Goal: Task Accomplishment & Management: Manage account settings

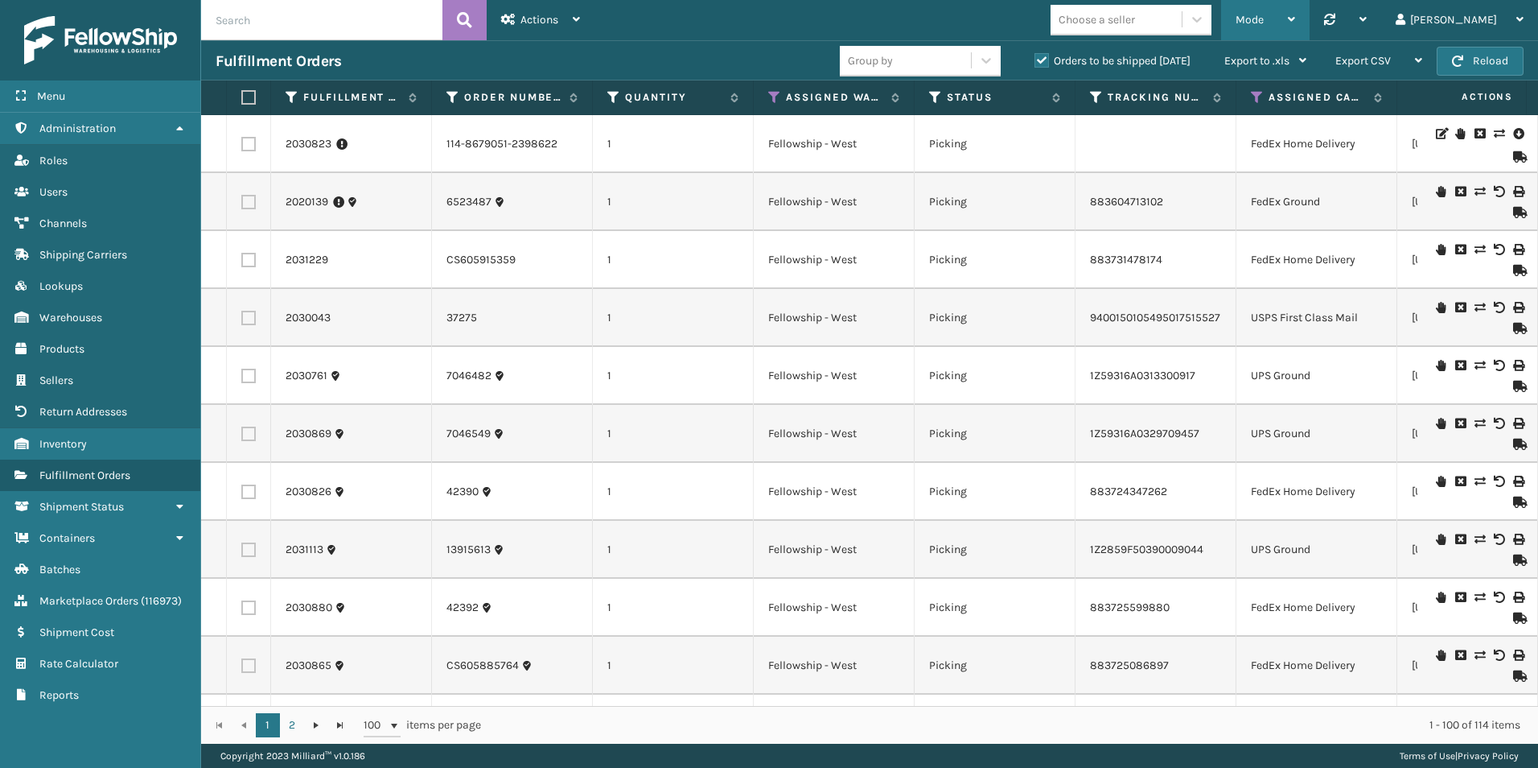
scroll to position [1529, 1139]
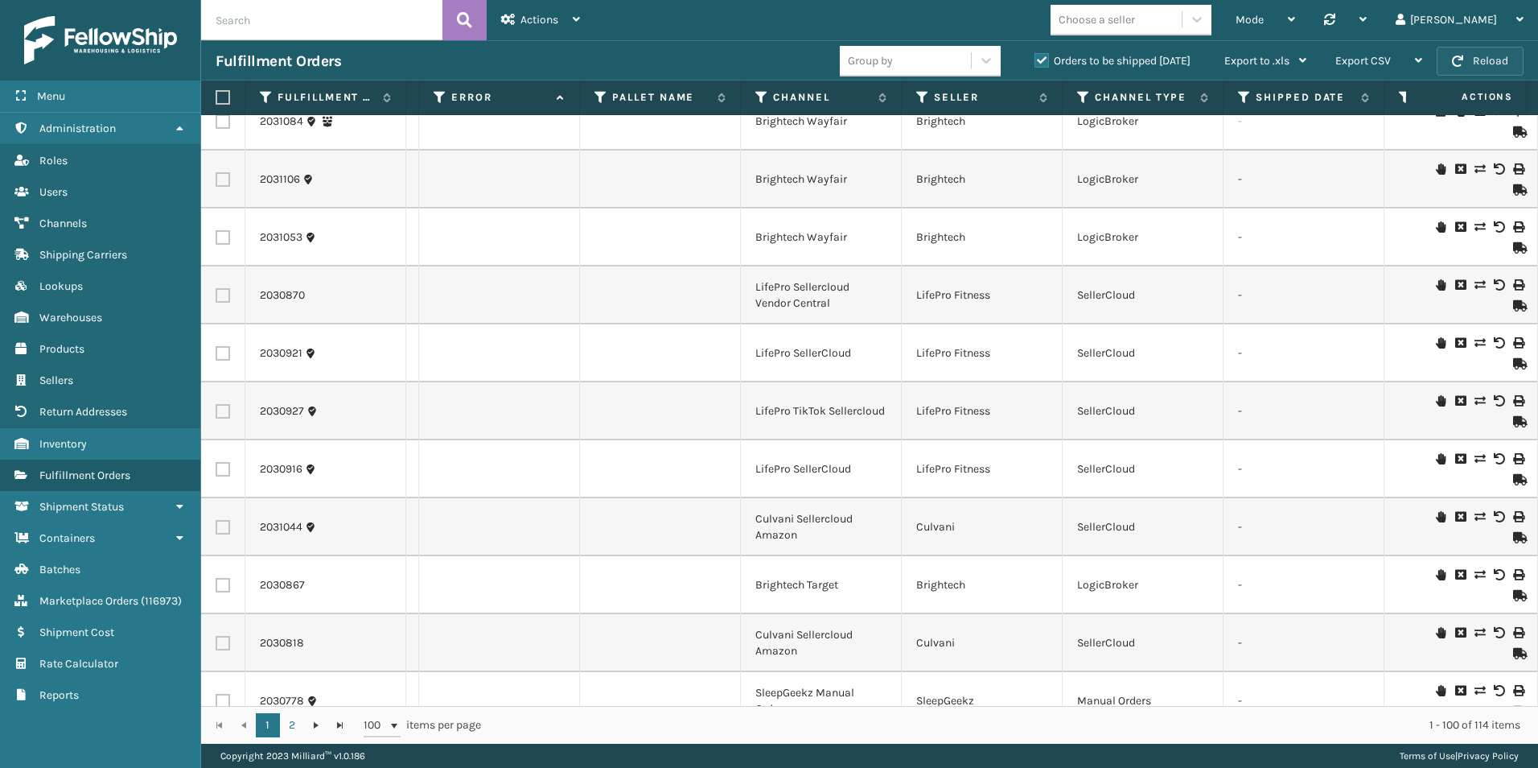
click at [1457, 64] on span "button" at bounding box center [1457, 61] width 11 height 11
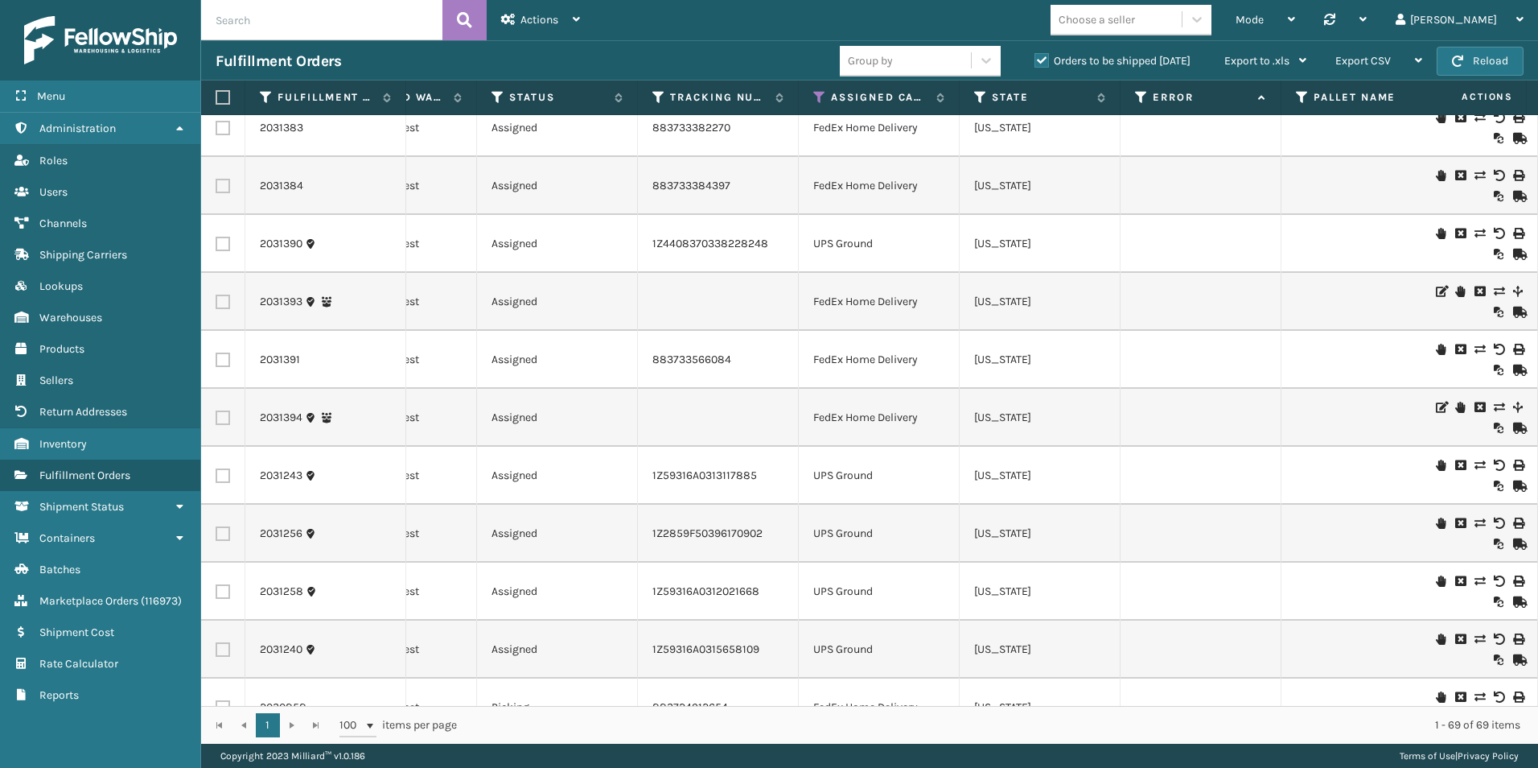
scroll to position [3418, 438]
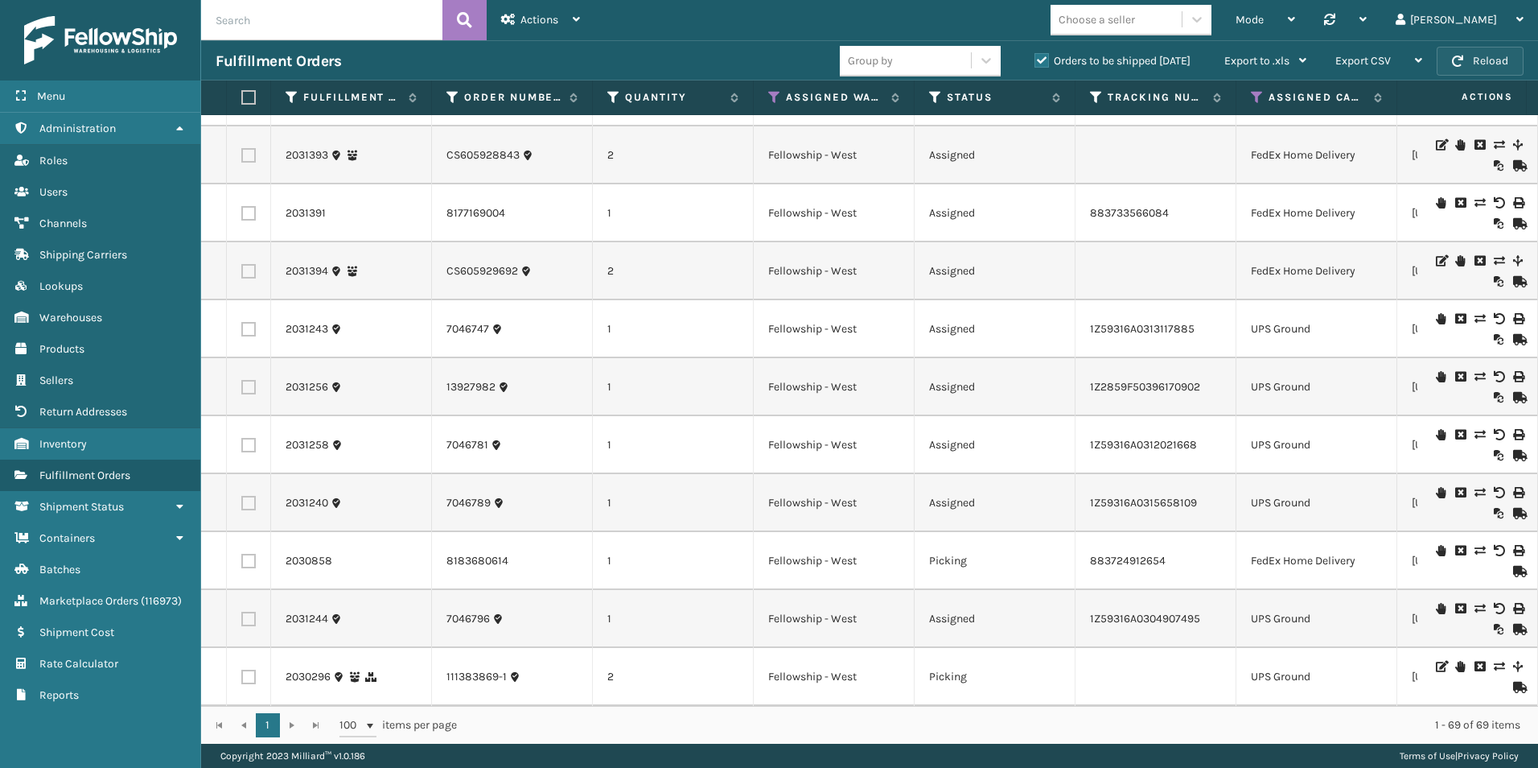
click at [1468, 64] on button "Reload" at bounding box center [1480, 61] width 87 height 29
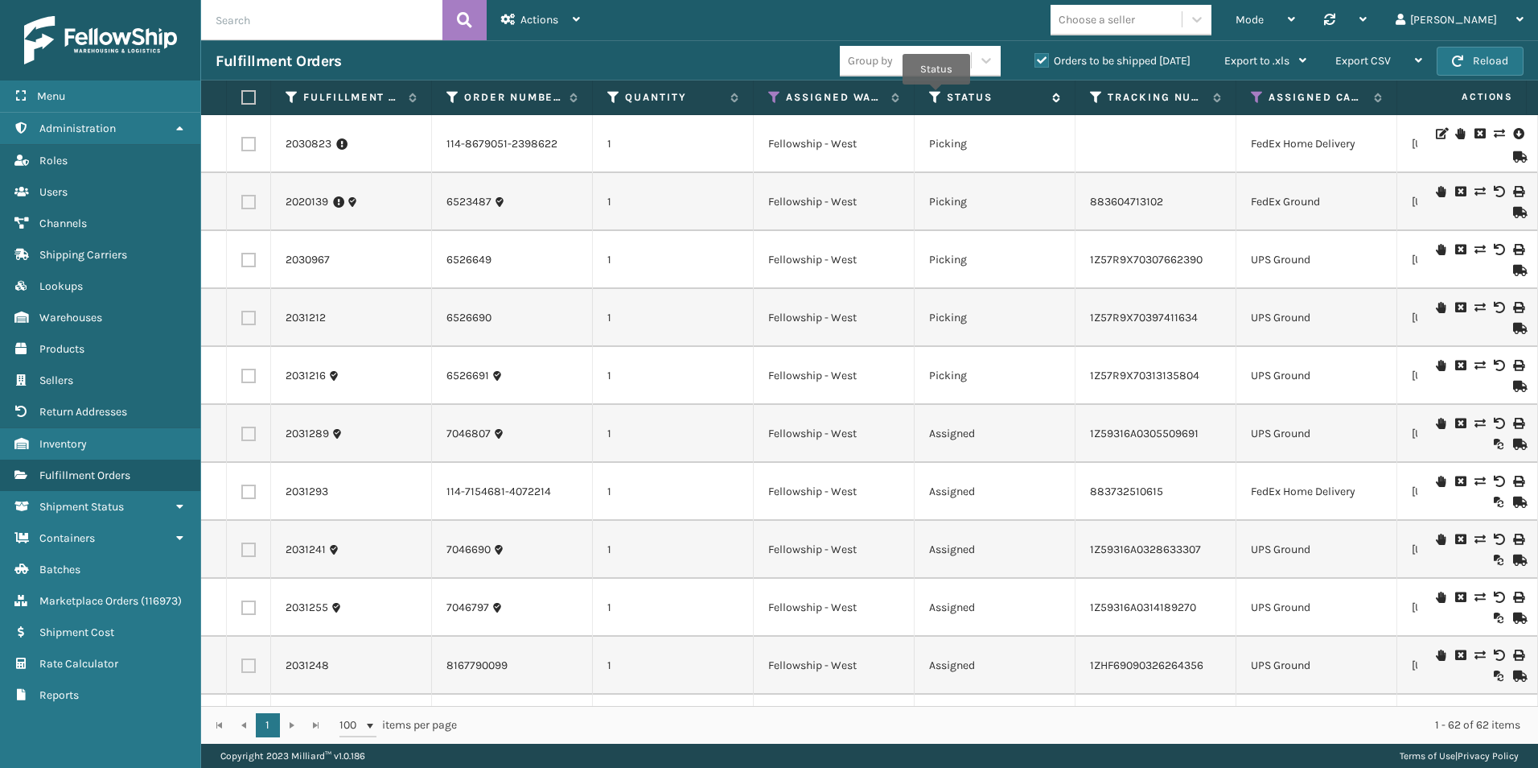
click at [936, 96] on icon at bounding box center [935, 97] width 13 height 14
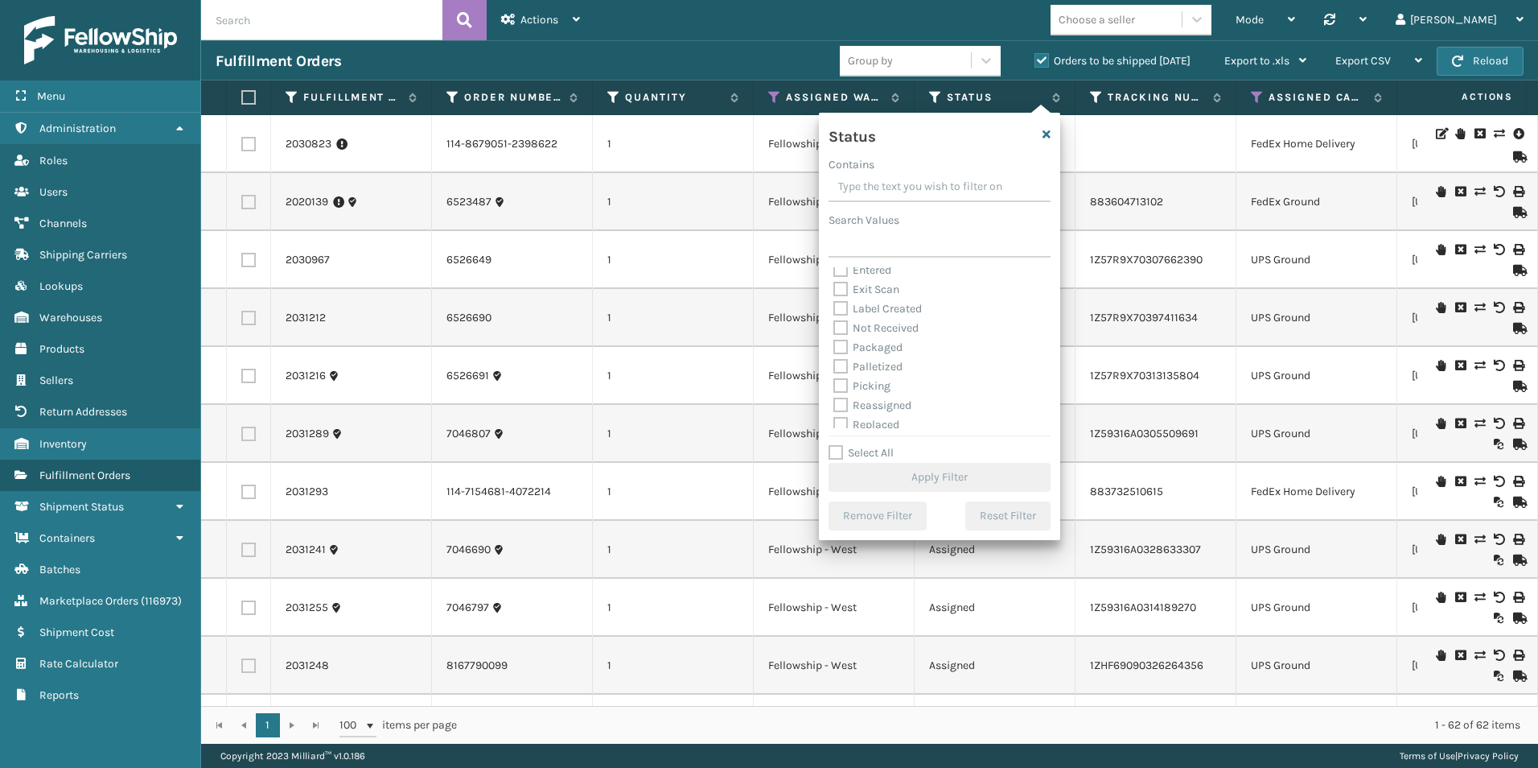
scroll to position [80, 0]
click at [844, 354] on label "Picking" at bounding box center [861, 351] width 57 height 14
click at [834, 352] on input "Picking" at bounding box center [833, 346] width 1 height 10
checkbox input "true"
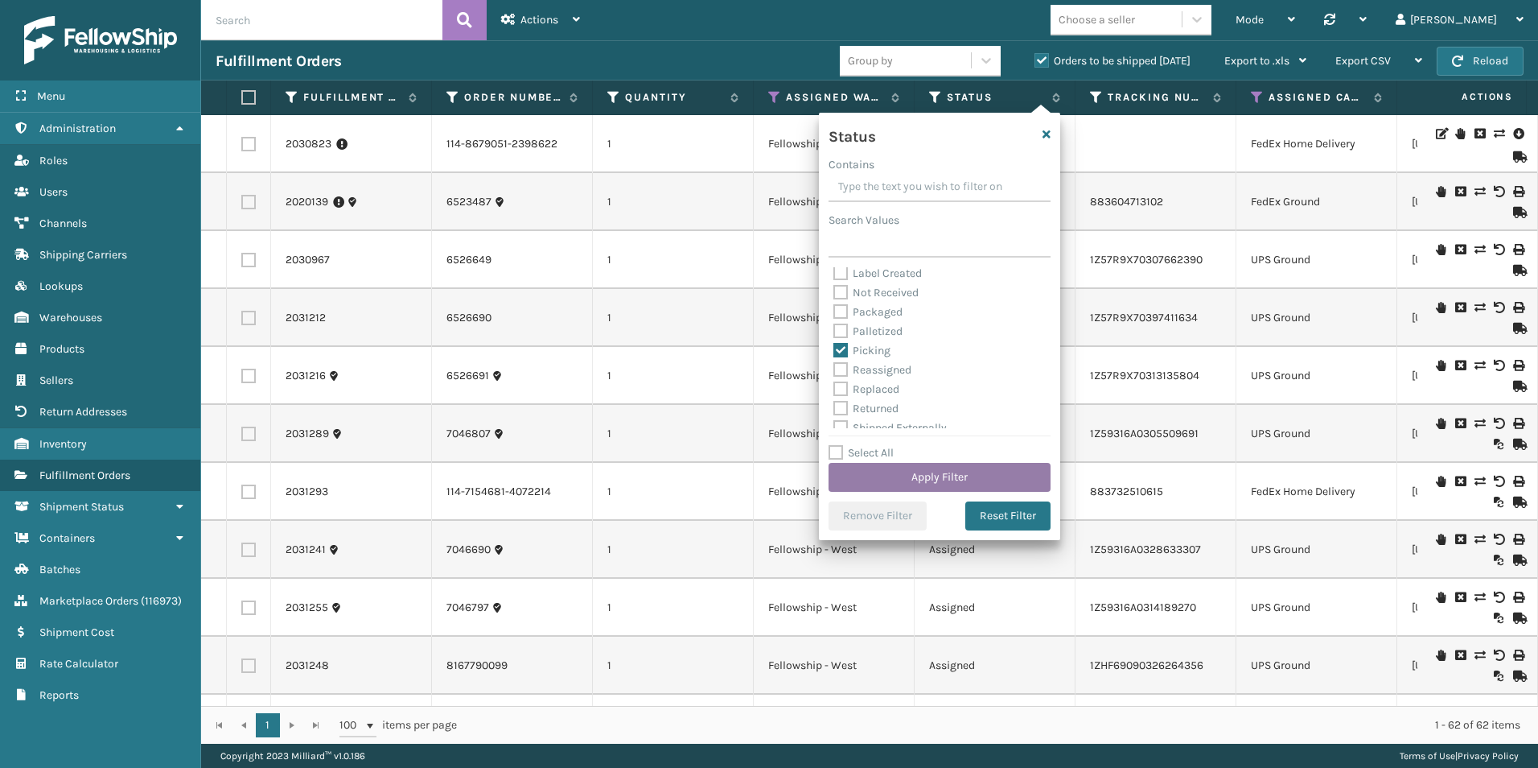
click at [916, 481] on button "Apply Filter" at bounding box center [940, 477] width 222 height 29
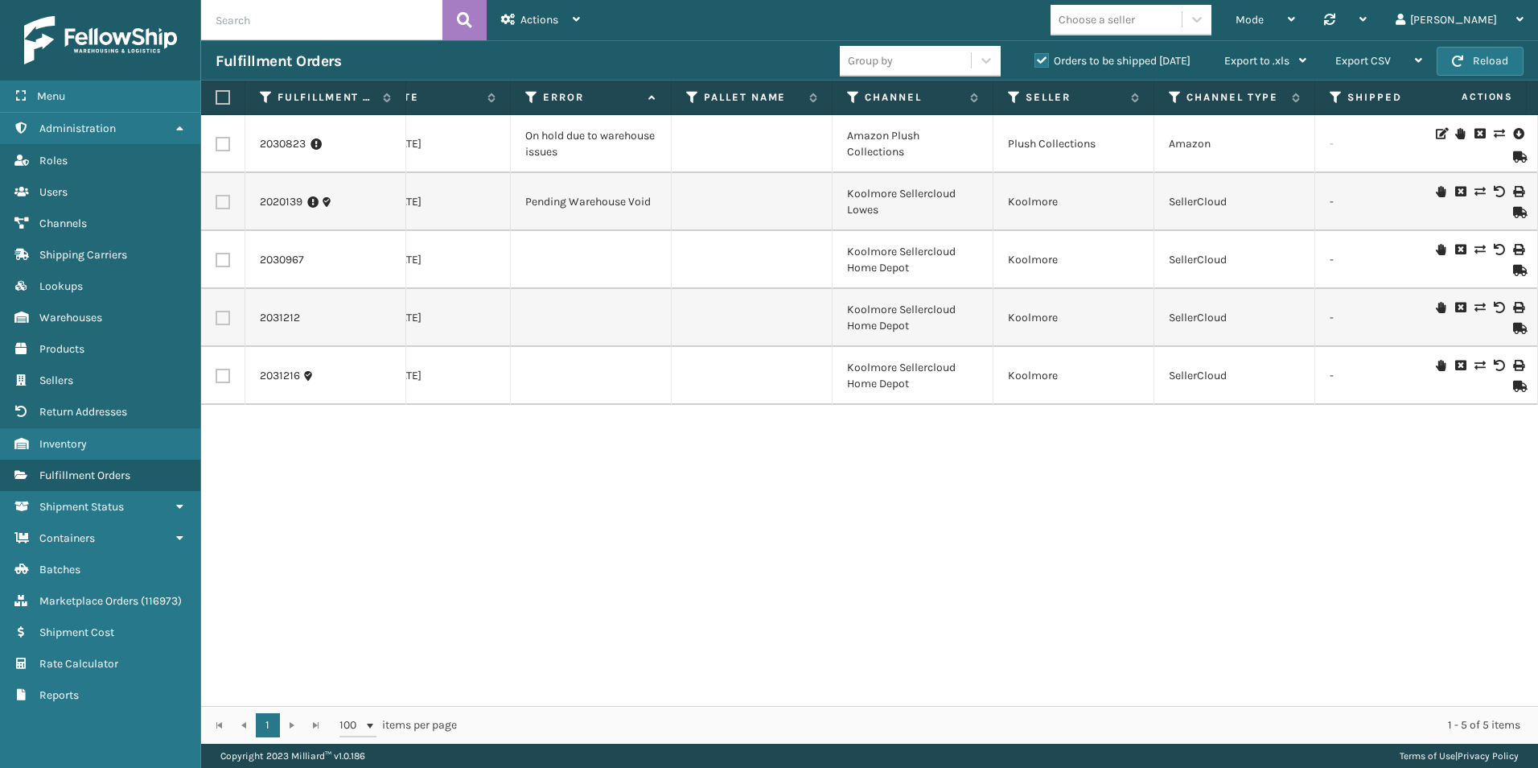
scroll to position [0, 0]
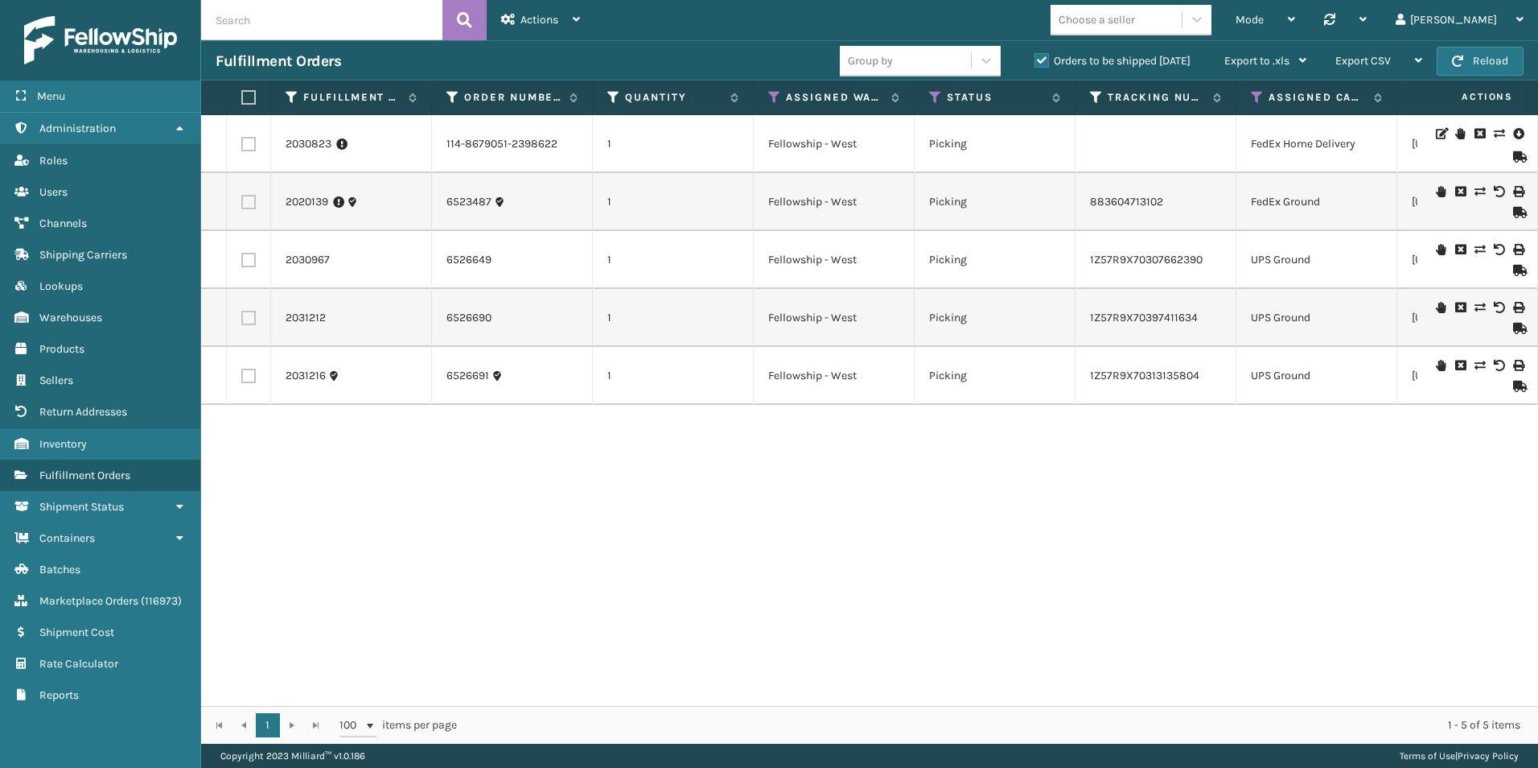
click at [259, 18] on input "text" at bounding box center [321, 20] width 241 height 40
paste input "2012872"
type input "2012872"
click at [467, 31] on icon at bounding box center [464, 20] width 15 height 24
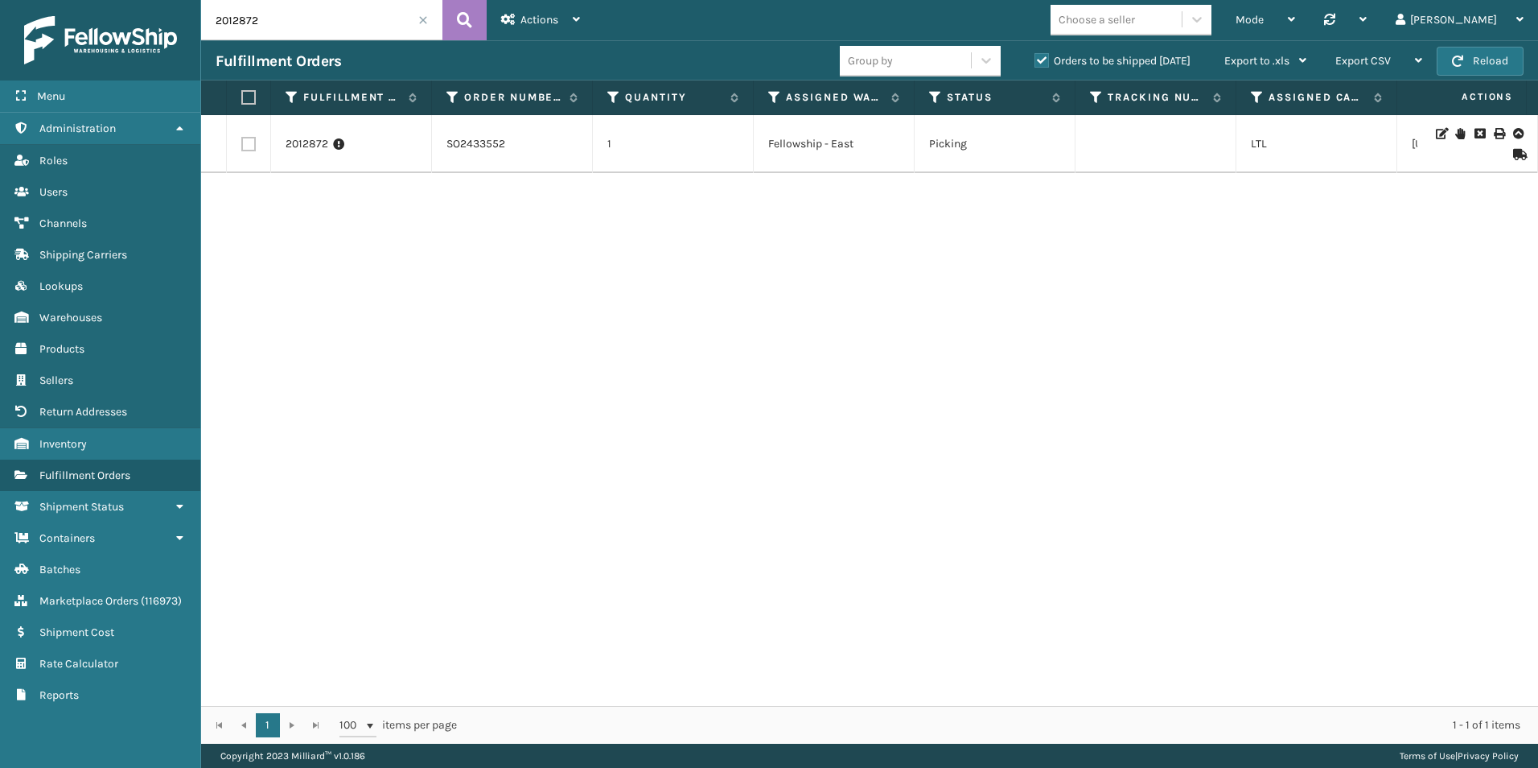
click at [420, 20] on span at bounding box center [423, 20] width 10 height 10
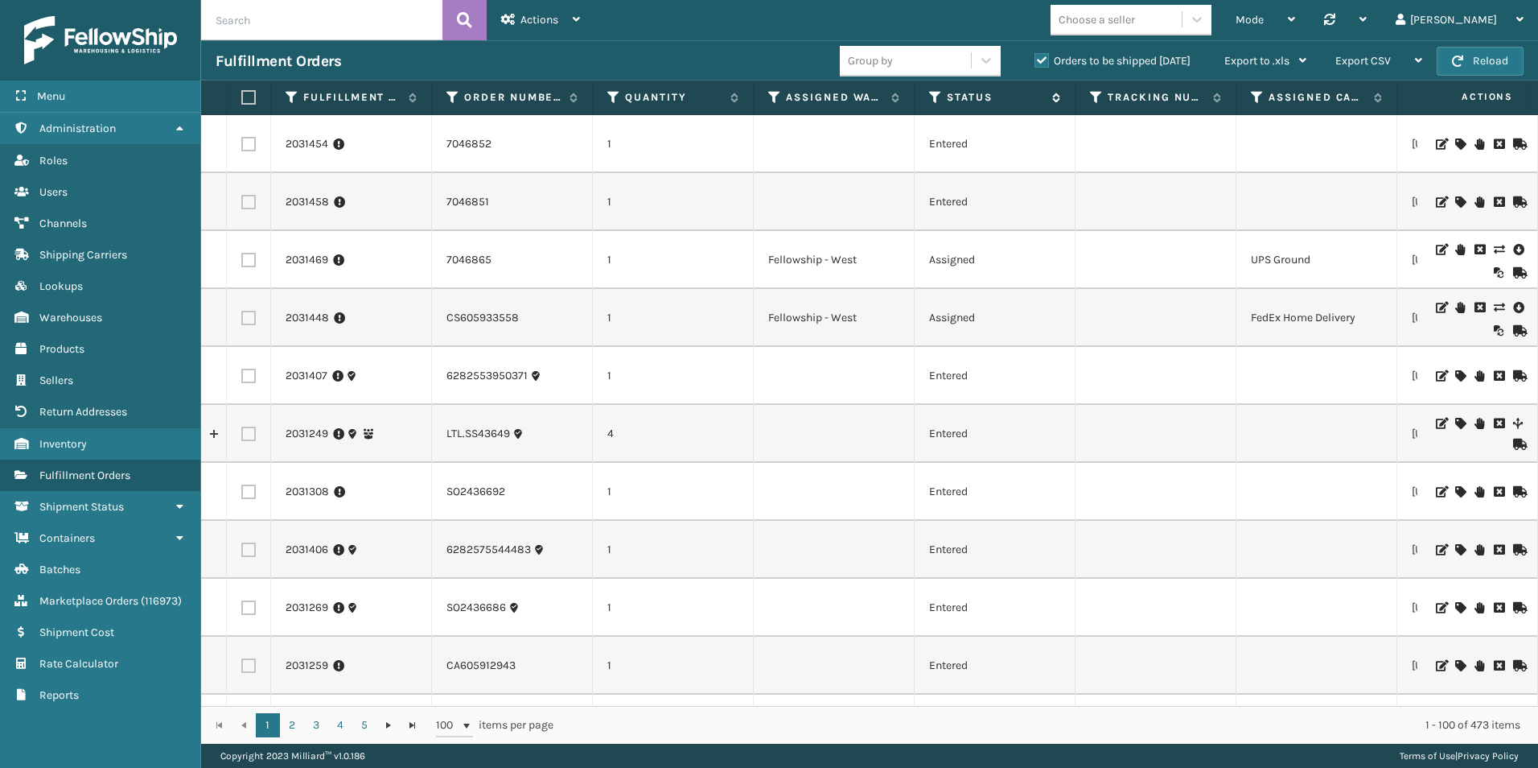
click at [938, 97] on icon at bounding box center [935, 97] width 13 height 14
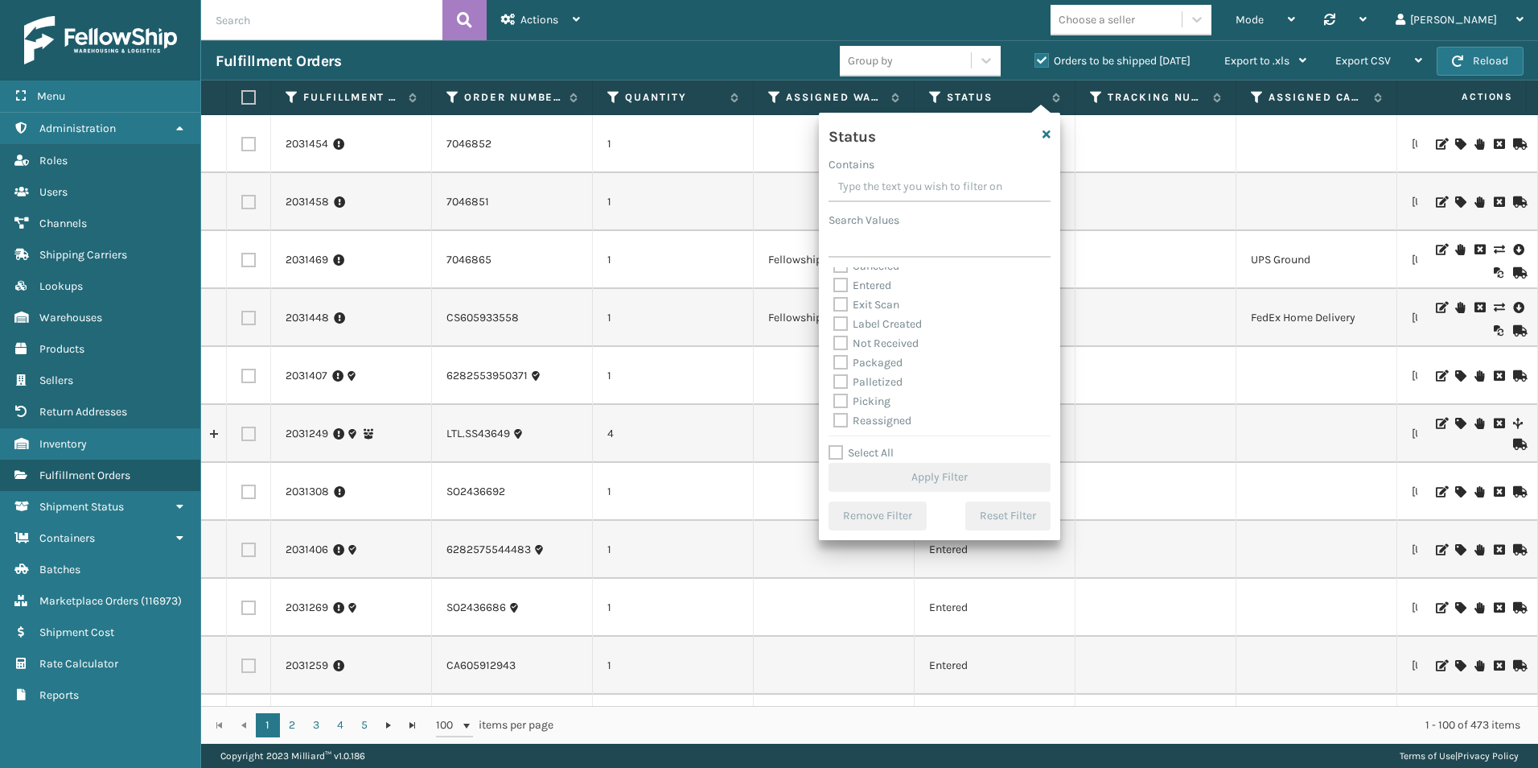
scroll to position [80, 0]
click at [840, 352] on label "Picking" at bounding box center [861, 351] width 57 height 14
click at [834, 352] on input "Picking" at bounding box center [833, 346] width 1 height 10
checkbox input "true"
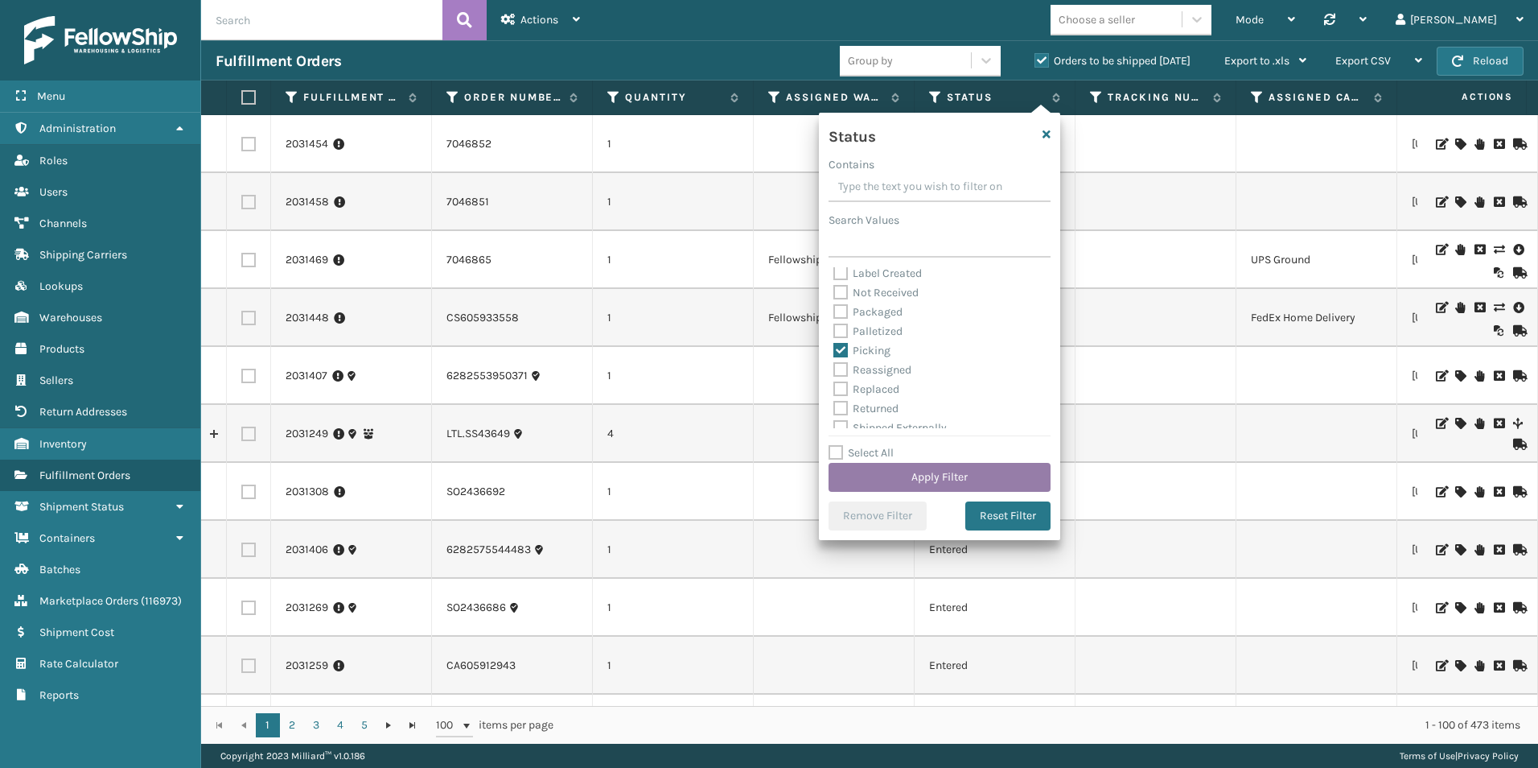
click at [940, 469] on button "Apply Filter" at bounding box center [940, 477] width 222 height 29
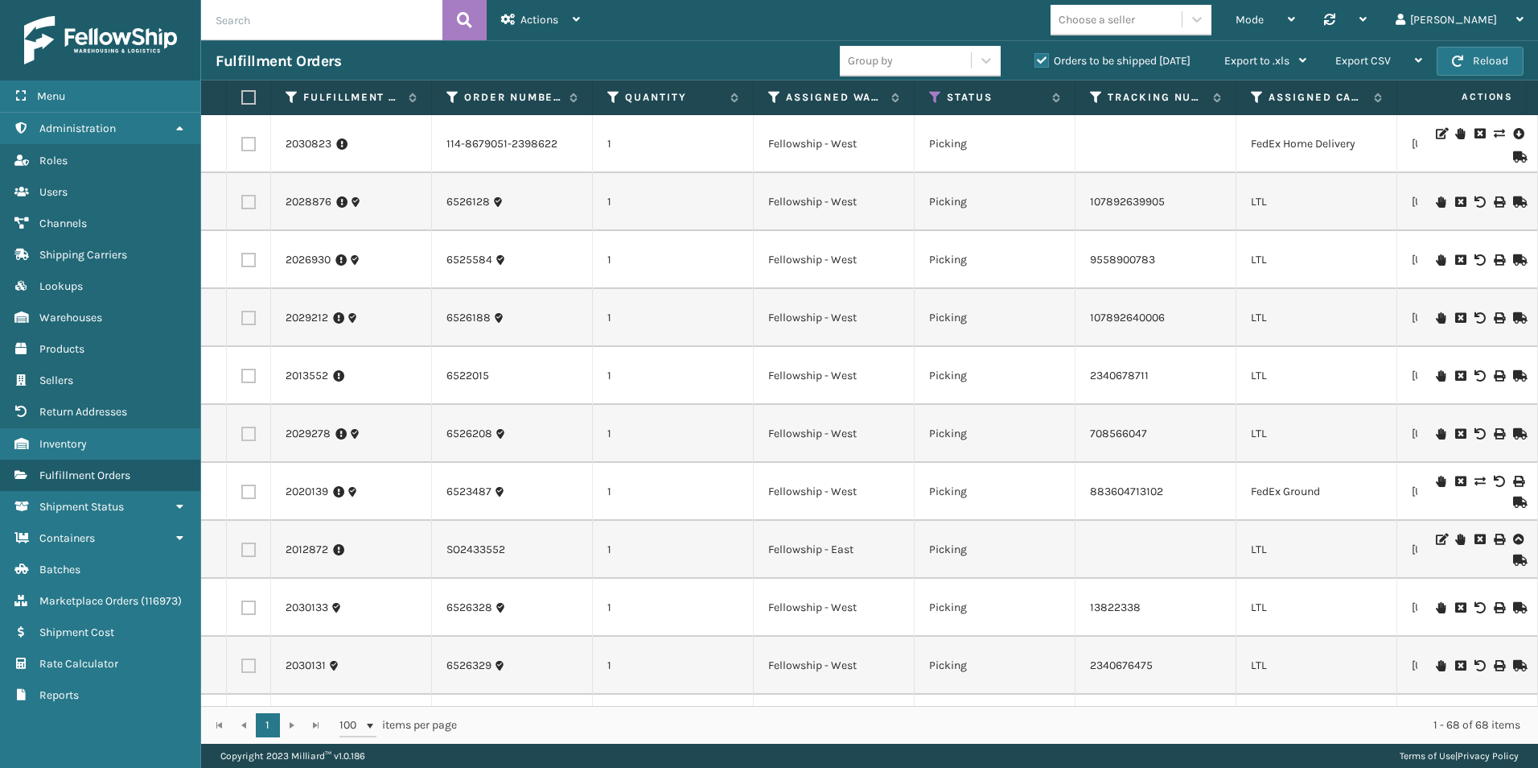
click at [767, 97] on th "Assigned Warehouse" at bounding box center [834, 97] width 161 height 35
click at [772, 101] on icon at bounding box center [774, 97] width 13 height 14
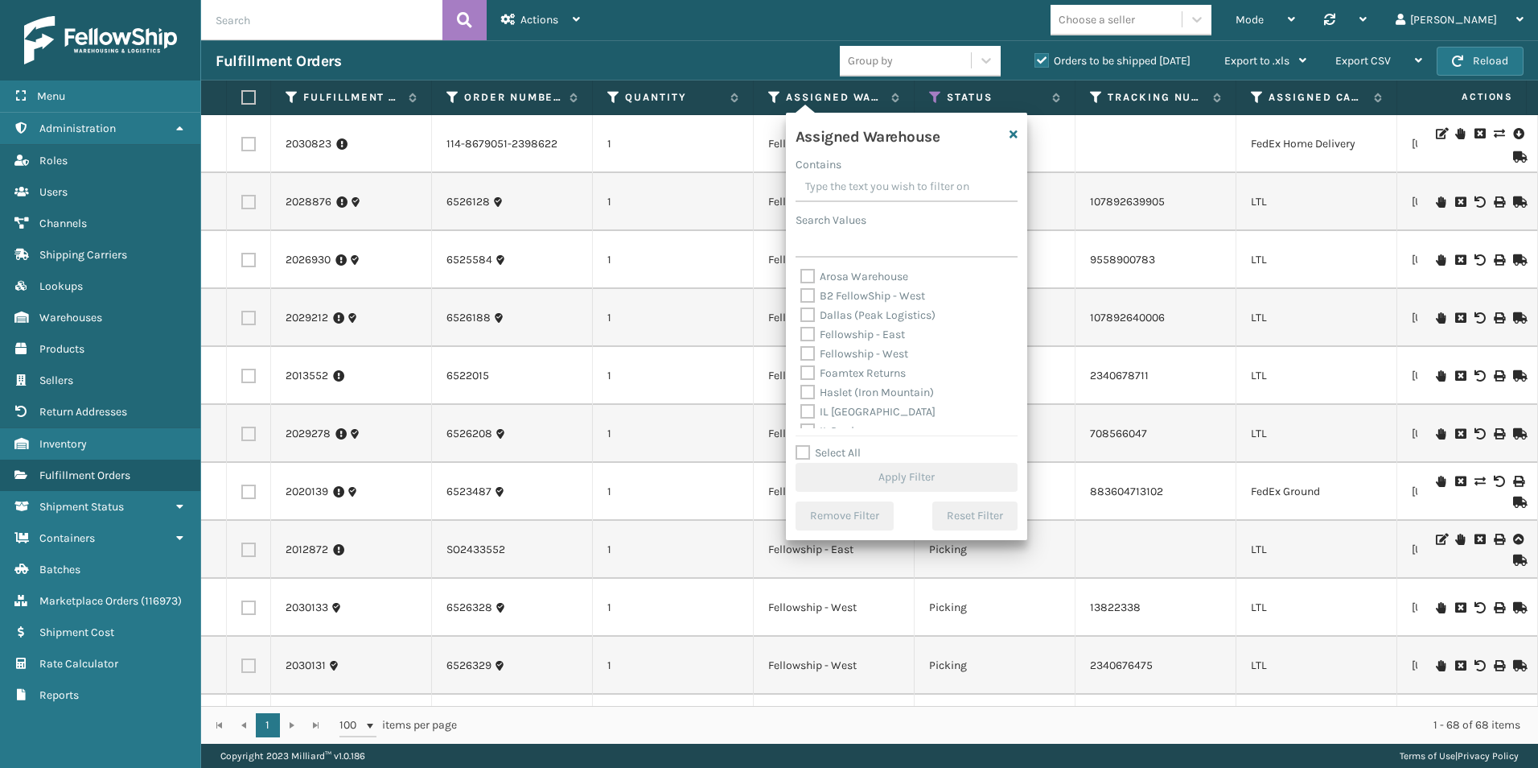
click at [811, 347] on label "Fellowship - West" at bounding box center [854, 354] width 108 height 14
click at [801, 347] on input "Fellowship - West" at bounding box center [800, 349] width 1 height 10
checkbox input "true"
click at [908, 468] on button "Apply Filter" at bounding box center [907, 477] width 222 height 29
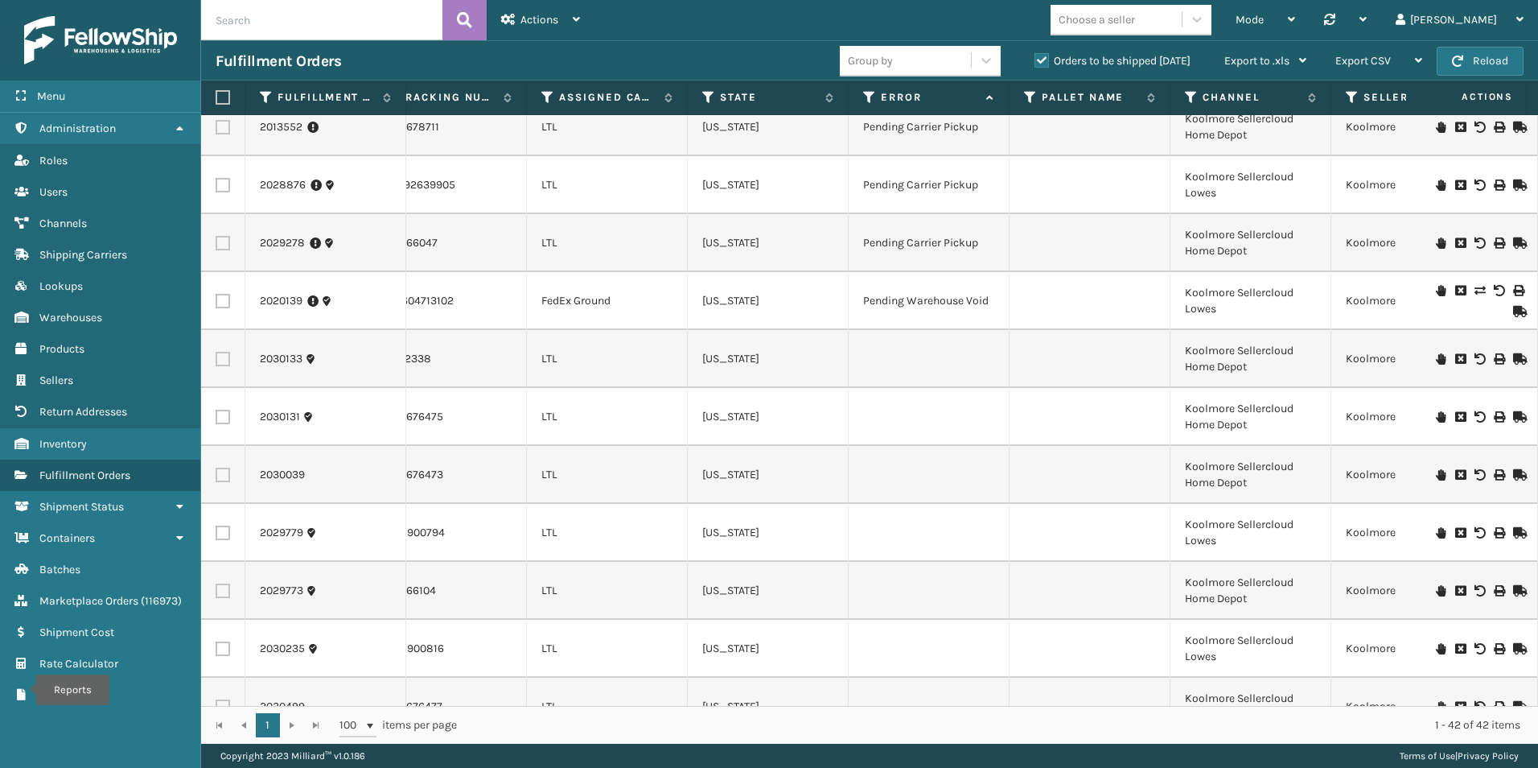
scroll to position [191, 588]
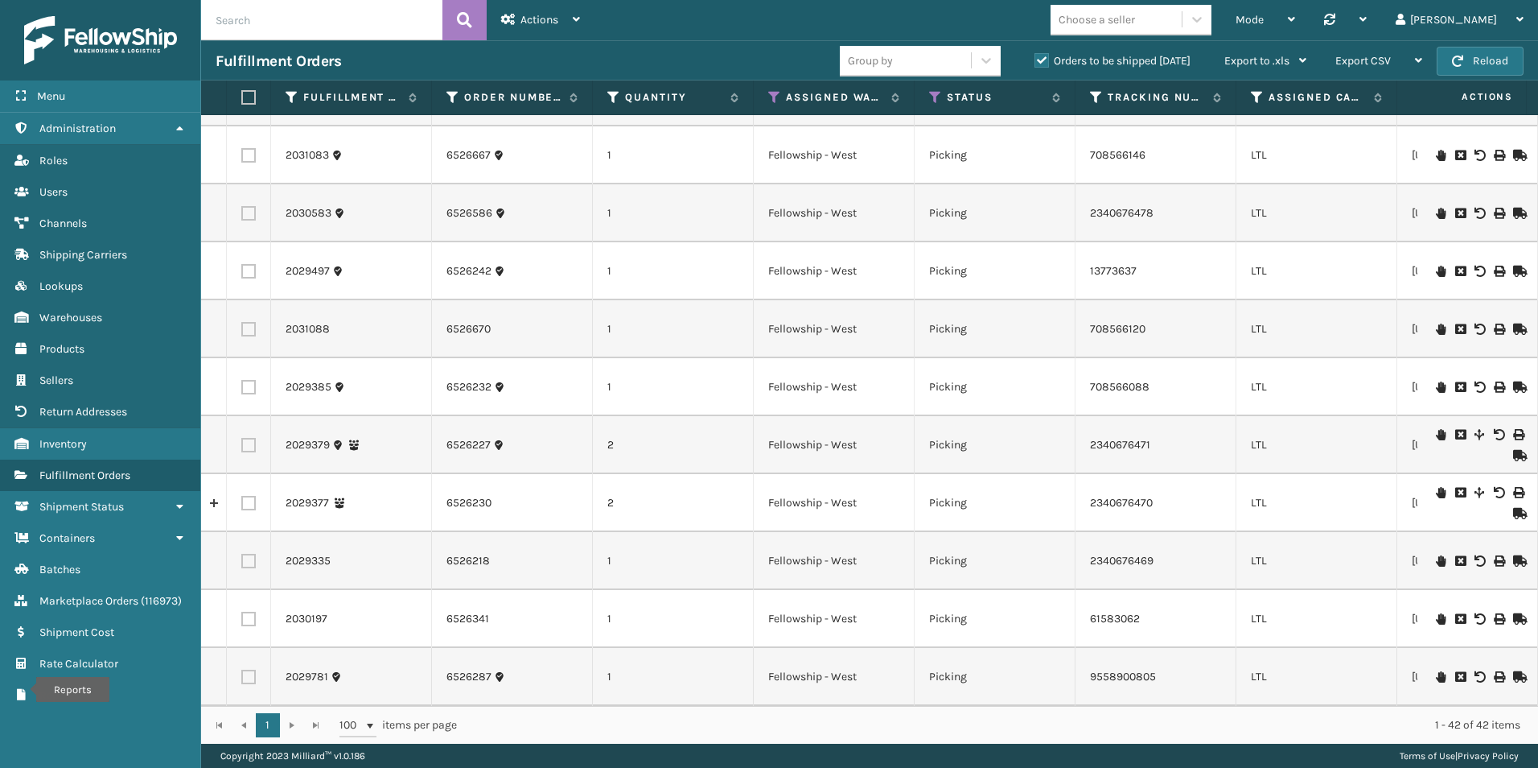
click at [263, 23] on input "text" at bounding box center [321, 20] width 241 height 40
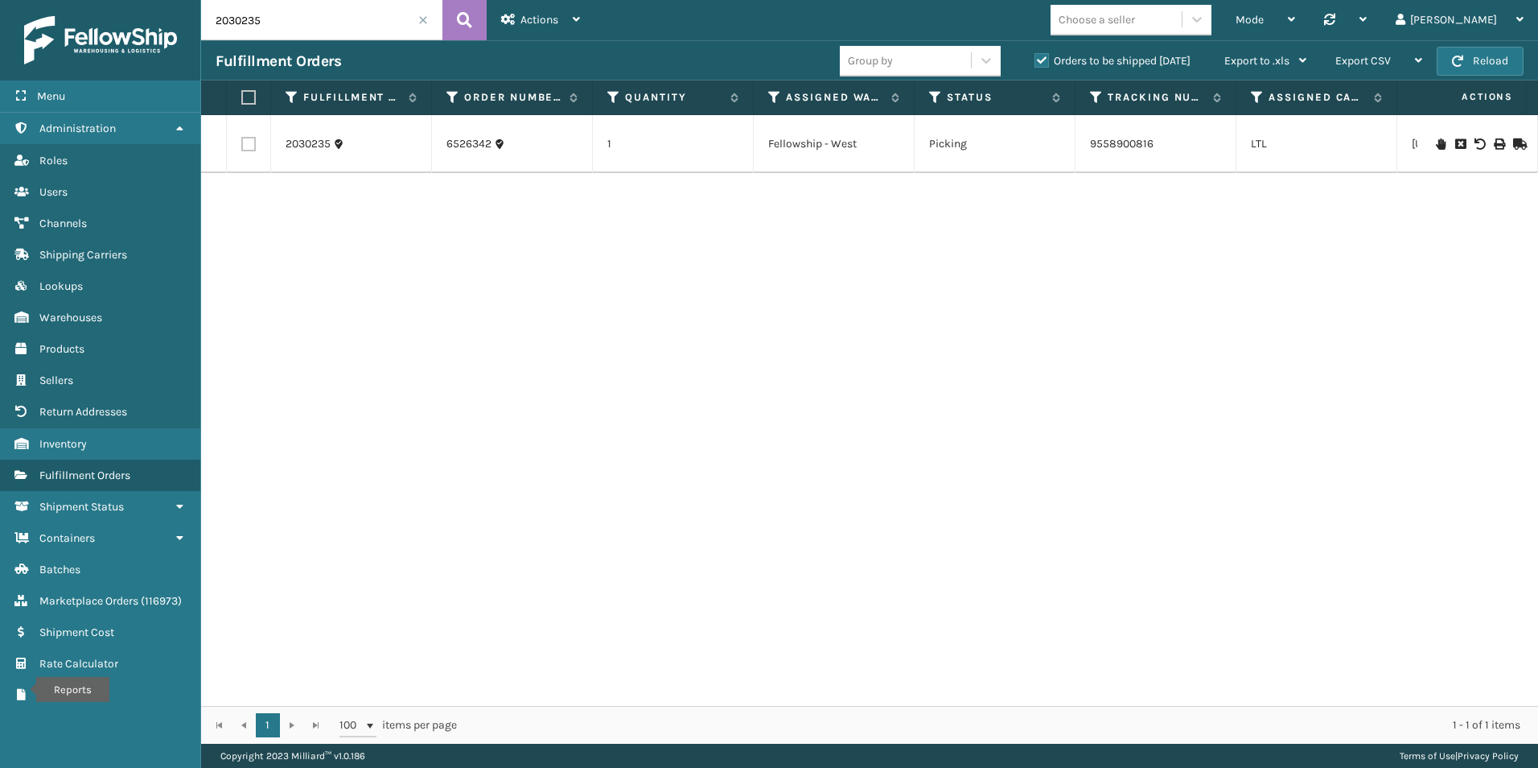
click at [1436, 138] on icon at bounding box center [1441, 143] width 10 height 11
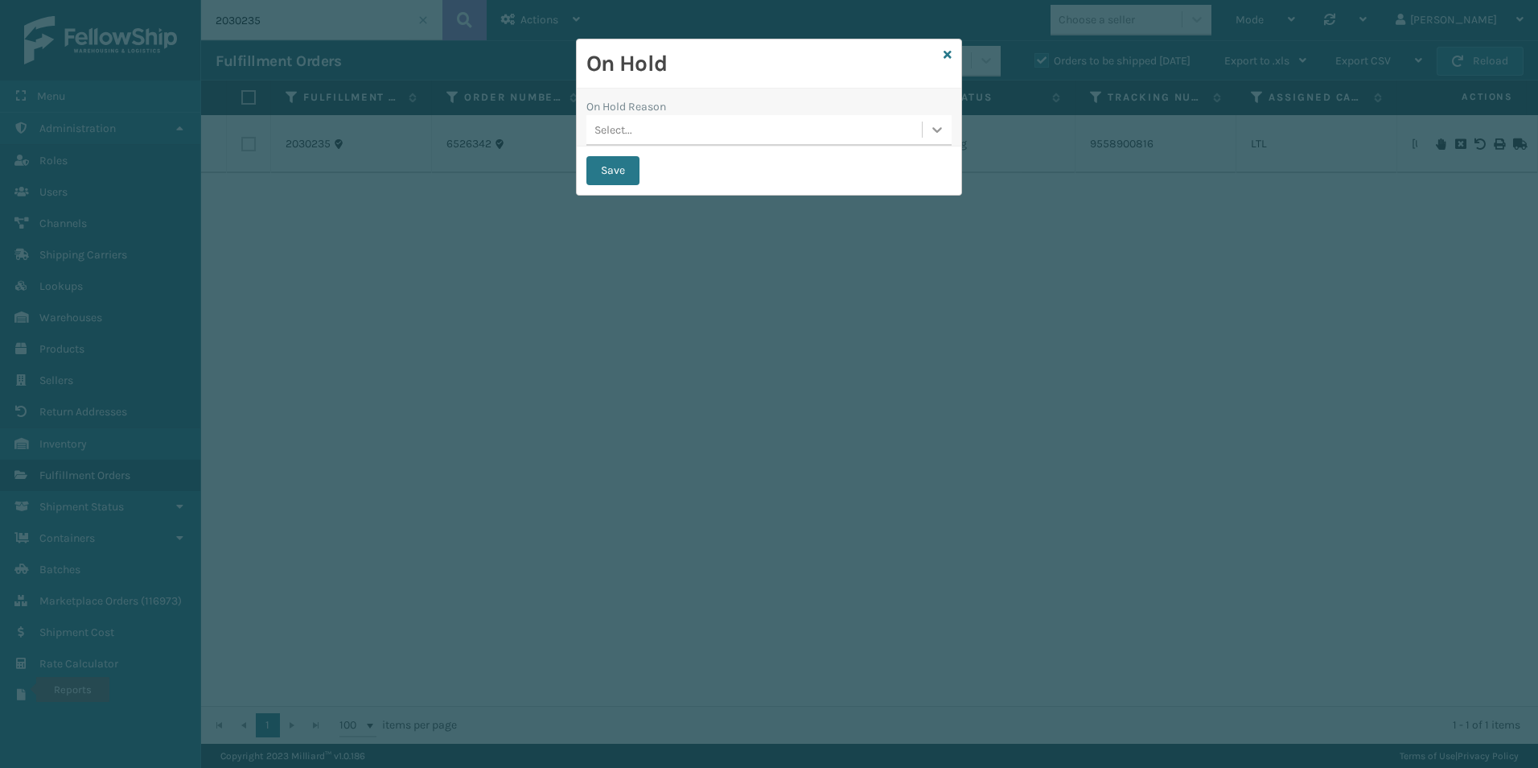
click at [929, 133] on icon at bounding box center [937, 129] width 16 height 16
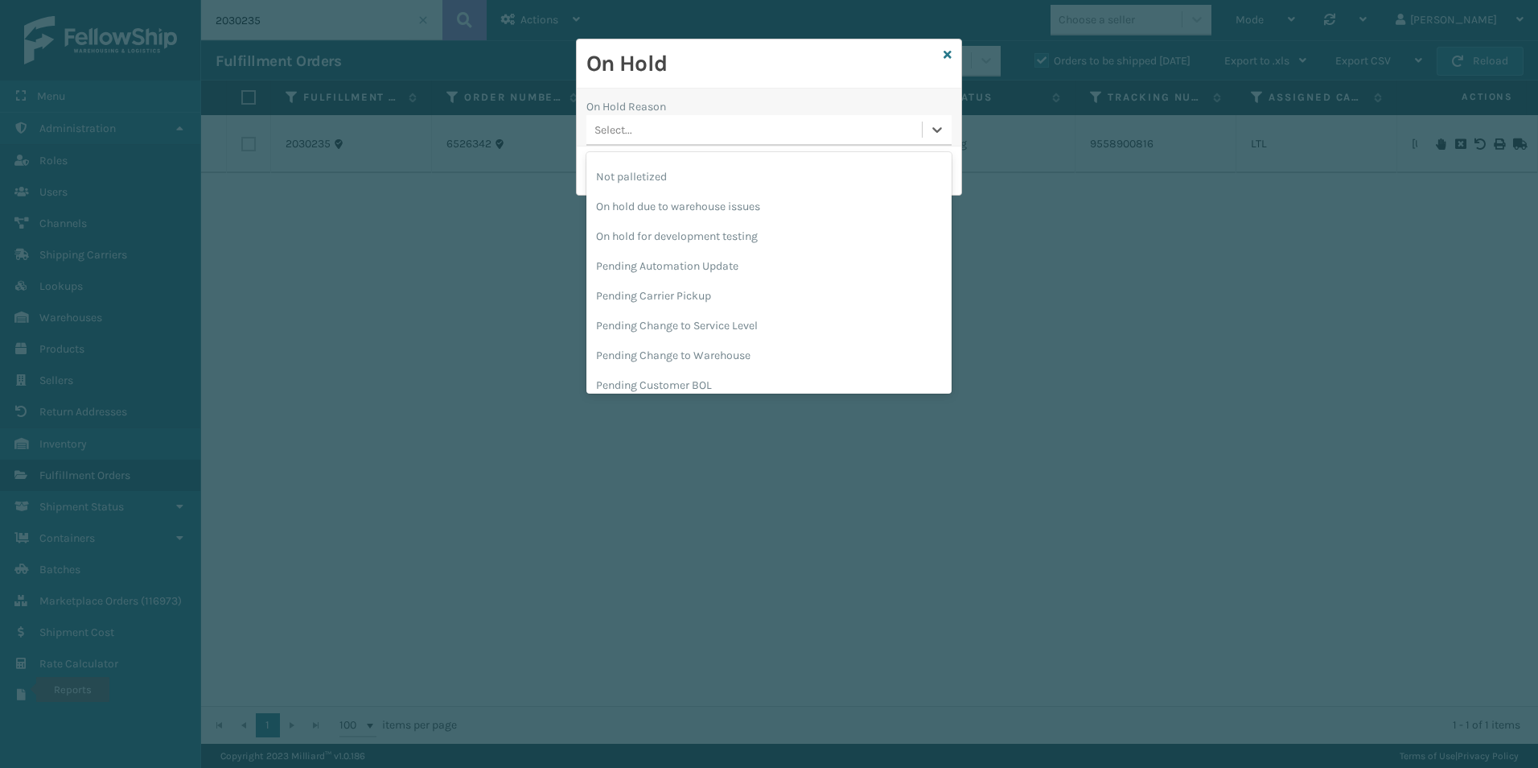
scroll to position [483, 0]
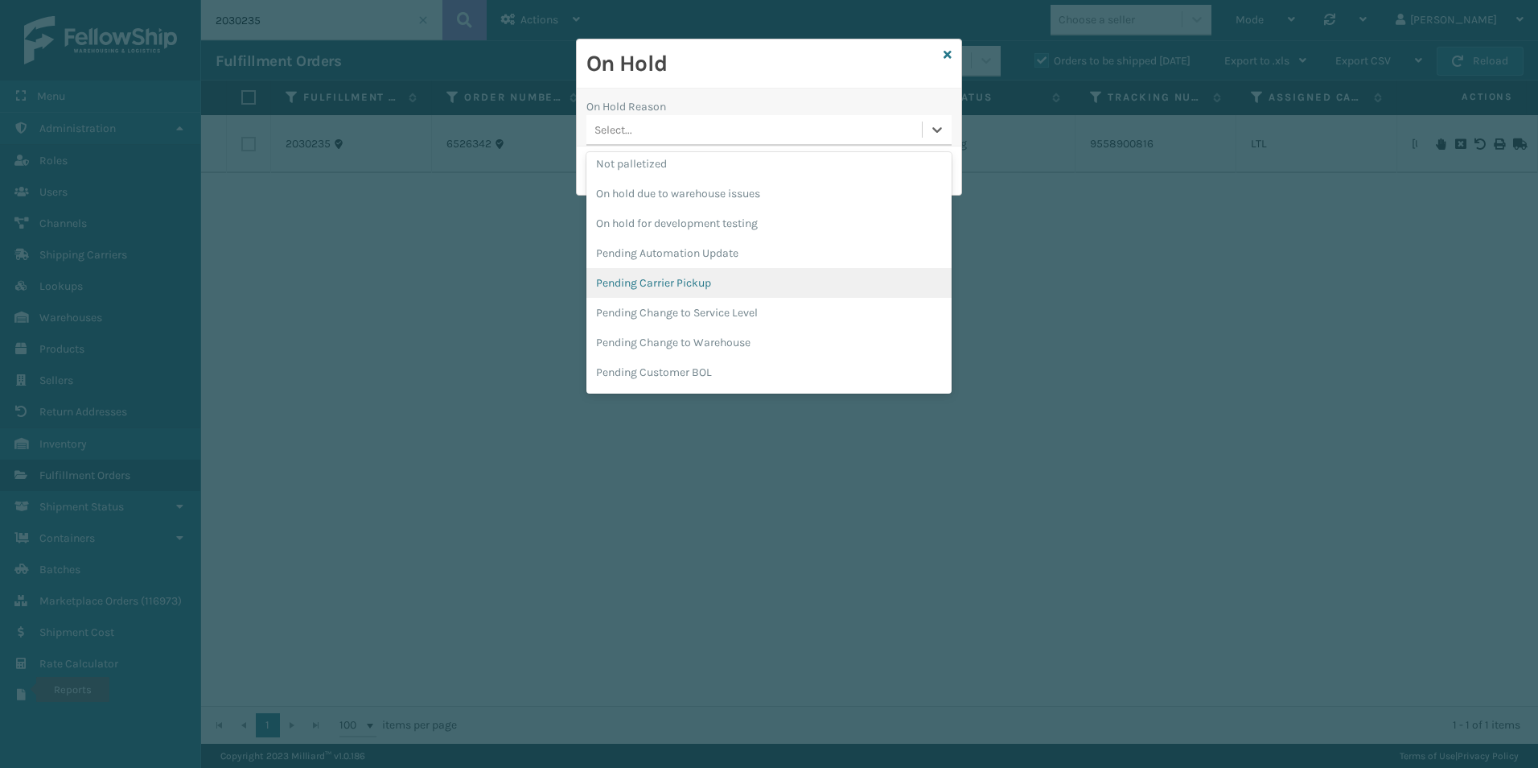
click at [707, 285] on div "Pending Carrier Pickup" at bounding box center [768, 283] width 365 height 30
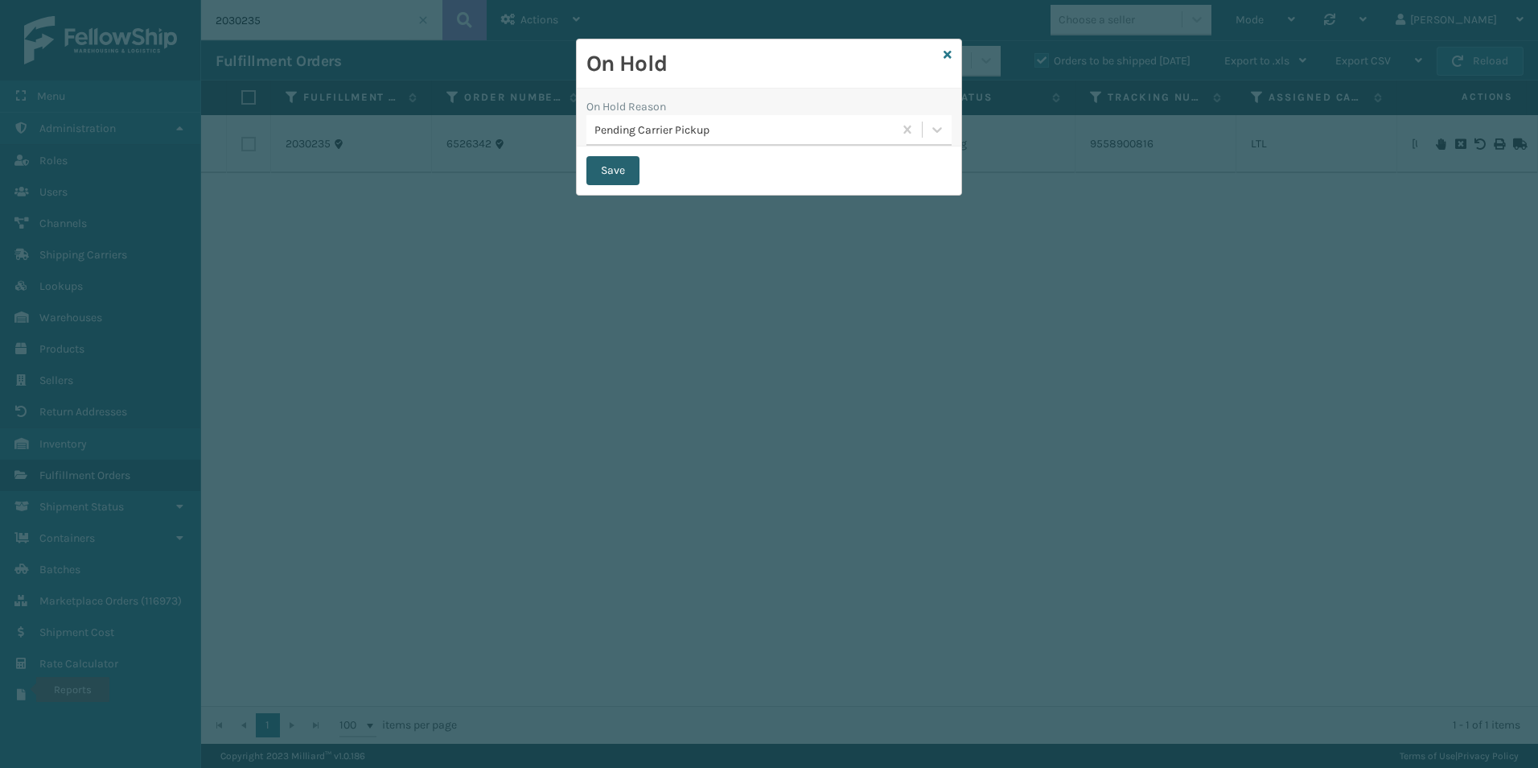
click at [621, 166] on button "Save" at bounding box center [612, 170] width 53 height 29
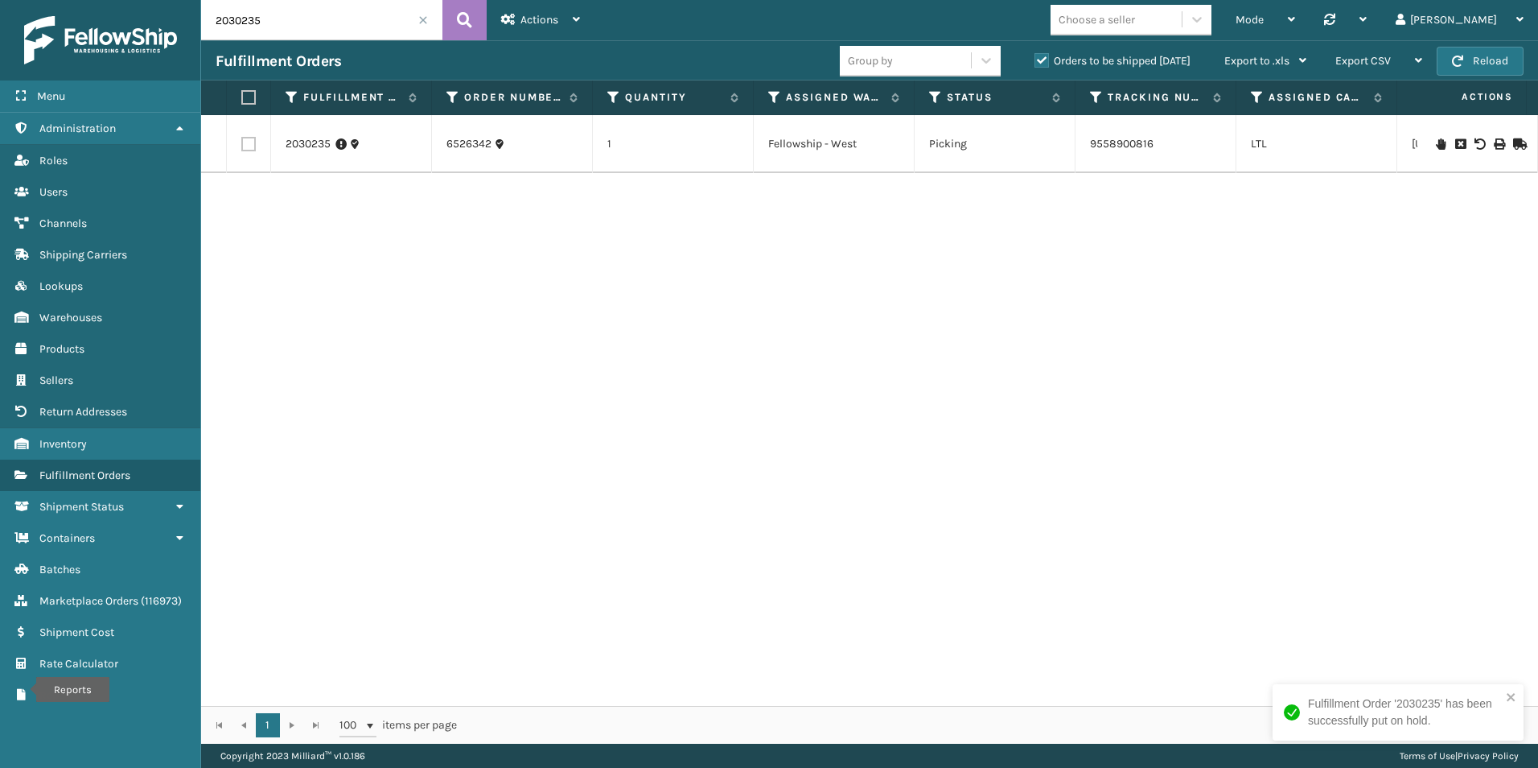
drag, startPoint x: 243, startPoint y: 21, endPoint x: 292, endPoint y: 19, distance: 49.1
click at [292, 19] on input "2030235" at bounding box center [321, 20] width 241 height 40
click at [1436, 144] on icon at bounding box center [1441, 143] width 10 height 11
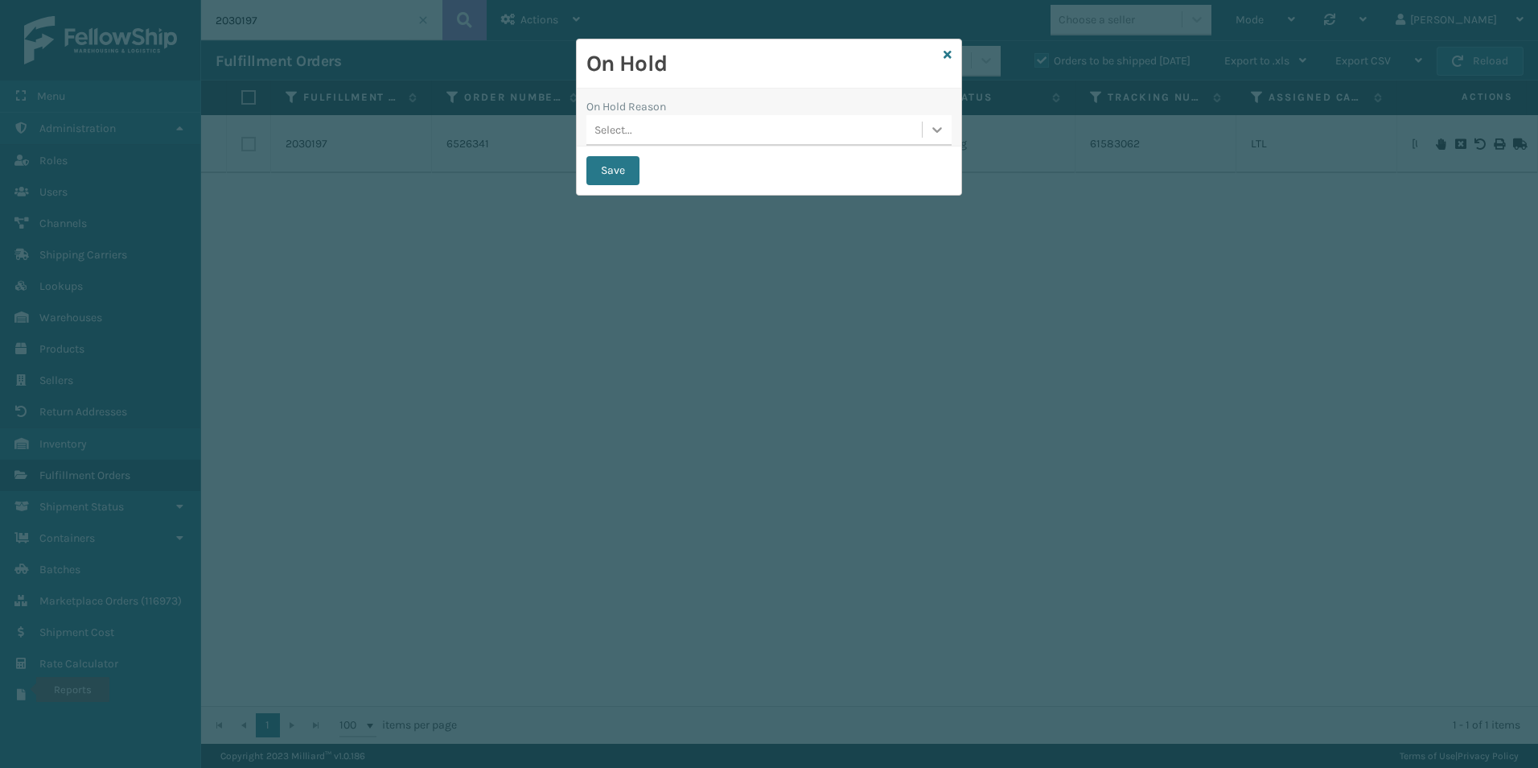
click at [932, 134] on icon at bounding box center [937, 129] width 16 height 16
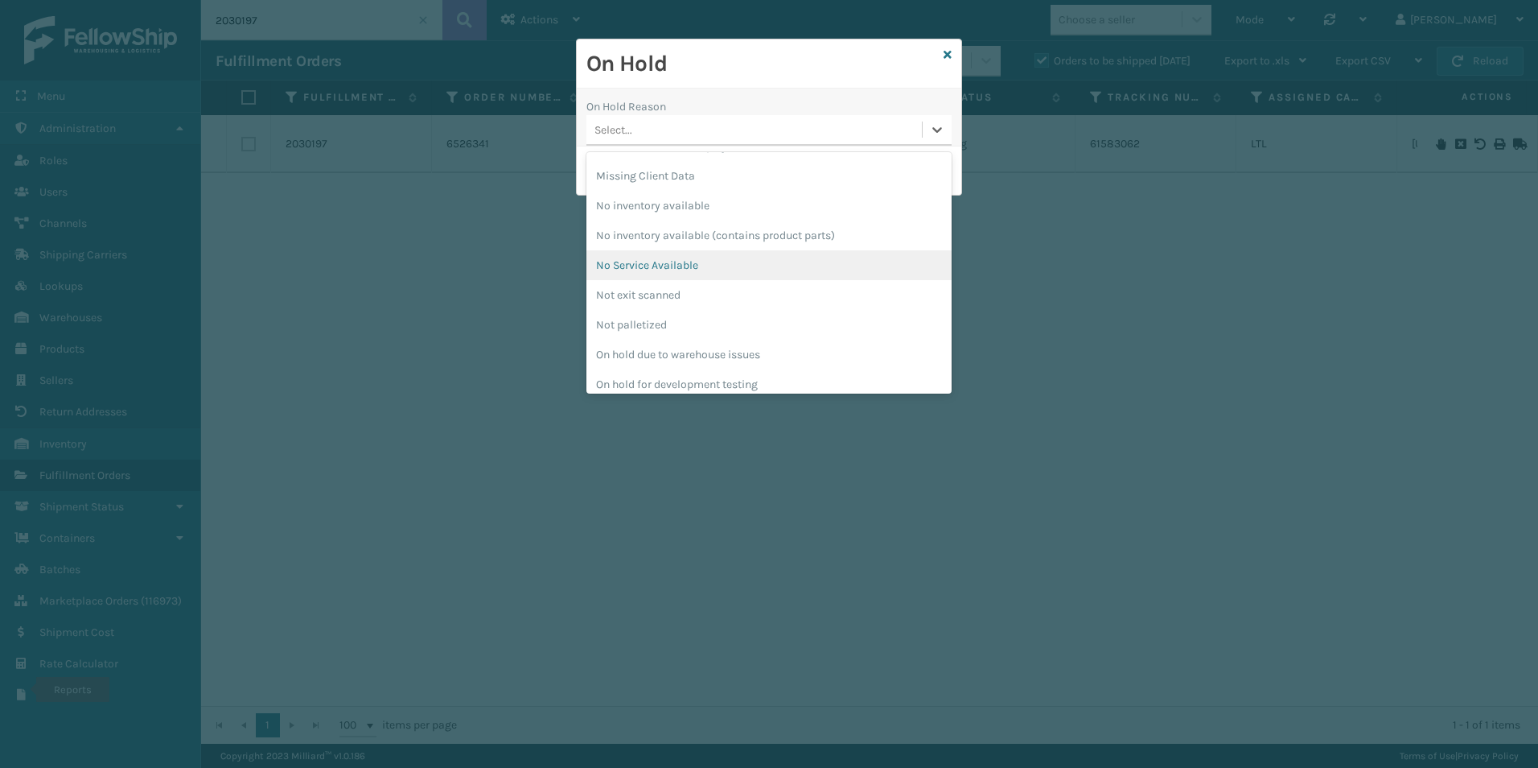
scroll to position [483, 0]
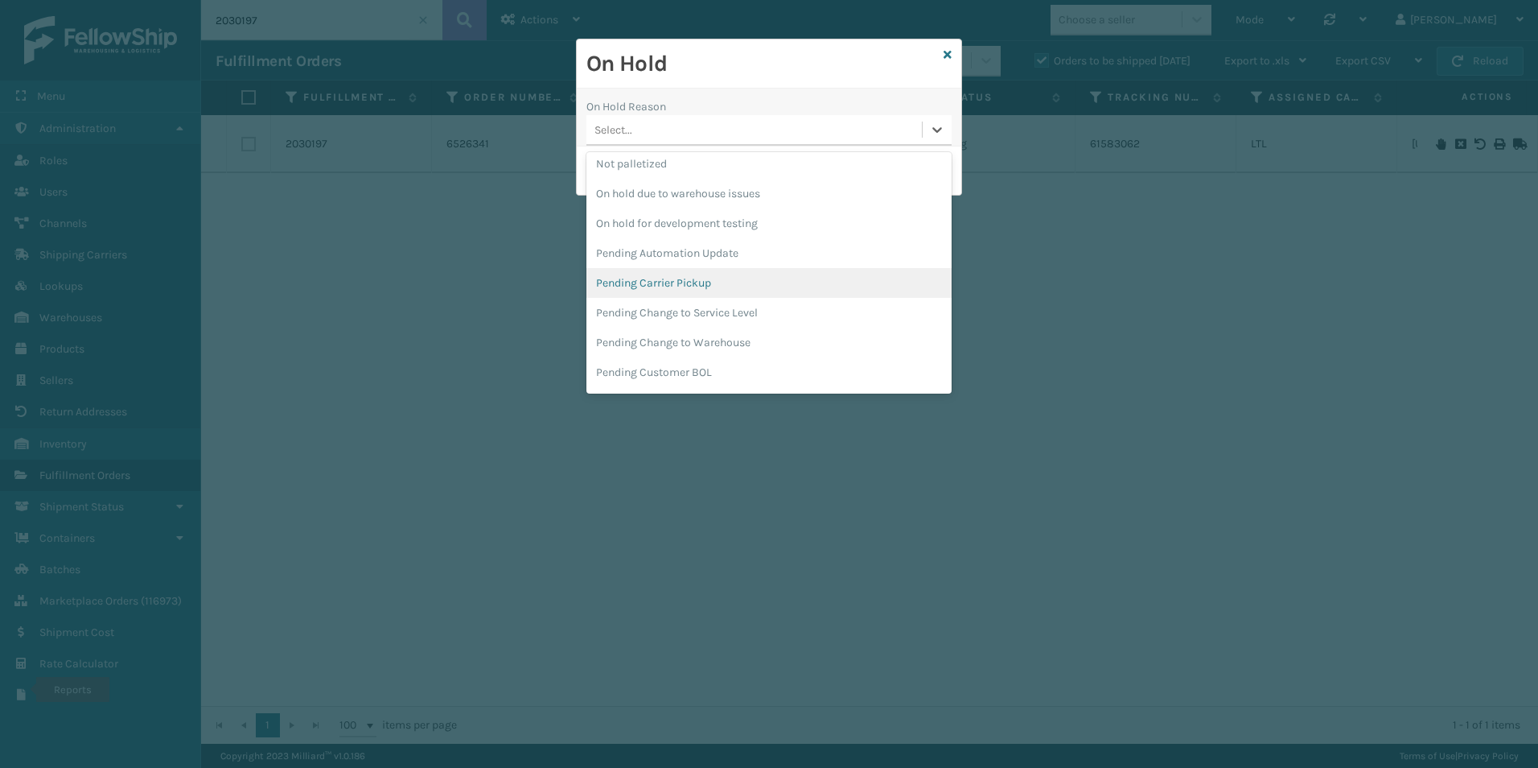
click at [660, 279] on div "Pending Carrier Pickup" at bounding box center [768, 283] width 365 height 30
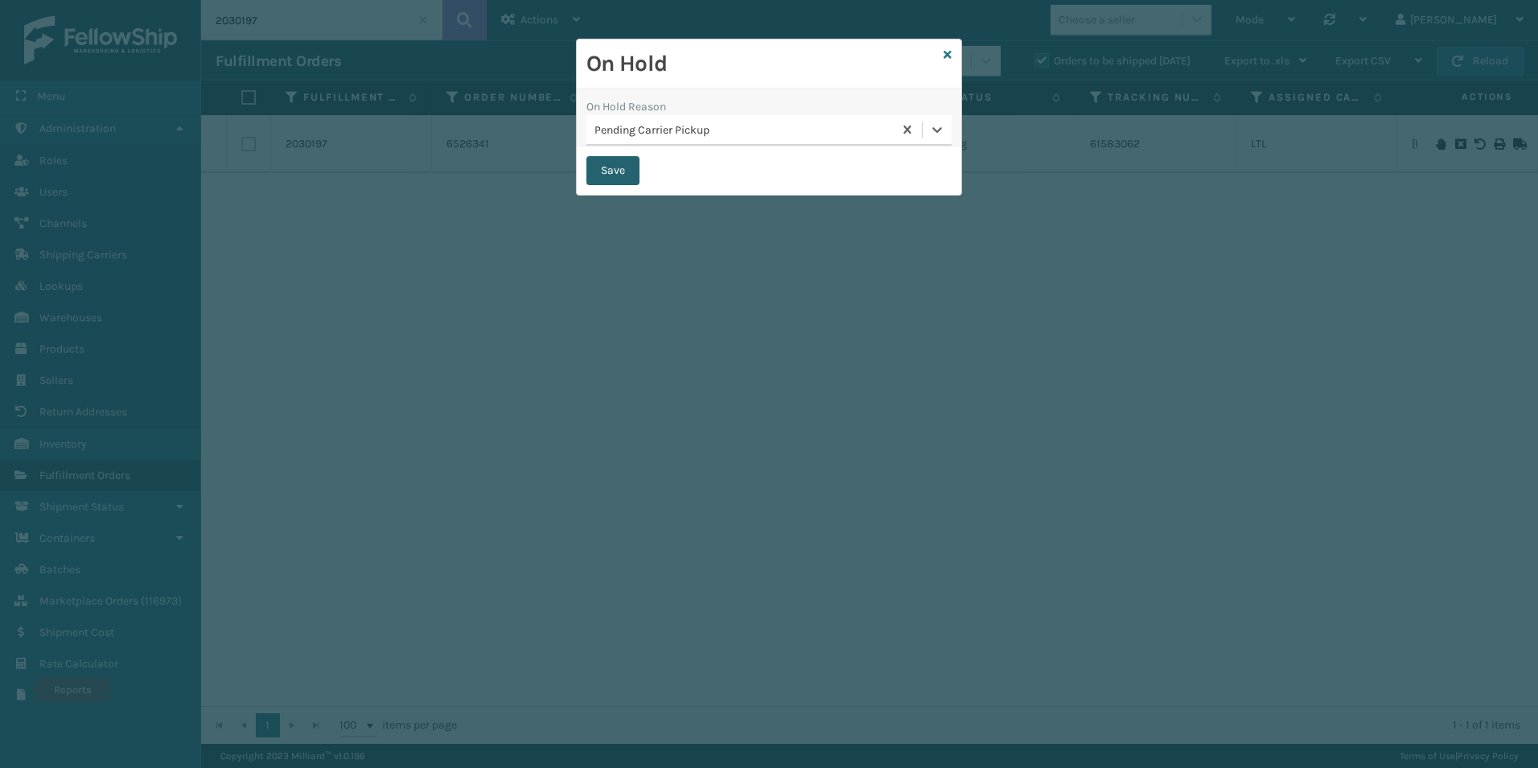
click at [605, 167] on button "Save" at bounding box center [612, 170] width 53 height 29
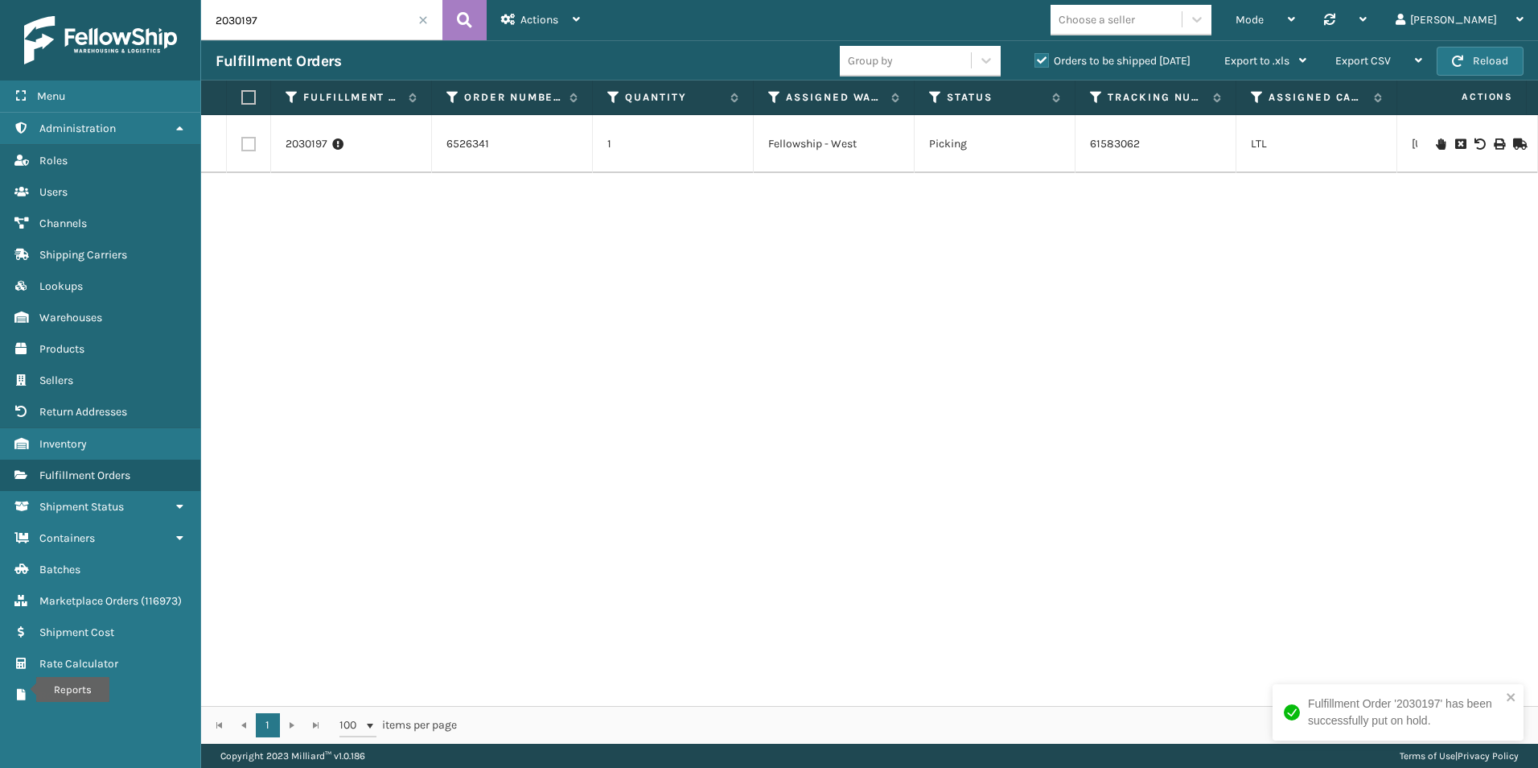
drag, startPoint x: 273, startPoint y: 23, endPoint x: 249, endPoint y: 21, distance: 24.3
click at [249, 21] on input "2030197" at bounding box center [321, 20] width 241 height 40
click at [1436, 142] on icon at bounding box center [1441, 143] width 10 height 11
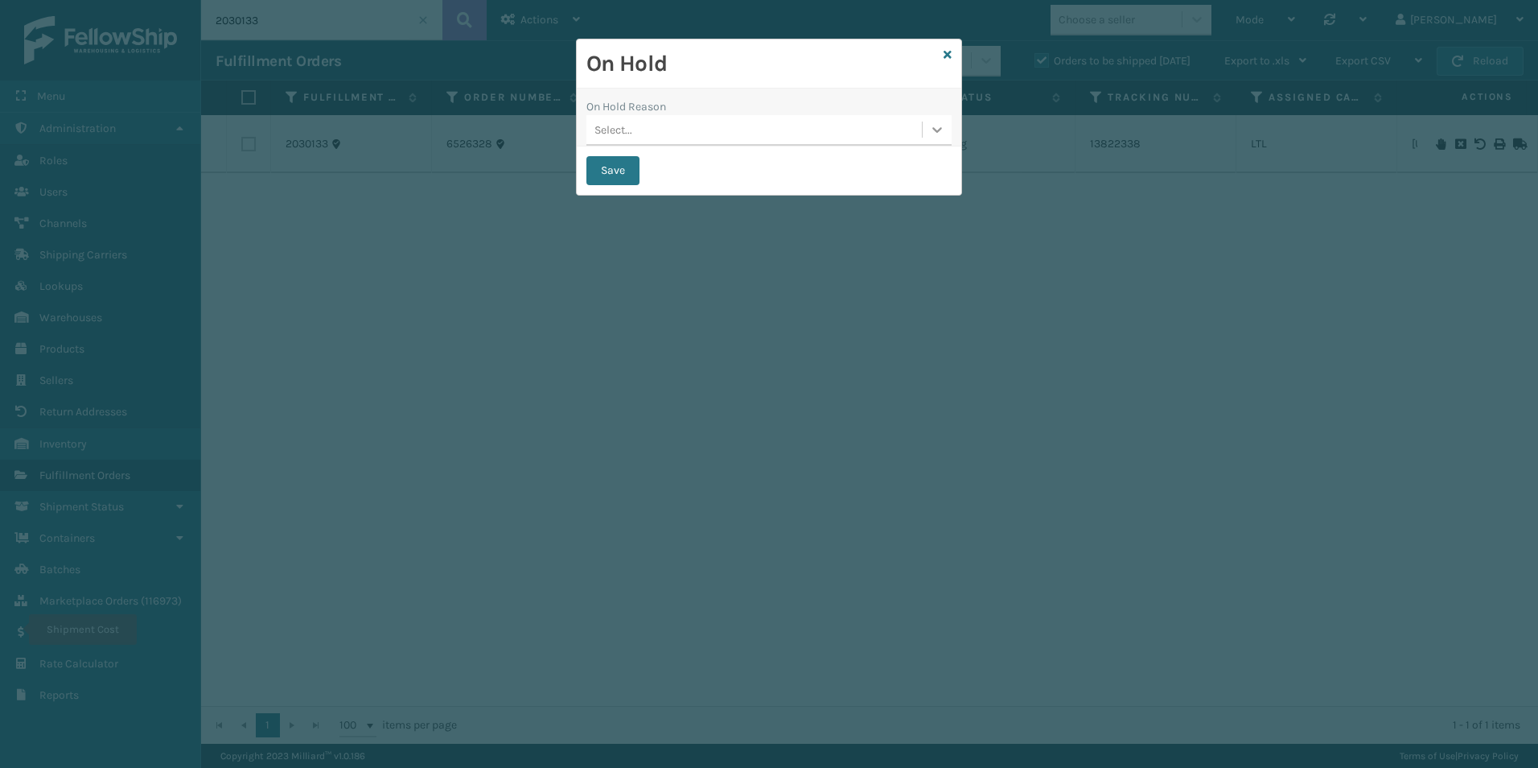
click at [941, 130] on icon at bounding box center [937, 129] width 16 height 16
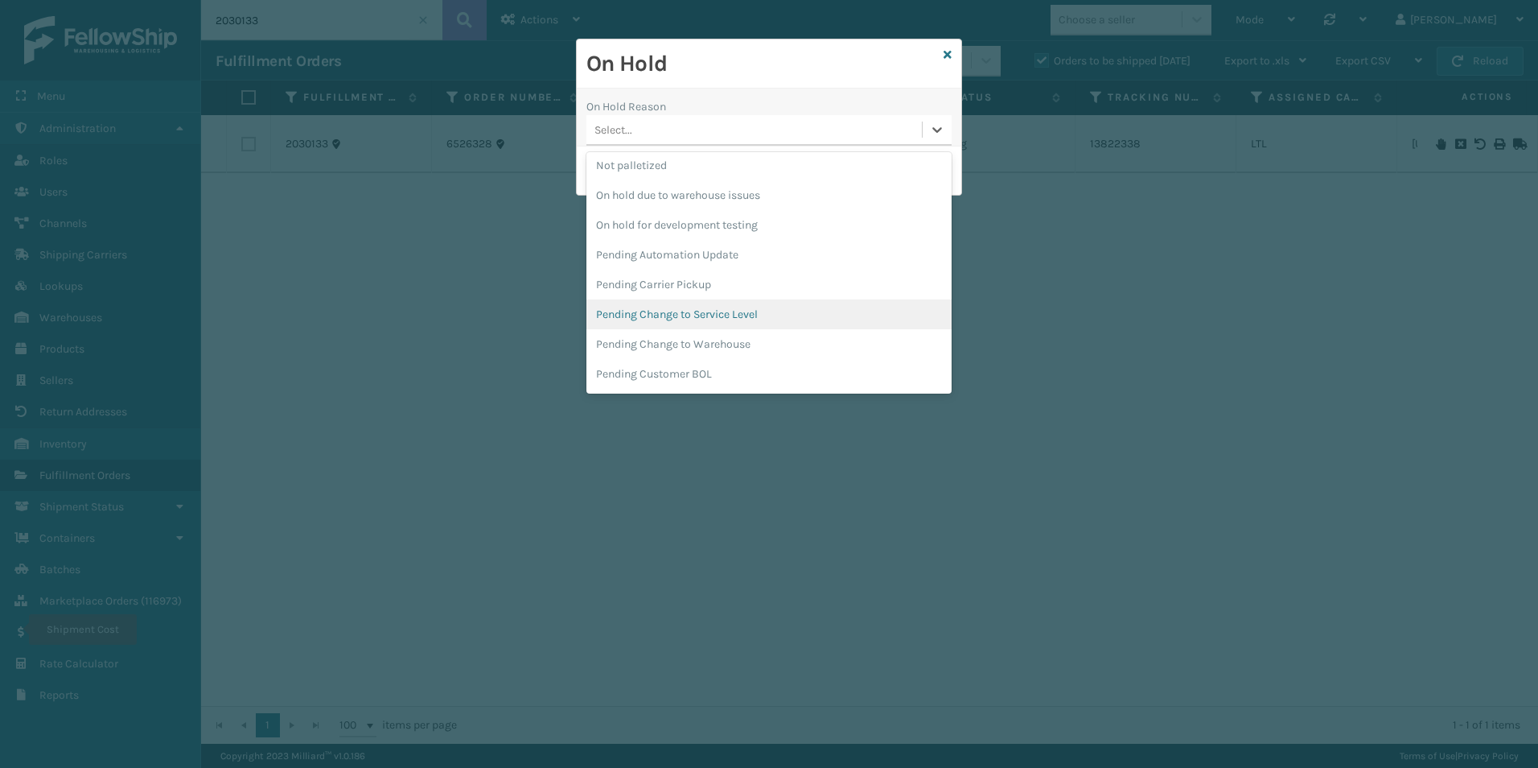
scroll to position [483, 0]
click at [681, 275] on div "Pending Carrier Pickup" at bounding box center [768, 283] width 365 height 30
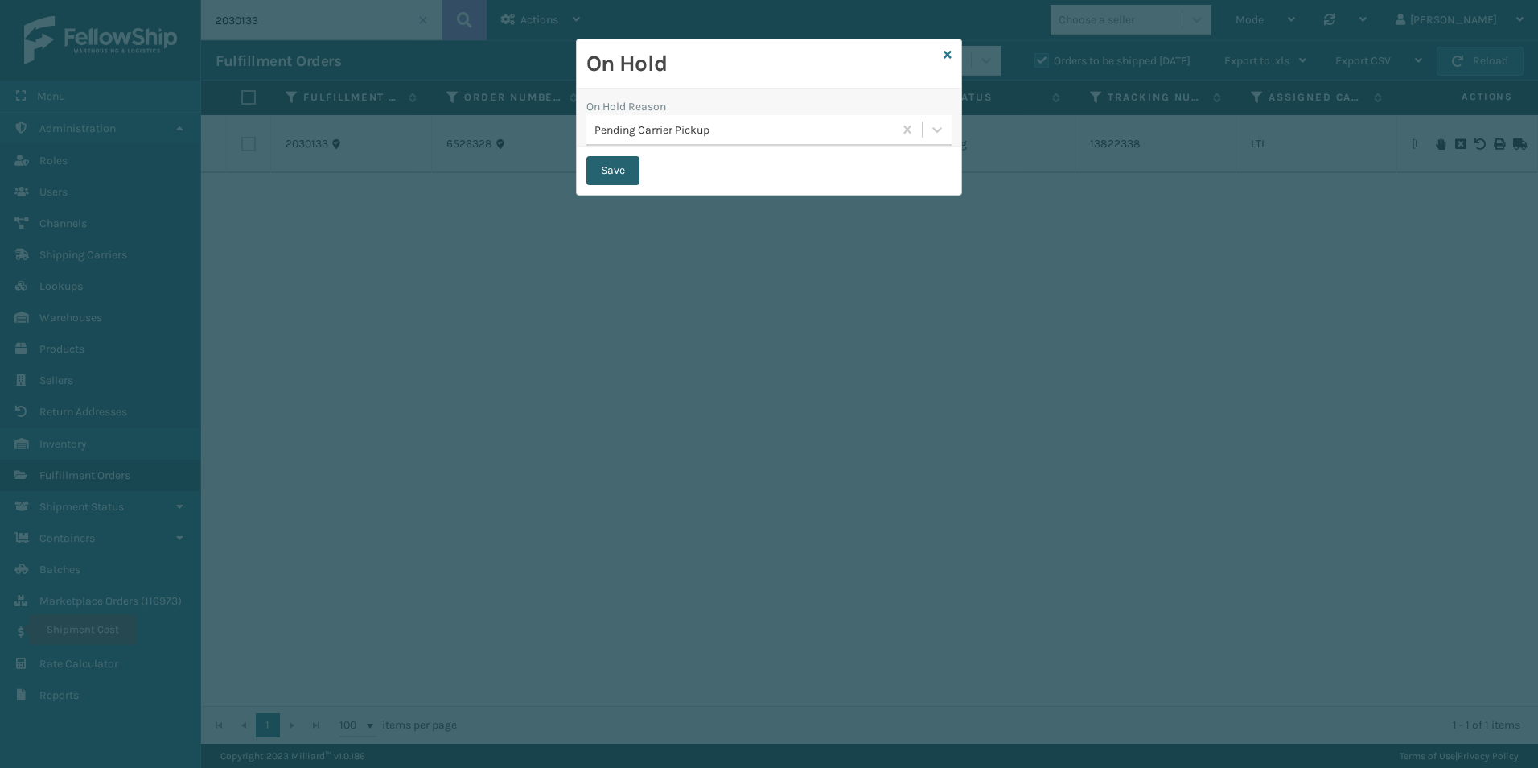
click at [620, 171] on button "Save" at bounding box center [612, 170] width 53 height 29
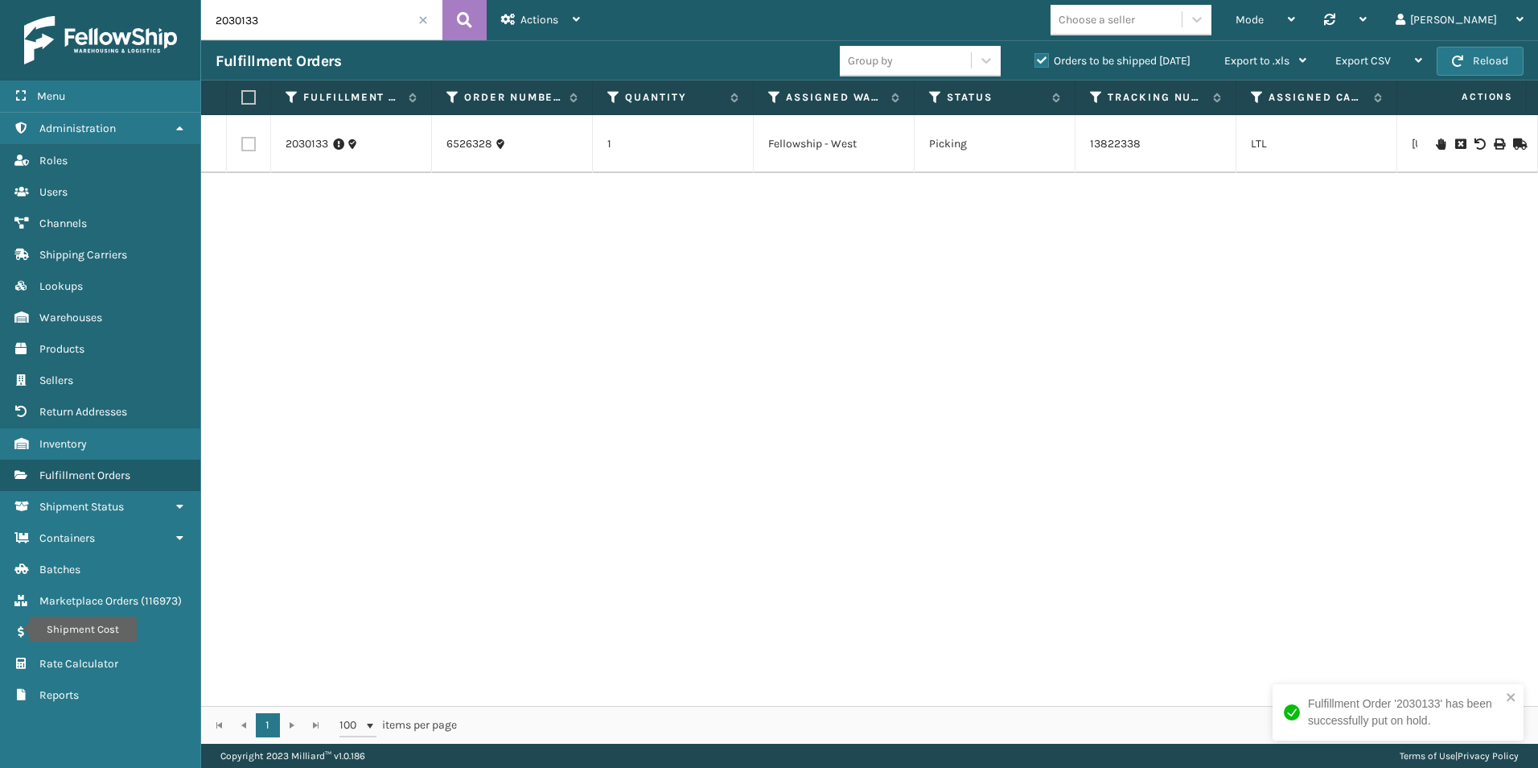
drag, startPoint x: 253, startPoint y: 18, endPoint x: 273, endPoint y: 23, distance: 20.9
click at [279, 18] on input "2030133" at bounding box center [321, 20] width 241 height 40
click at [1436, 146] on icon at bounding box center [1441, 143] width 10 height 11
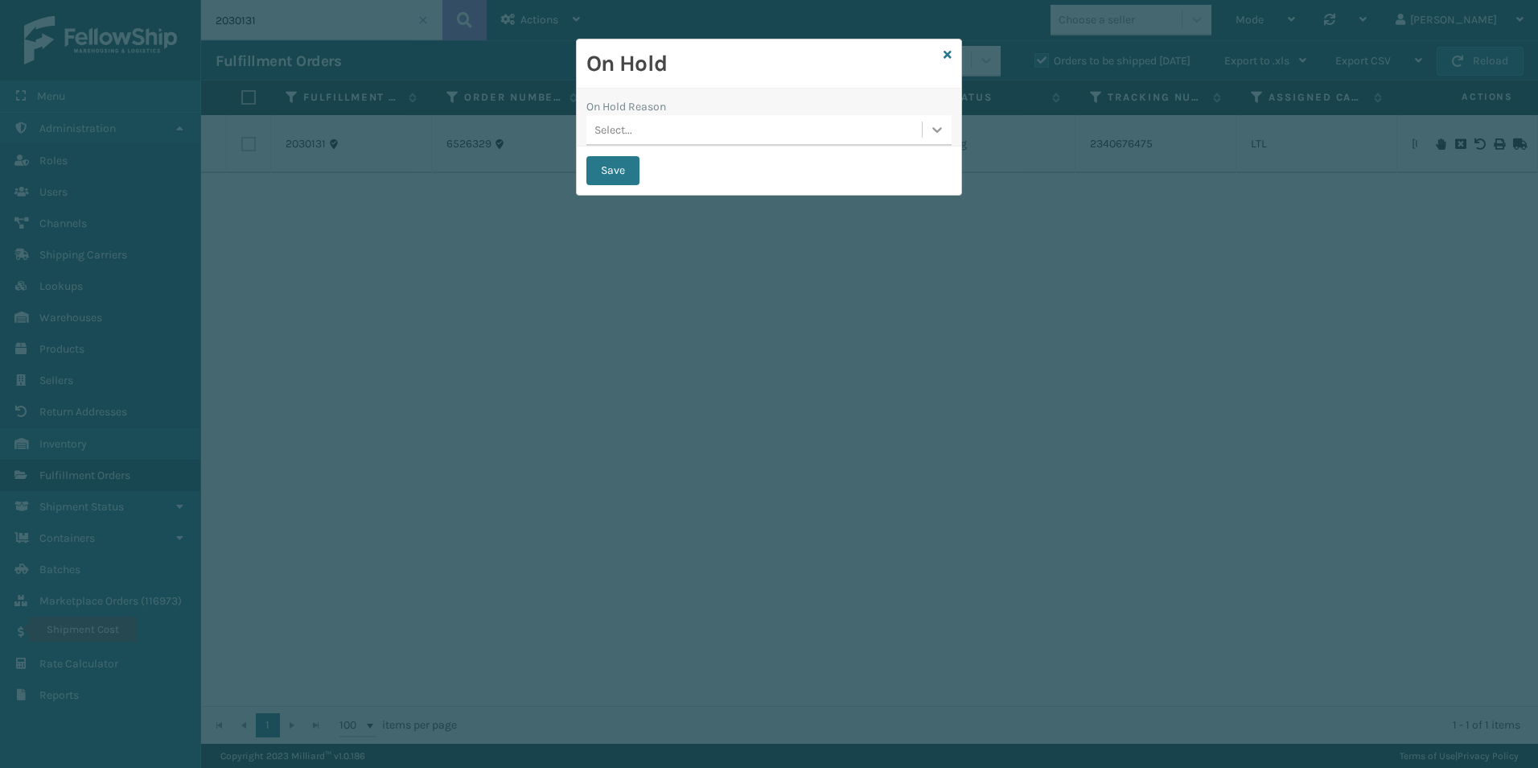
click at [940, 130] on icon at bounding box center [937, 130] width 10 height 6
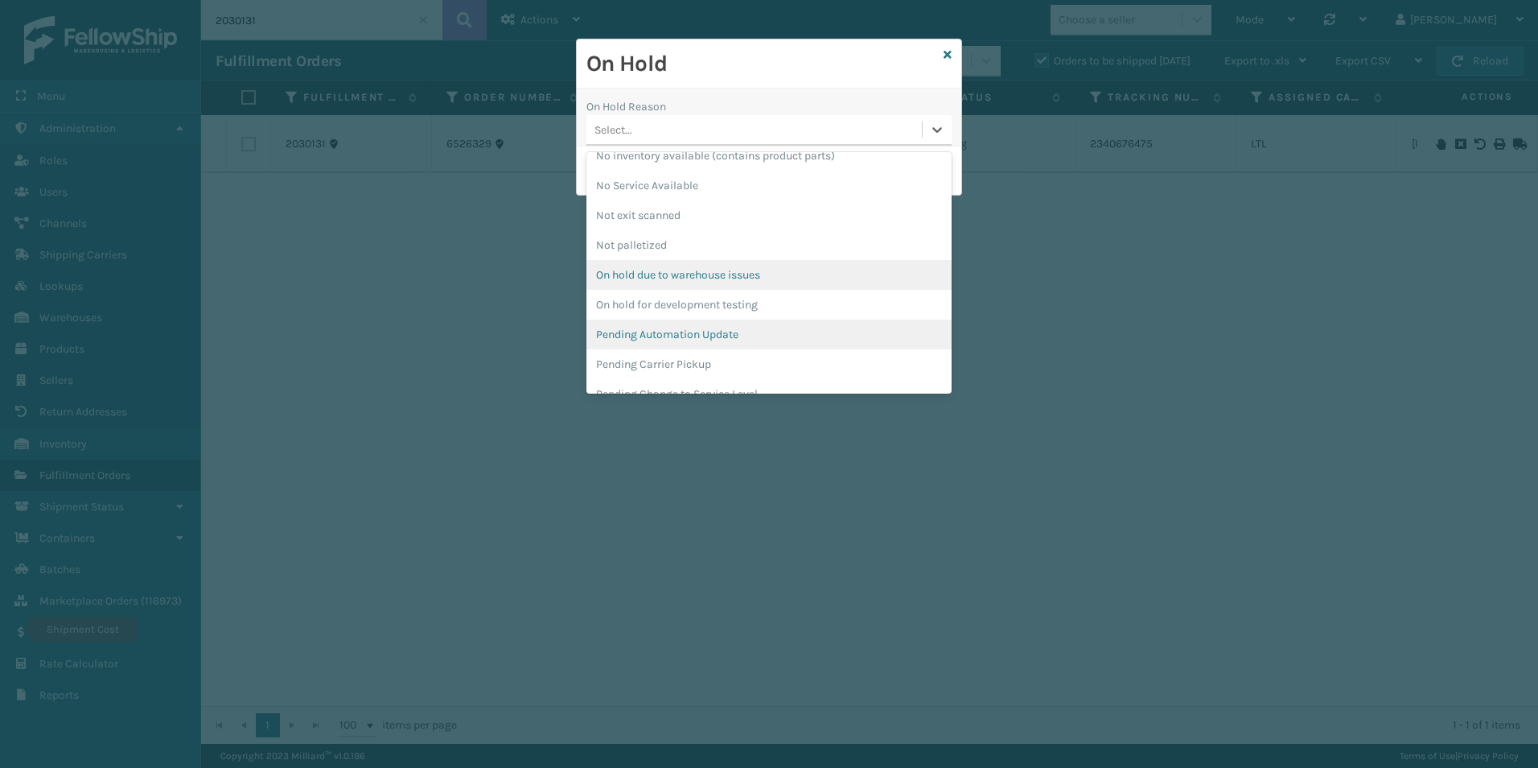
scroll to position [402, 0]
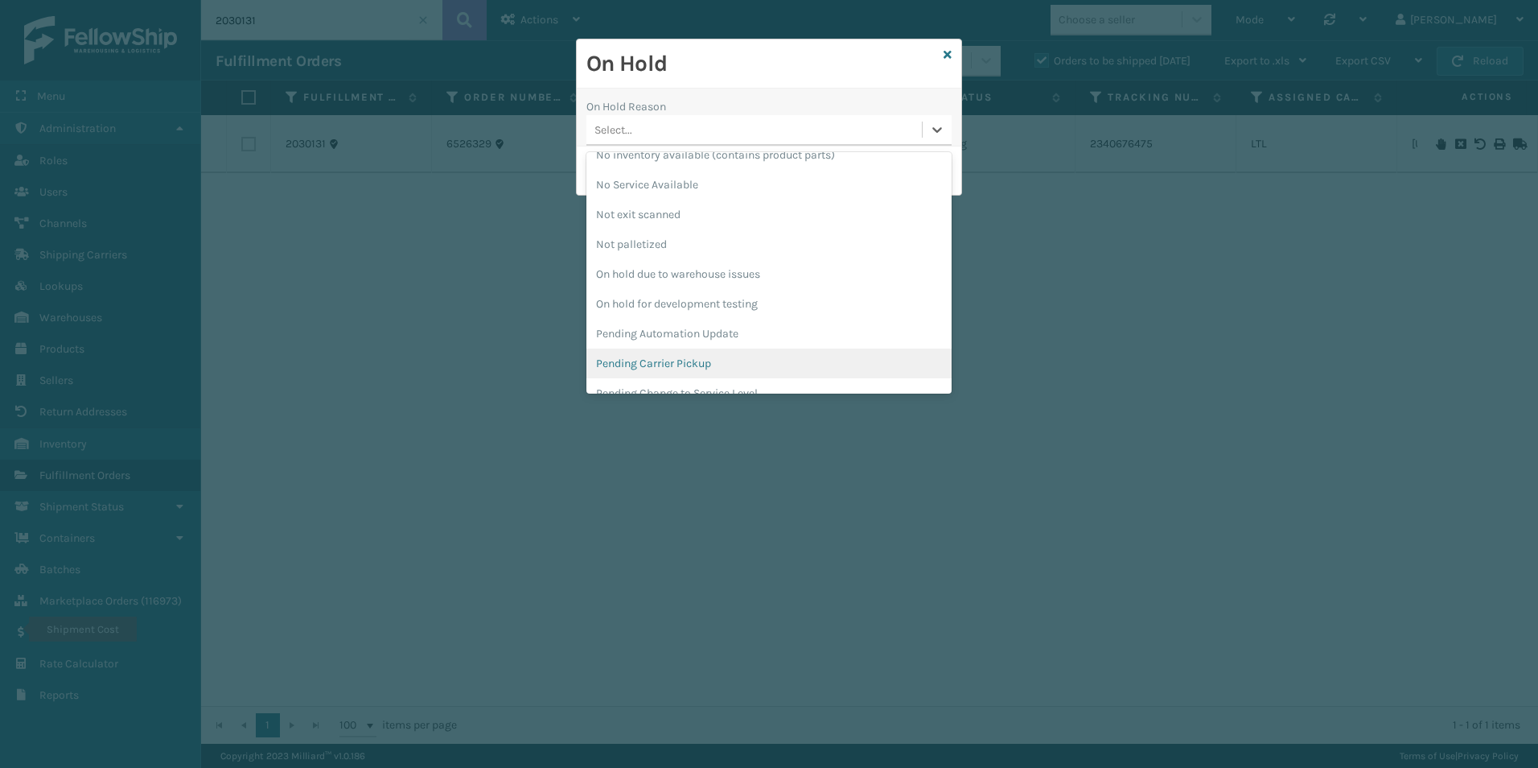
click at [657, 353] on div "Pending Carrier Pickup" at bounding box center [768, 363] width 365 height 30
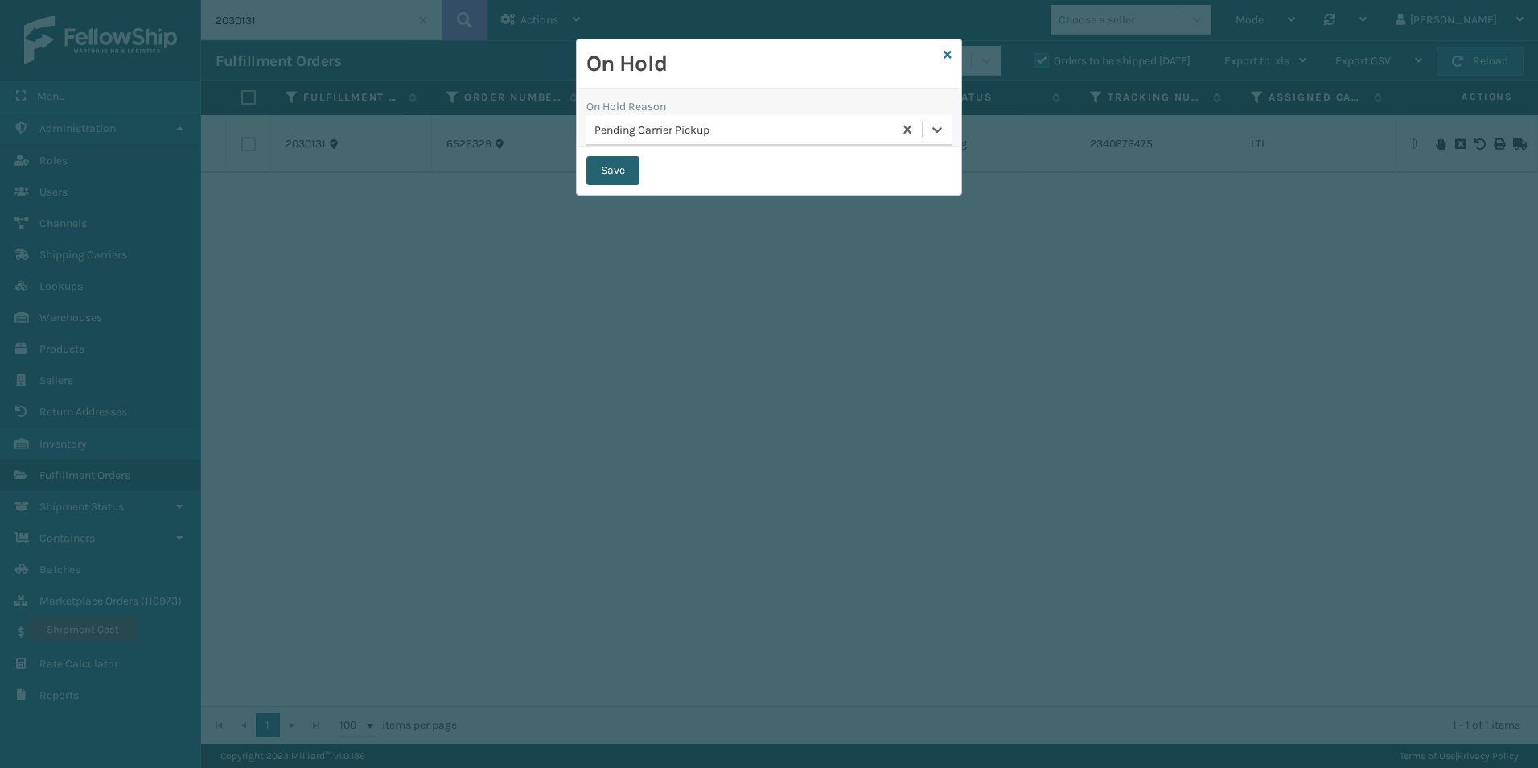
click at [611, 175] on button "Save" at bounding box center [612, 170] width 53 height 29
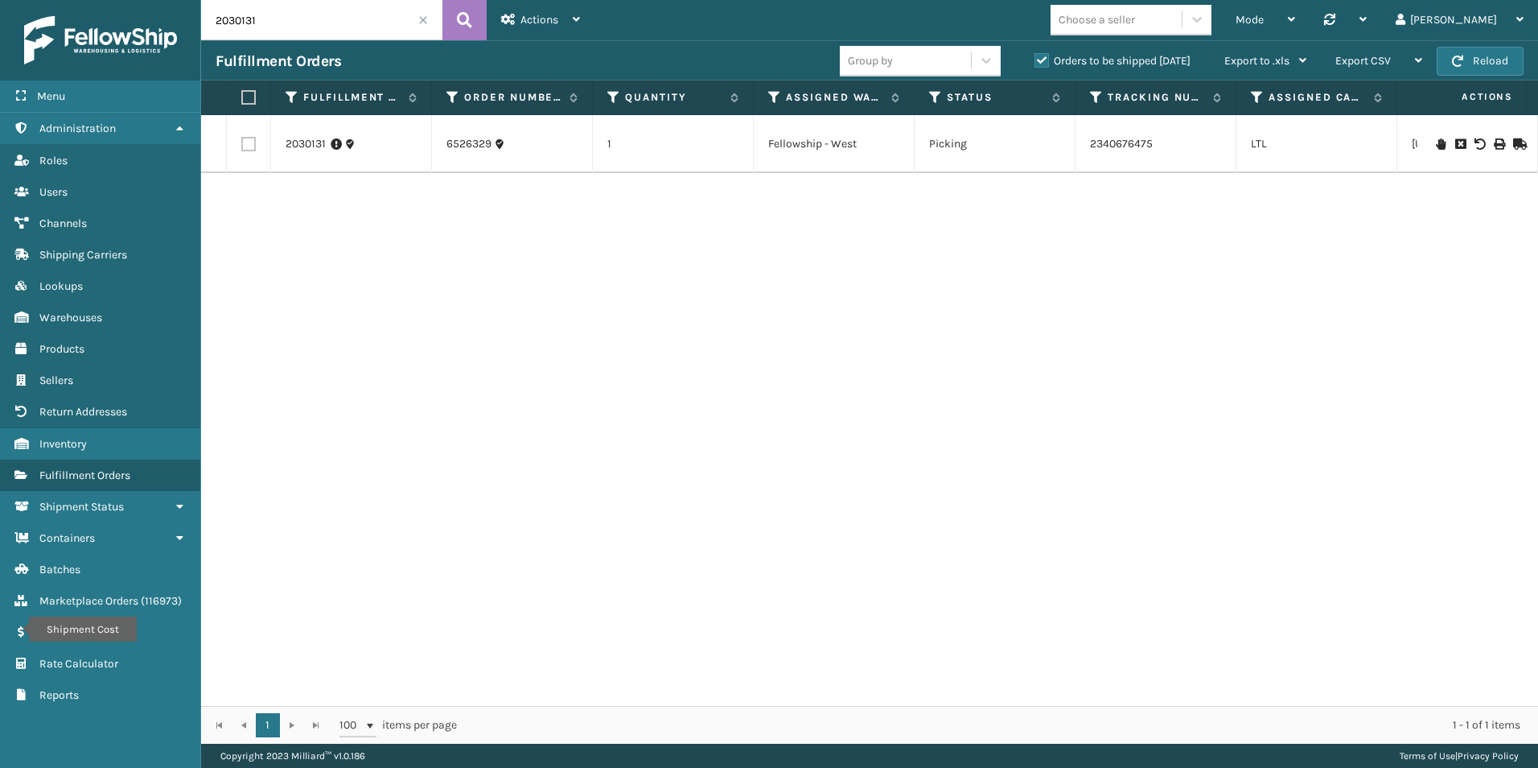
drag, startPoint x: 228, startPoint y: 22, endPoint x: 298, endPoint y: 19, distance: 69.3
click at [298, 19] on input "2030131" at bounding box center [321, 20] width 241 height 40
click at [1436, 144] on icon at bounding box center [1441, 143] width 10 height 11
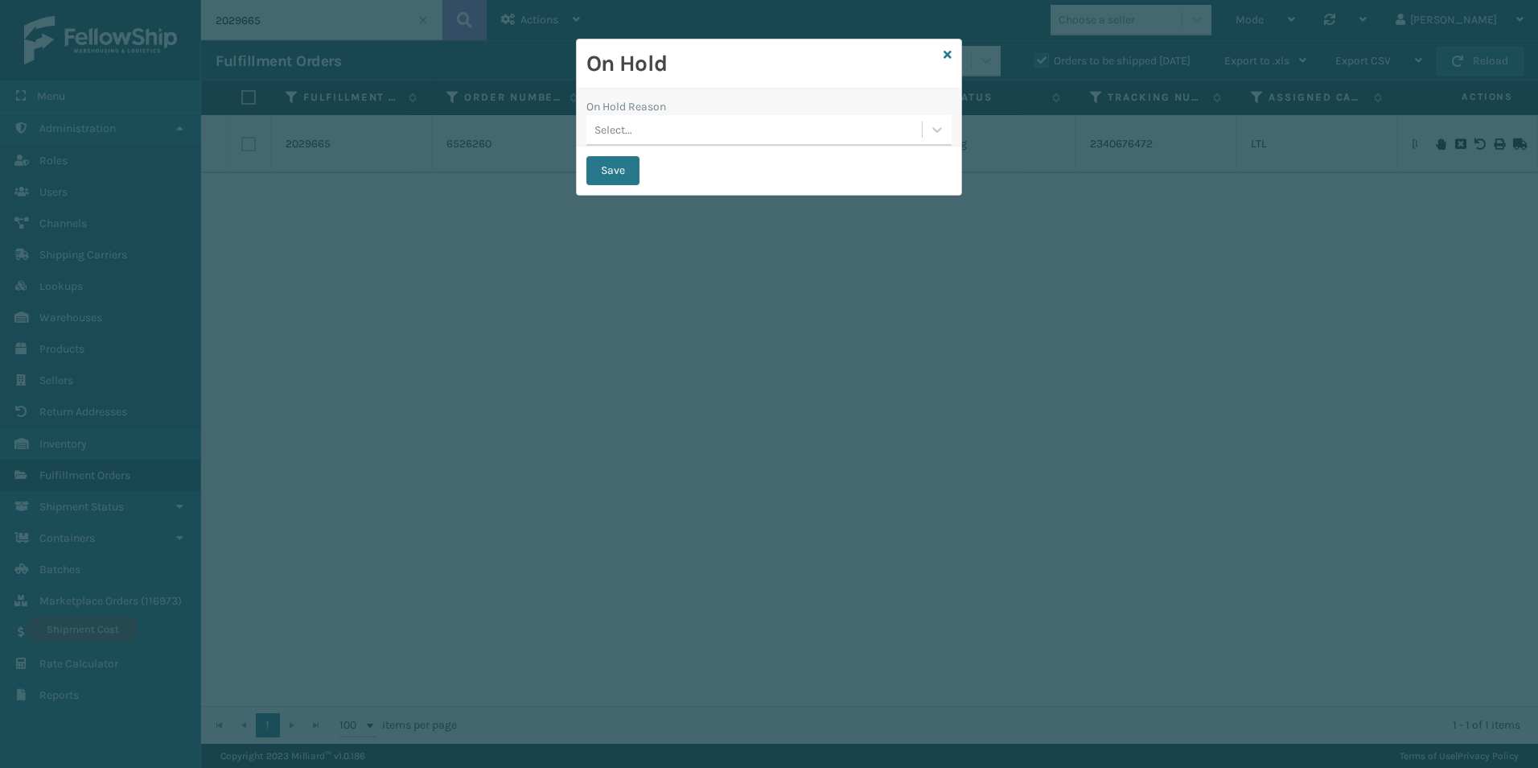
drag, startPoint x: 936, startPoint y: 126, endPoint x: 912, endPoint y: 151, distance: 34.2
click at [936, 127] on icon at bounding box center [937, 129] width 16 height 16
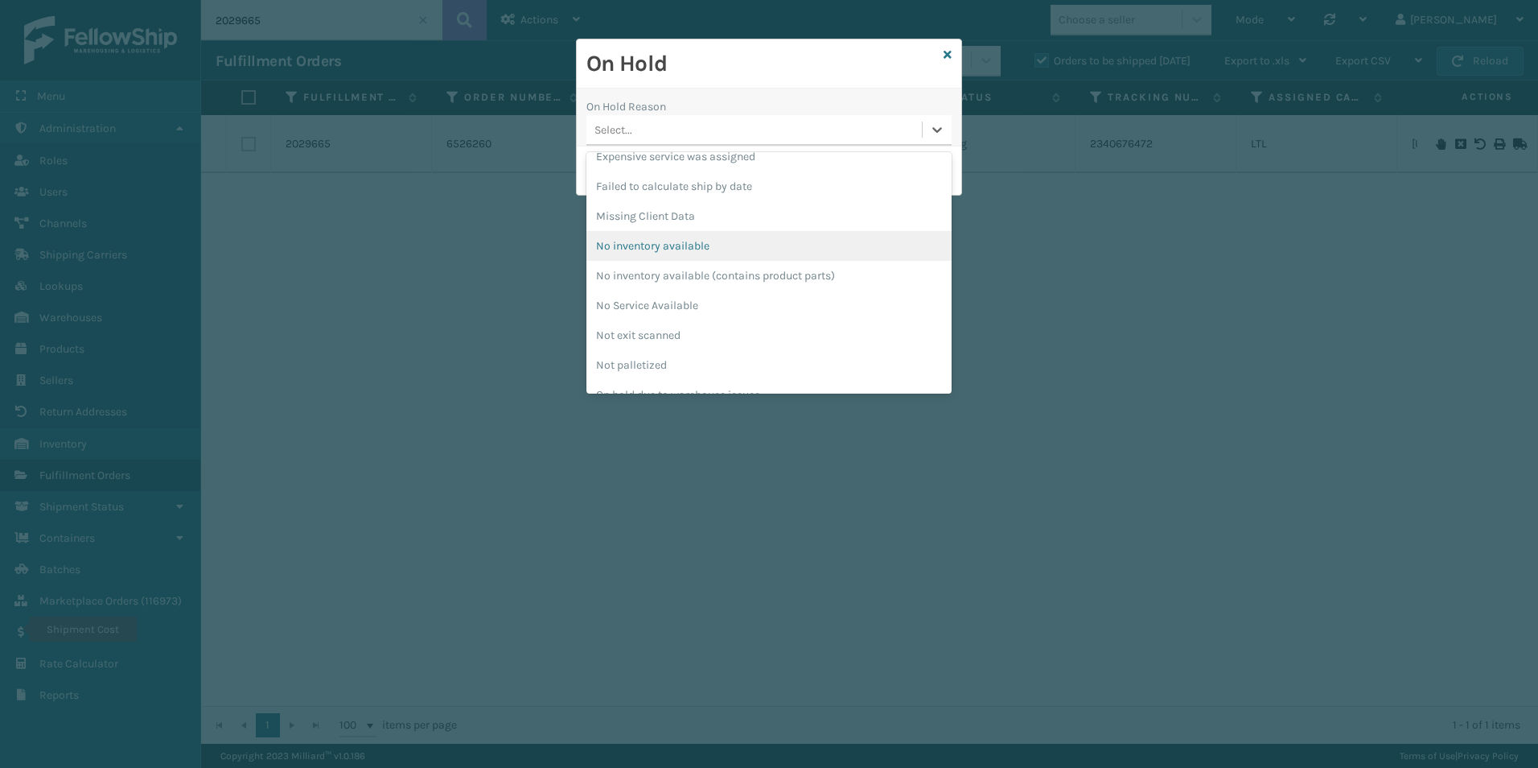
scroll to position [483, 0]
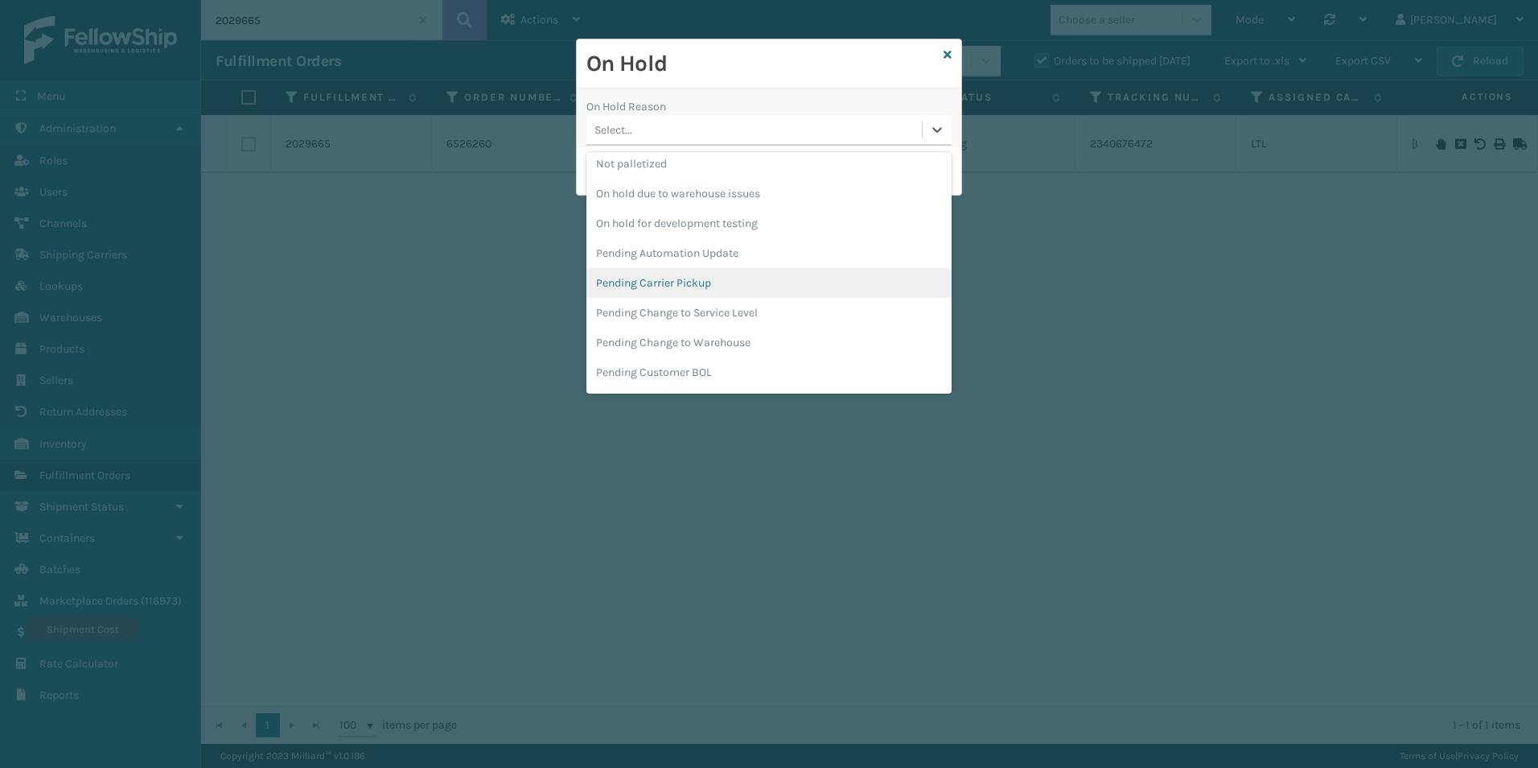
click at [683, 274] on div "Pending Carrier Pickup" at bounding box center [768, 283] width 365 height 30
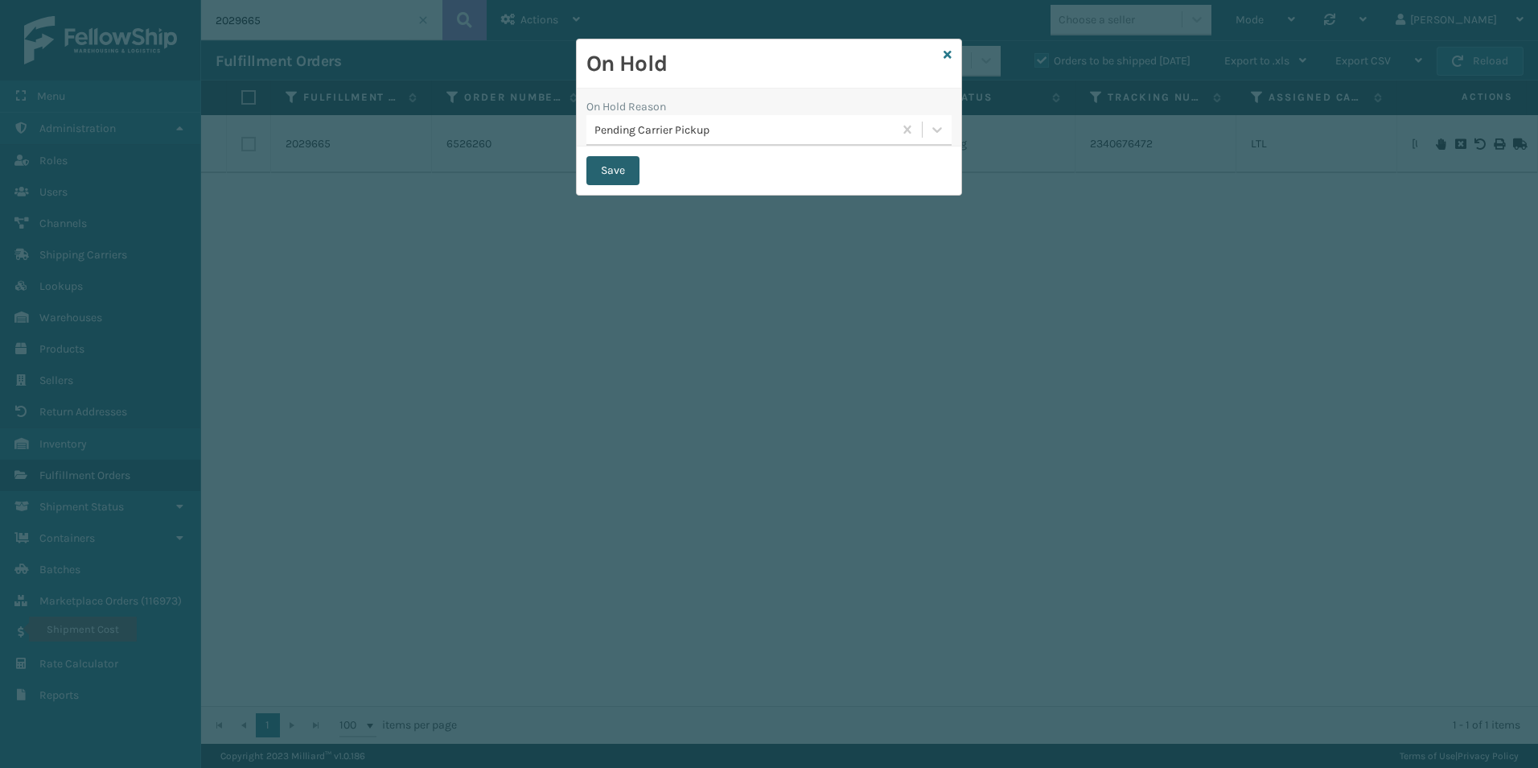
click at [600, 167] on button "Save" at bounding box center [612, 170] width 53 height 29
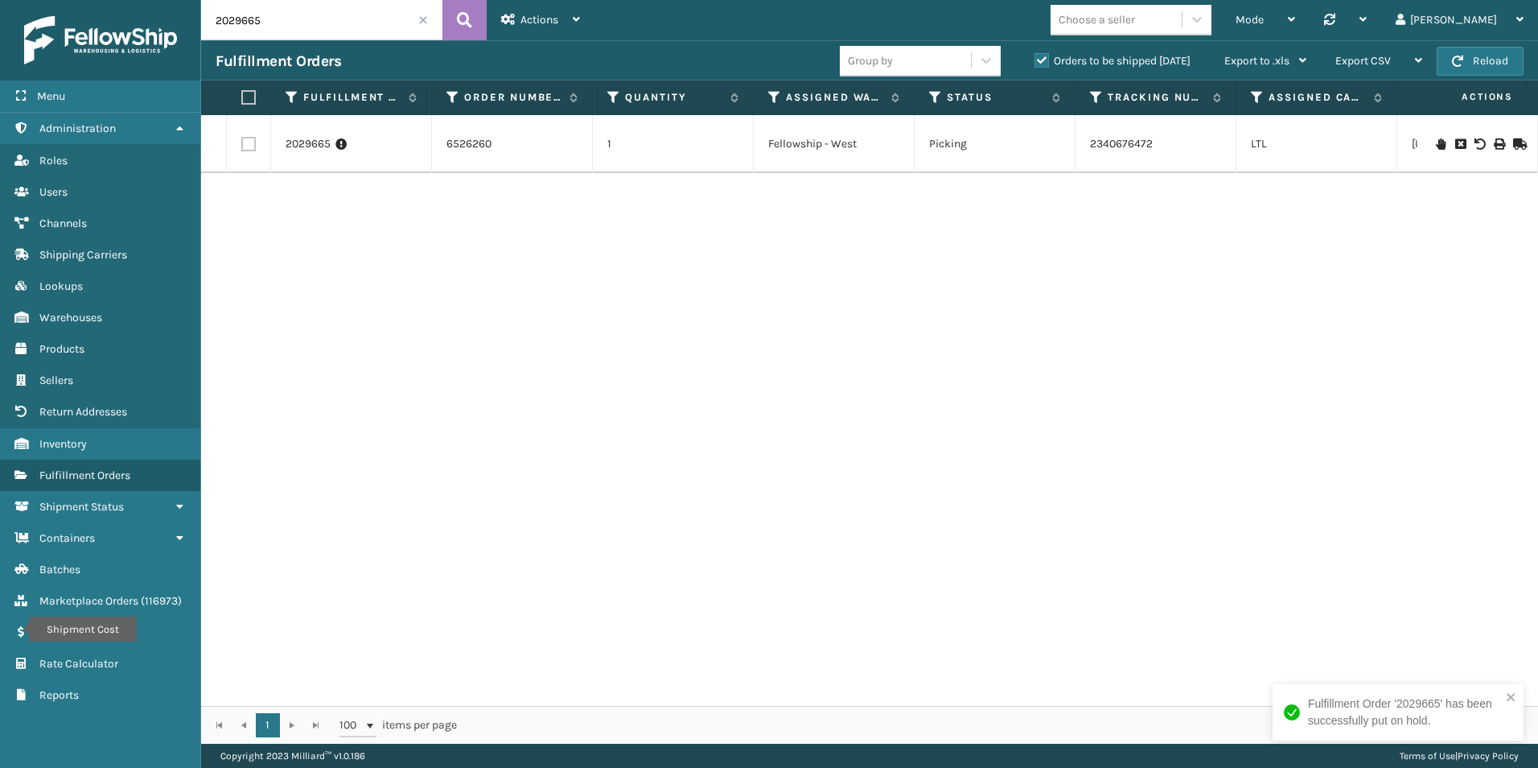
drag, startPoint x: 241, startPoint y: 20, endPoint x: 368, endPoint y: 25, distance: 127.2
click at [326, 22] on input "2029665" at bounding box center [321, 20] width 241 height 40
click at [1436, 130] on icon at bounding box center [1441, 133] width 10 height 11
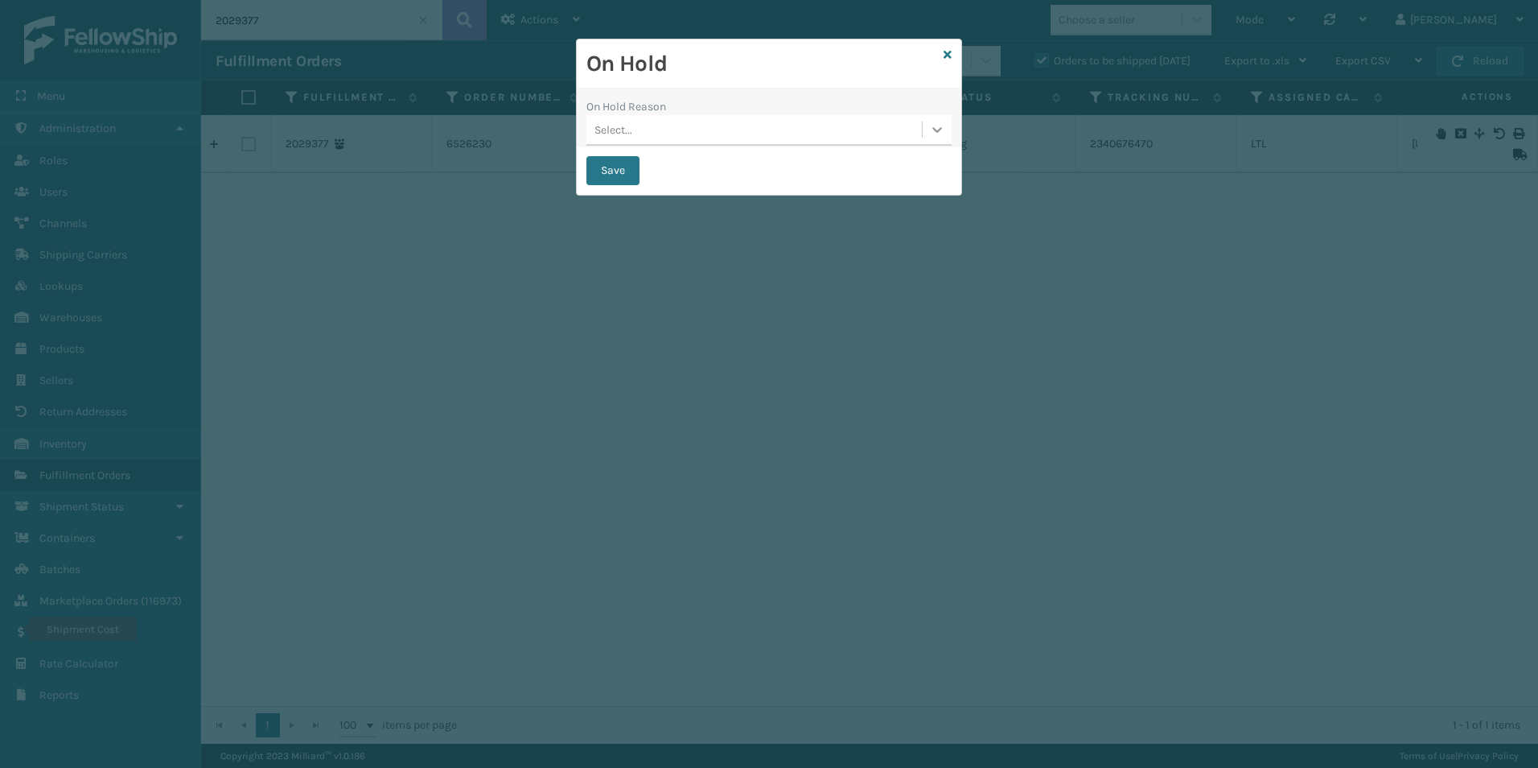
click at [927, 134] on div at bounding box center [937, 129] width 29 height 29
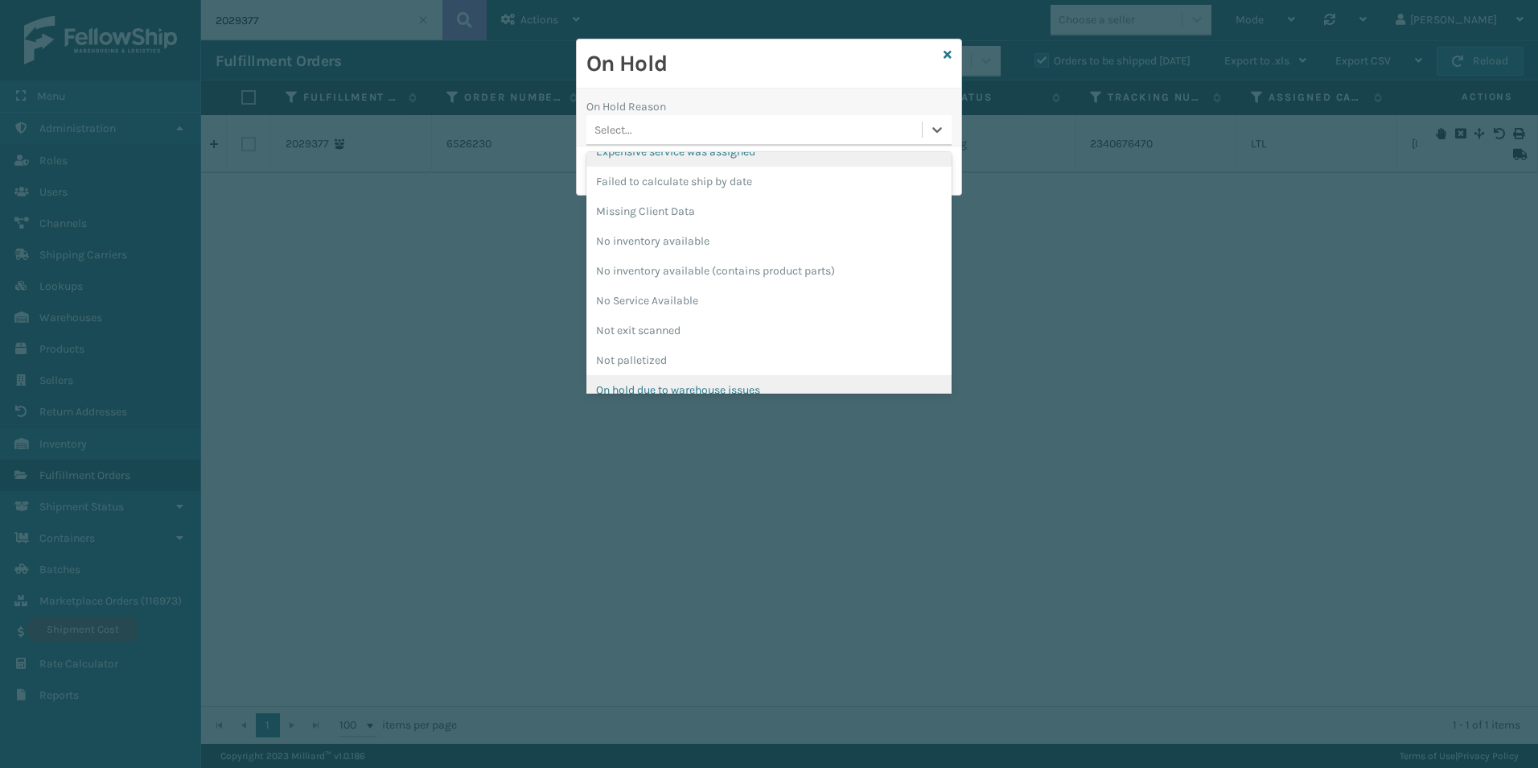
scroll to position [402, 0]
click at [643, 363] on div "Pending Carrier Pickup" at bounding box center [768, 363] width 365 height 30
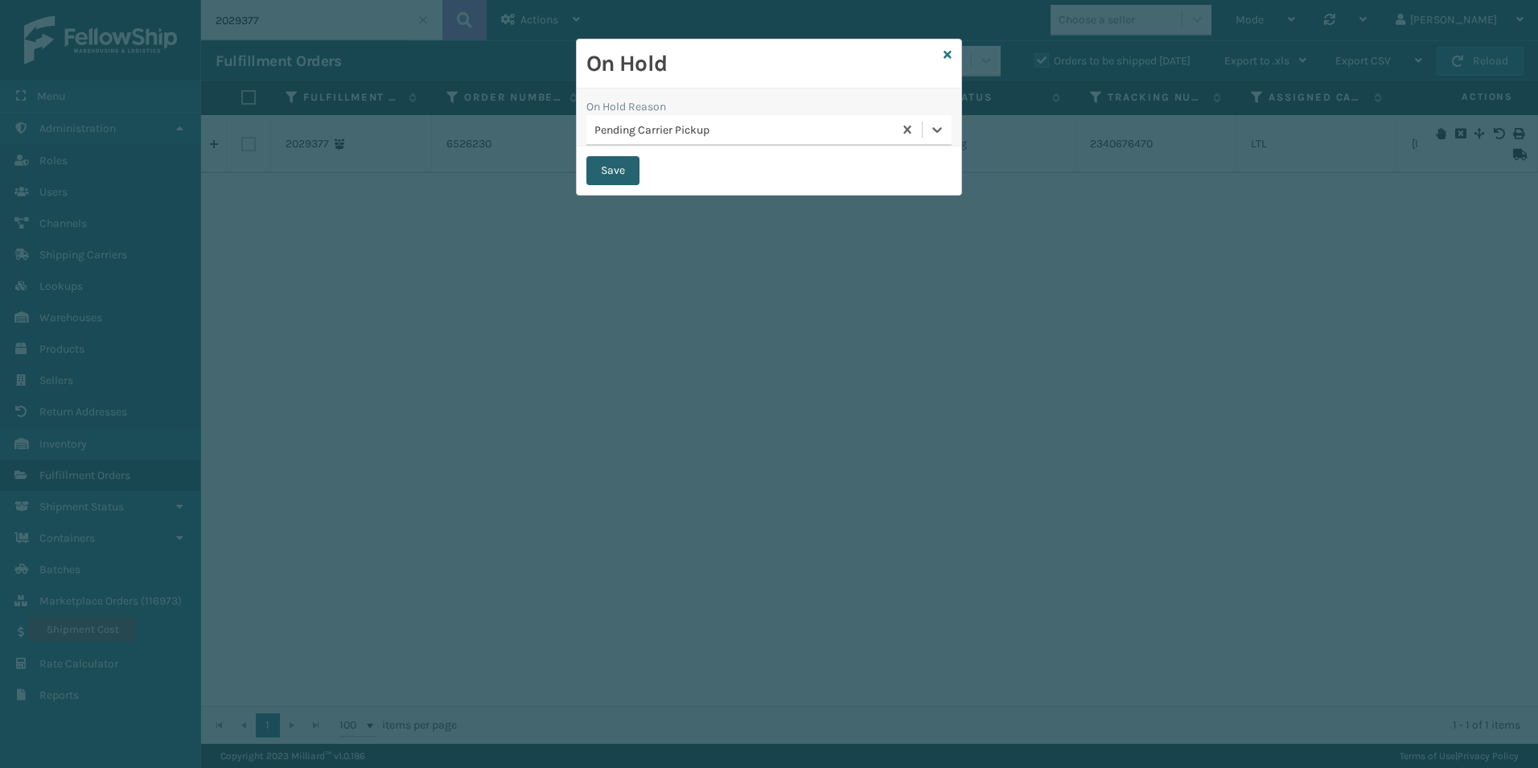
click at [607, 171] on button "Save" at bounding box center [612, 170] width 53 height 29
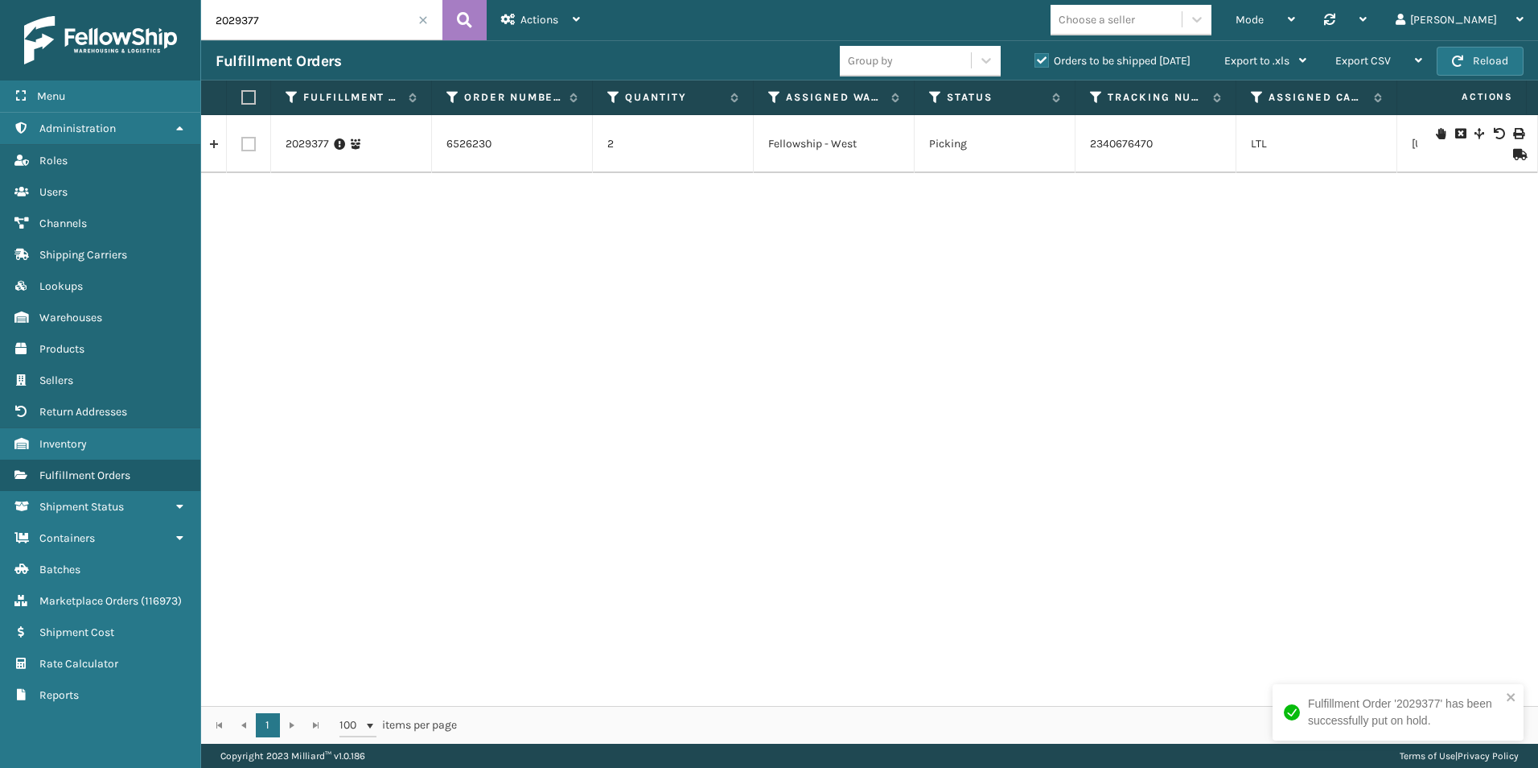
drag, startPoint x: 245, startPoint y: 21, endPoint x: 277, endPoint y: 23, distance: 32.3
click at [276, 24] on input "2029377" at bounding box center [321, 20] width 241 height 40
click at [1436, 144] on icon at bounding box center [1441, 143] width 10 height 11
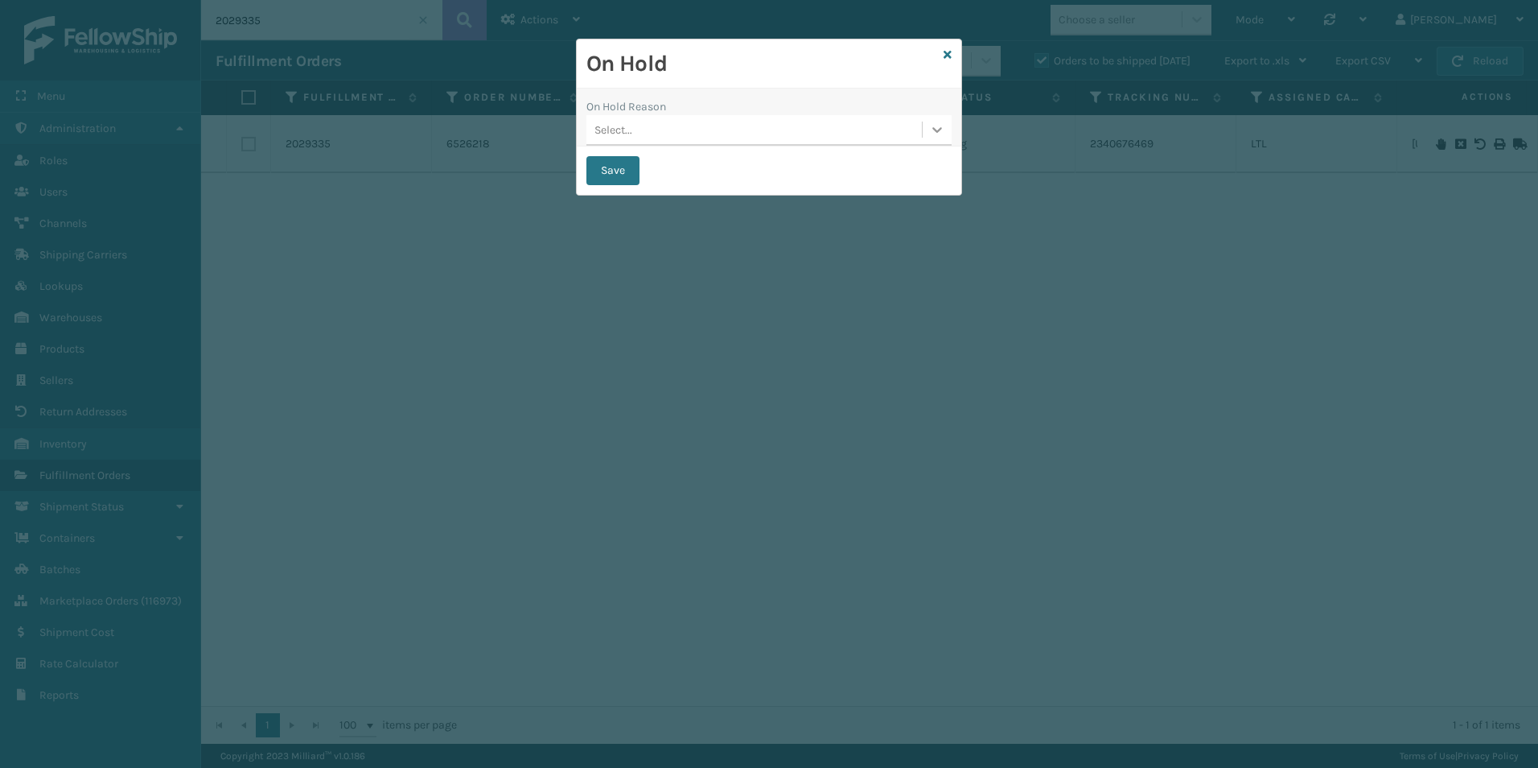
click at [937, 130] on icon at bounding box center [937, 129] width 16 height 16
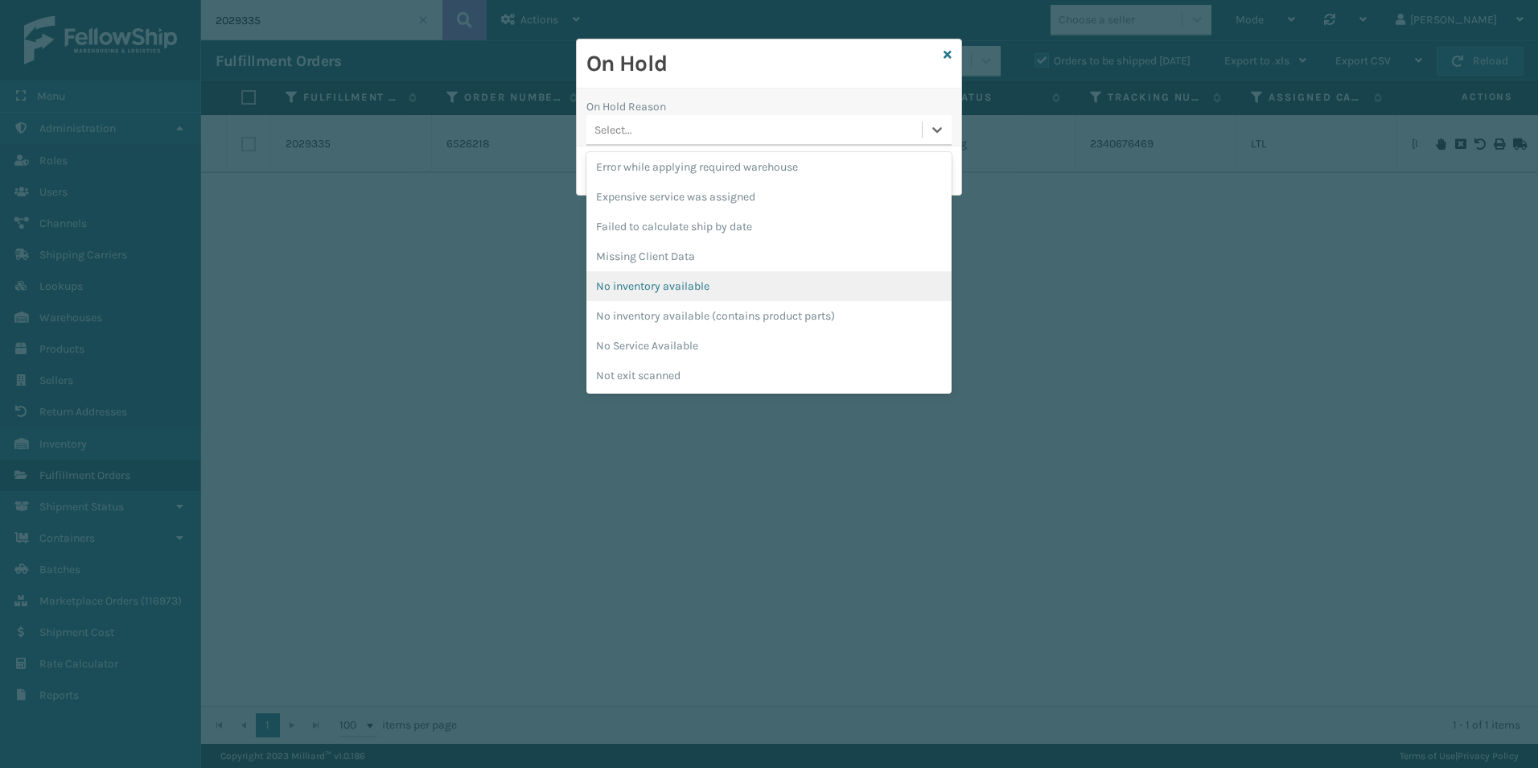
scroll to position [402, 0]
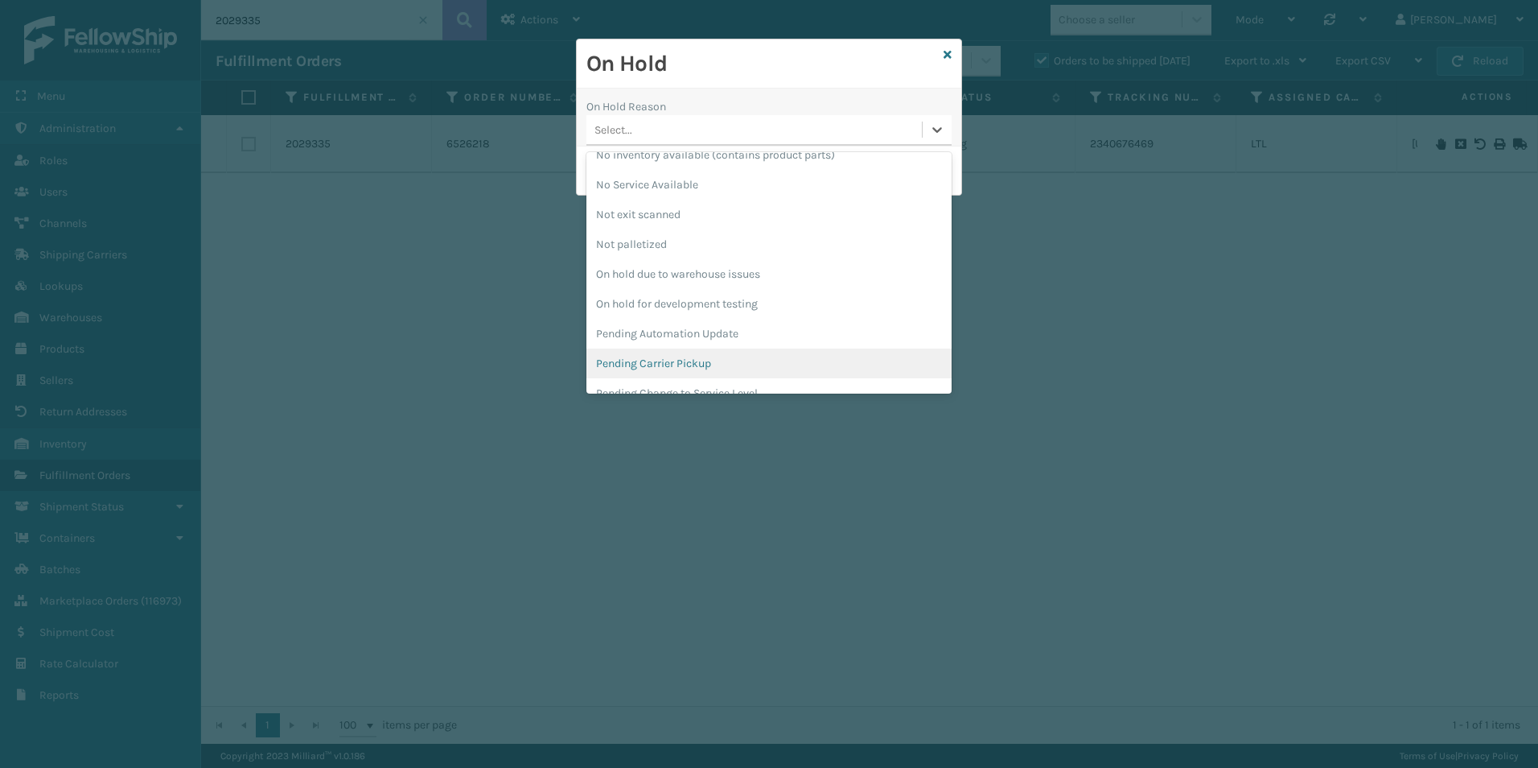
click at [665, 361] on div "Pending Carrier Pickup" at bounding box center [768, 363] width 365 height 30
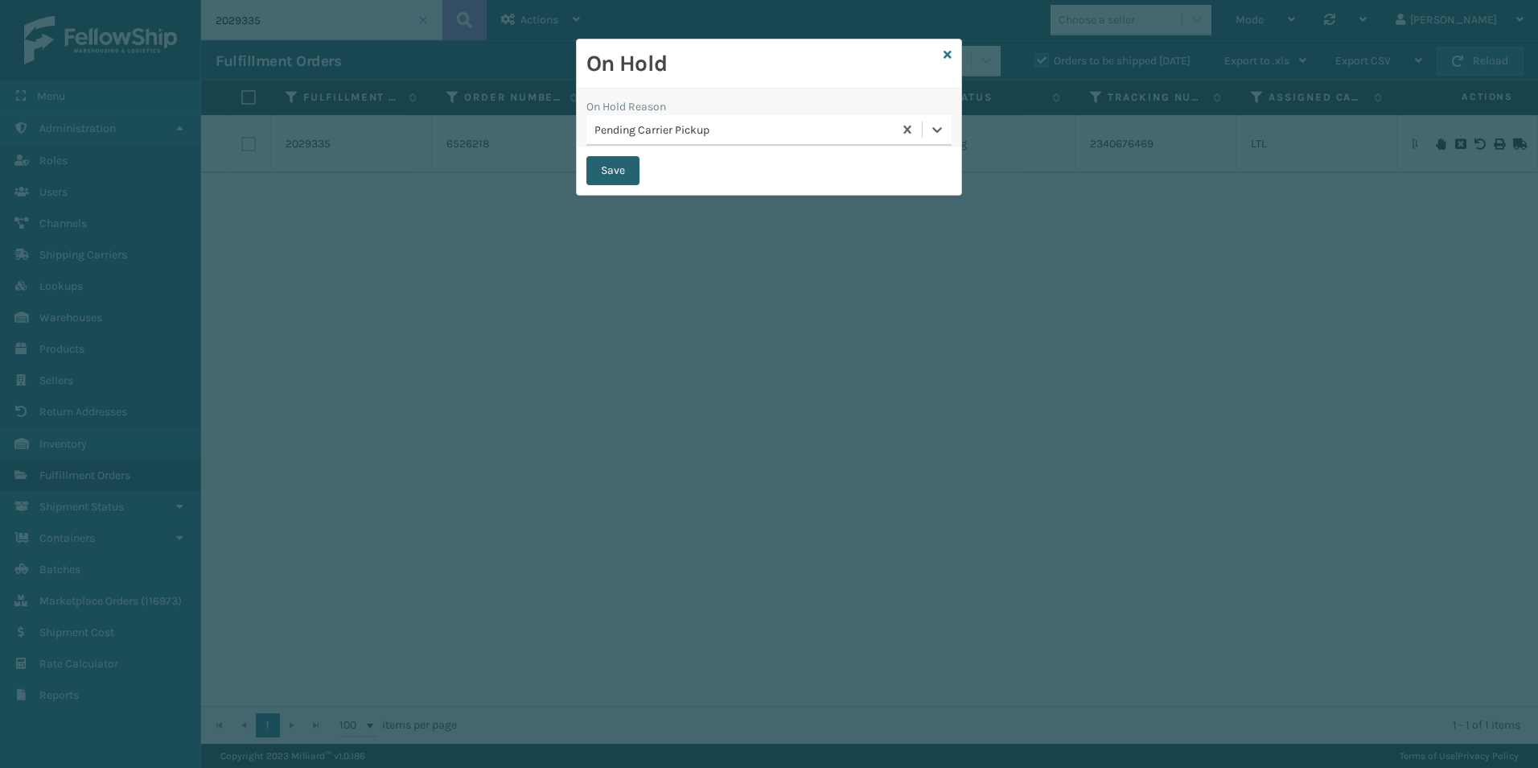
click at [622, 178] on button "Save" at bounding box center [612, 170] width 53 height 29
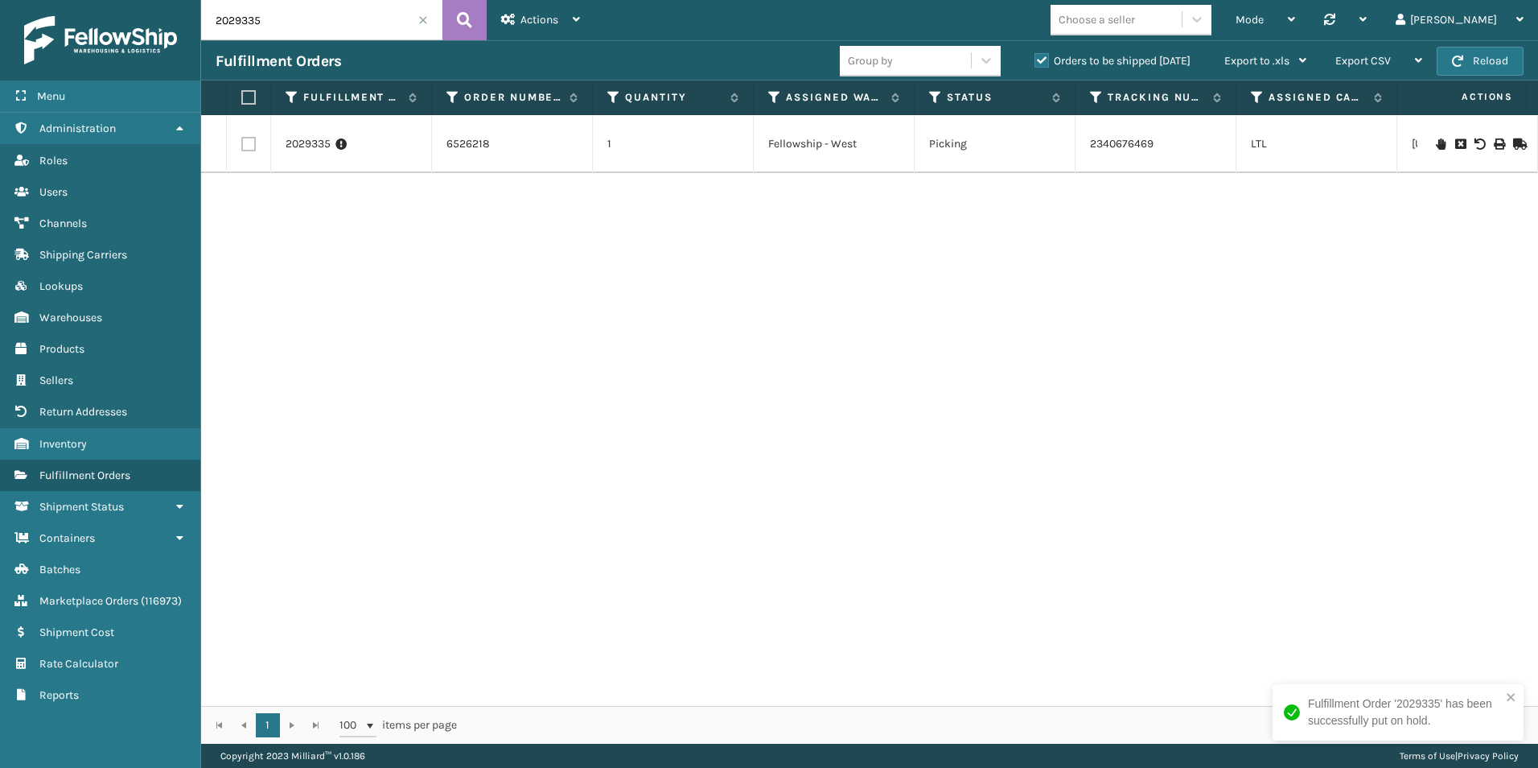
drag, startPoint x: 234, startPoint y: 20, endPoint x: 282, endPoint y: 23, distance: 48.4
click at [282, 23] on input "2029335" at bounding box center [321, 20] width 241 height 40
click at [1436, 142] on icon at bounding box center [1441, 143] width 10 height 11
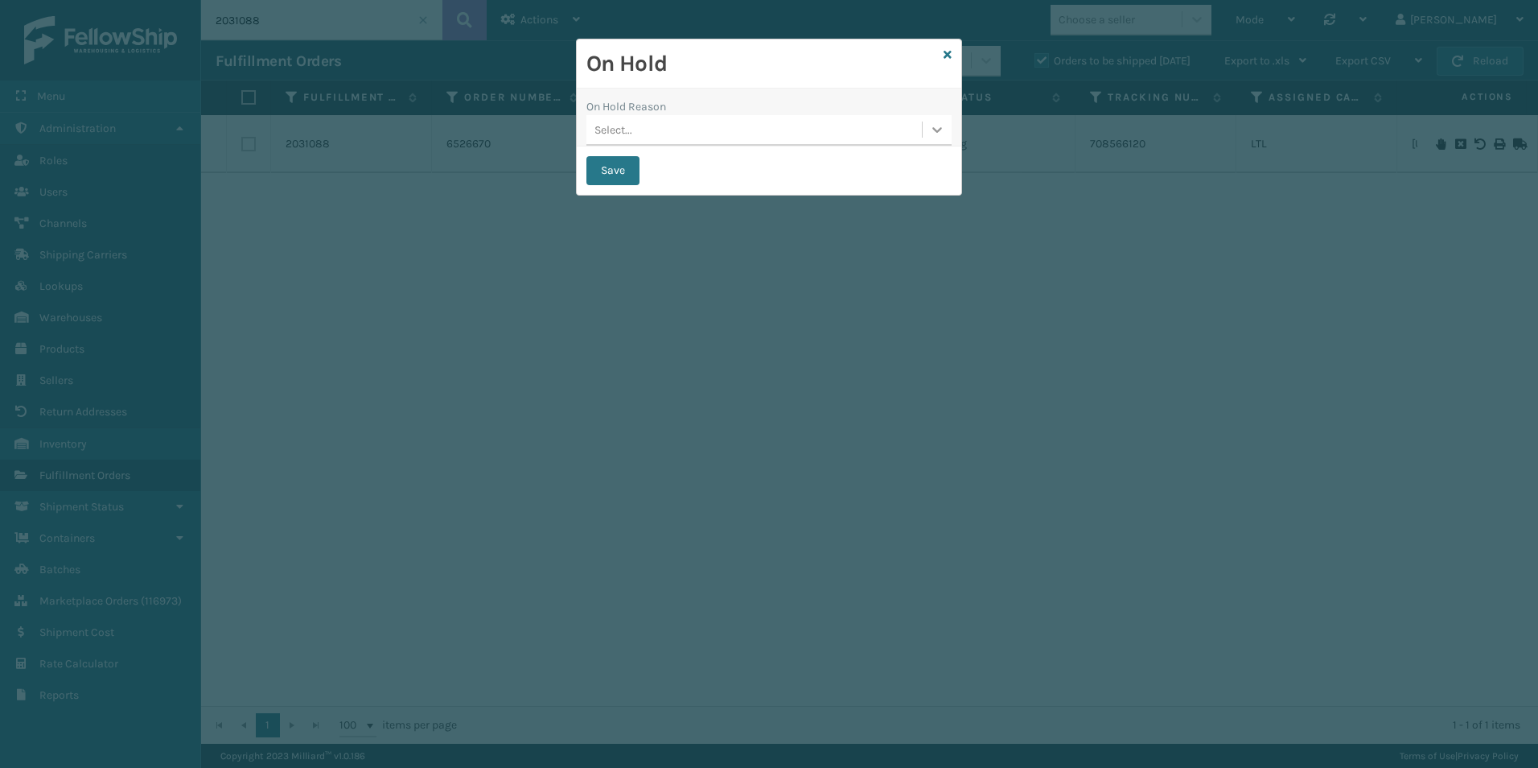
click at [938, 130] on icon at bounding box center [937, 130] width 10 height 6
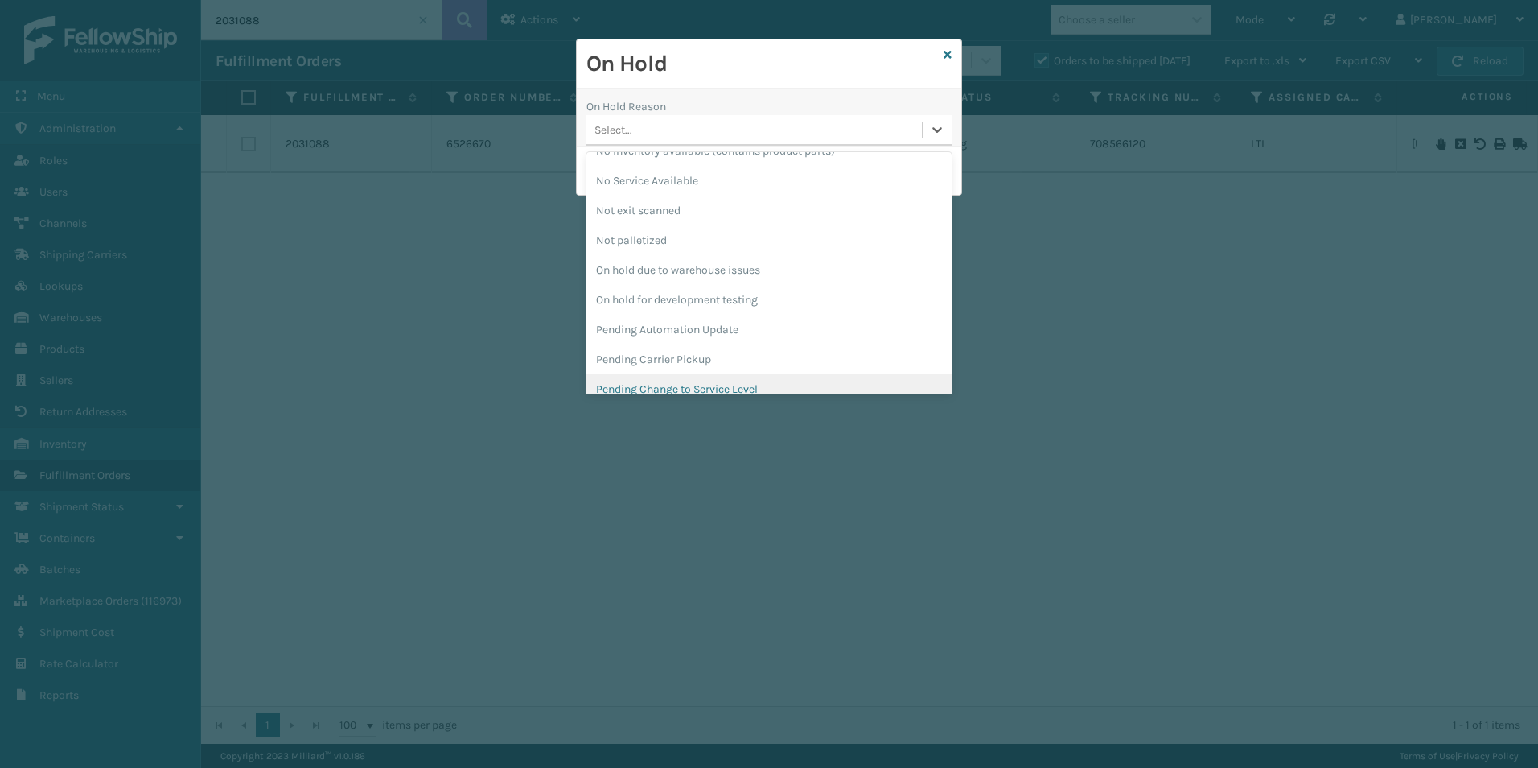
scroll to position [483, 0]
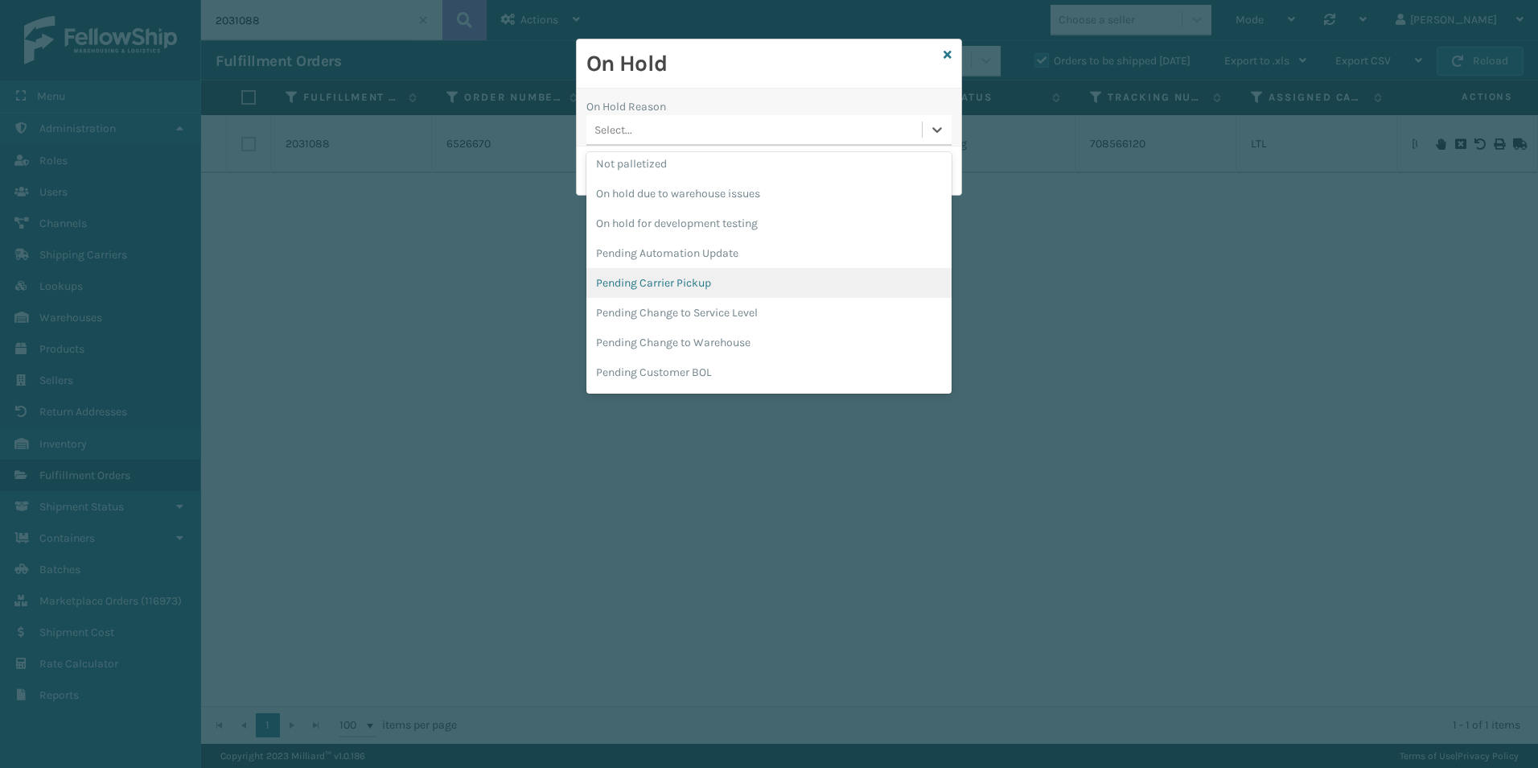
click at [681, 286] on div "Pending Carrier Pickup" at bounding box center [768, 283] width 365 height 30
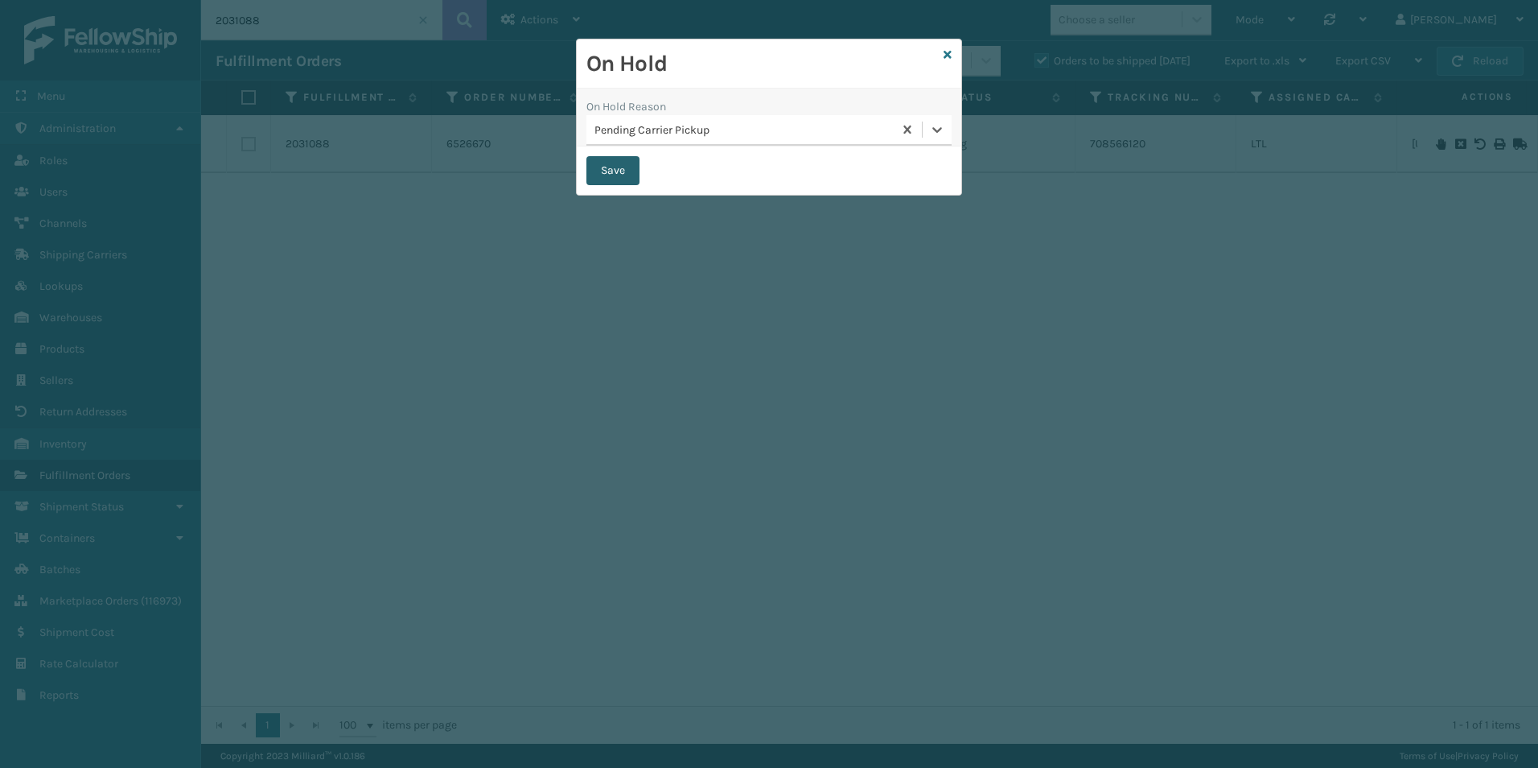
click at [607, 175] on button "Save" at bounding box center [612, 170] width 53 height 29
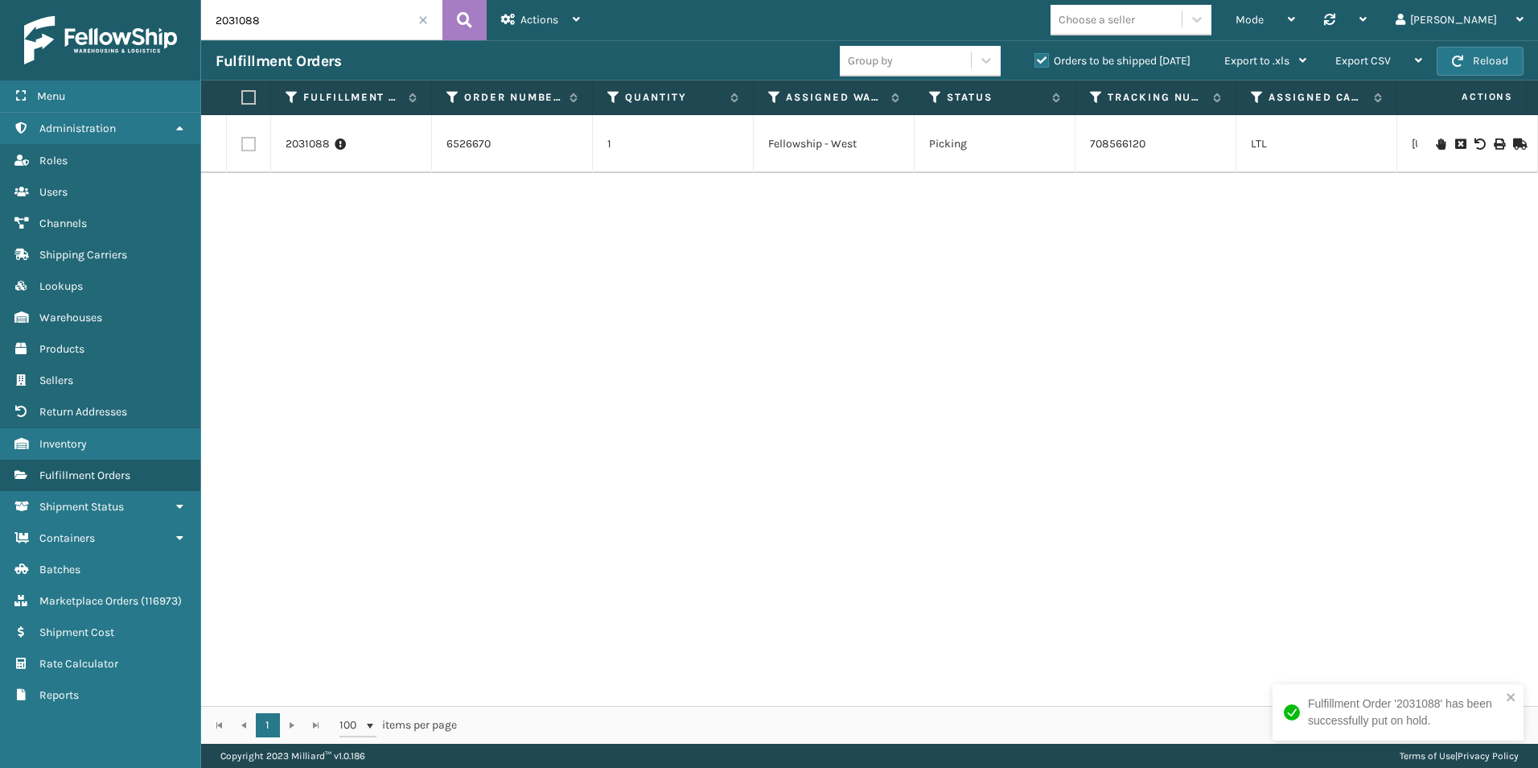
drag, startPoint x: 253, startPoint y: 20, endPoint x: 258, endPoint y: 35, distance: 16.3
click at [276, 20] on input "2031088" at bounding box center [321, 20] width 241 height 40
click at [1430, 136] on td at bounding box center [1478, 144] width 121 height 58
click at [1436, 139] on icon at bounding box center [1441, 143] width 10 height 11
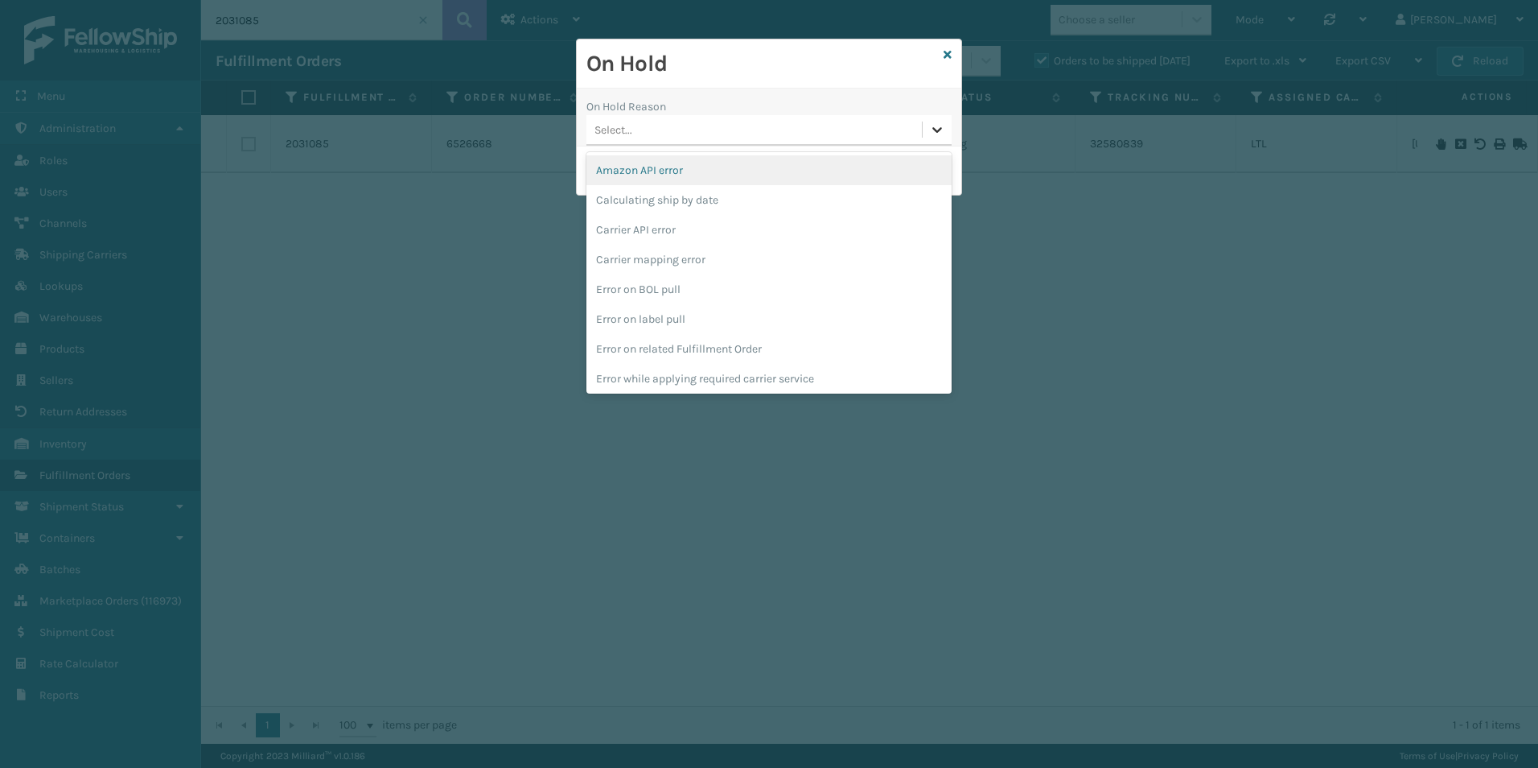
click at [930, 131] on icon at bounding box center [937, 129] width 16 height 16
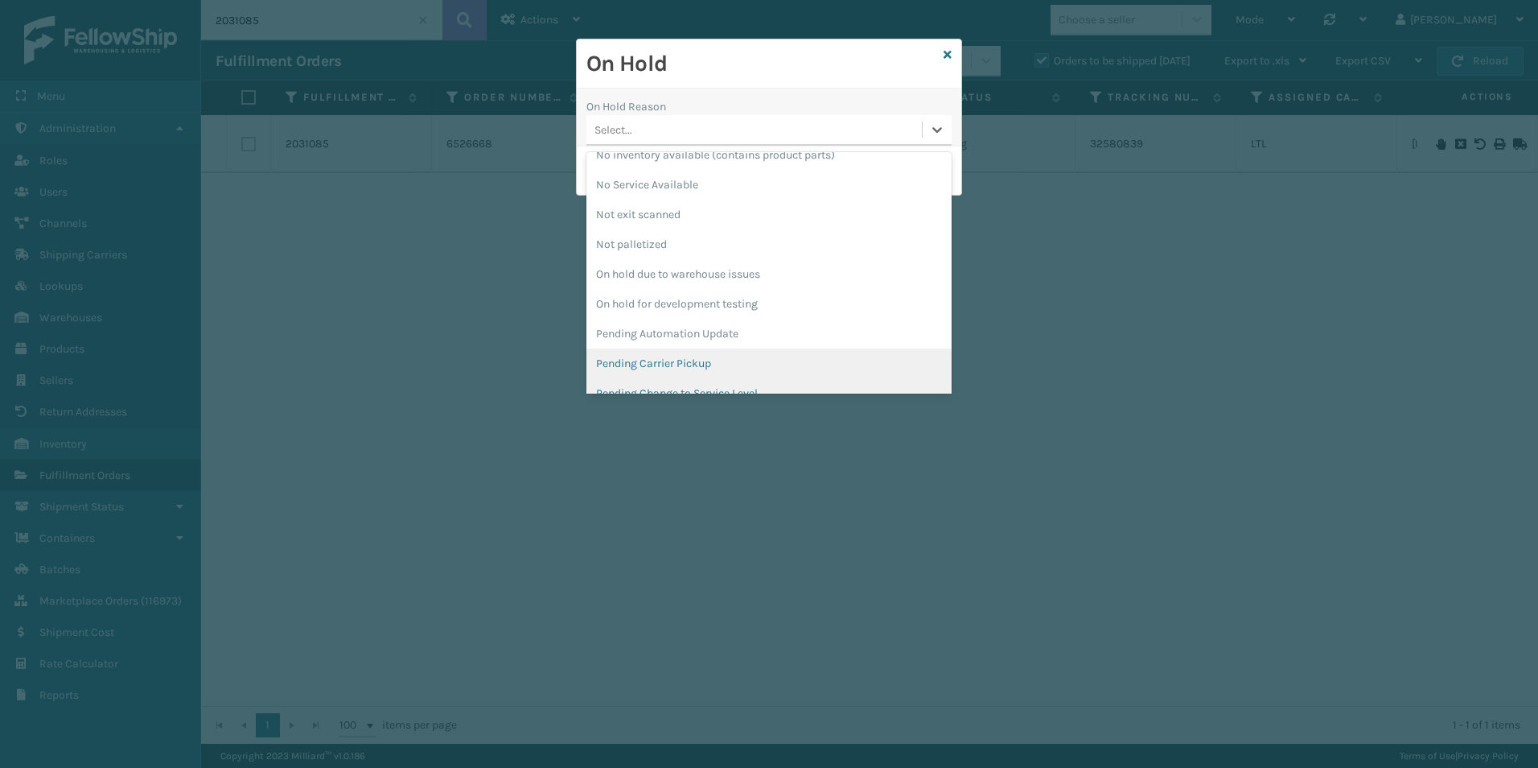
scroll to position [483, 0]
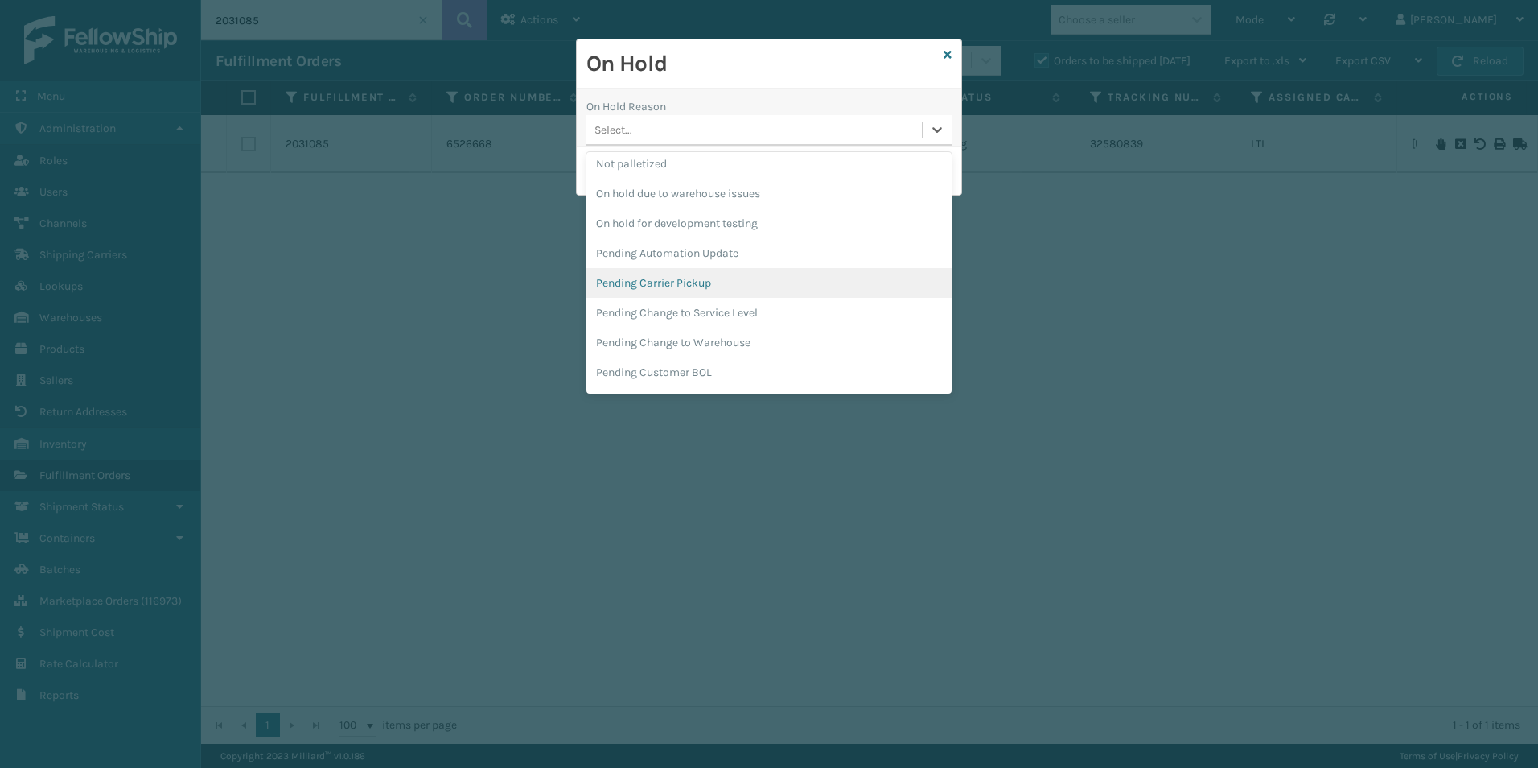
click at [663, 285] on div "Pending Carrier Pickup" at bounding box center [768, 283] width 365 height 30
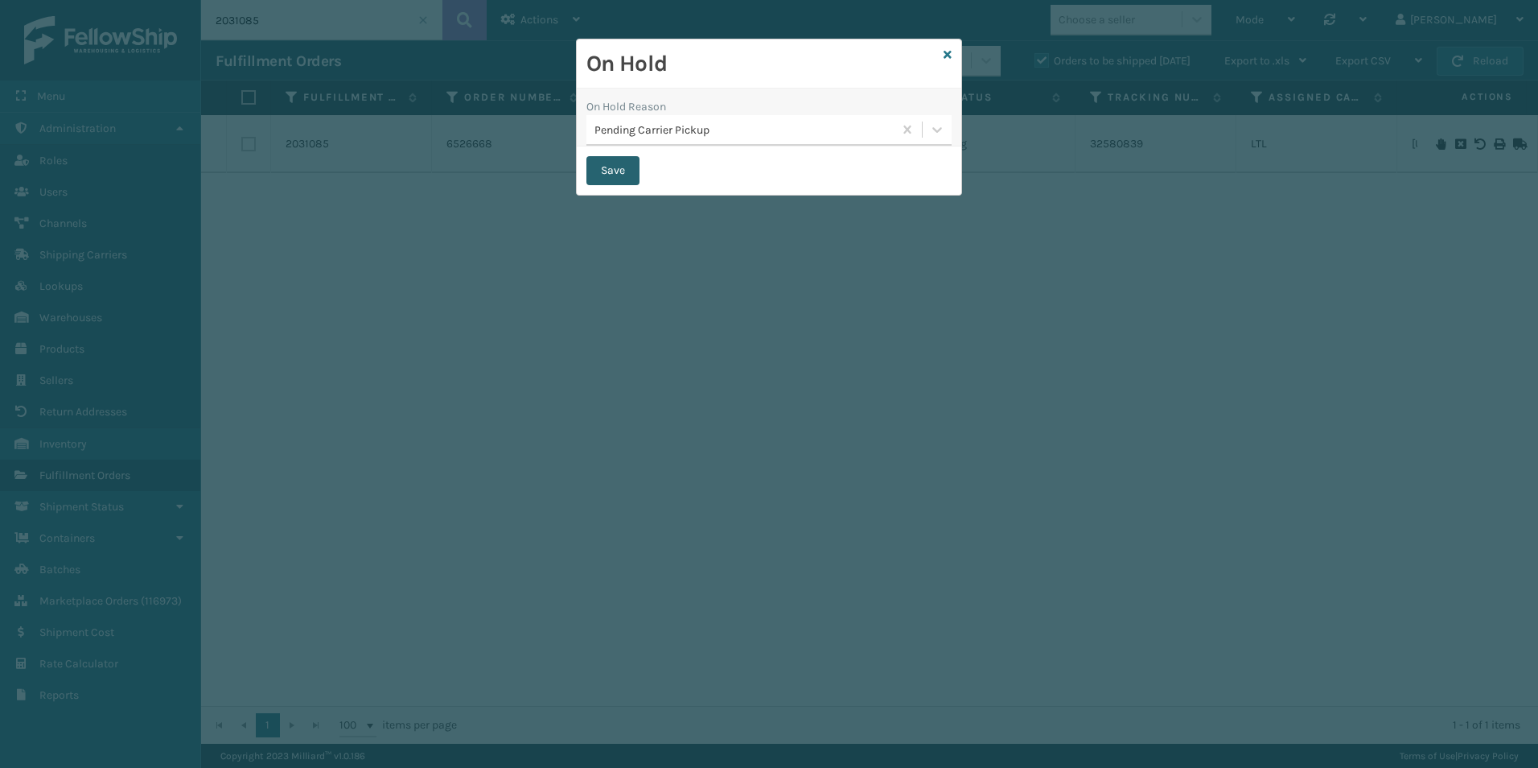
click at [612, 178] on button "Save" at bounding box center [612, 170] width 53 height 29
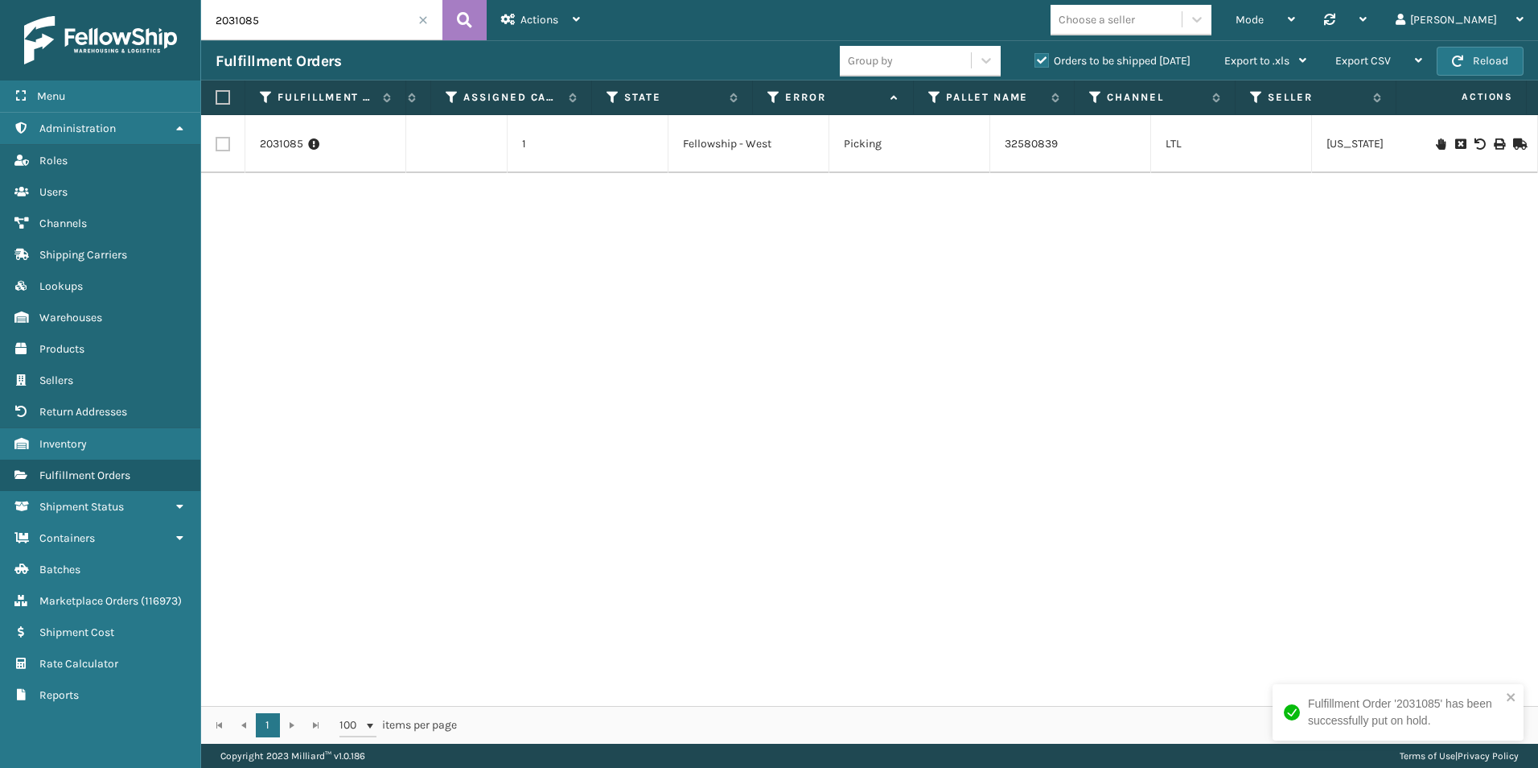
scroll to position [0, 85]
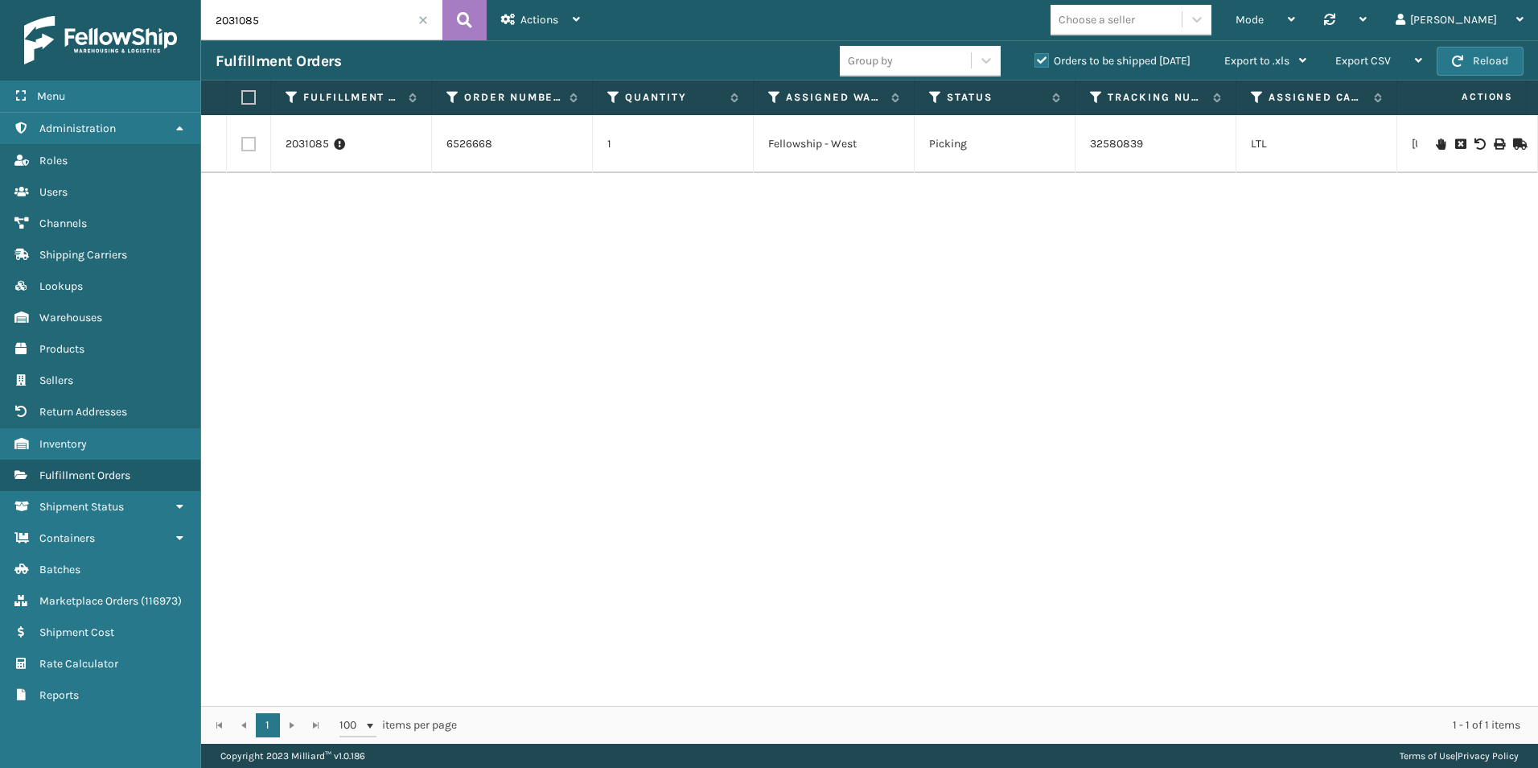
drag, startPoint x: 253, startPoint y: 20, endPoint x: 270, endPoint y: 24, distance: 17.4
click at [270, 24] on input "2031085" at bounding box center [321, 20] width 241 height 40
click at [1436, 142] on icon at bounding box center [1441, 143] width 10 height 11
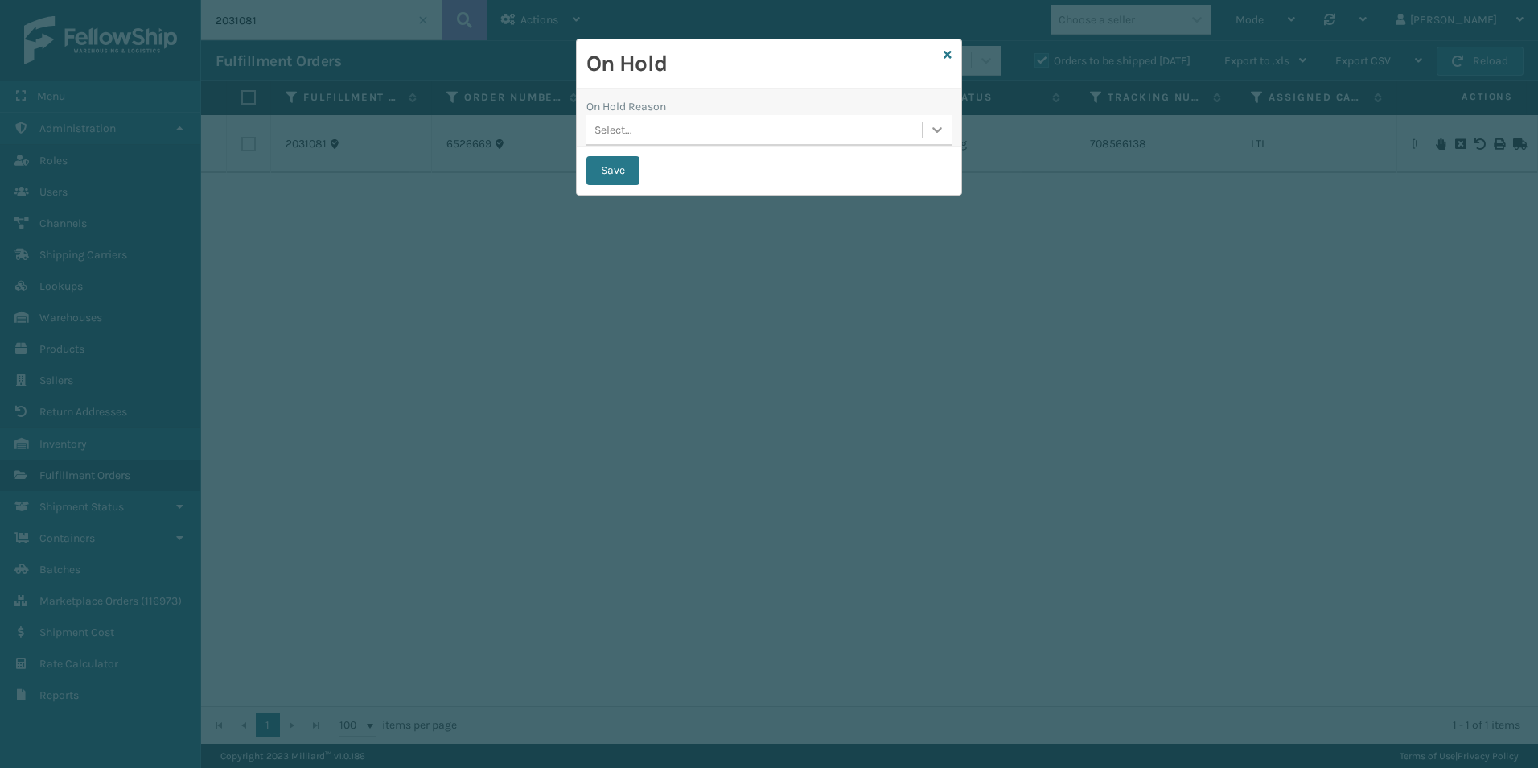
drag, startPoint x: 936, startPoint y: 130, endPoint x: 919, endPoint y: 130, distance: 16.9
click at [935, 130] on icon at bounding box center [937, 130] width 10 height 6
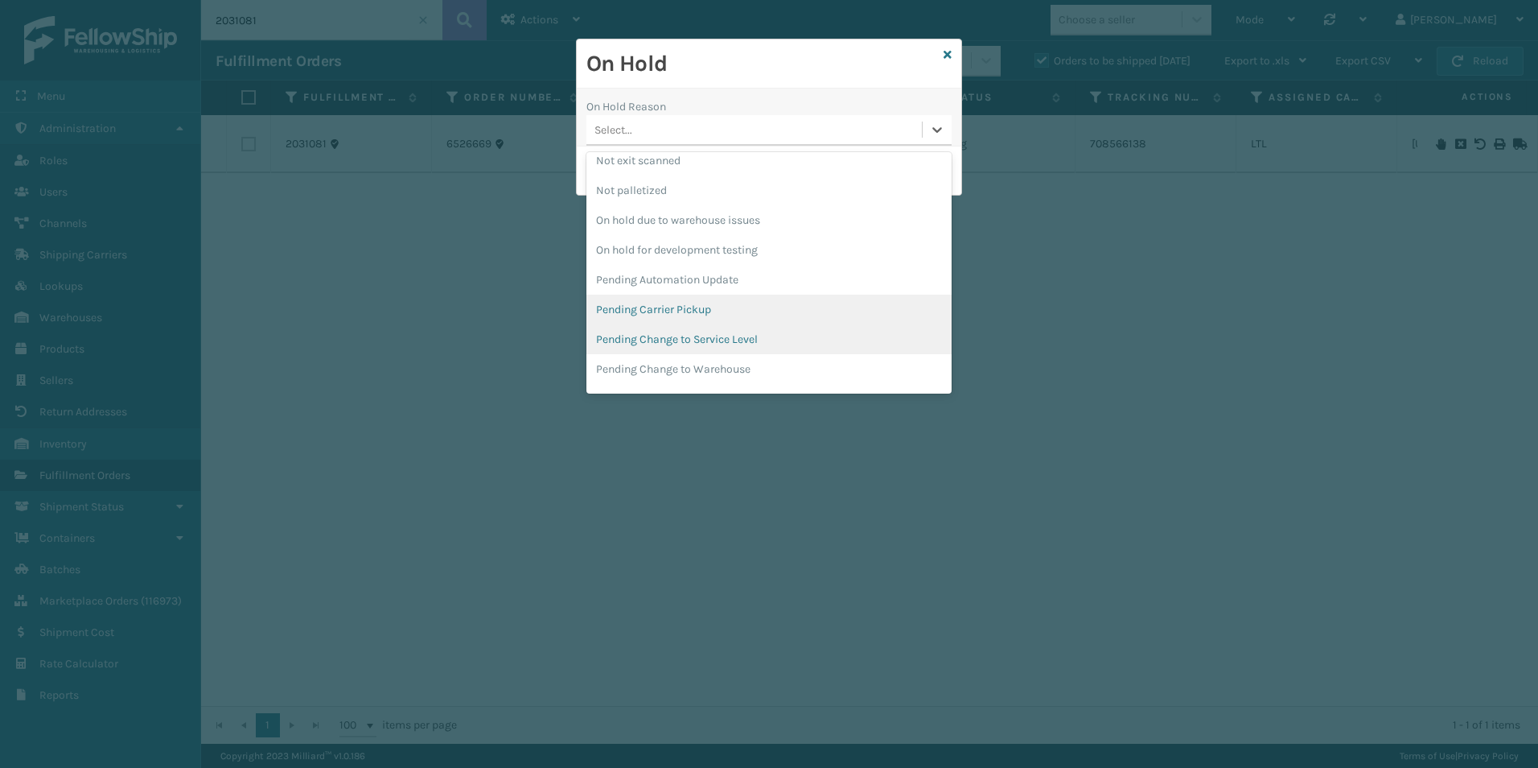
scroll to position [483, 0]
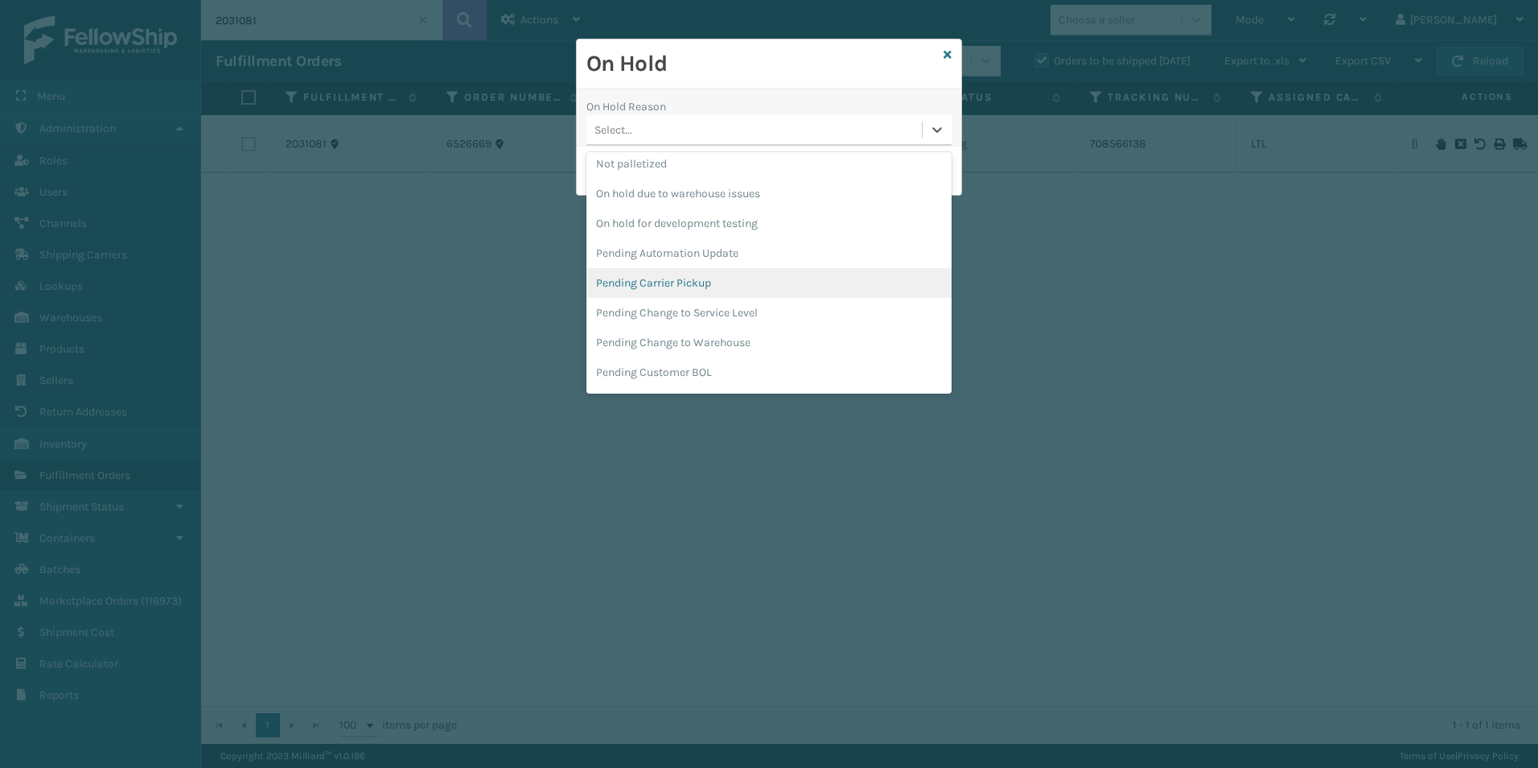
click at [698, 282] on div "Pending Carrier Pickup" at bounding box center [768, 283] width 365 height 30
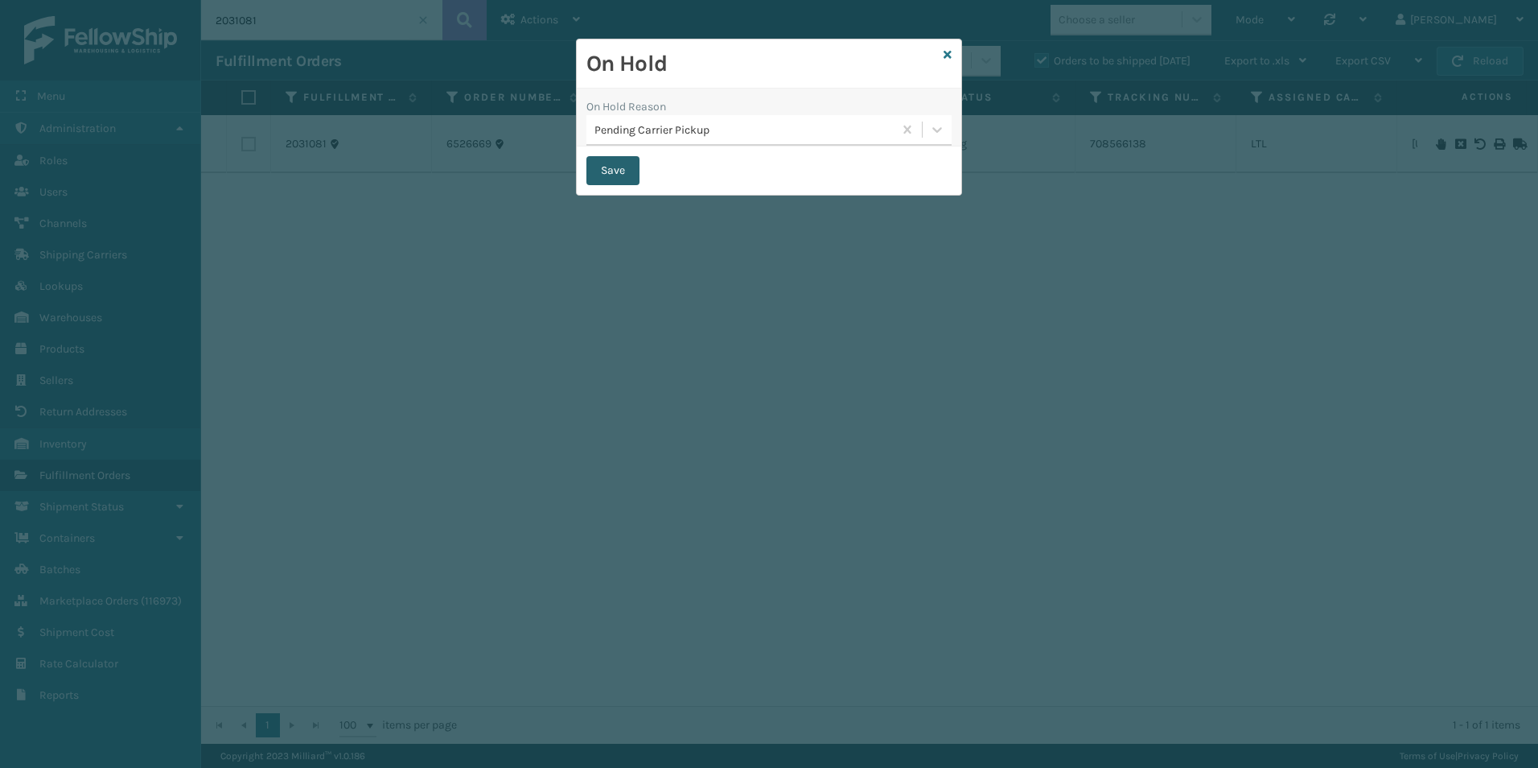
click at [606, 158] on button "Save" at bounding box center [612, 170] width 53 height 29
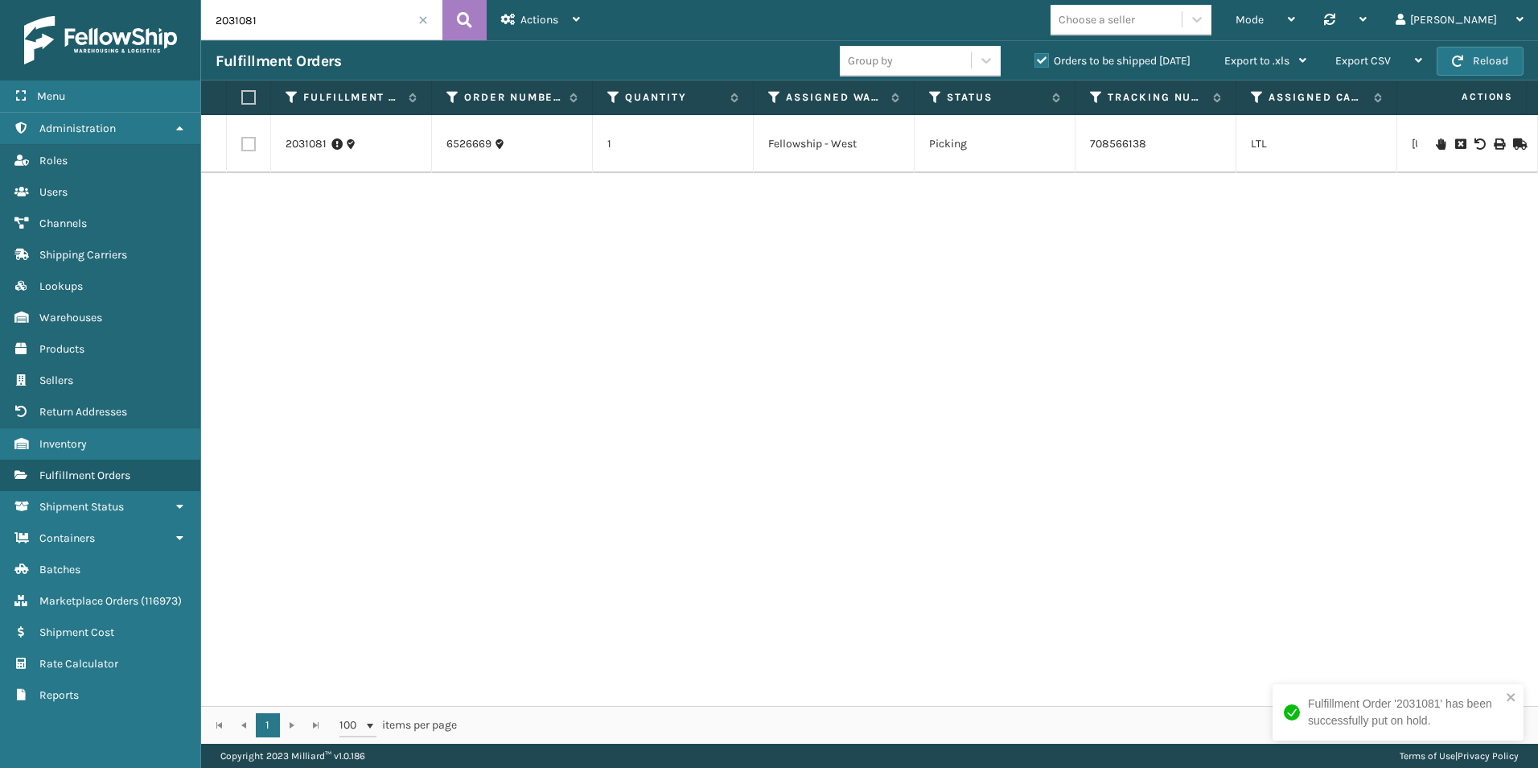
drag, startPoint x: 233, startPoint y: 21, endPoint x: 290, endPoint y: 23, distance: 57.9
click at [290, 22] on input "2031081" at bounding box center [321, 20] width 241 height 40
click at [1436, 143] on icon at bounding box center [1441, 143] width 10 height 11
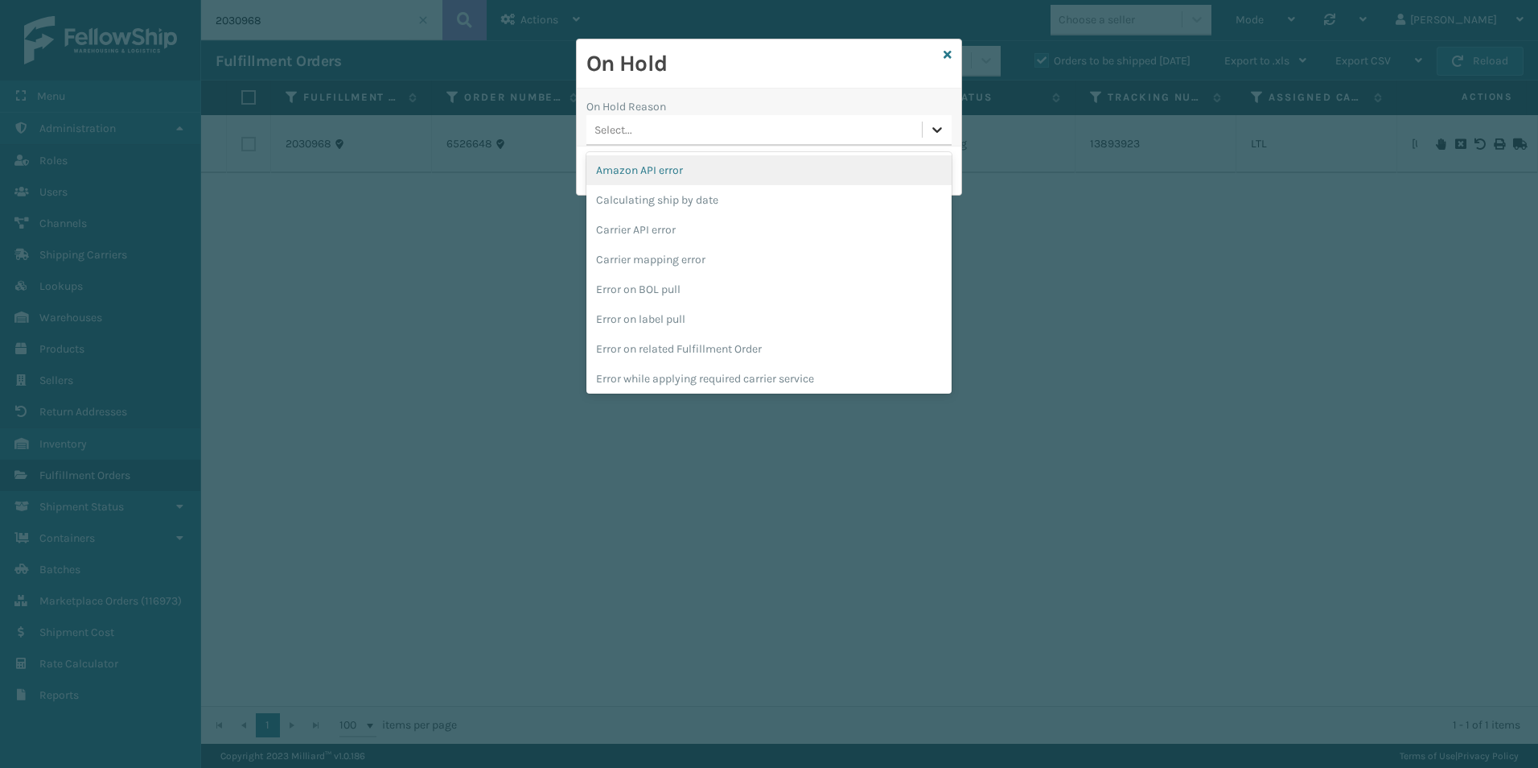
click at [929, 134] on icon at bounding box center [937, 129] width 16 height 16
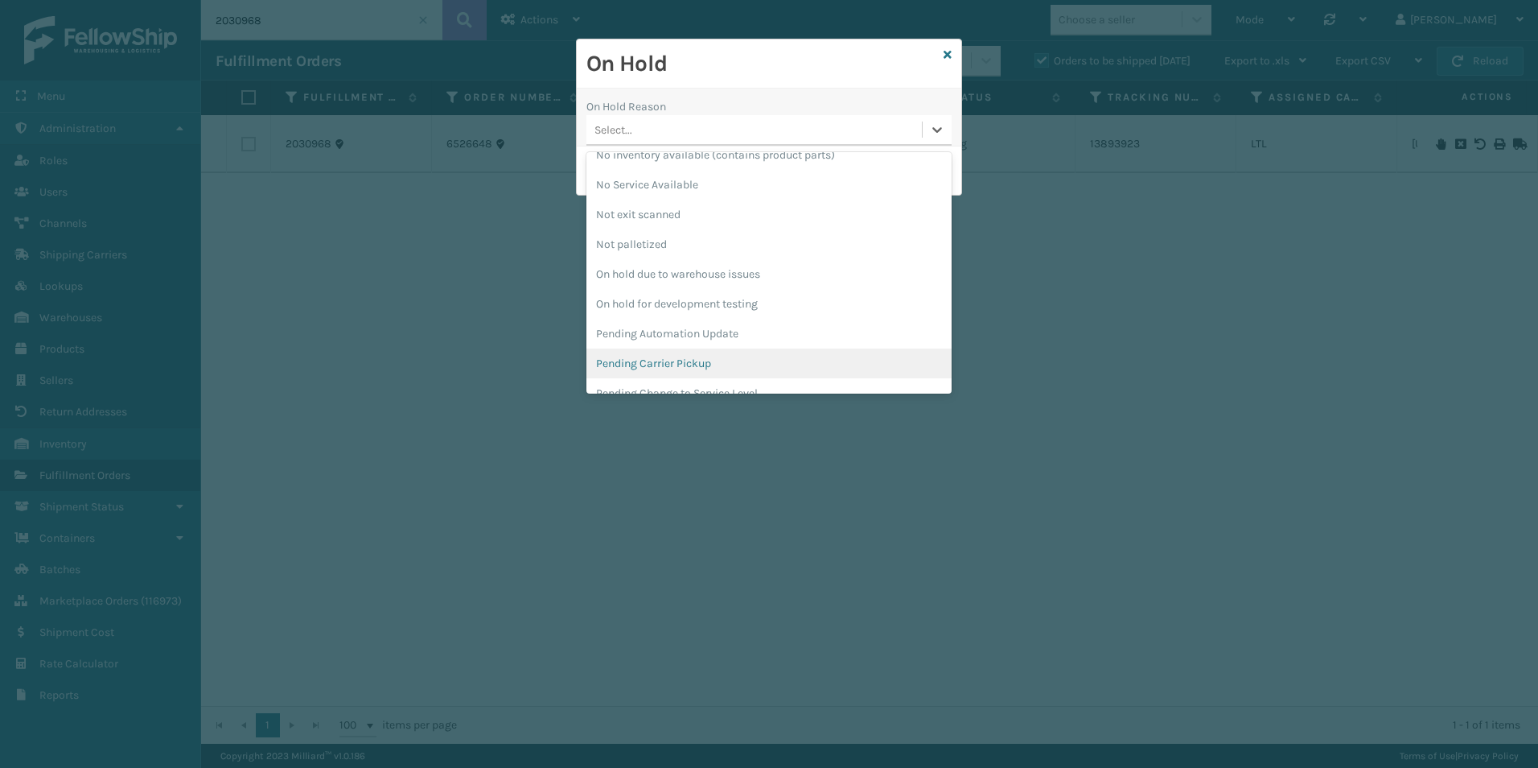
click at [677, 364] on div "Pending Carrier Pickup" at bounding box center [768, 363] width 365 height 30
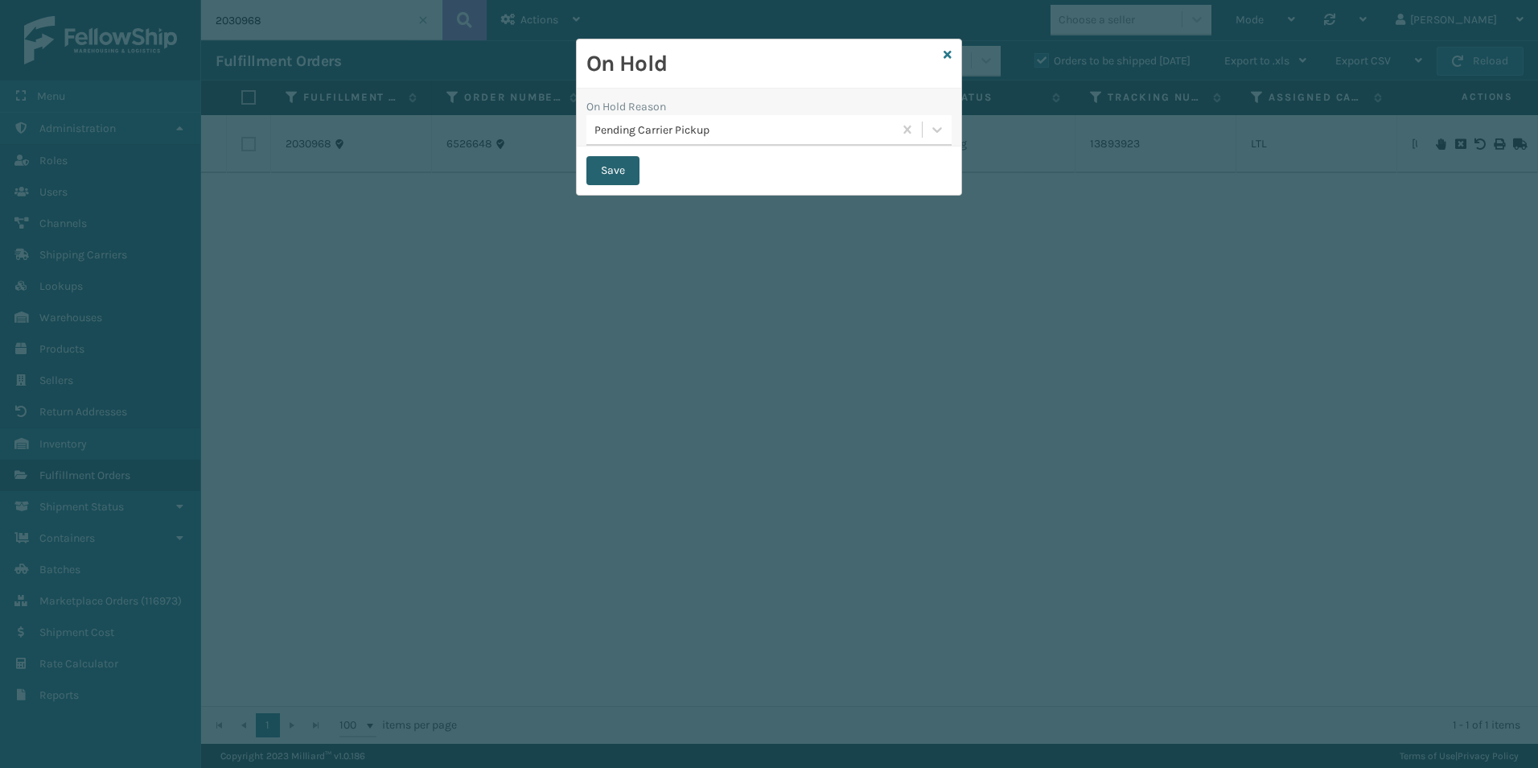
click at [611, 173] on button "Save" at bounding box center [612, 170] width 53 height 29
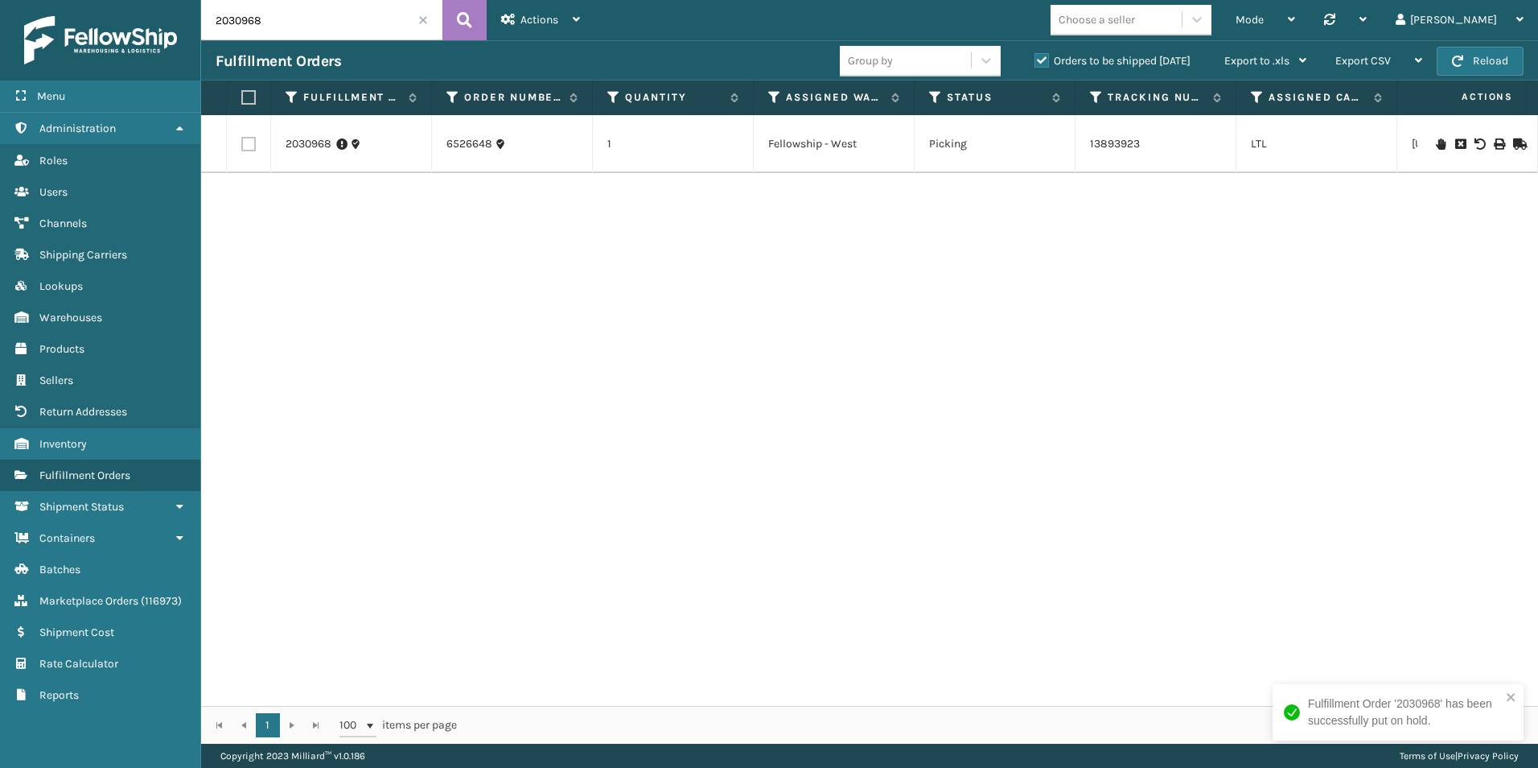
drag, startPoint x: 247, startPoint y: 23, endPoint x: 255, endPoint y: 45, distance: 23.2
click at [271, 27] on input "2030968" at bounding box center [321, 20] width 241 height 40
click at [1436, 128] on icon at bounding box center [1441, 133] width 10 height 11
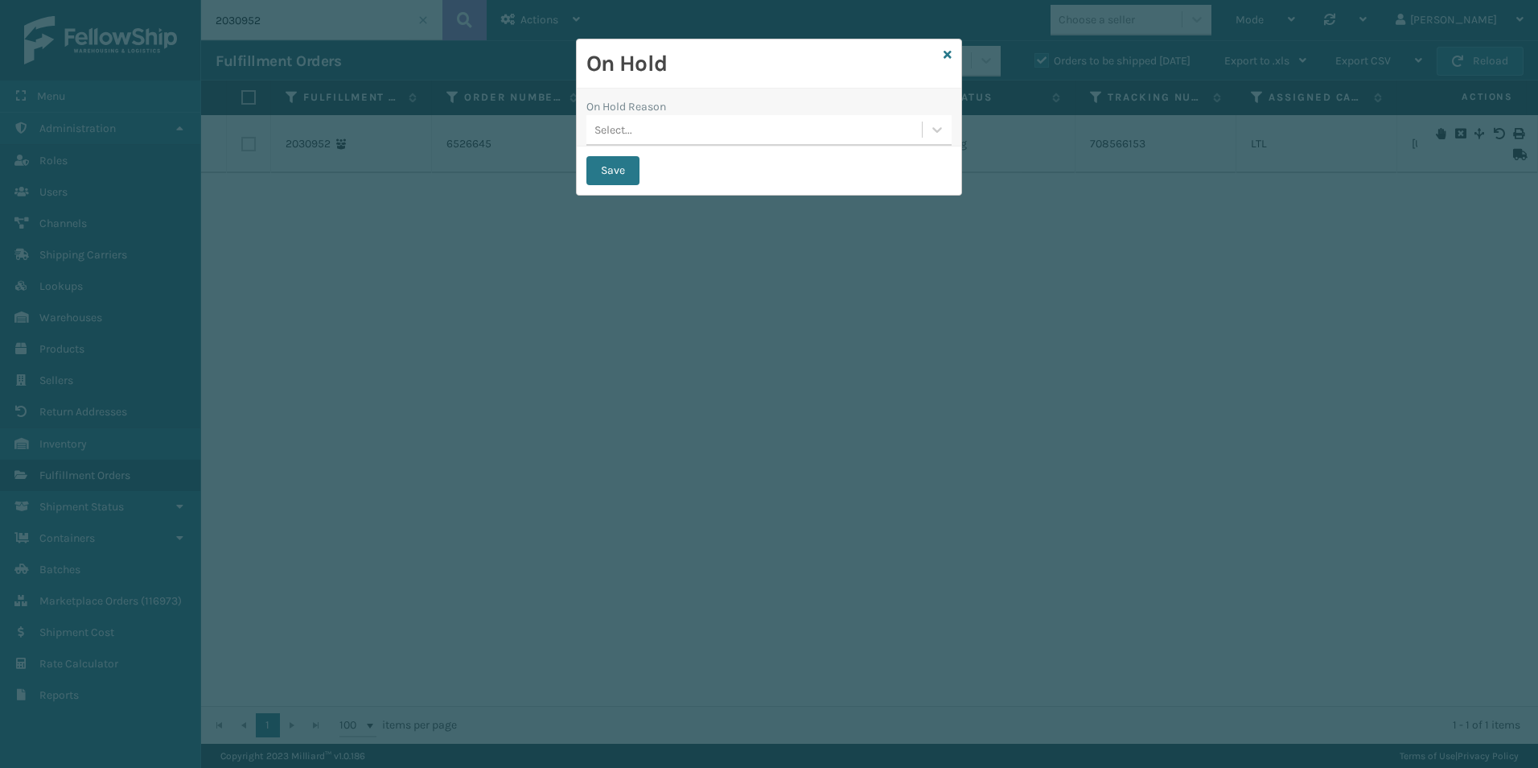
drag, startPoint x: 940, startPoint y: 129, endPoint x: 919, endPoint y: 148, distance: 28.5
click at [936, 129] on icon at bounding box center [937, 129] width 16 height 16
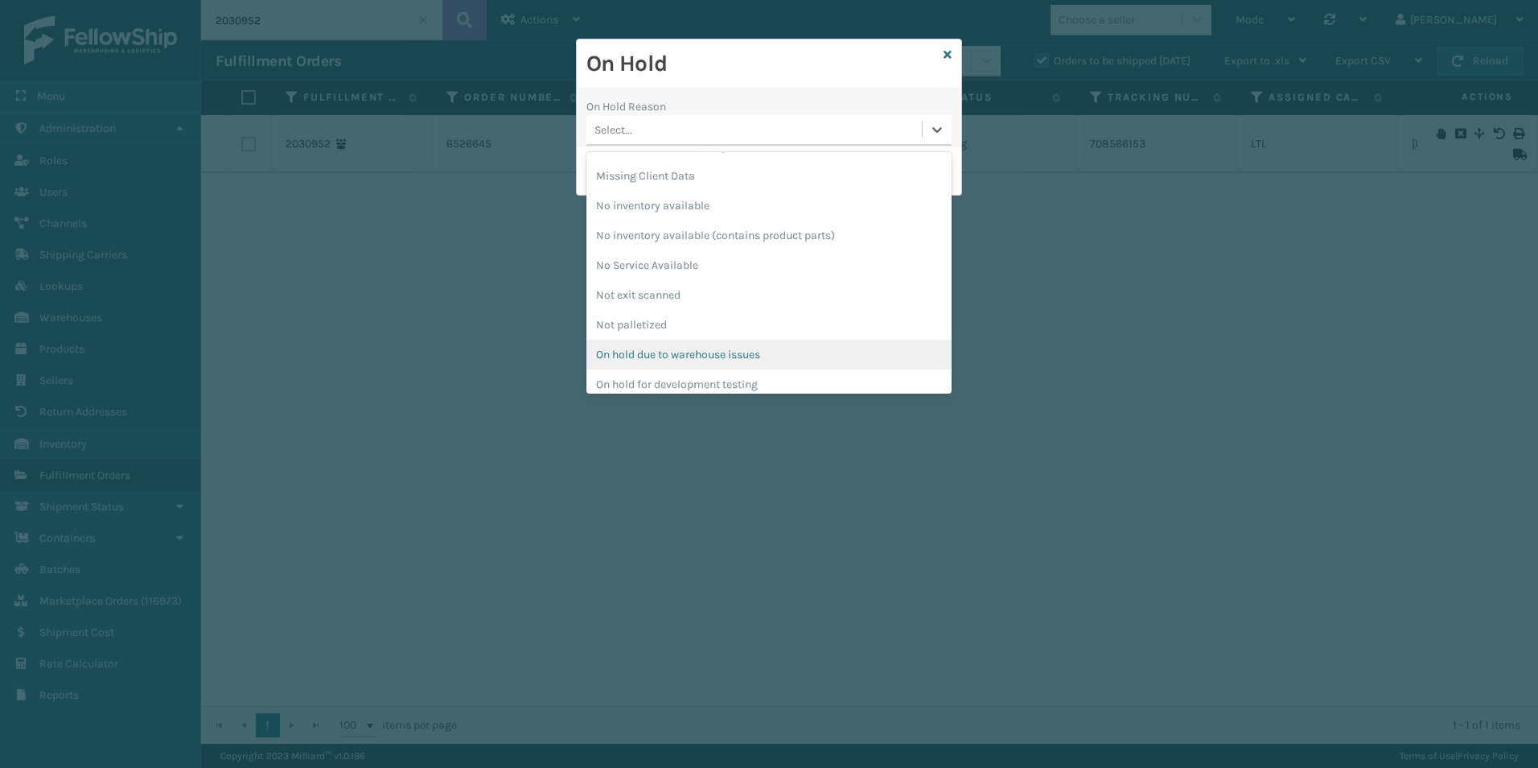
scroll to position [483, 0]
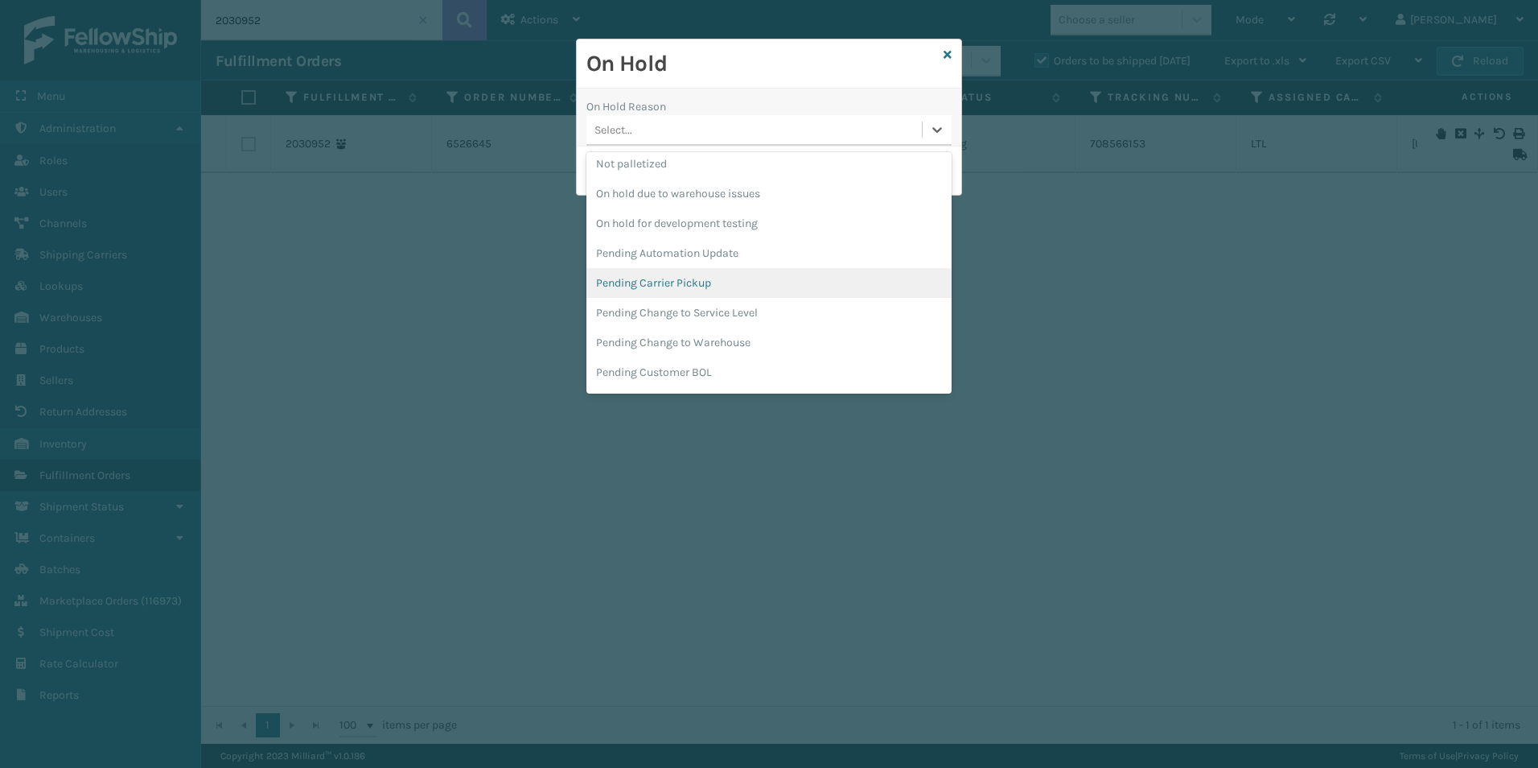
click at [675, 281] on div "Pending Carrier Pickup" at bounding box center [768, 283] width 365 height 30
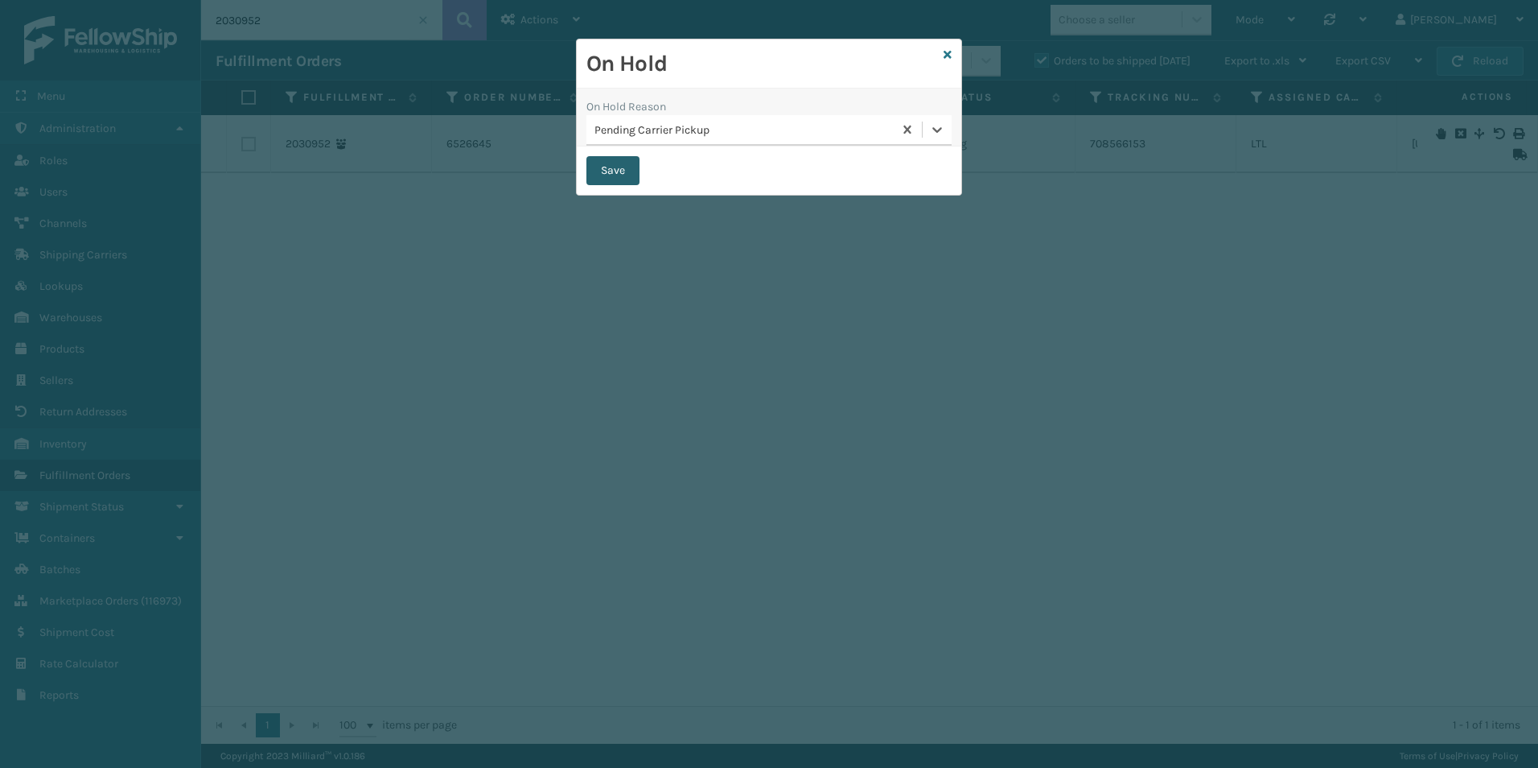
drag, startPoint x: 619, startPoint y: 174, endPoint x: 609, endPoint y: 174, distance: 9.7
click at [618, 174] on button "Save" at bounding box center [612, 170] width 53 height 29
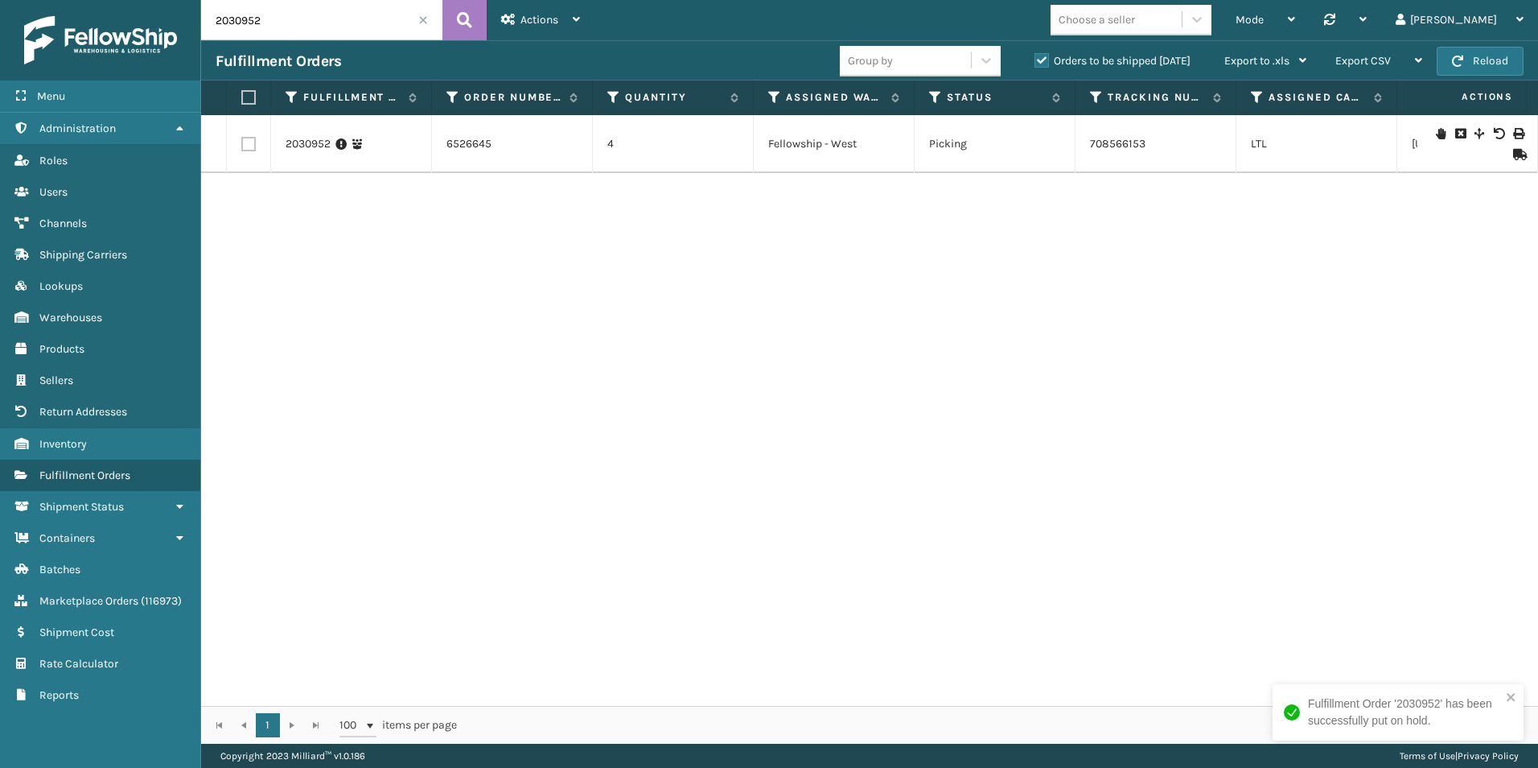
drag, startPoint x: 236, startPoint y: 17, endPoint x: 311, endPoint y: 21, distance: 74.9
click at [311, 21] on input "2030952" at bounding box center [321, 20] width 241 height 40
click at [1436, 131] on icon at bounding box center [1441, 133] width 10 height 11
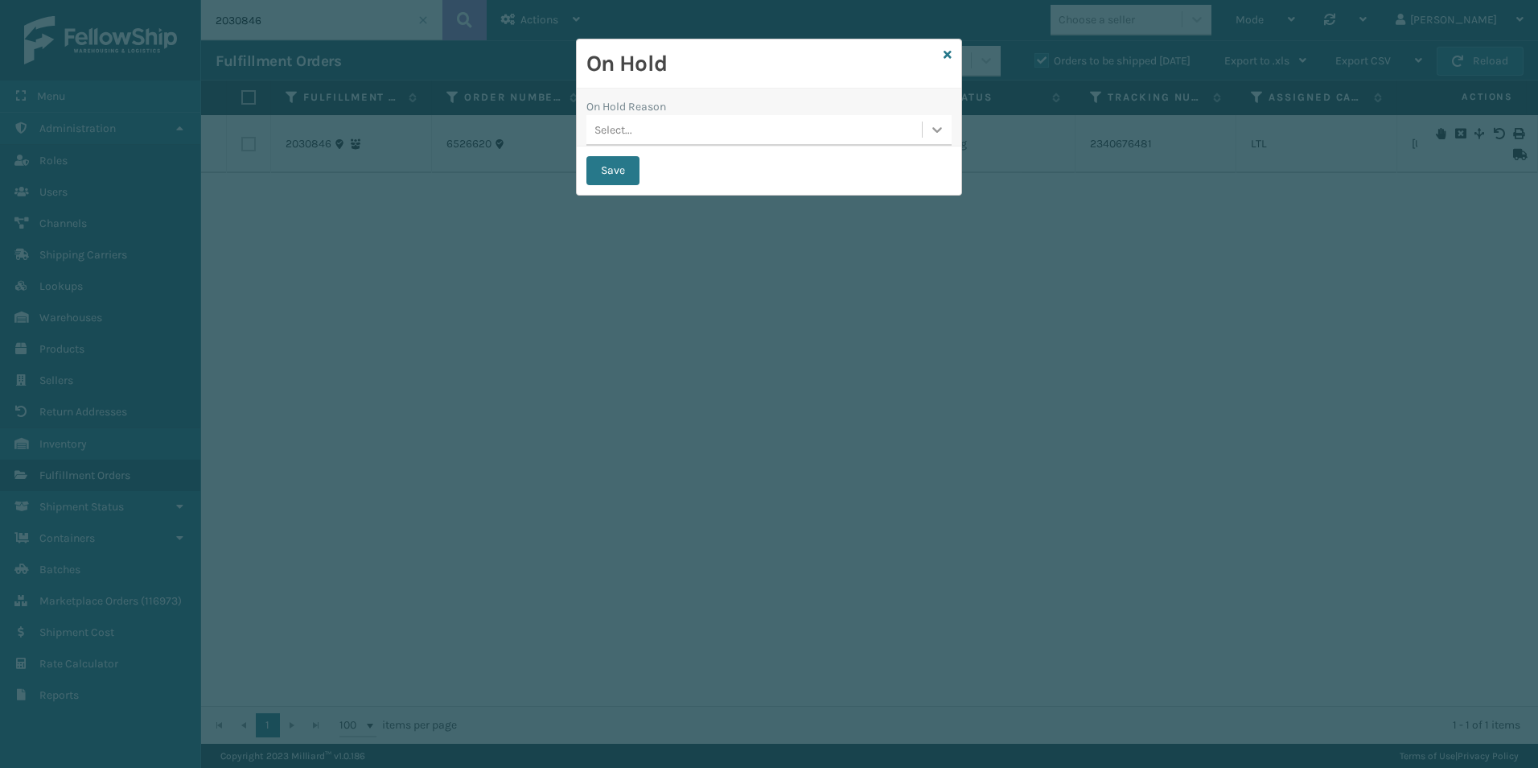
click at [934, 130] on icon at bounding box center [937, 130] width 10 height 6
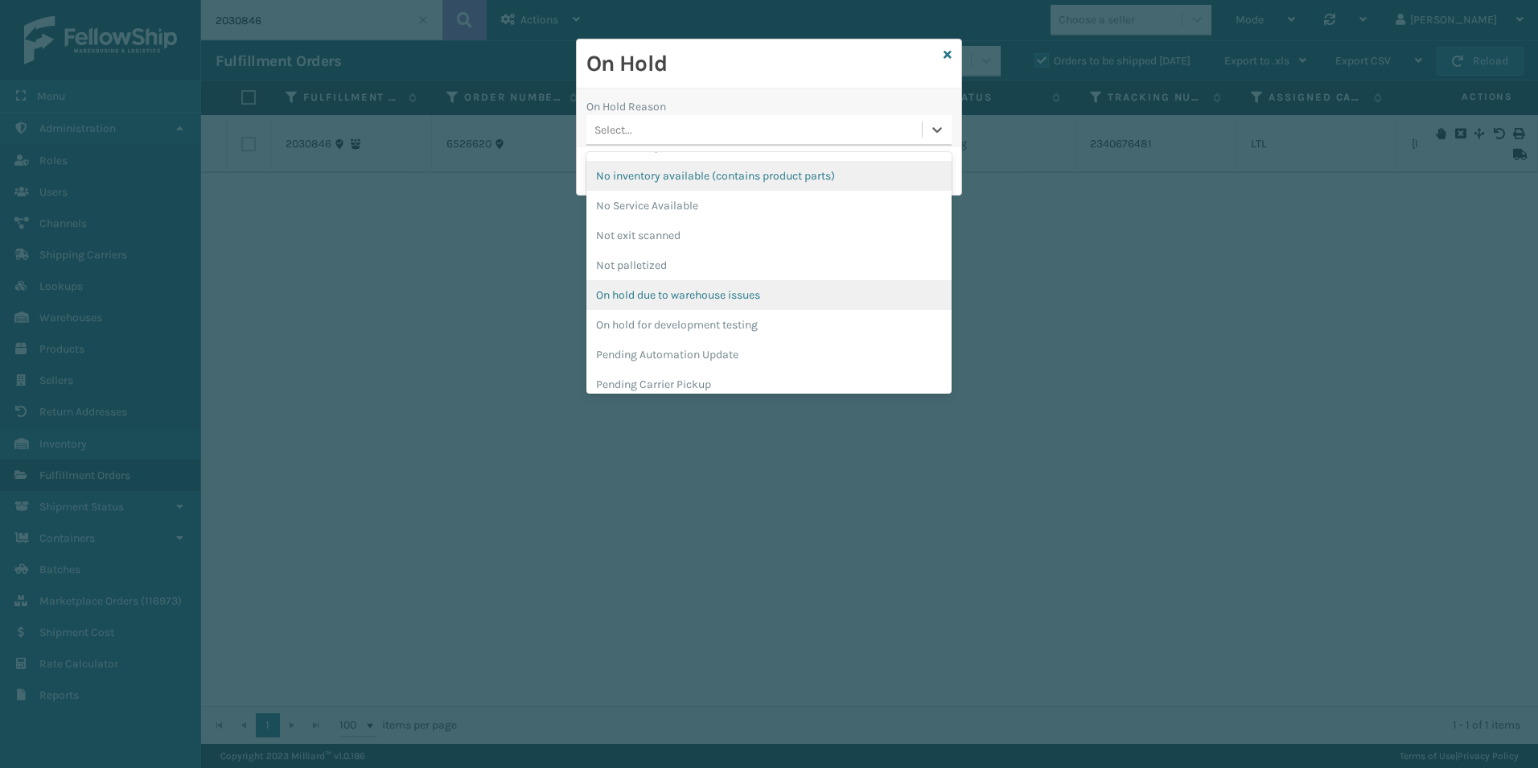
scroll to position [402, 0]
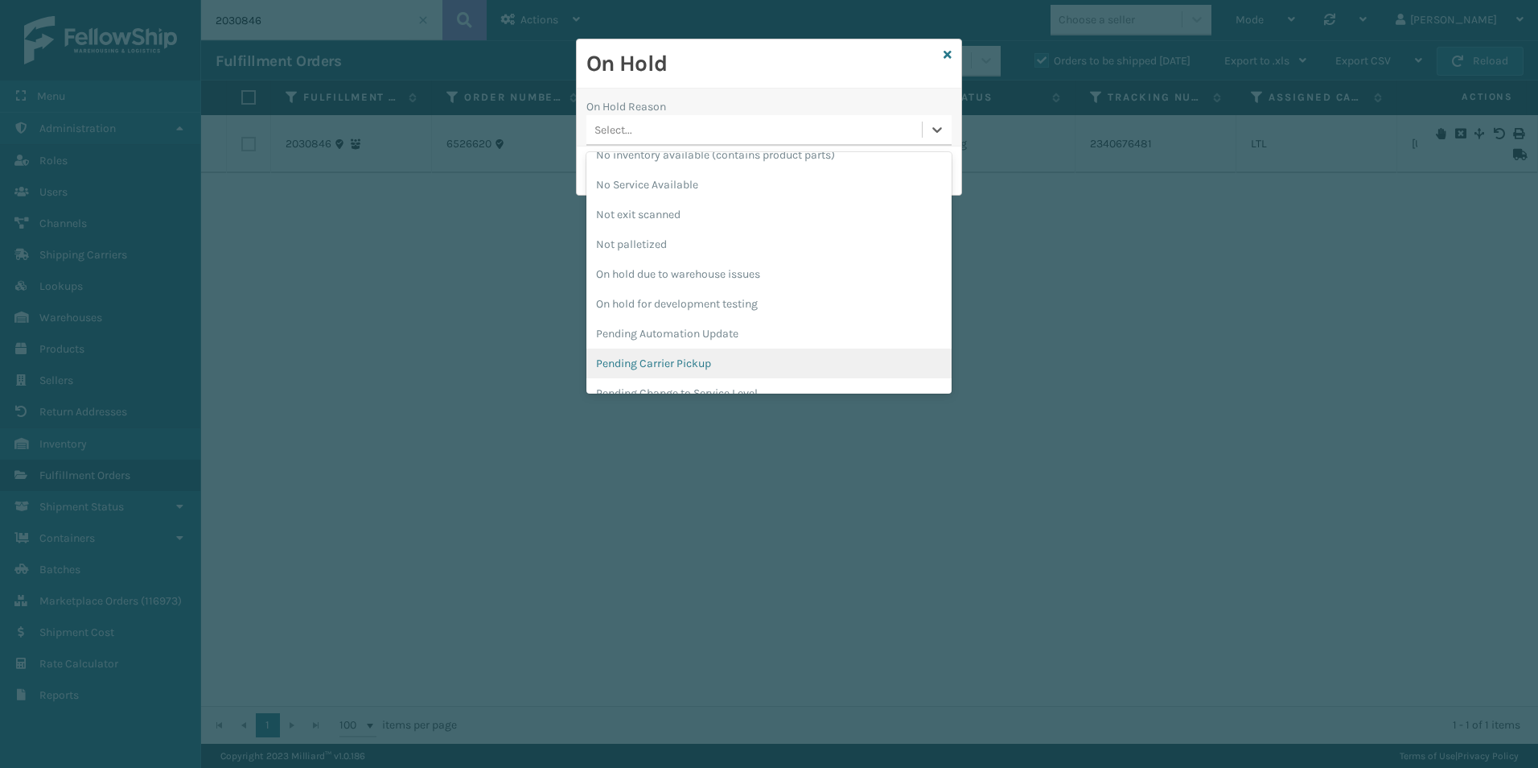
click at [656, 356] on div "Pending Carrier Pickup" at bounding box center [768, 363] width 365 height 30
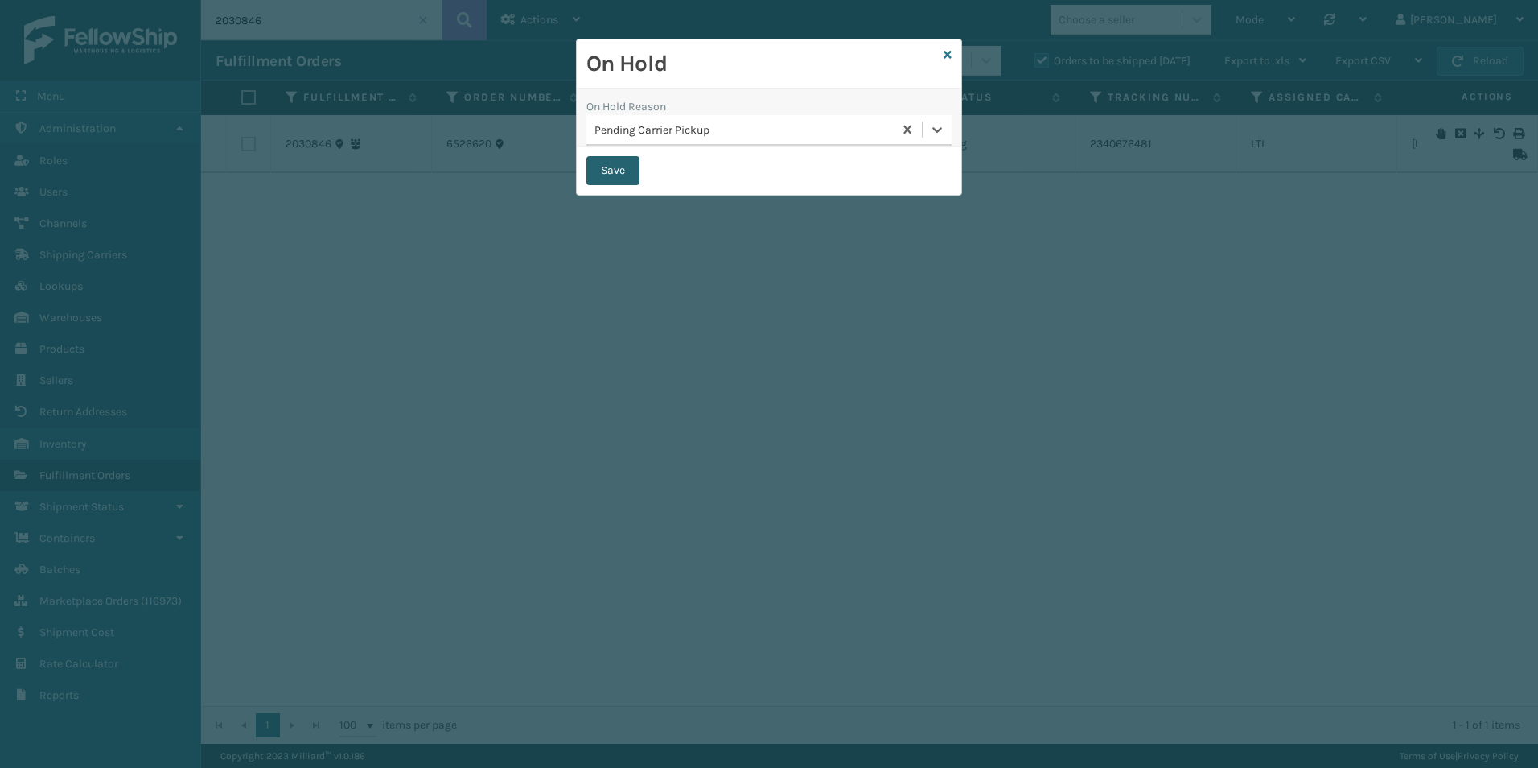
click at [608, 169] on button "Save" at bounding box center [612, 170] width 53 height 29
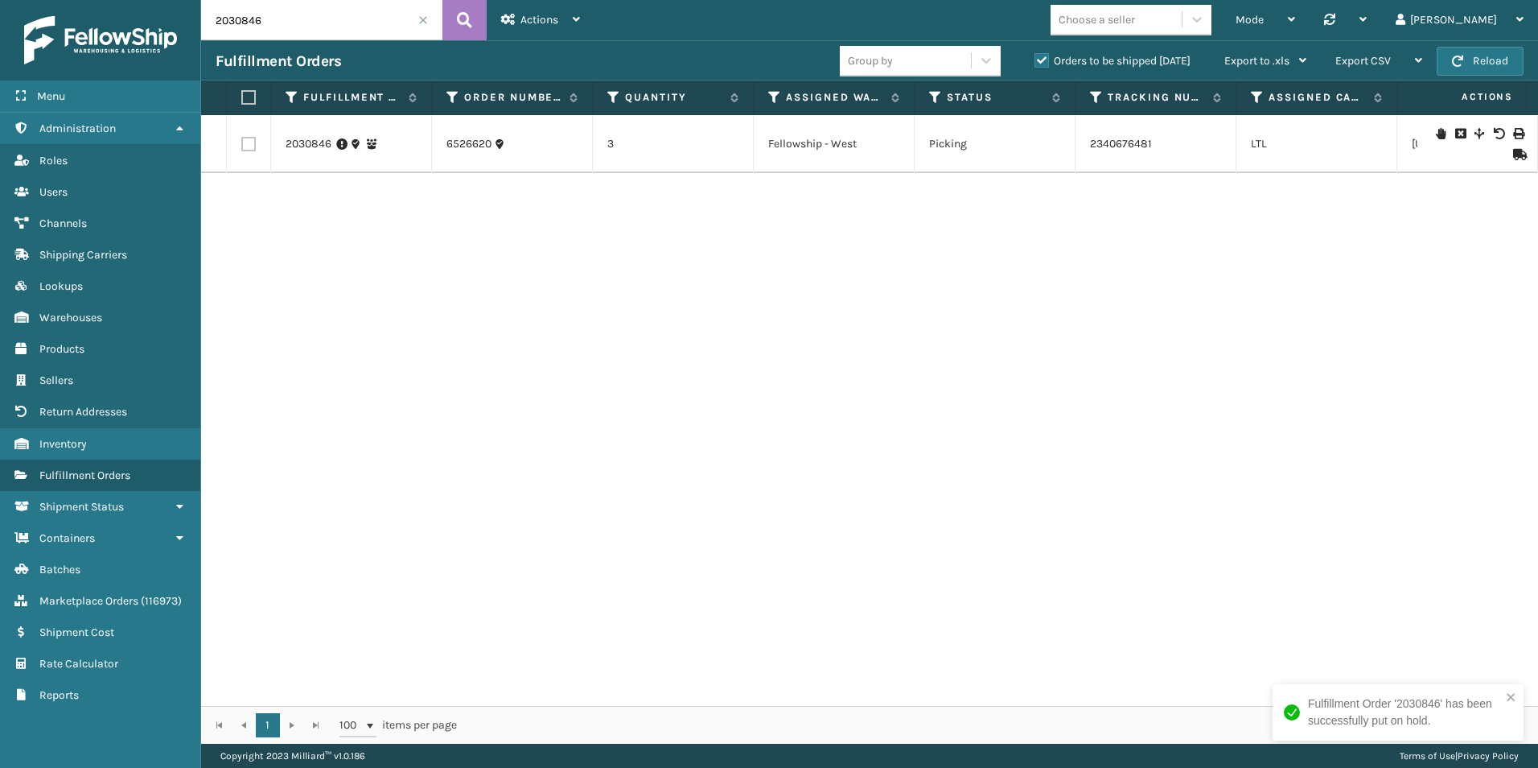
drag, startPoint x: 241, startPoint y: 21, endPoint x: 285, endPoint y: 23, distance: 44.3
click at [286, 22] on input "2030846" at bounding box center [321, 20] width 241 height 40
click at [1436, 132] on icon at bounding box center [1441, 133] width 10 height 11
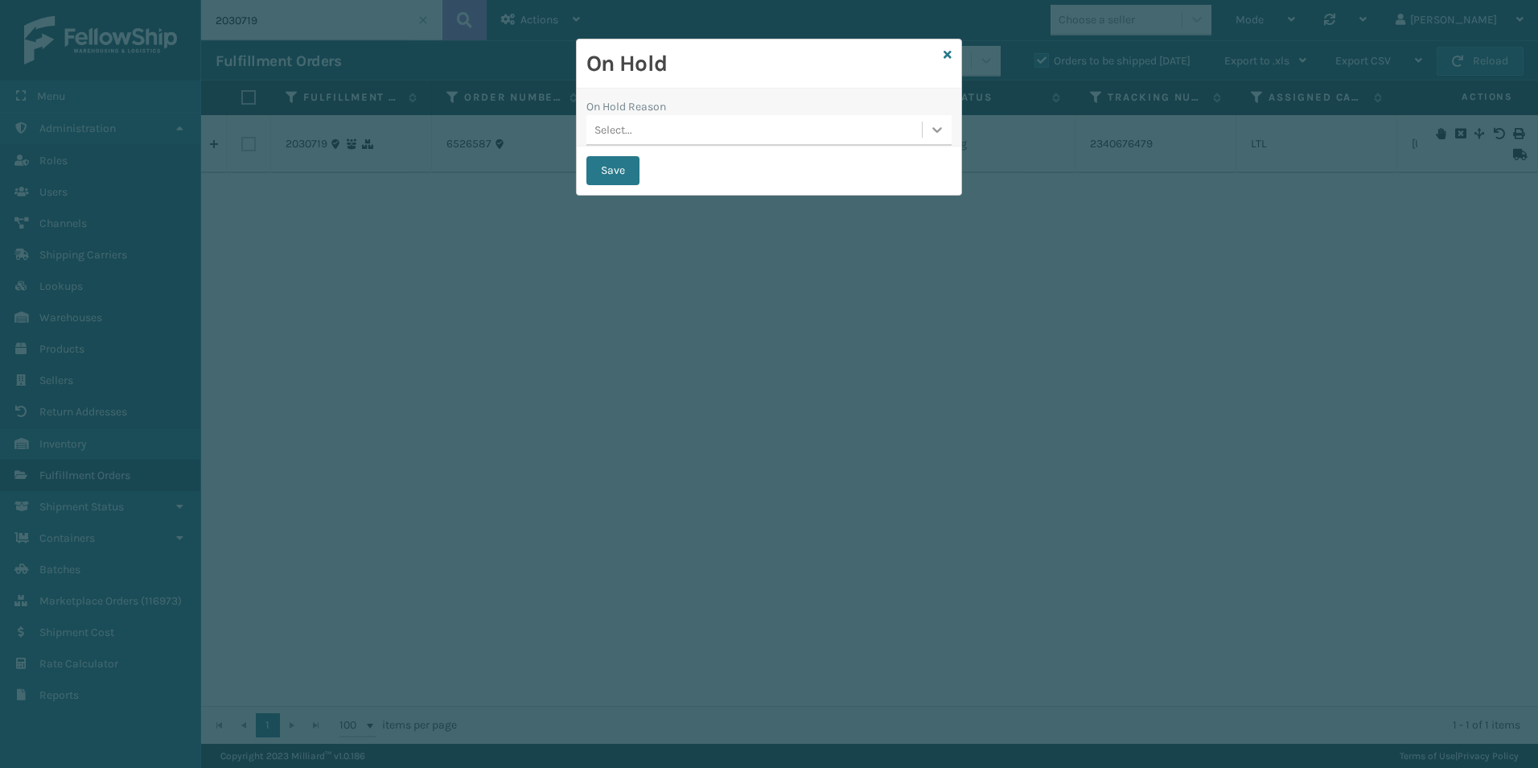
click at [932, 129] on icon at bounding box center [937, 129] width 16 height 16
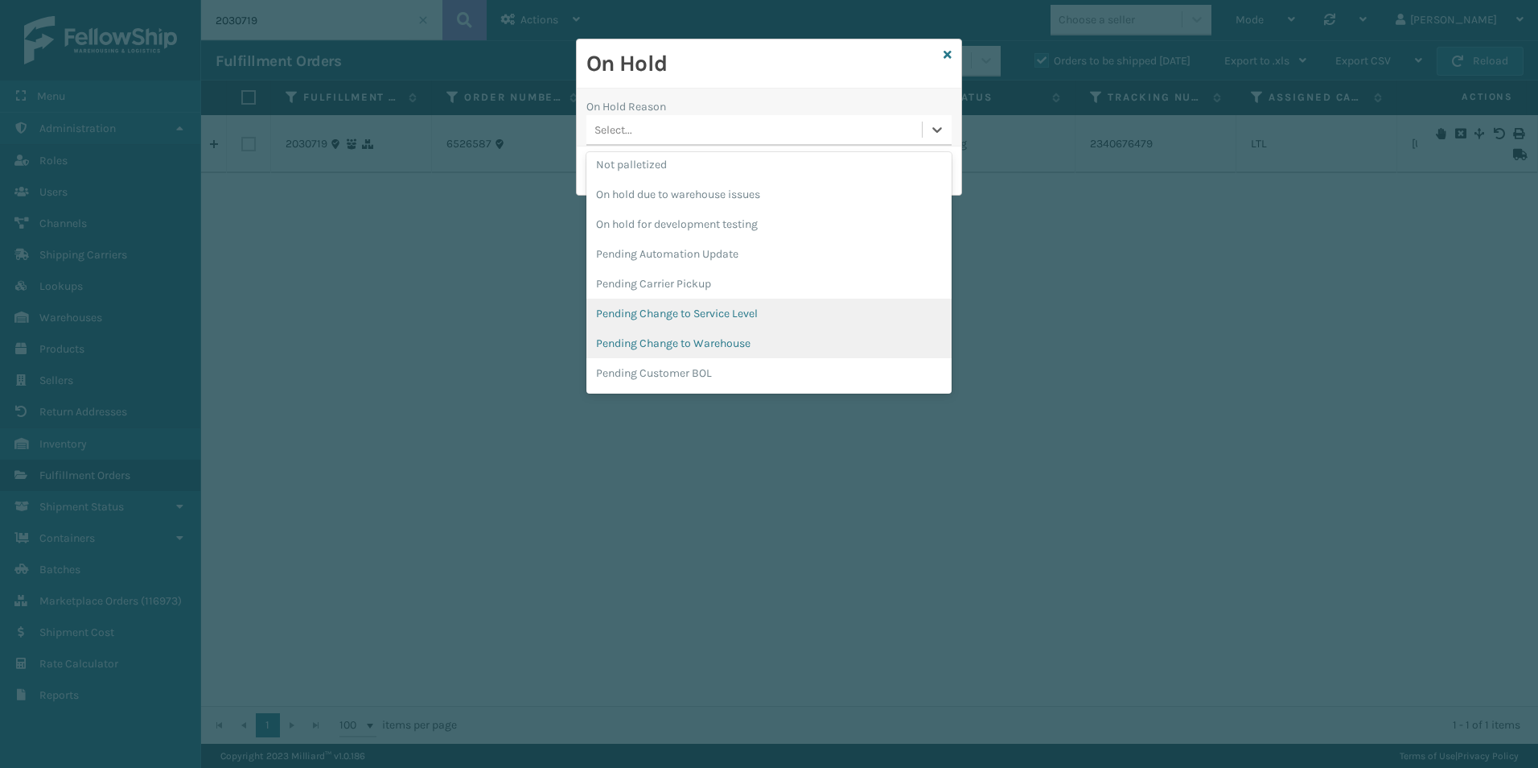
scroll to position [483, 0]
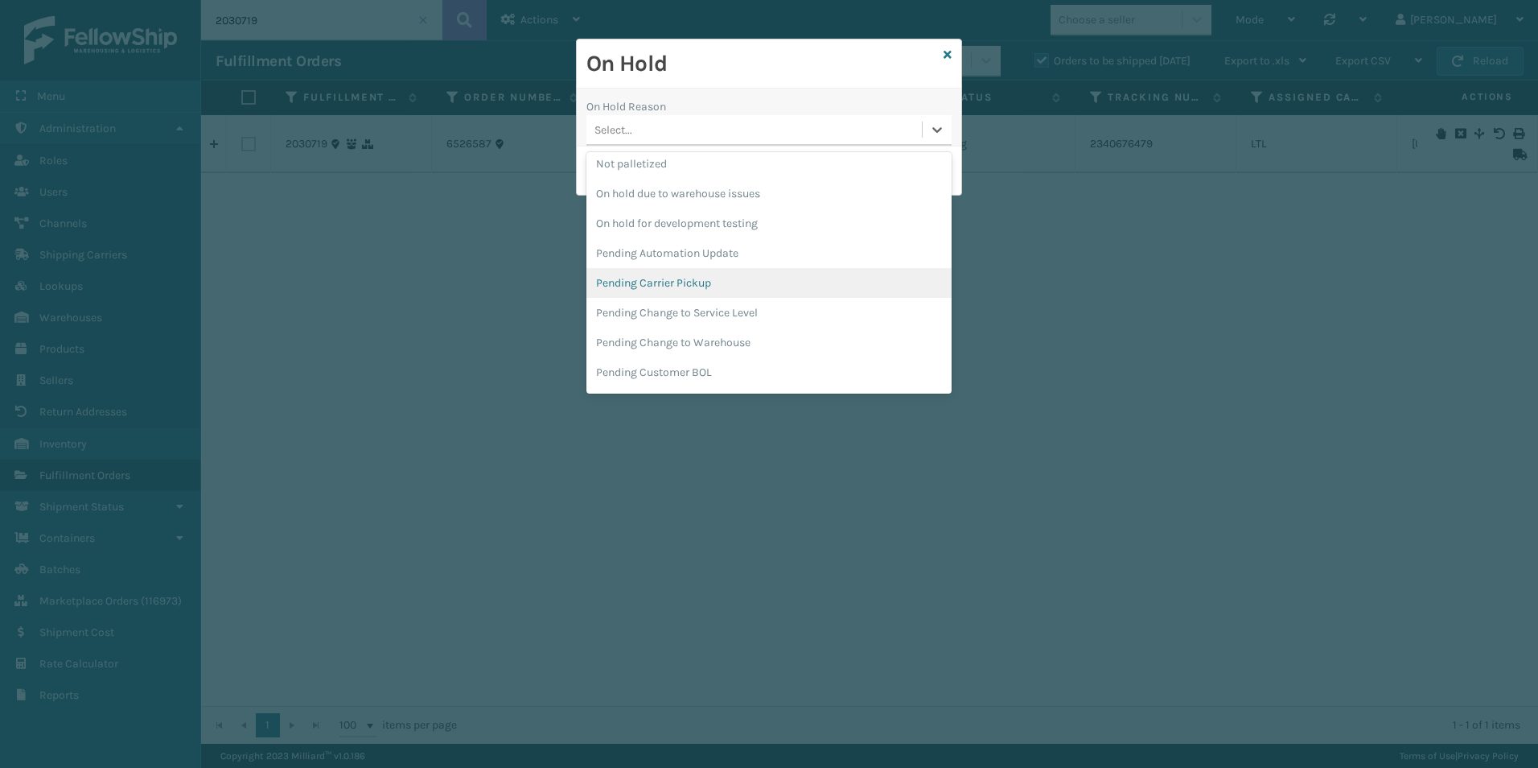
click at [678, 282] on div "Pending Carrier Pickup" at bounding box center [768, 283] width 365 height 30
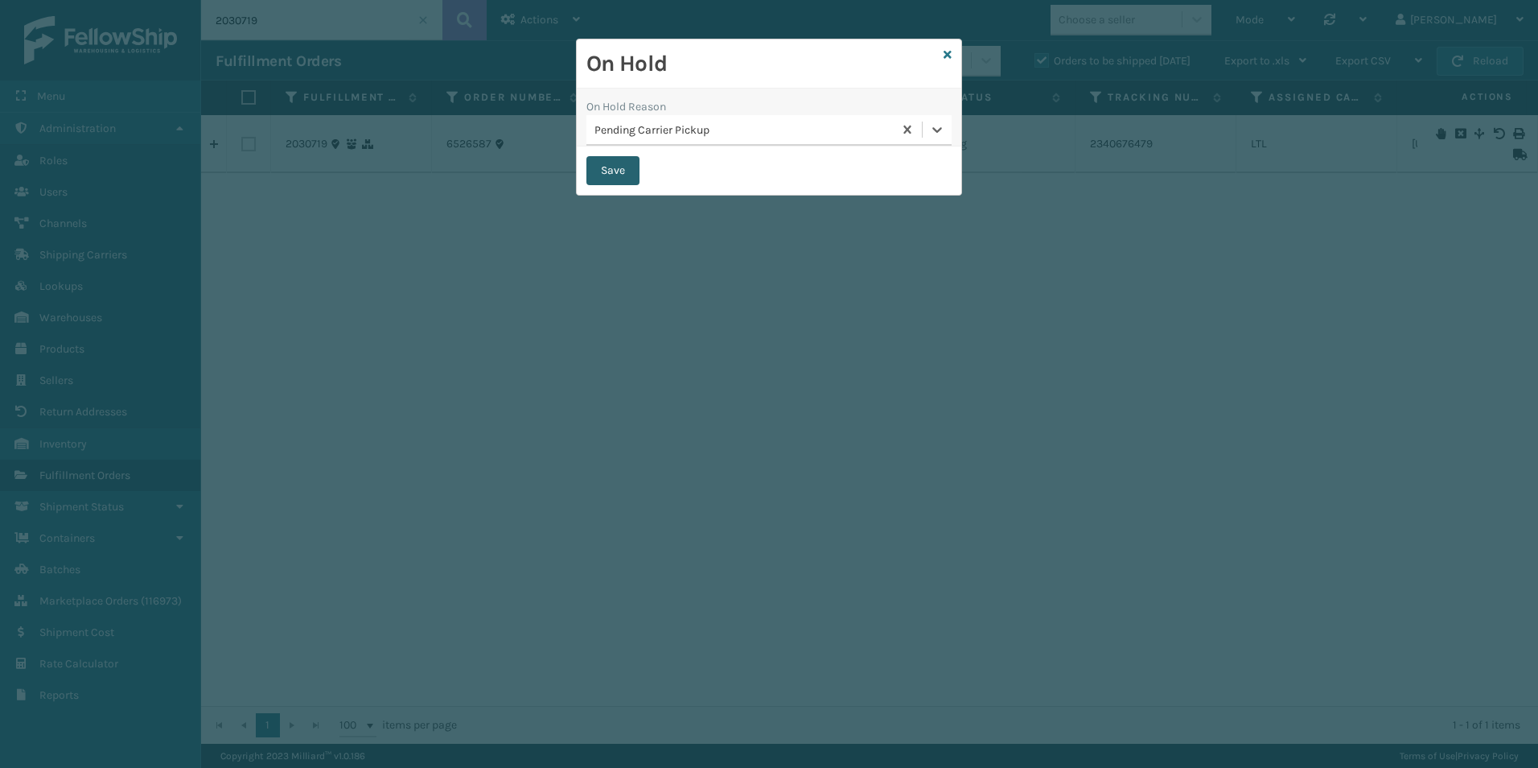
click at [604, 171] on button "Save" at bounding box center [612, 170] width 53 height 29
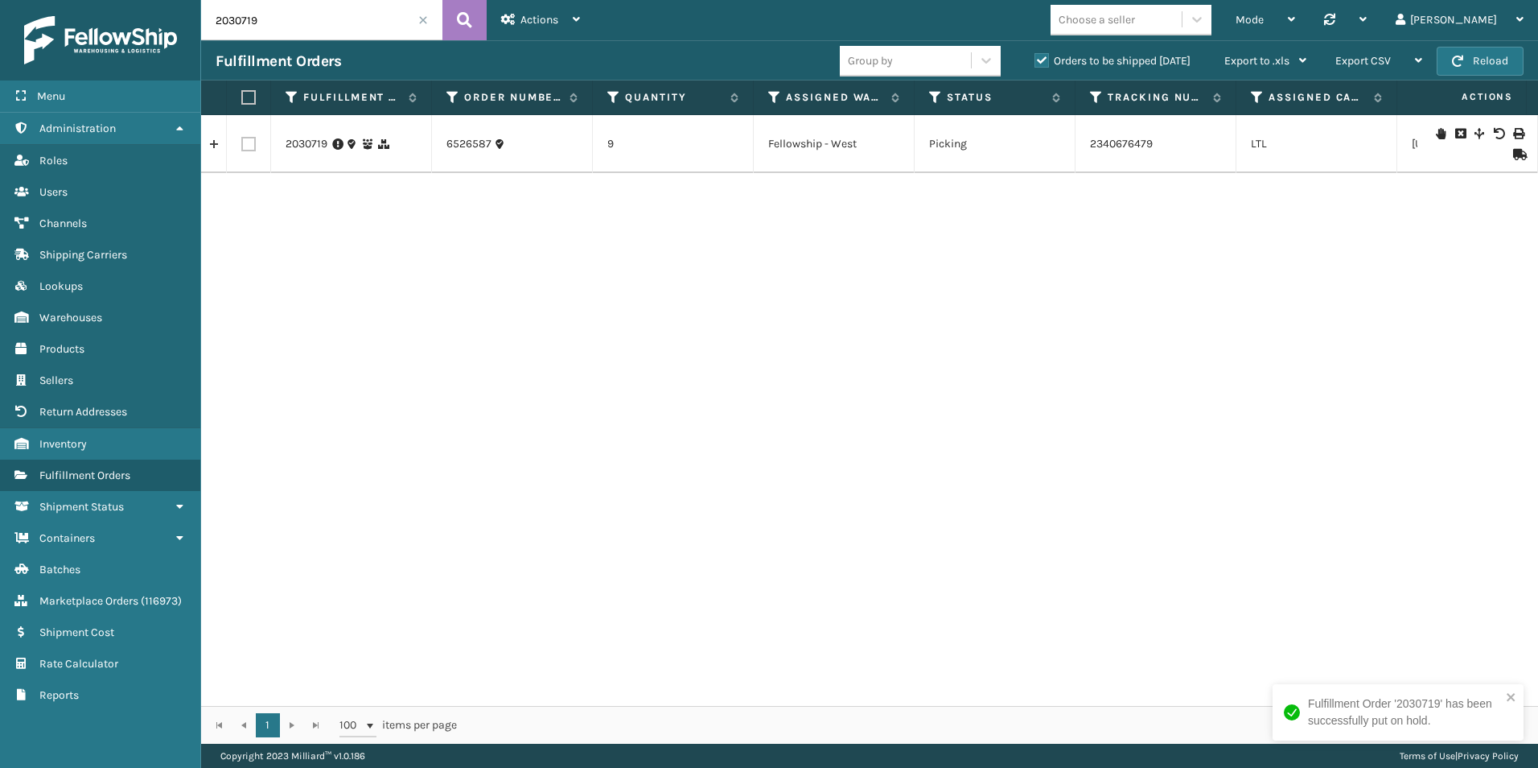
drag, startPoint x: 241, startPoint y: 17, endPoint x: 288, endPoint y: 45, distance: 54.5
click at [286, 28] on input "2030719" at bounding box center [321, 20] width 241 height 40
click at [1436, 144] on icon at bounding box center [1441, 143] width 10 height 11
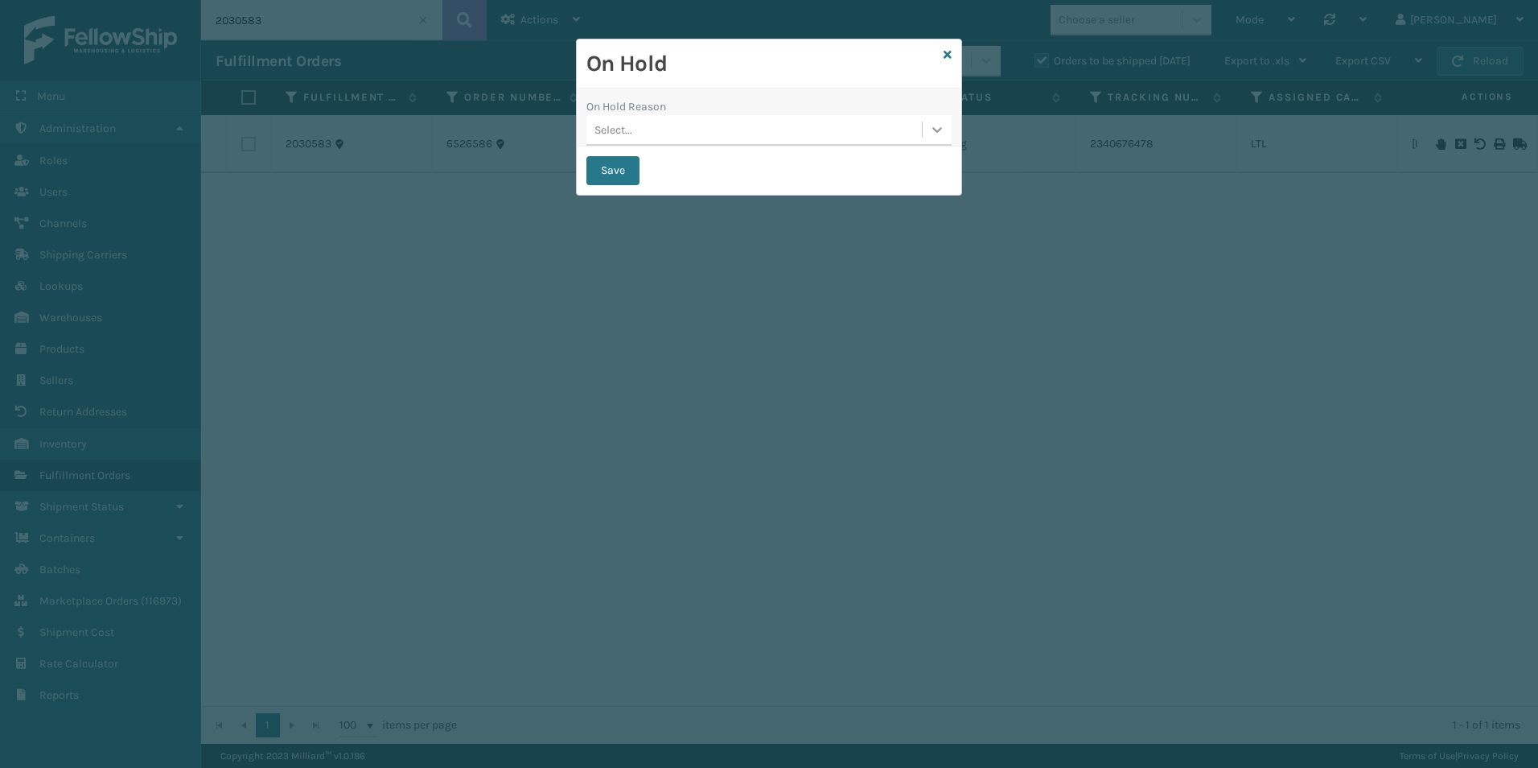
drag, startPoint x: 933, startPoint y: 131, endPoint x: 908, endPoint y: 150, distance: 31.7
click at [932, 131] on icon at bounding box center [937, 129] width 16 height 16
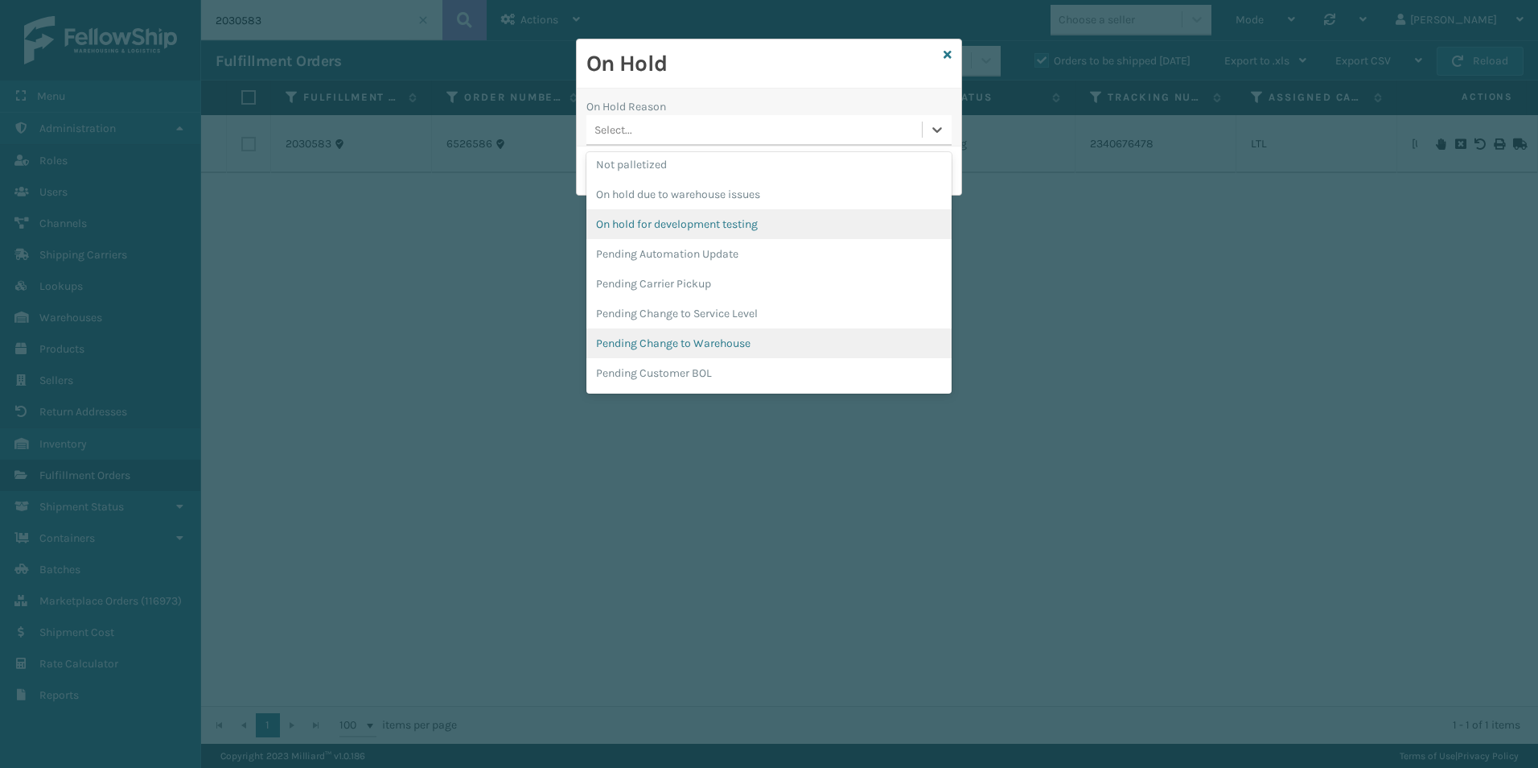
scroll to position [483, 0]
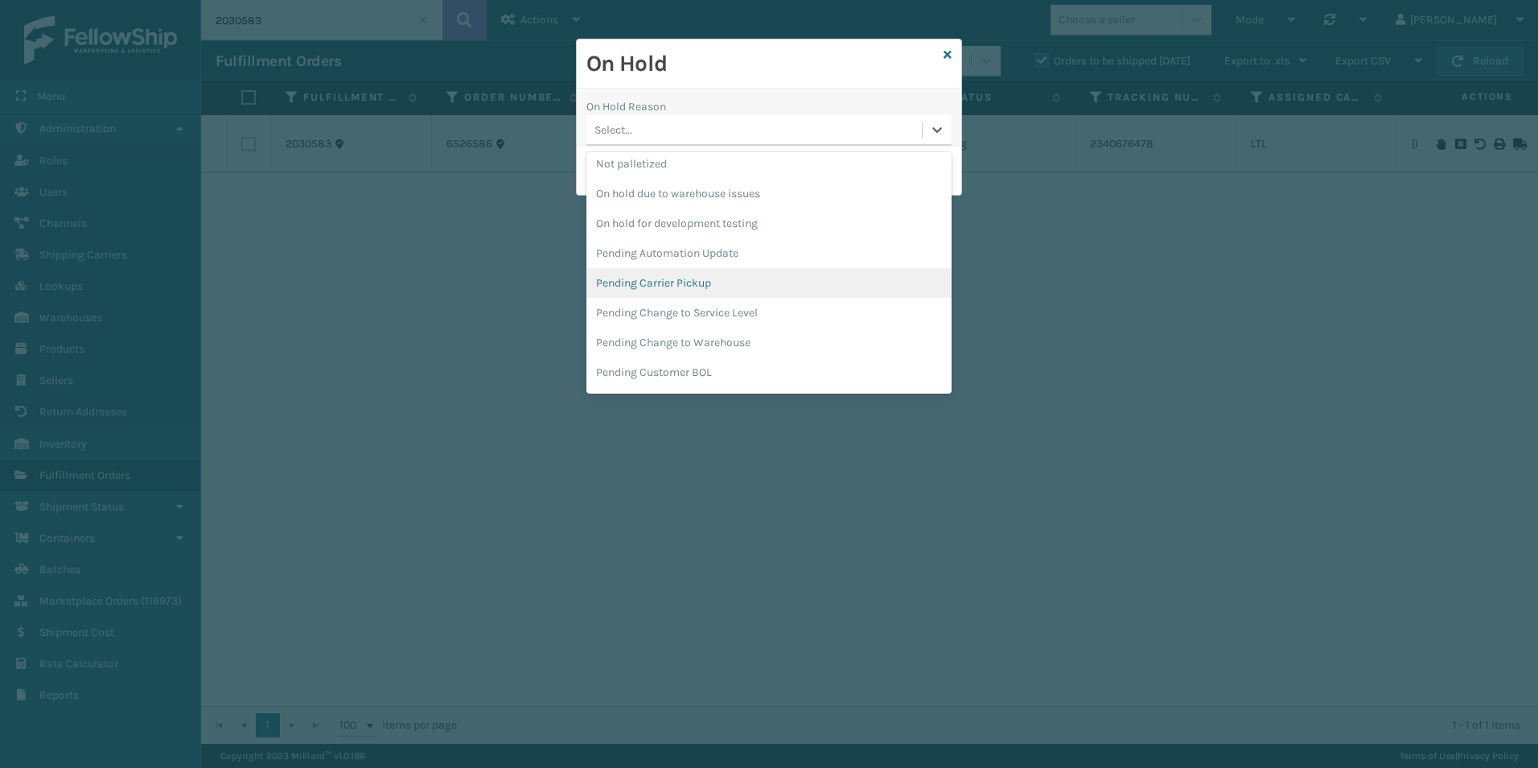
click at [678, 282] on div "Pending Carrier Pickup" at bounding box center [768, 283] width 365 height 30
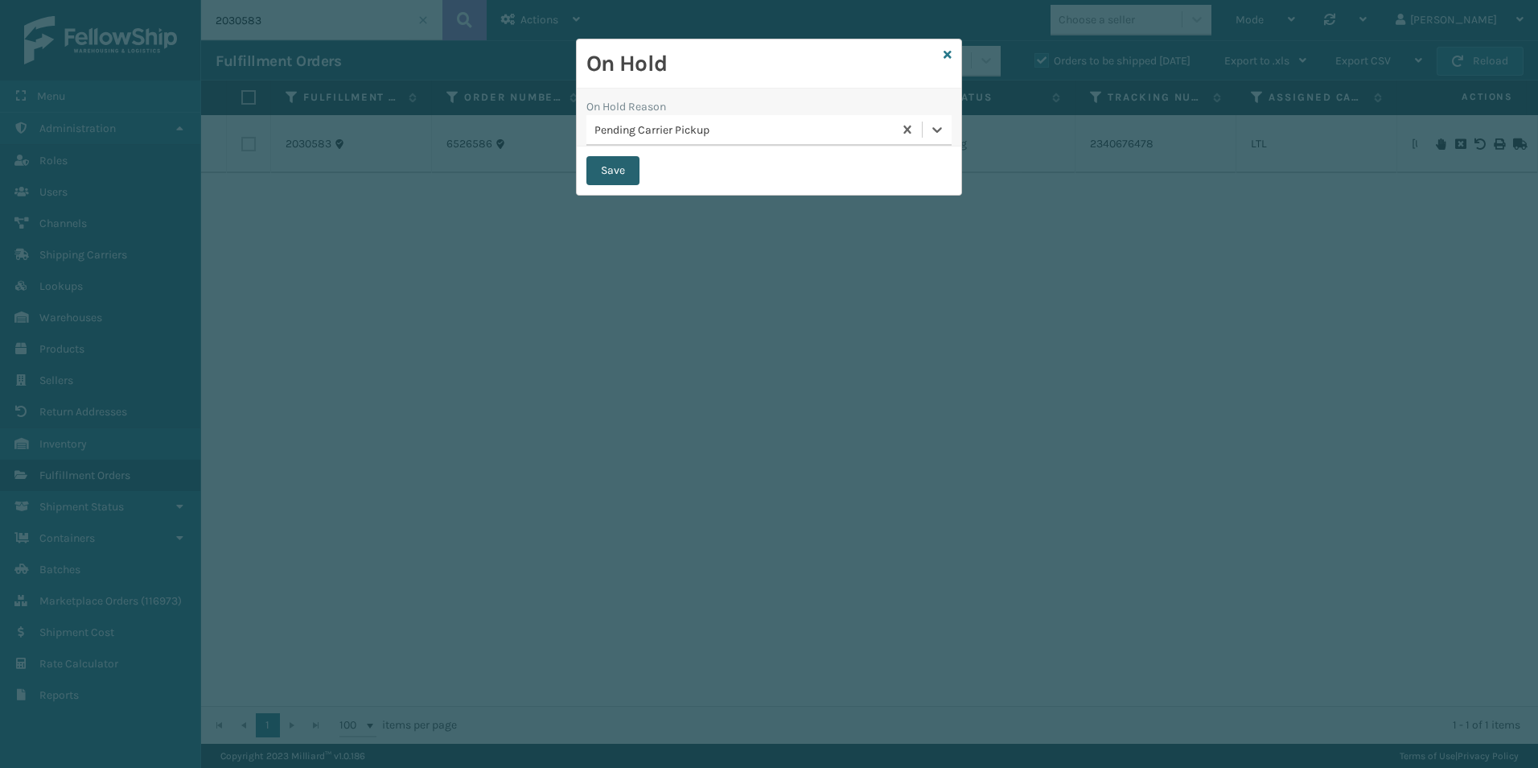
click at [598, 170] on button "Save" at bounding box center [612, 170] width 53 height 29
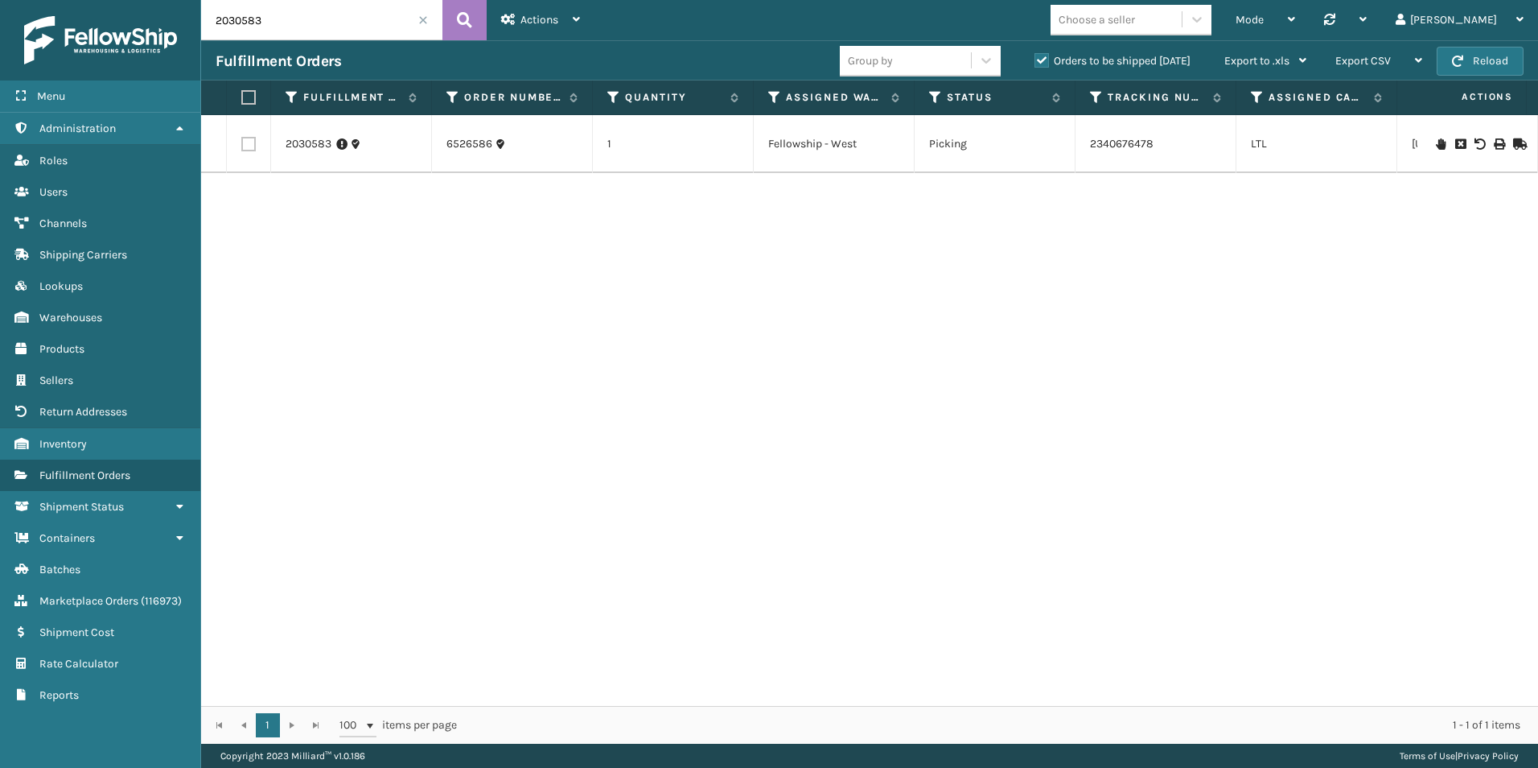
drag, startPoint x: 244, startPoint y: 23, endPoint x: 310, endPoint y: 35, distance: 67.2
click at [295, 31] on input "2030583" at bounding box center [321, 20] width 241 height 40
click at [1436, 142] on icon at bounding box center [1441, 143] width 10 height 11
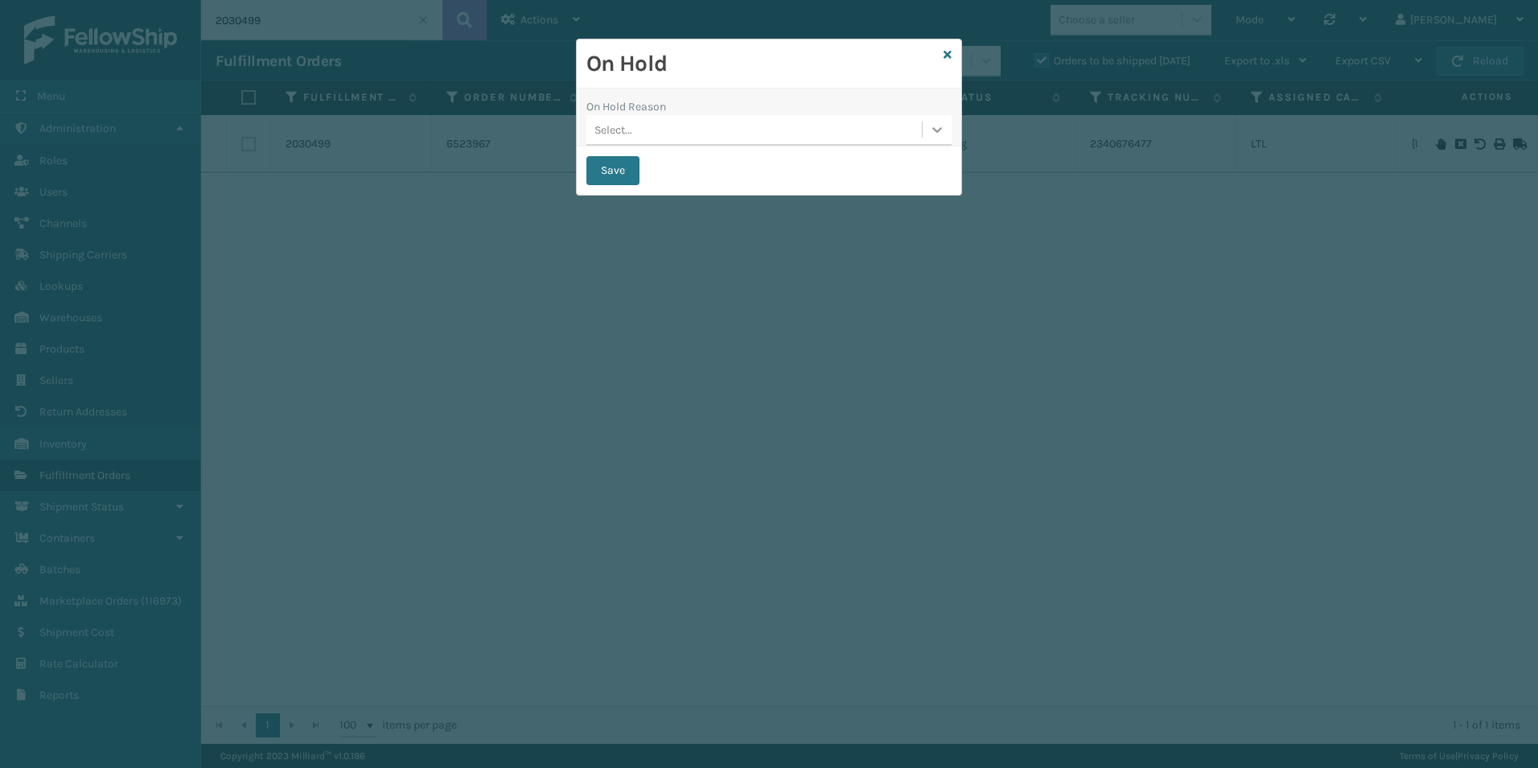
click at [937, 129] on icon at bounding box center [937, 129] width 16 height 16
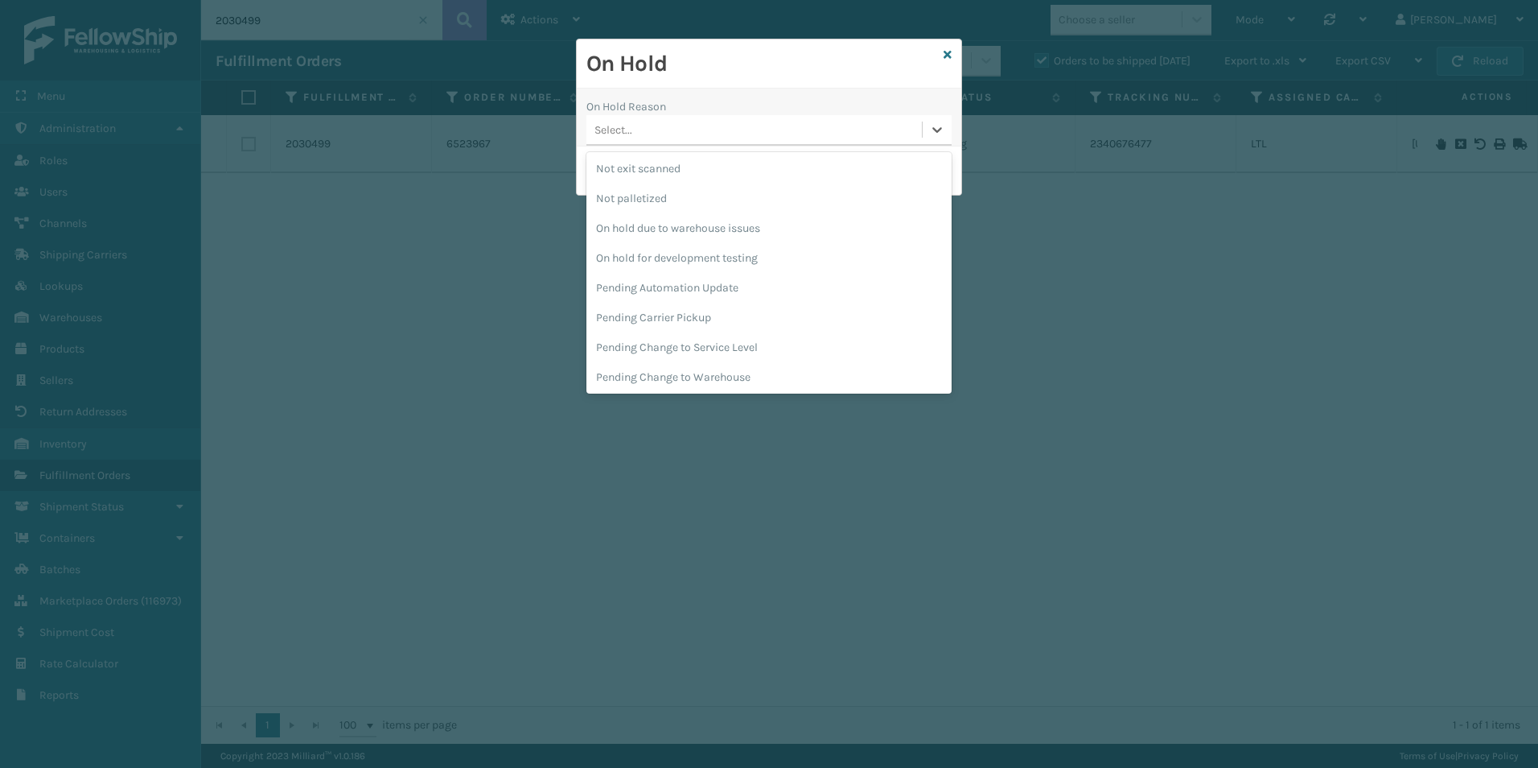
scroll to position [509, 0]
click at [672, 252] on div "Pending Carrier Pickup" at bounding box center [768, 256] width 365 height 30
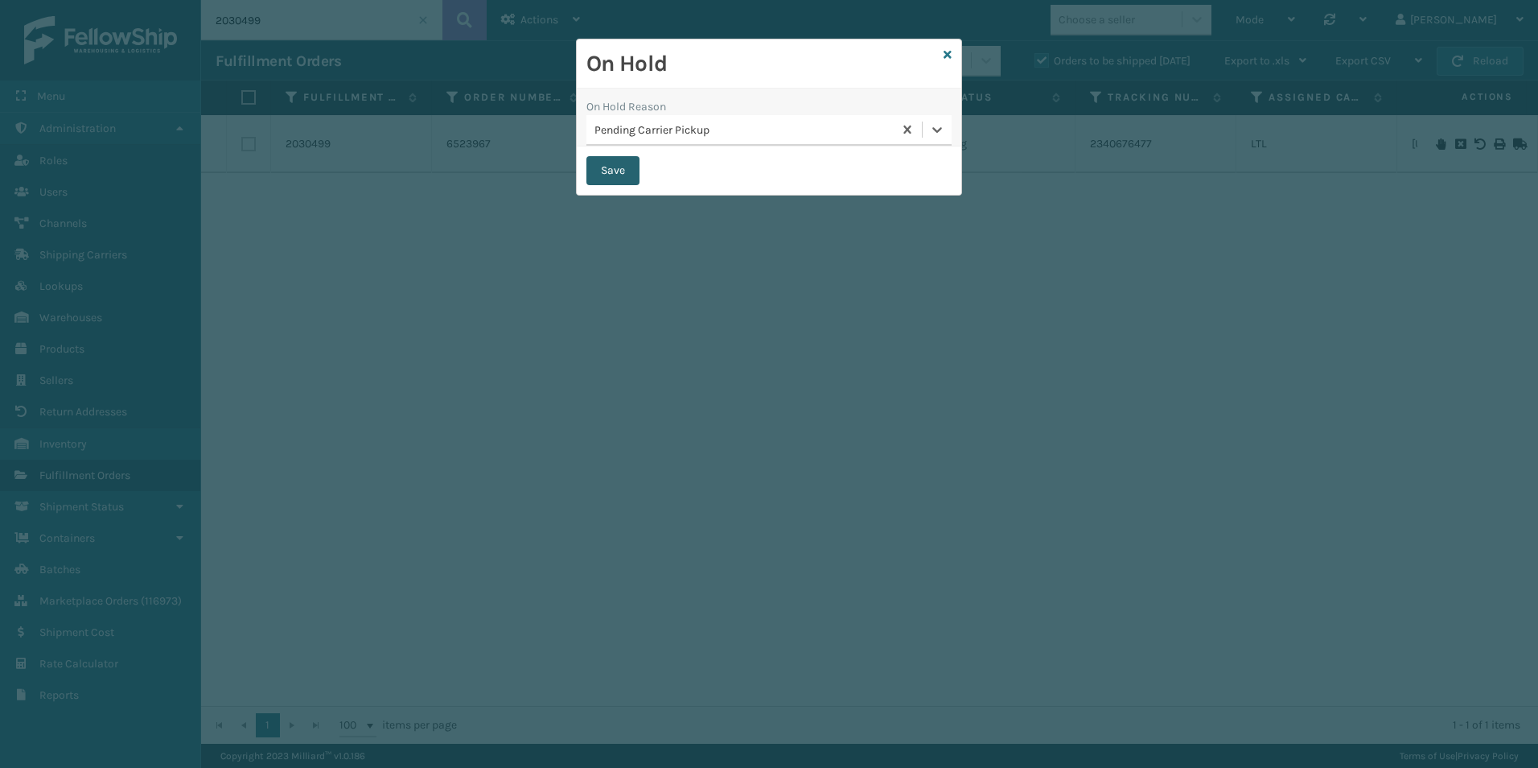
click at [608, 171] on button "Save" at bounding box center [612, 170] width 53 height 29
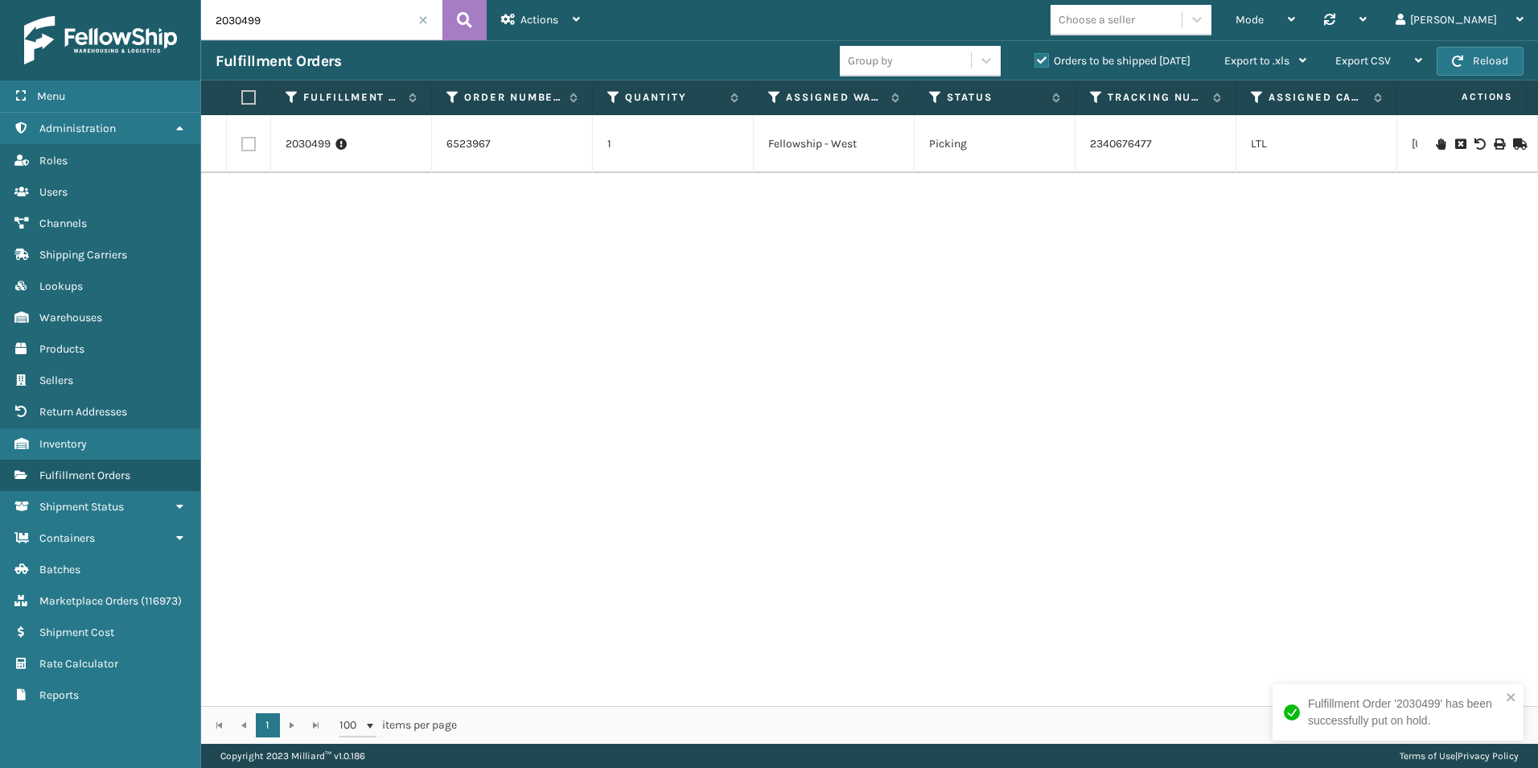
drag, startPoint x: 249, startPoint y: 20, endPoint x: 253, endPoint y: 51, distance: 31.6
click at [290, 23] on input "2030499" at bounding box center [321, 20] width 241 height 40
click at [1436, 134] on icon at bounding box center [1441, 133] width 10 height 11
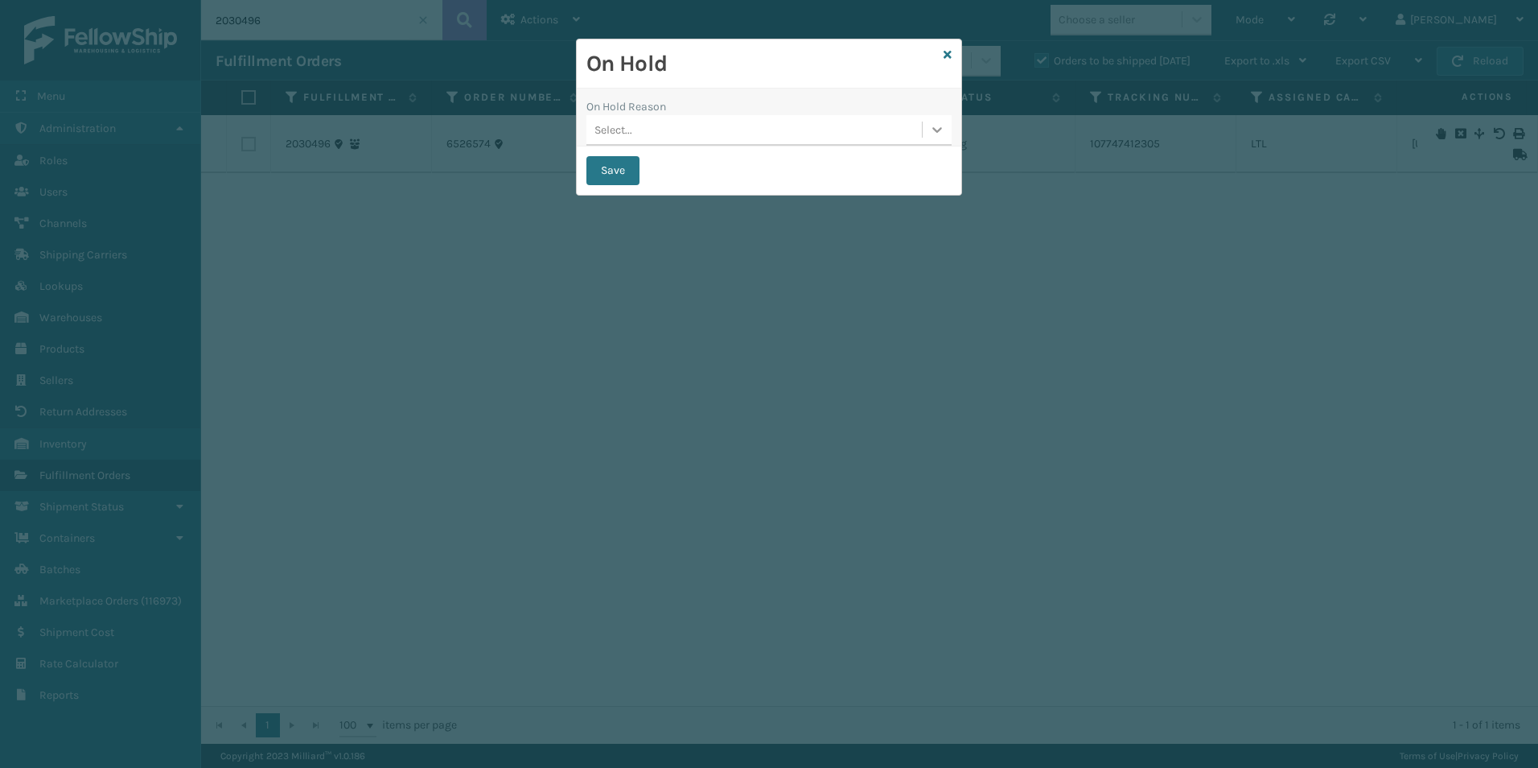
click at [939, 127] on icon at bounding box center [937, 129] width 16 height 16
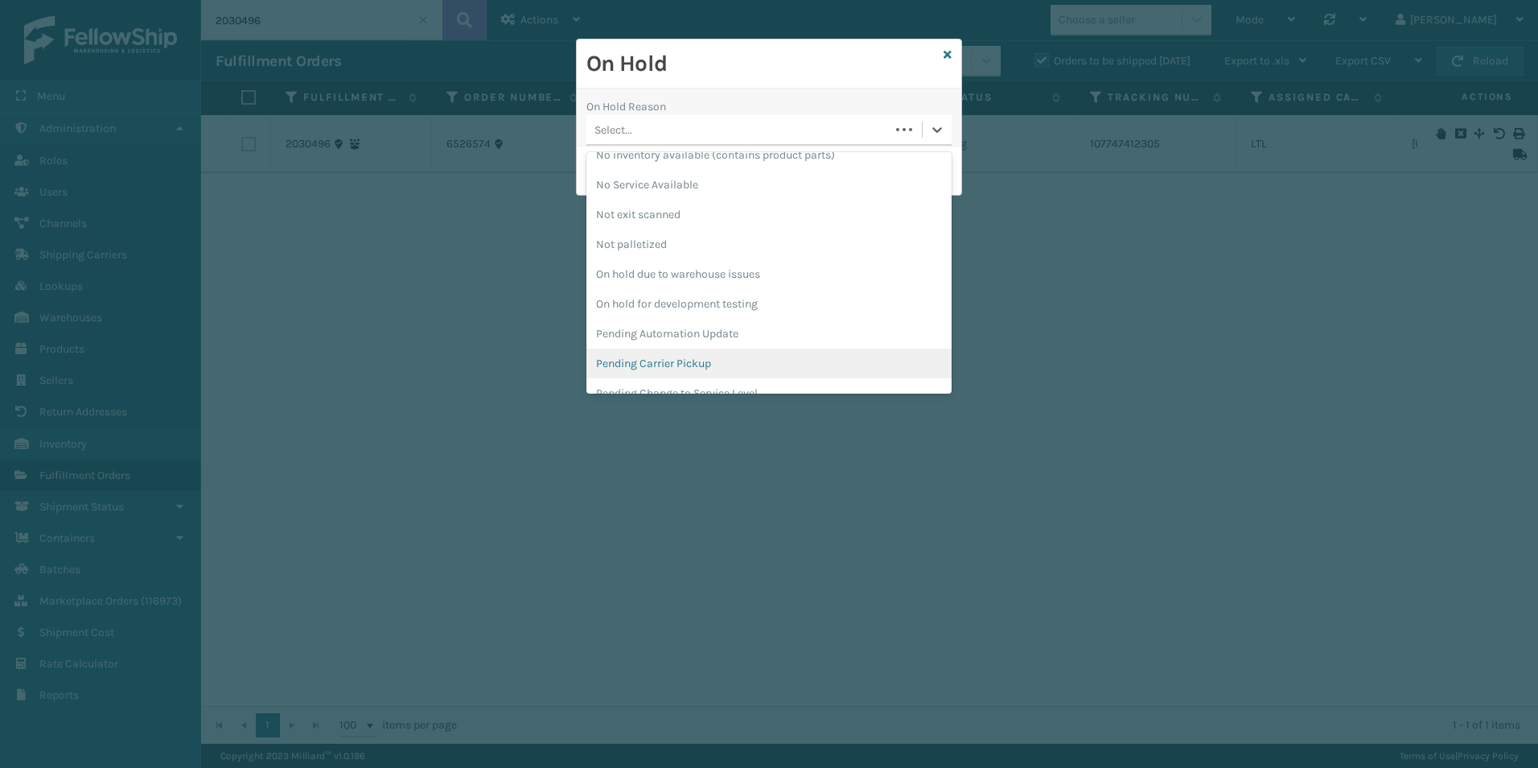
scroll to position [509, 0]
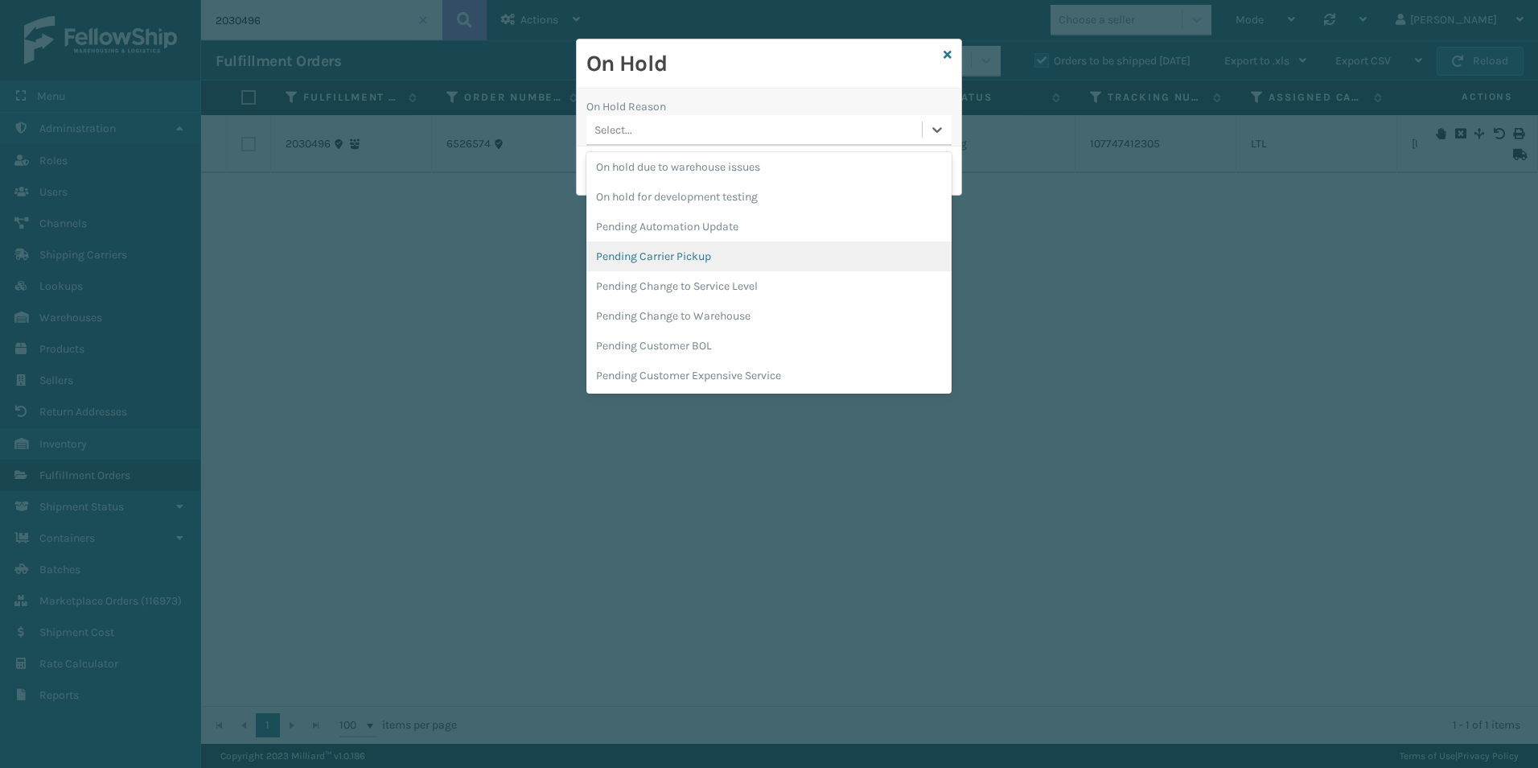
click at [689, 247] on div "Pending Carrier Pickup" at bounding box center [768, 256] width 365 height 30
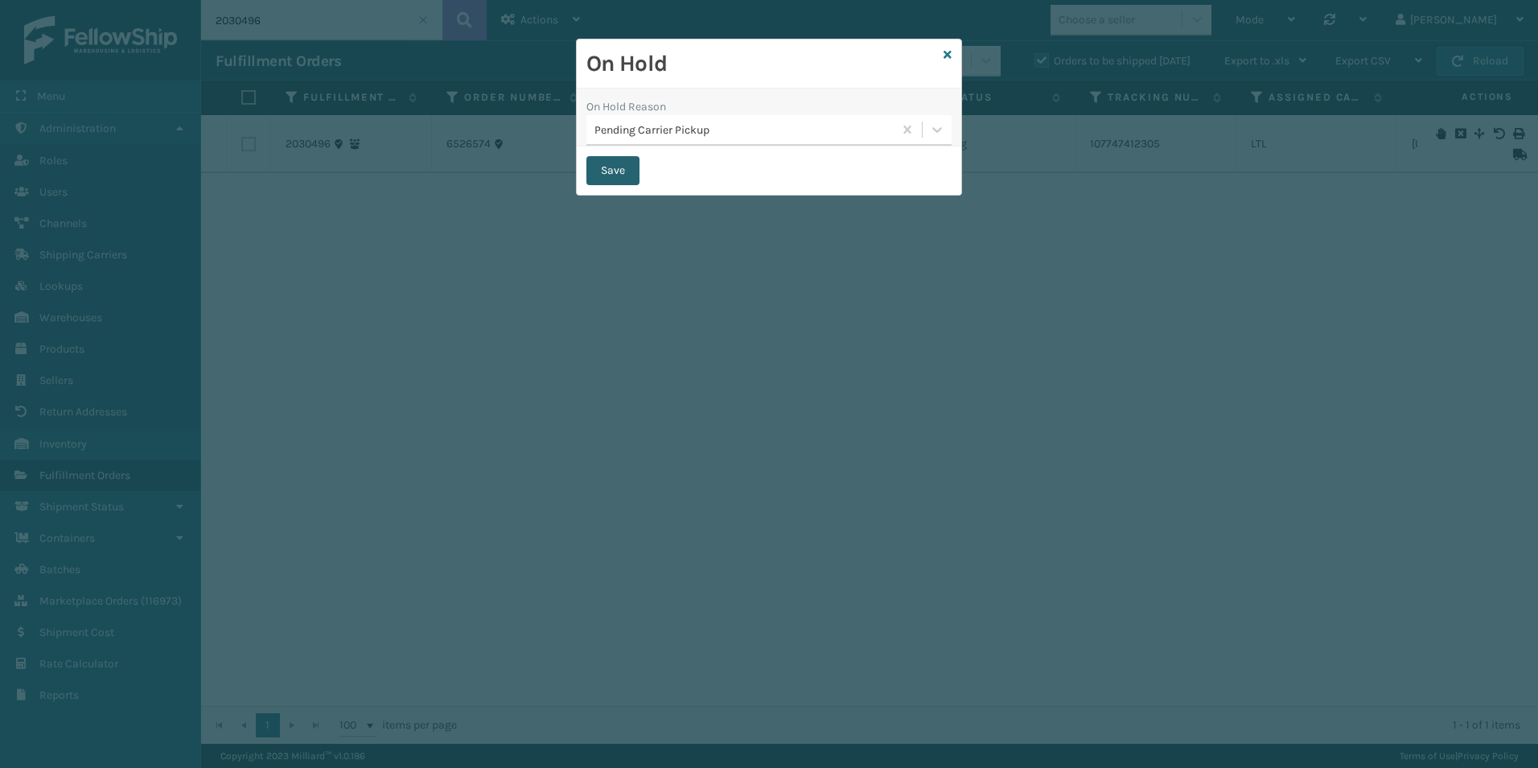
click at [621, 167] on button "Save" at bounding box center [612, 170] width 53 height 29
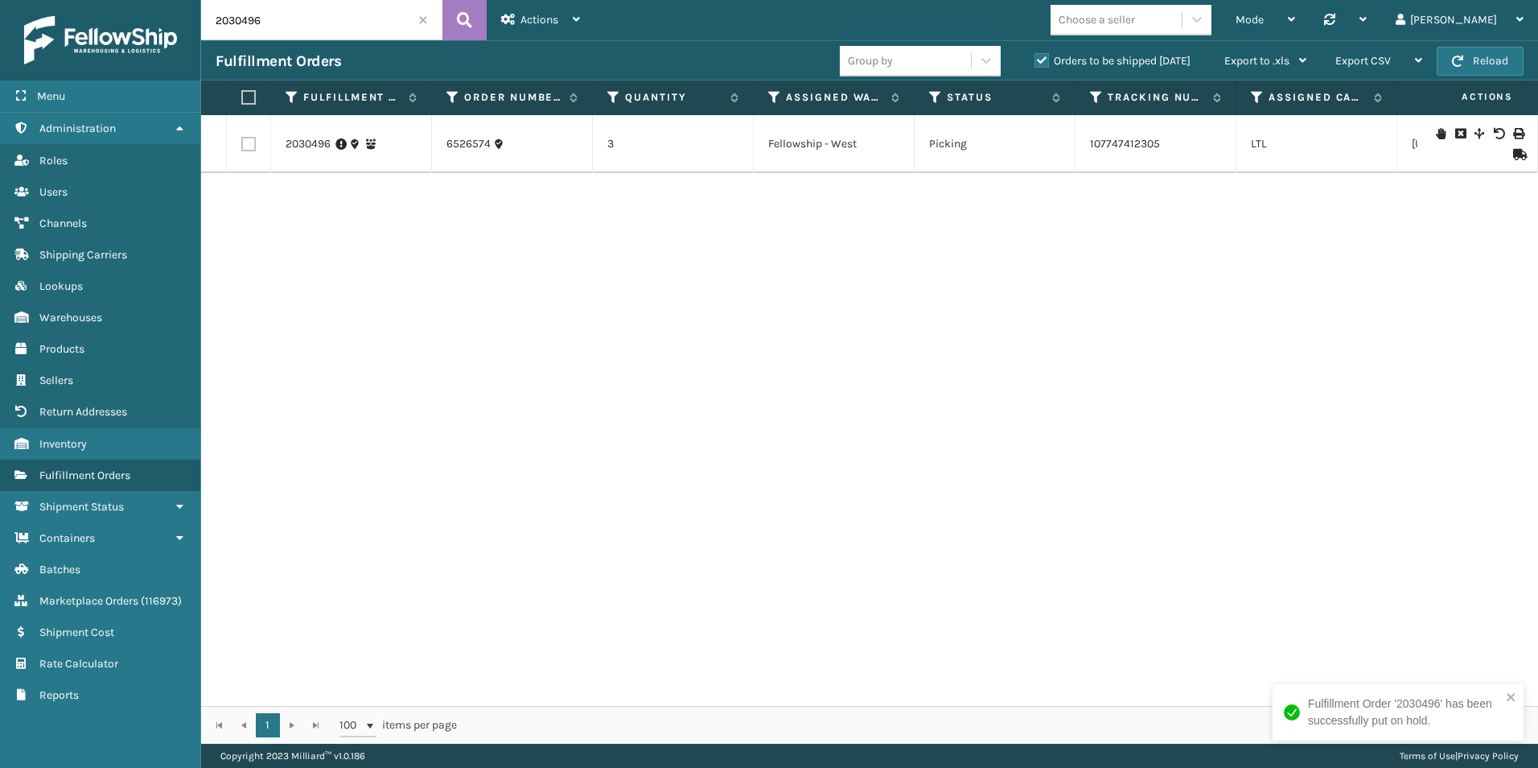
drag, startPoint x: 243, startPoint y: 21, endPoint x: 267, endPoint y: 34, distance: 27.4
click at [271, 30] on input "2030496" at bounding box center [321, 20] width 241 height 40
click at [1436, 143] on icon at bounding box center [1441, 143] width 10 height 11
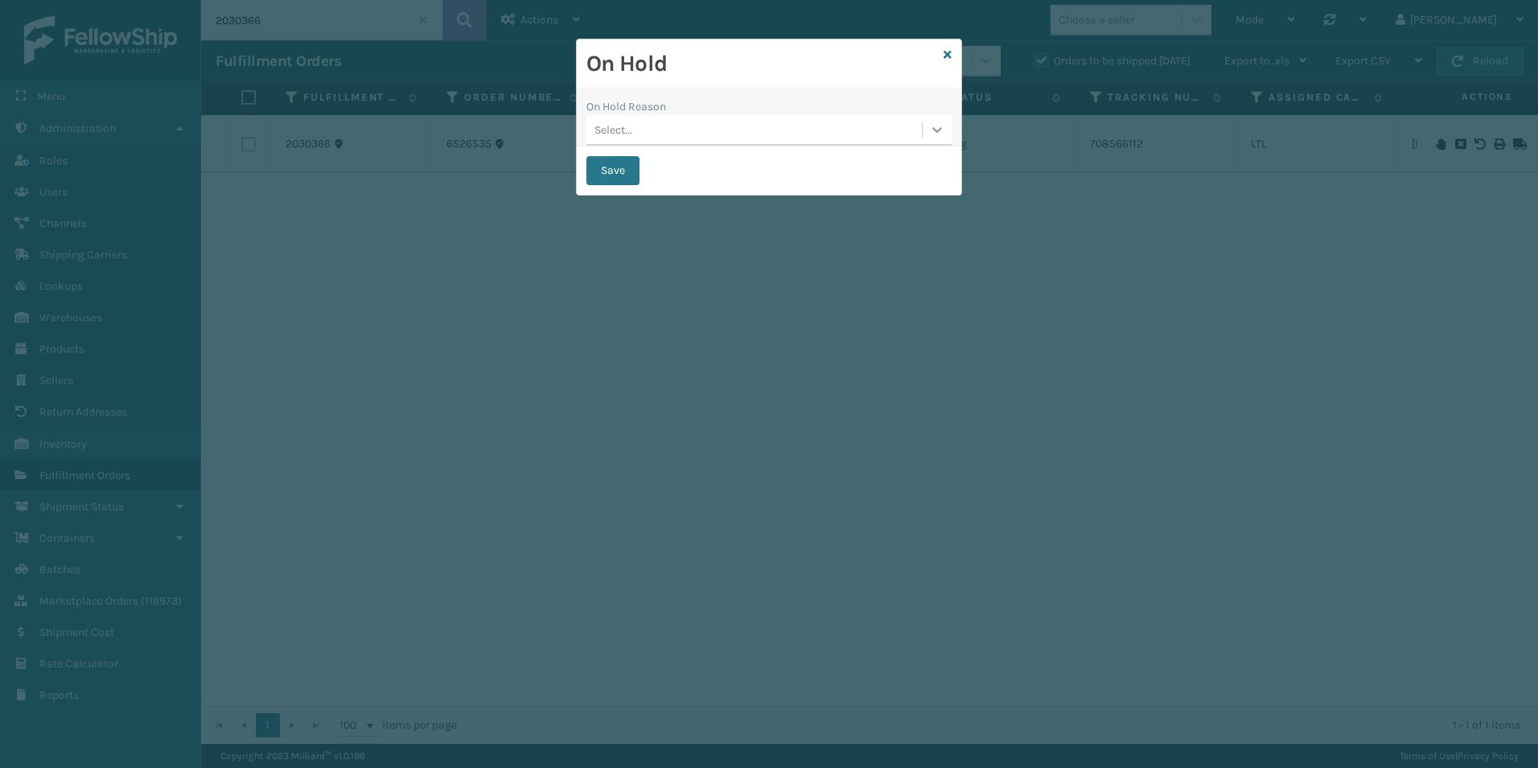
click at [937, 131] on icon at bounding box center [937, 130] width 10 height 6
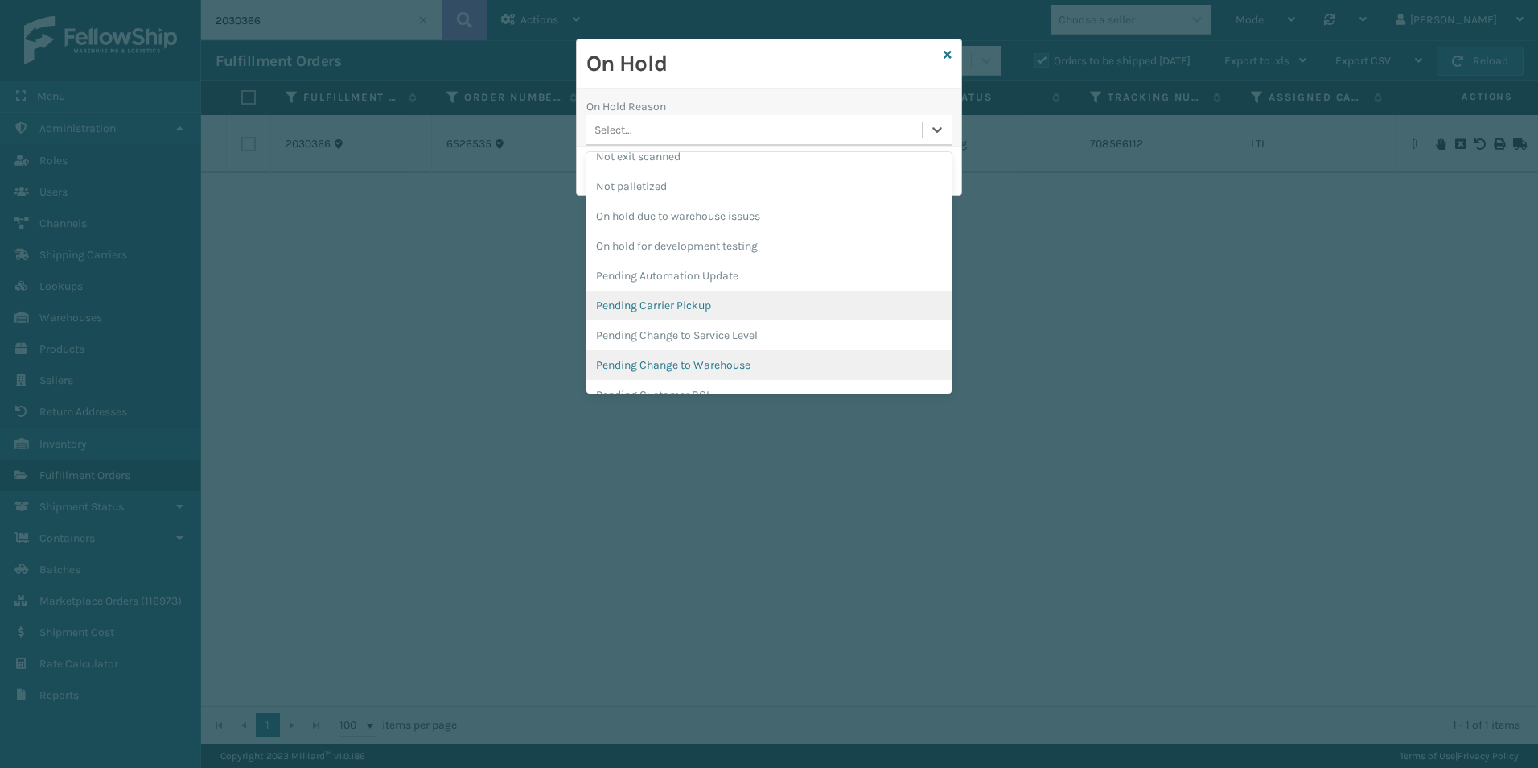
scroll to position [483, 0]
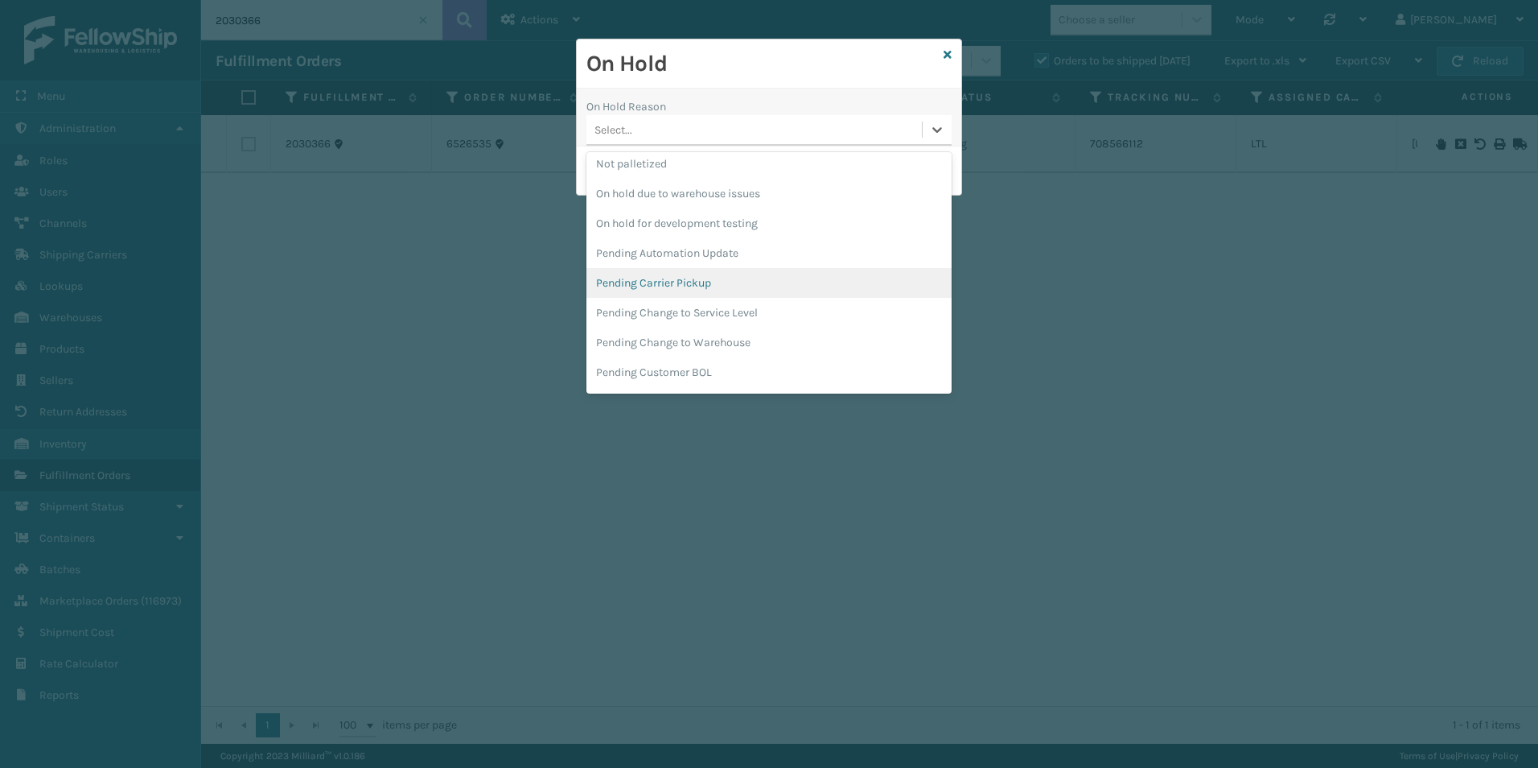
click at [668, 282] on div "Pending Carrier Pickup" at bounding box center [768, 283] width 365 height 30
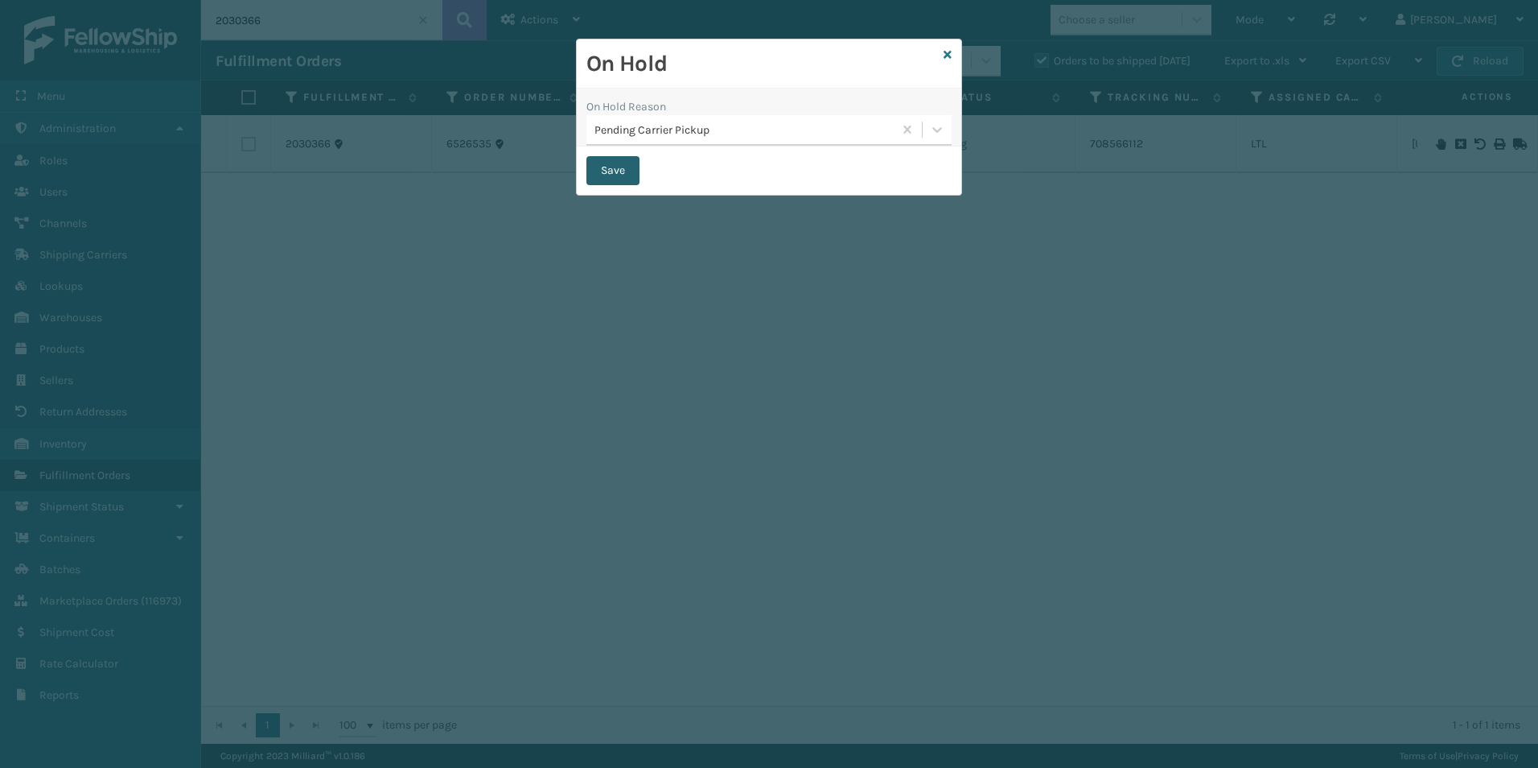
click at [611, 181] on button "Save" at bounding box center [612, 170] width 53 height 29
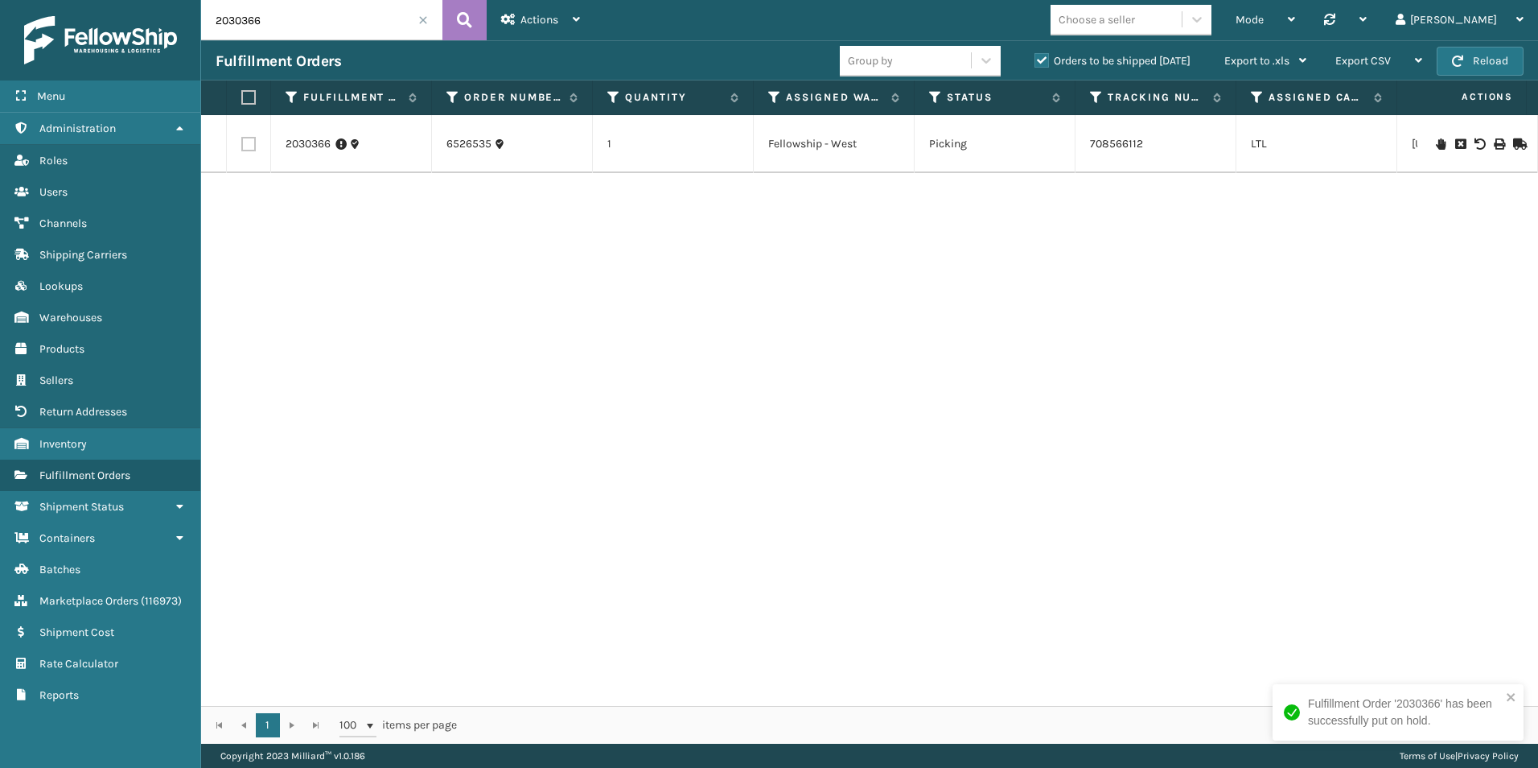
drag, startPoint x: 242, startPoint y: 23, endPoint x: 384, endPoint y: 52, distance: 144.5
click at [361, 39] on input "2030366" at bounding box center [321, 20] width 241 height 40
click at [1436, 143] on icon at bounding box center [1441, 143] width 10 height 11
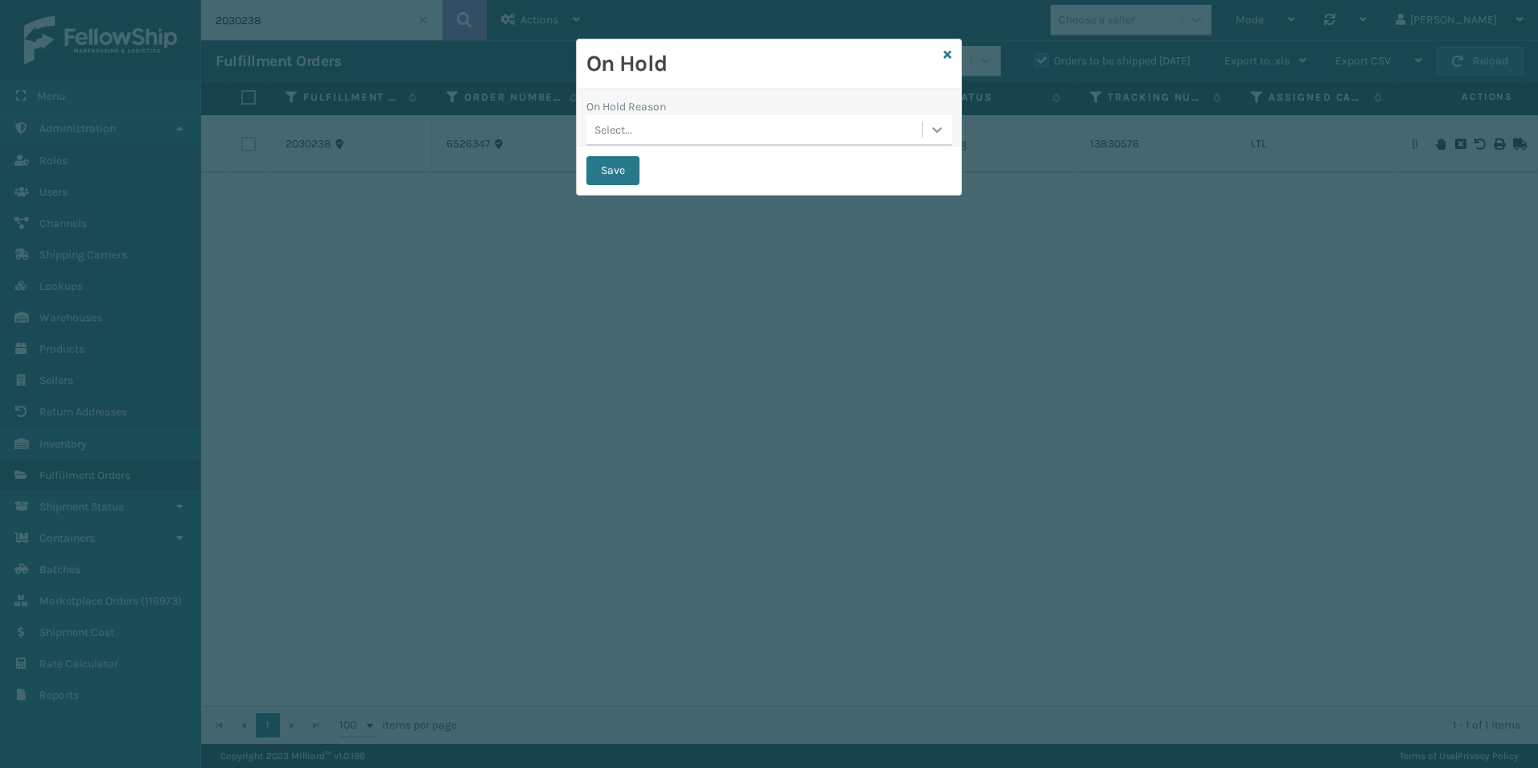
click at [927, 134] on div at bounding box center [937, 129] width 29 height 29
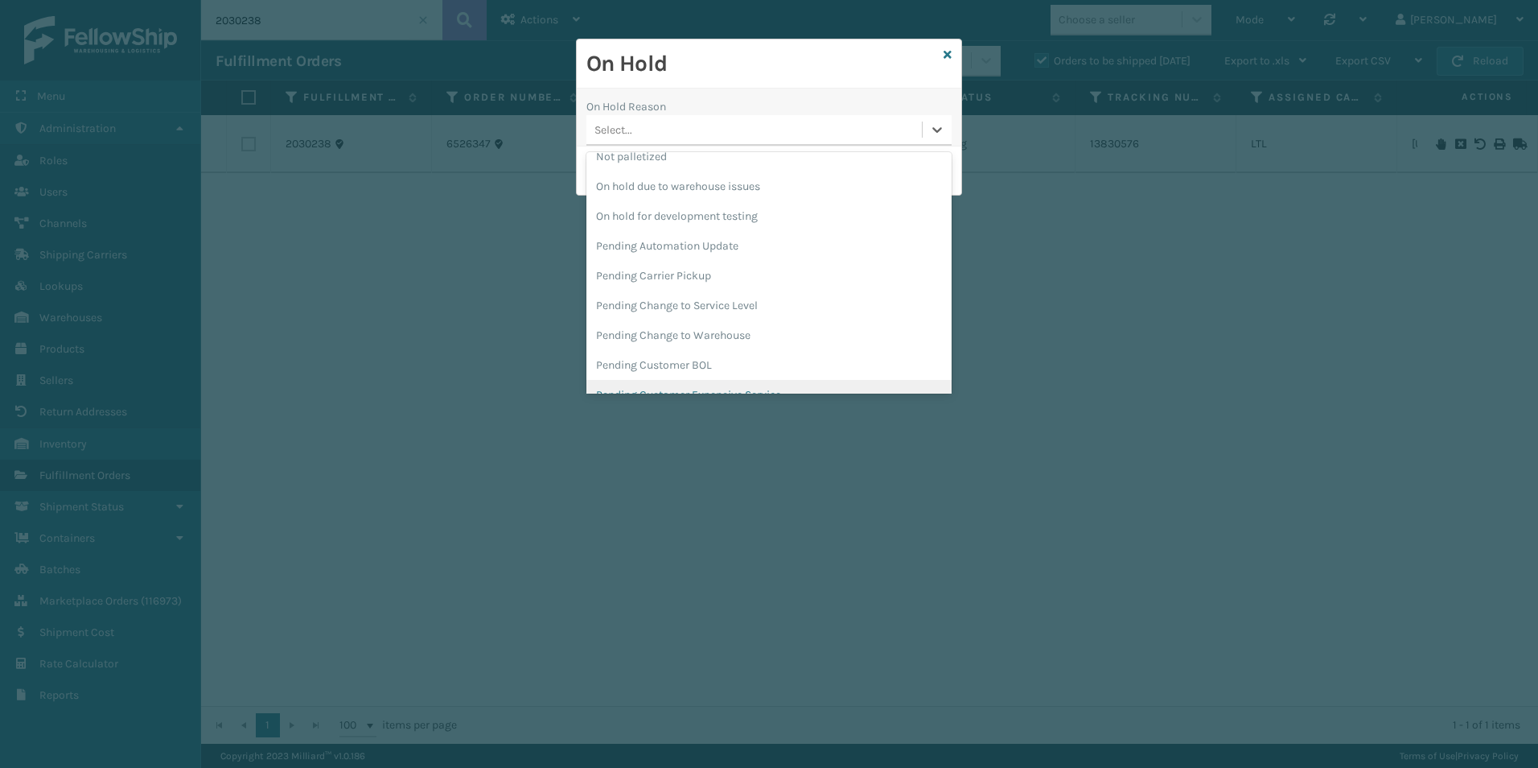
scroll to position [509, 0]
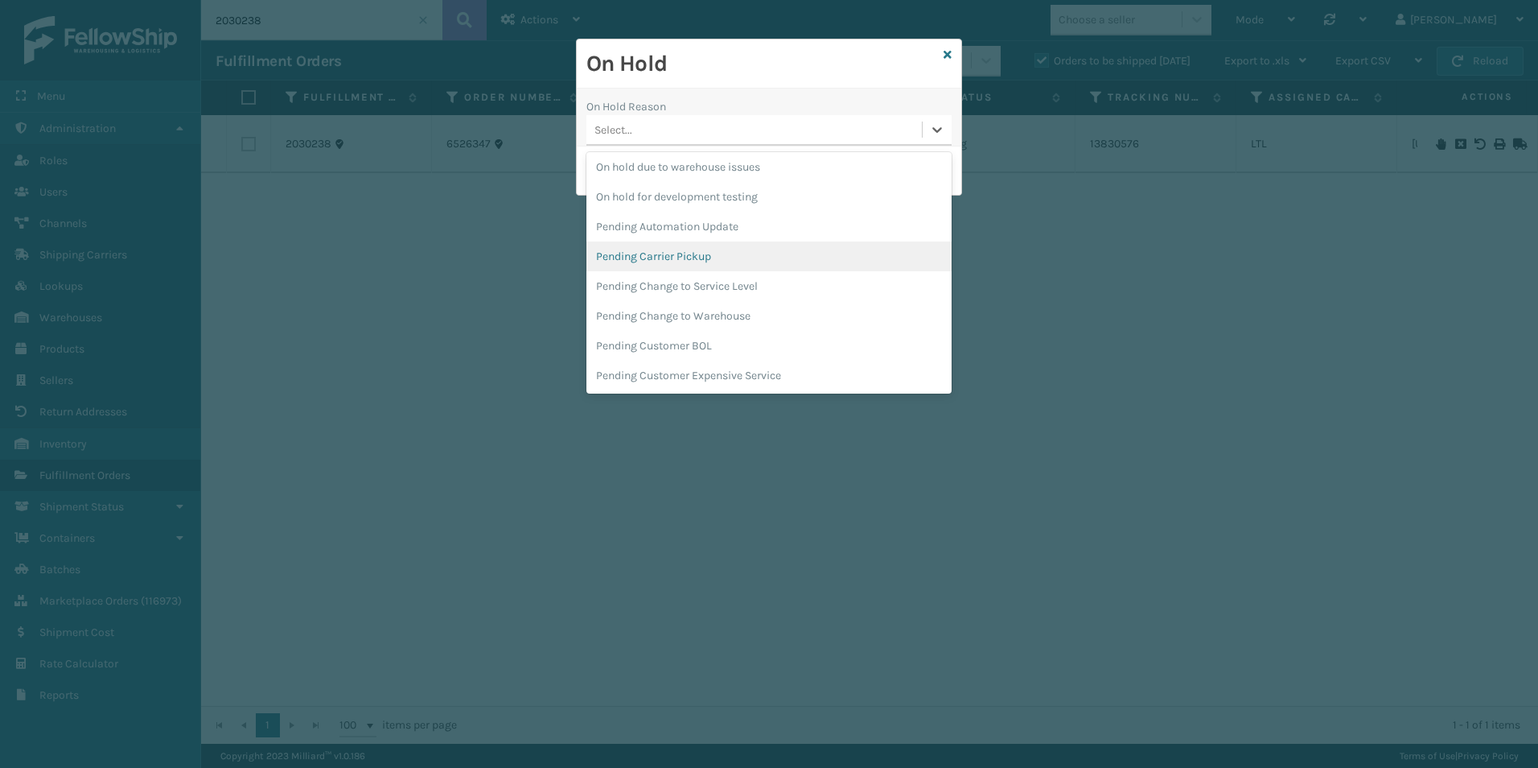
click at [707, 251] on div "Pending Carrier Pickup" at bounding box center [768, 256] width 365 height 30
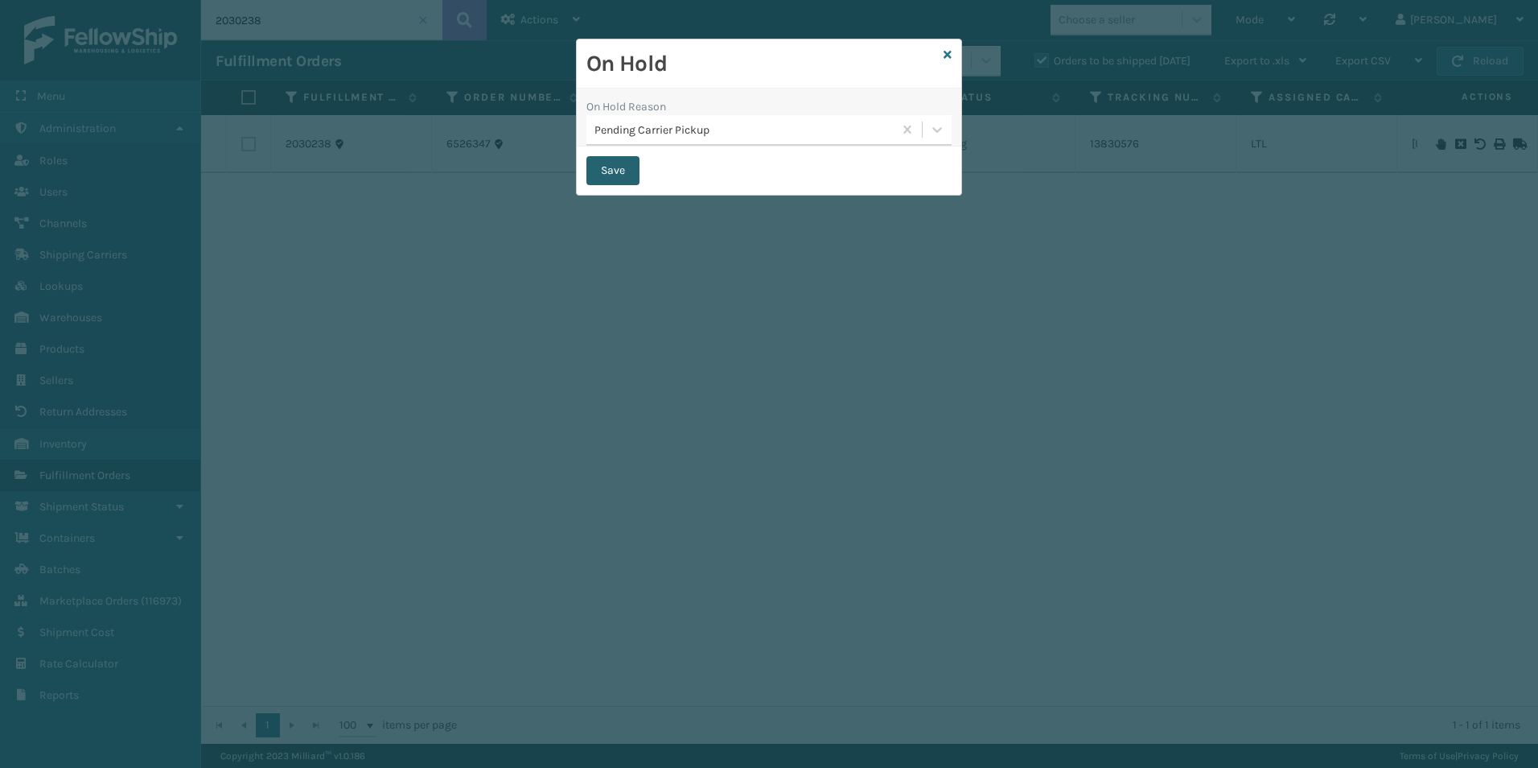
click at [621, 163] on button "Save" at bounding box center [612, 170] width 53 height 29
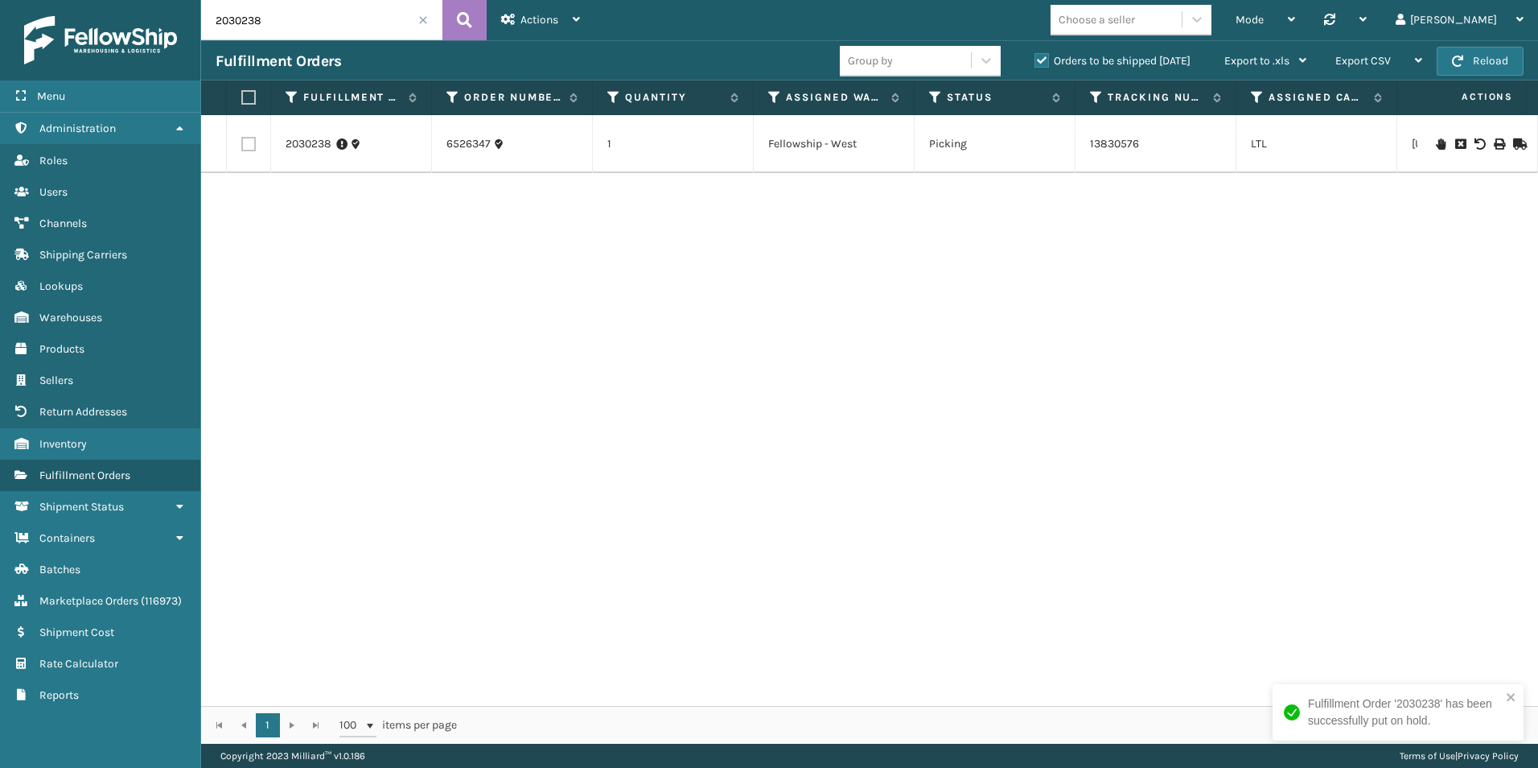
drag, startPoint x: 256, startPoint y: 20, endPoint x: 263, endPoint y: 61, distance: 41.7
click at [290, 28] on input "2030238" at bounding box center [321, 20] width 241 height 40
type input "2030237"
click at [1436, 146] on icon at bounding box center [1441, 143] width 10 height 11
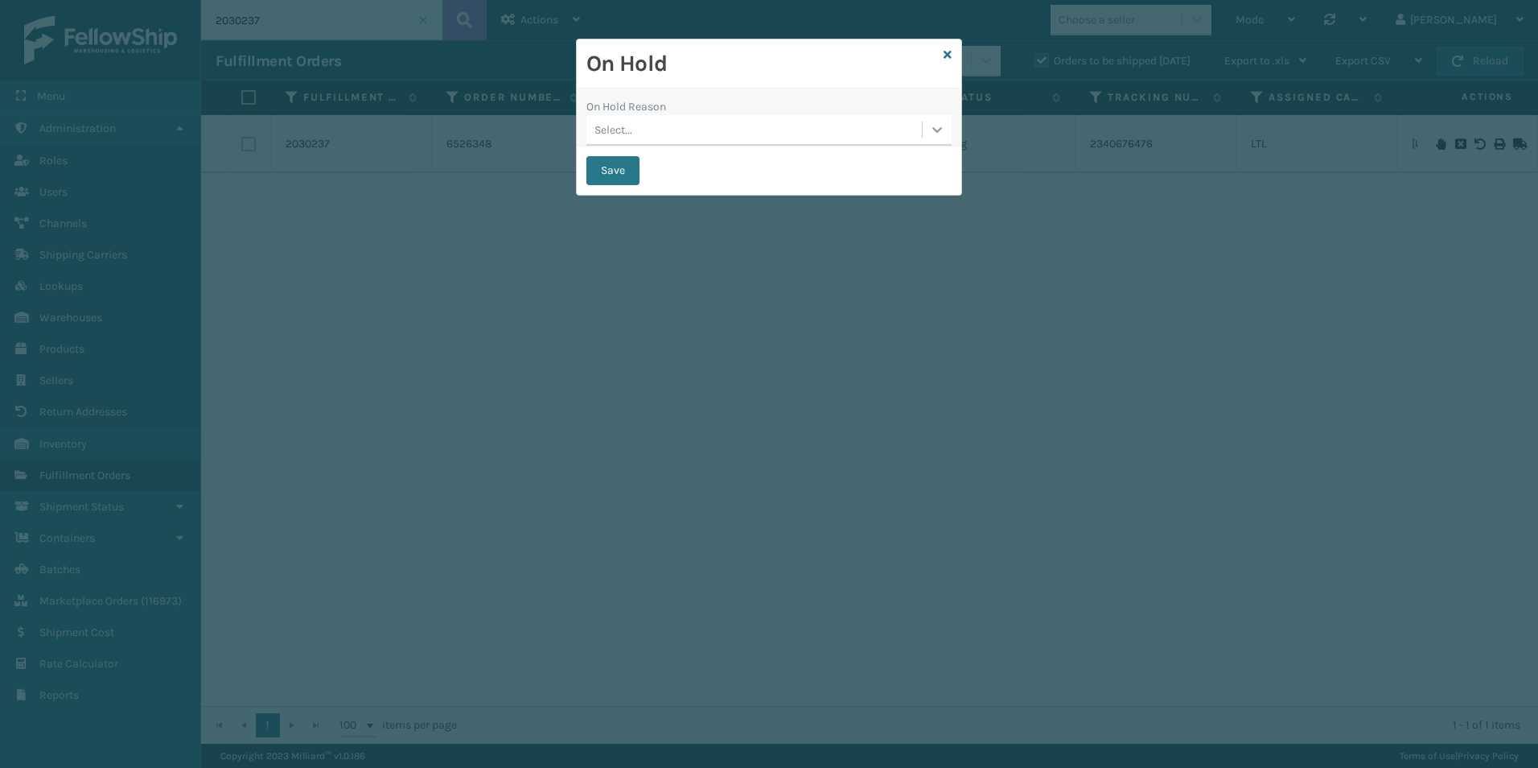
click at [931, 131] on icon at bounding box center [937, 129] width 16 height 16
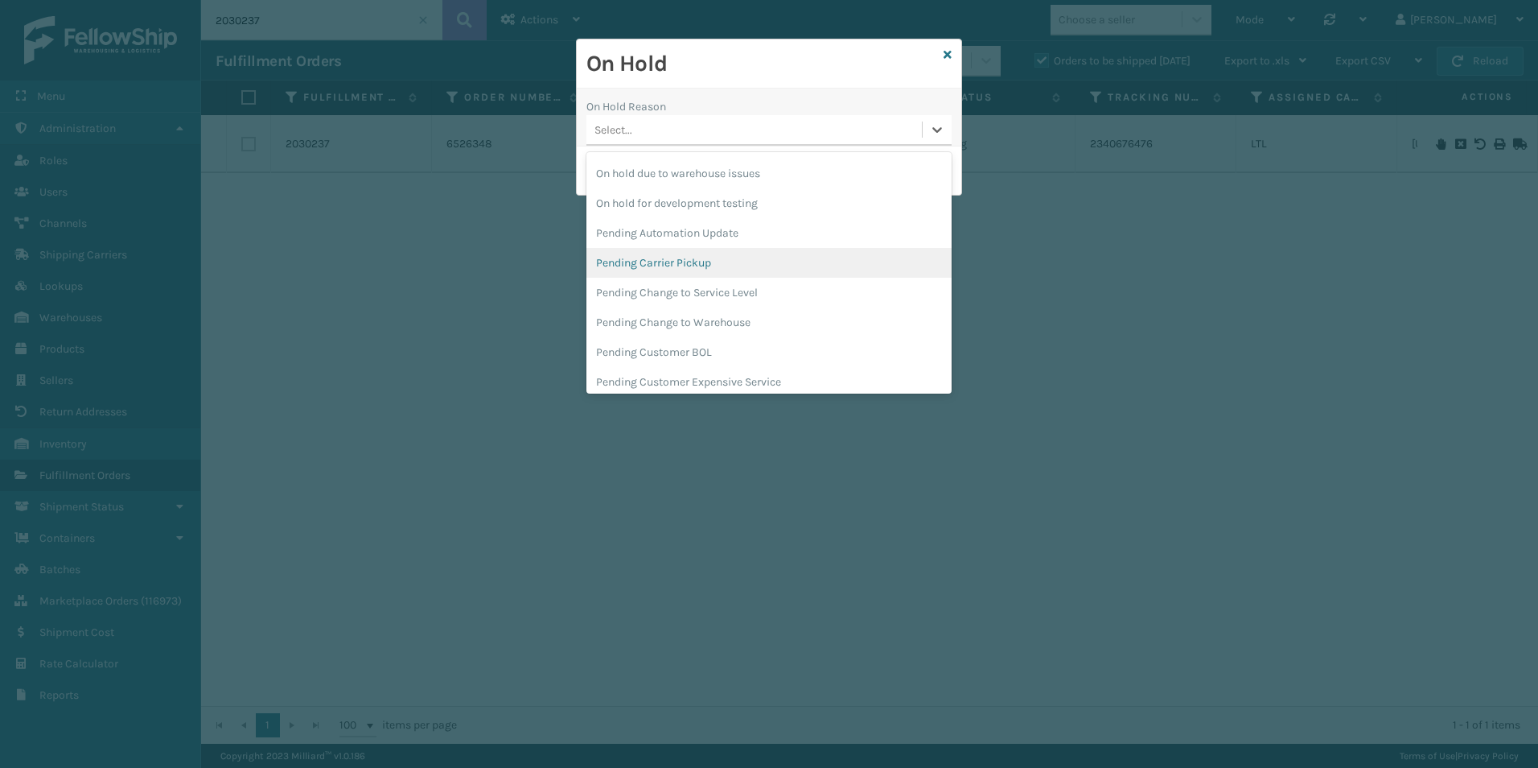
scroll to position [509, 0]
click at [633, 257] on div "Pending Carrier Pickup" at bounding box center [768, 256] width 365 height 30
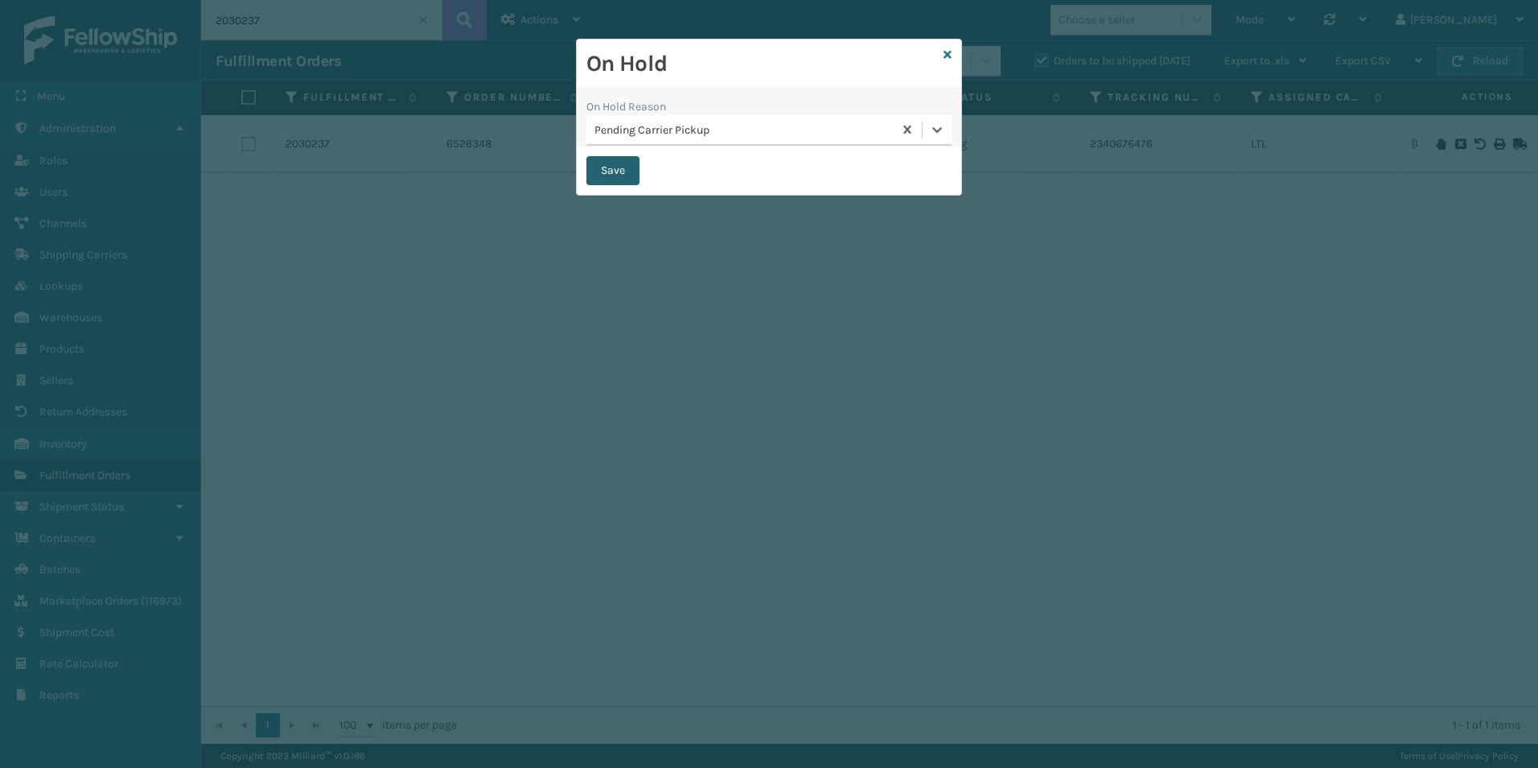
click at [607, 162] on button "Save" at bounding box center [612, 170] width 53 height 29
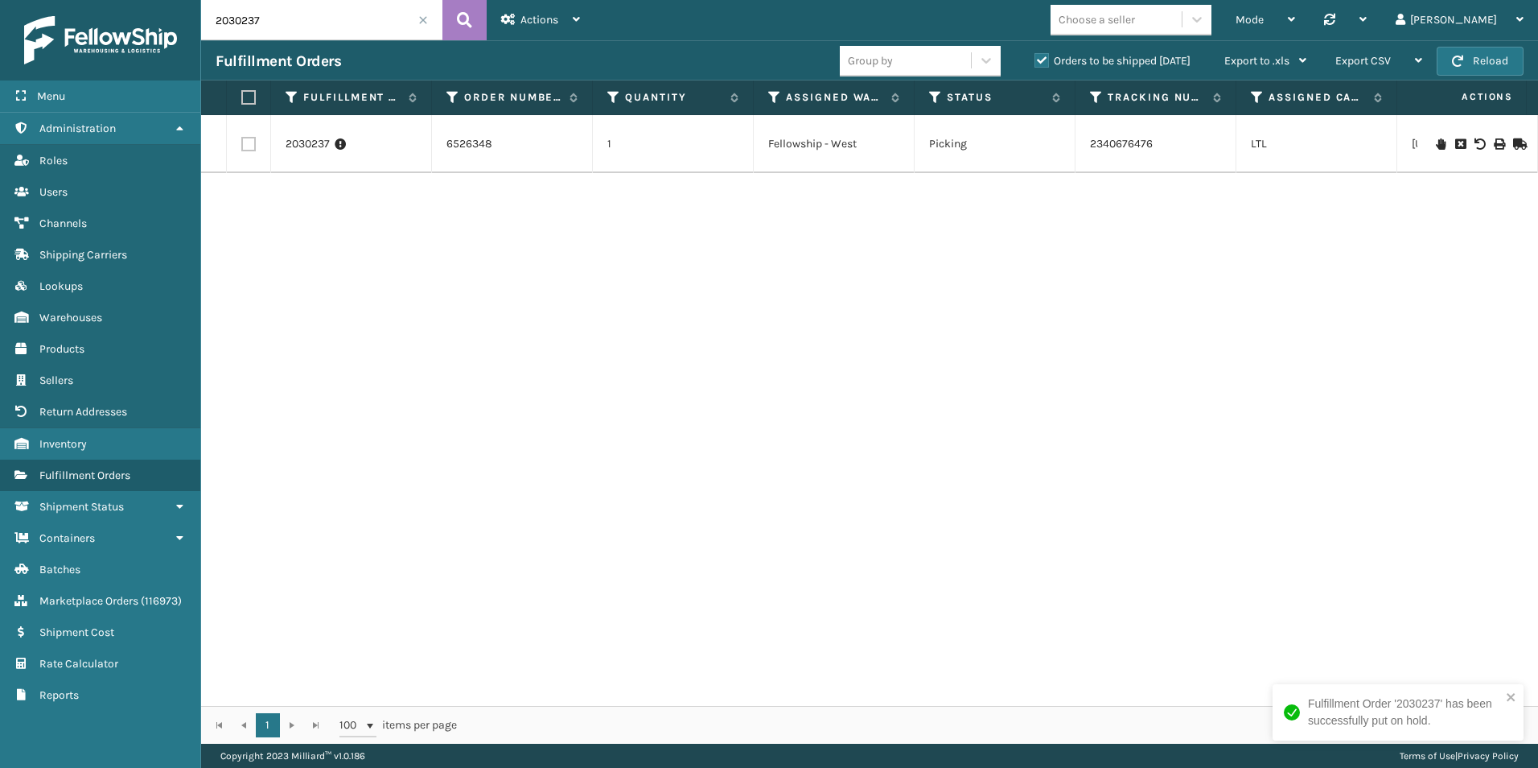
click at [416, 24] on input "2030237" at bounding box center [321, 20] width 241 height 40
click at [426, 17] on span at bounding box center [423, 20] width 10 height 10
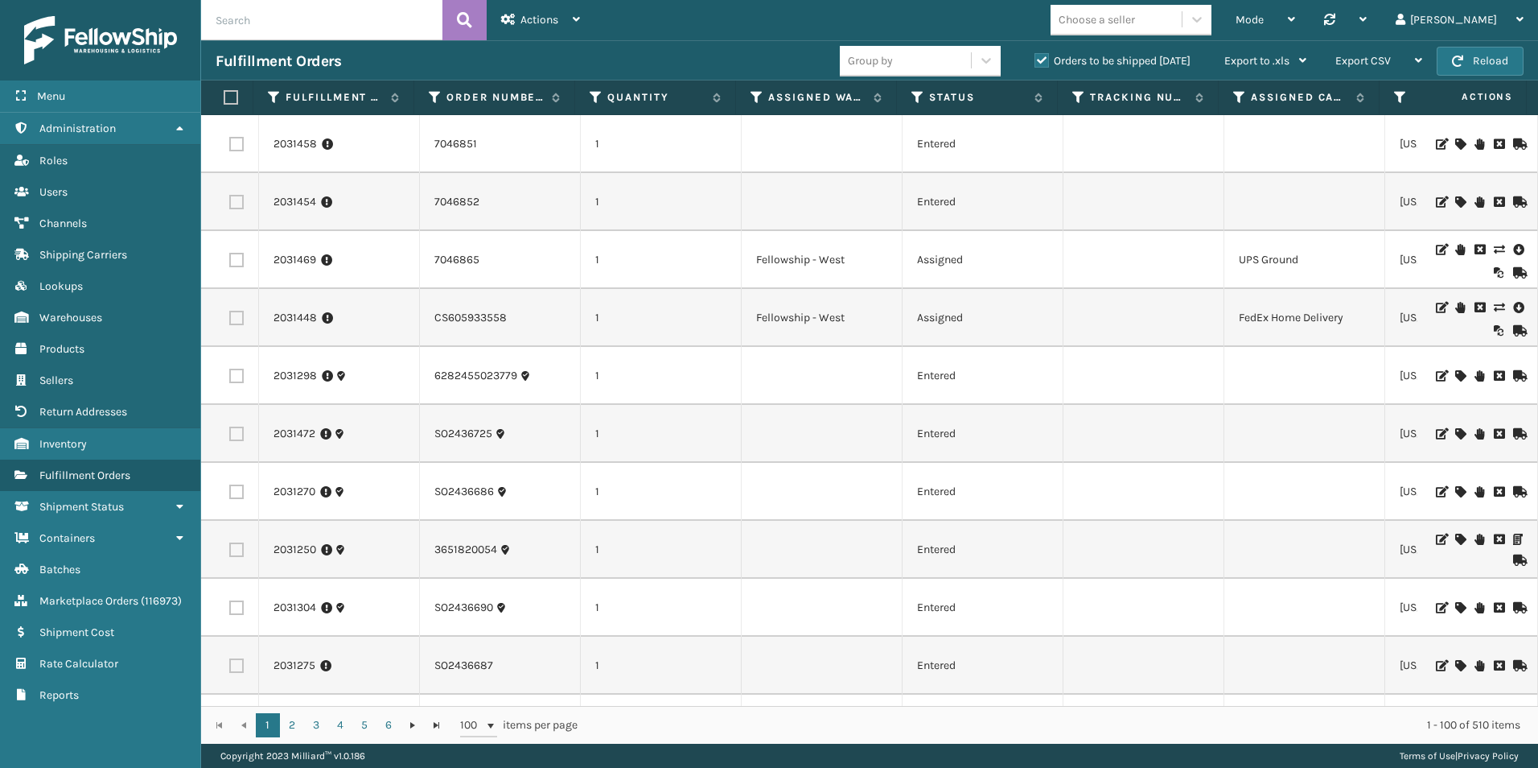
scroll to position [0, 12]
click at [923, 93] on icon at bounding box center [923, 97] width 13 height 14
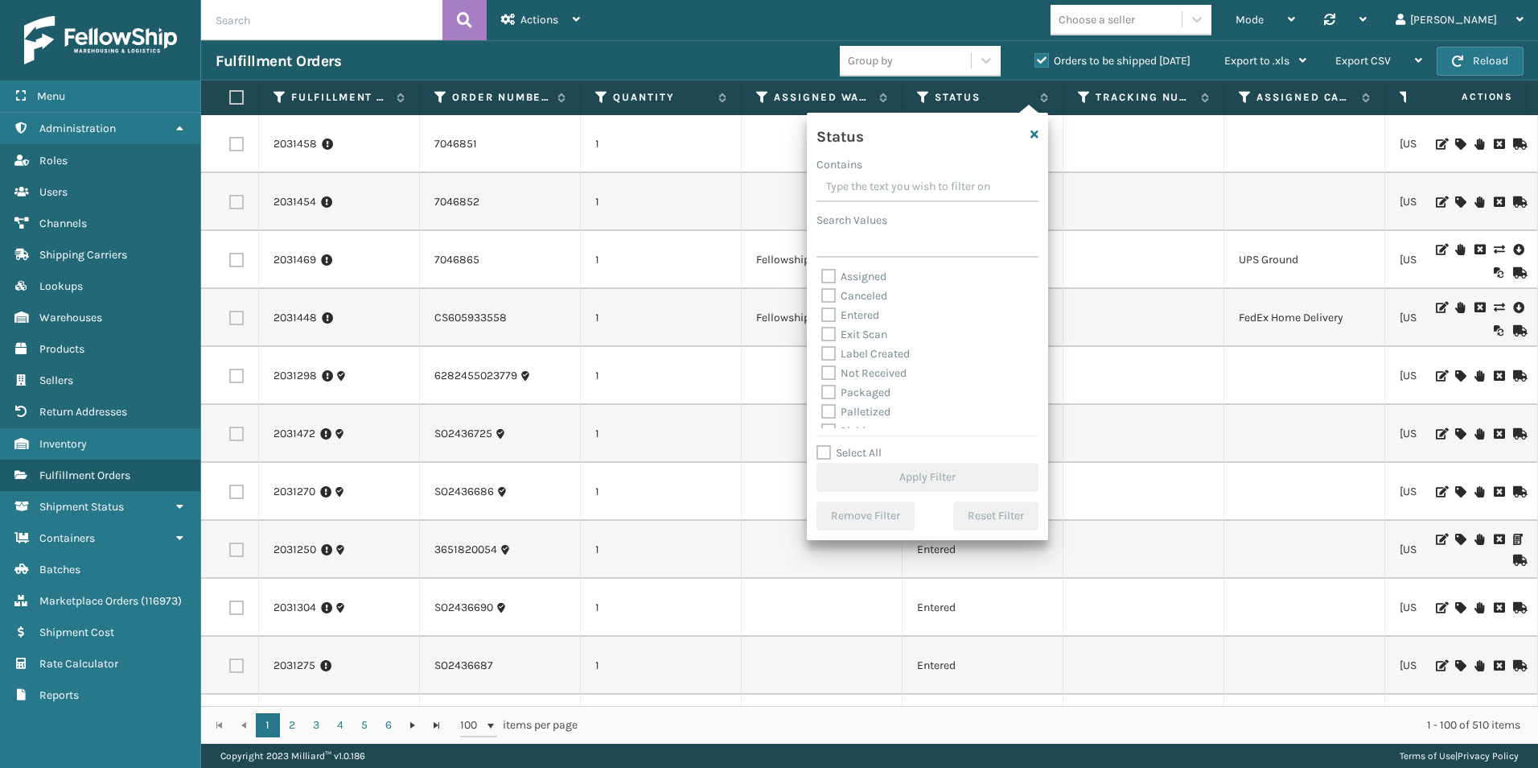
scroll to position [90, 0]
click at [825, 342] on label "Picking" at bounding box center [849, 341] width 57 height 14
click at [822, 342] on input "Picking" at bounding box center [821, 336] width 1 height 10
checkbox input "true"
click at [919, 476] on button "Apply Filter" at bounding box center [928, 477] width 222 height 29
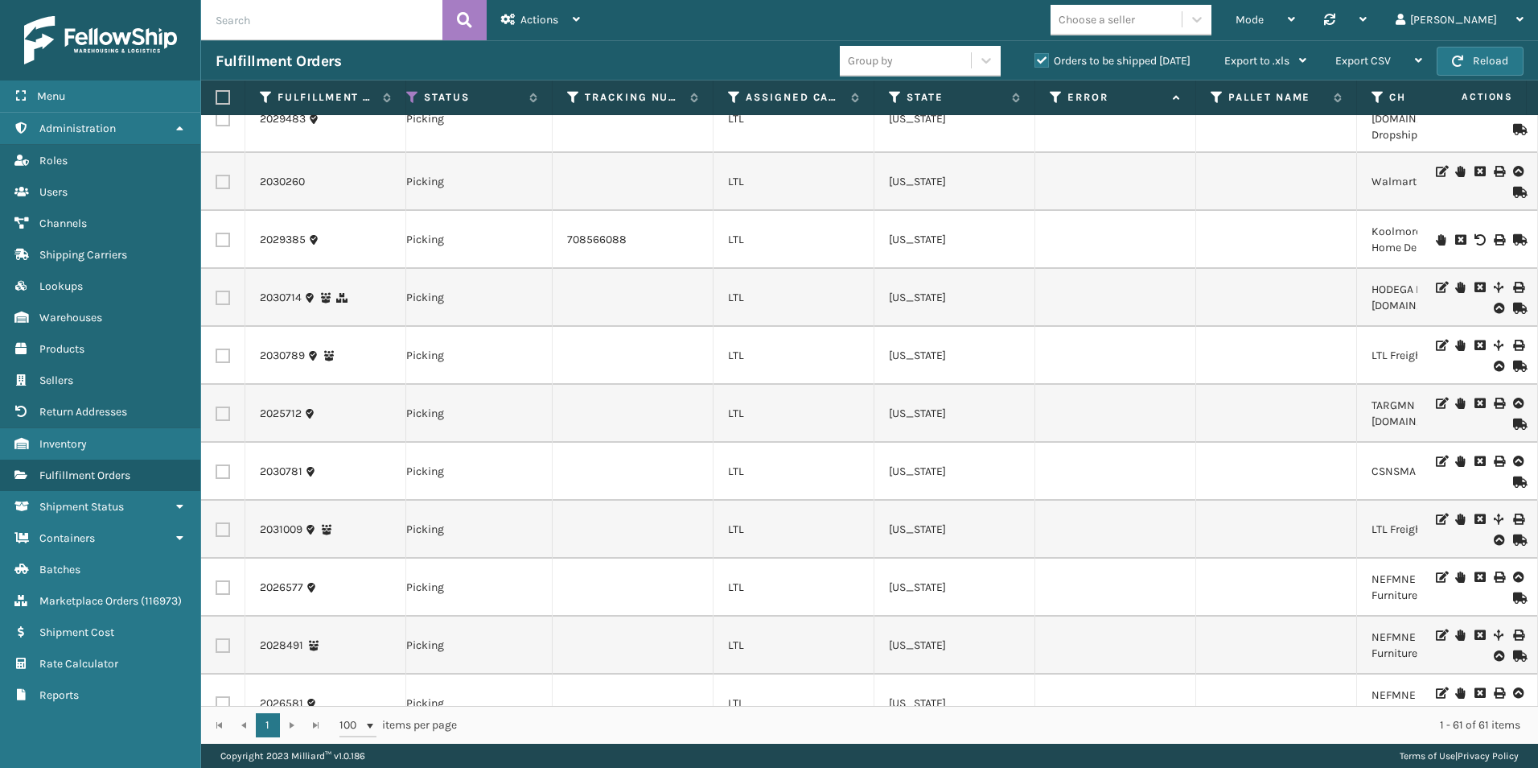
scroll to position [0, 0]
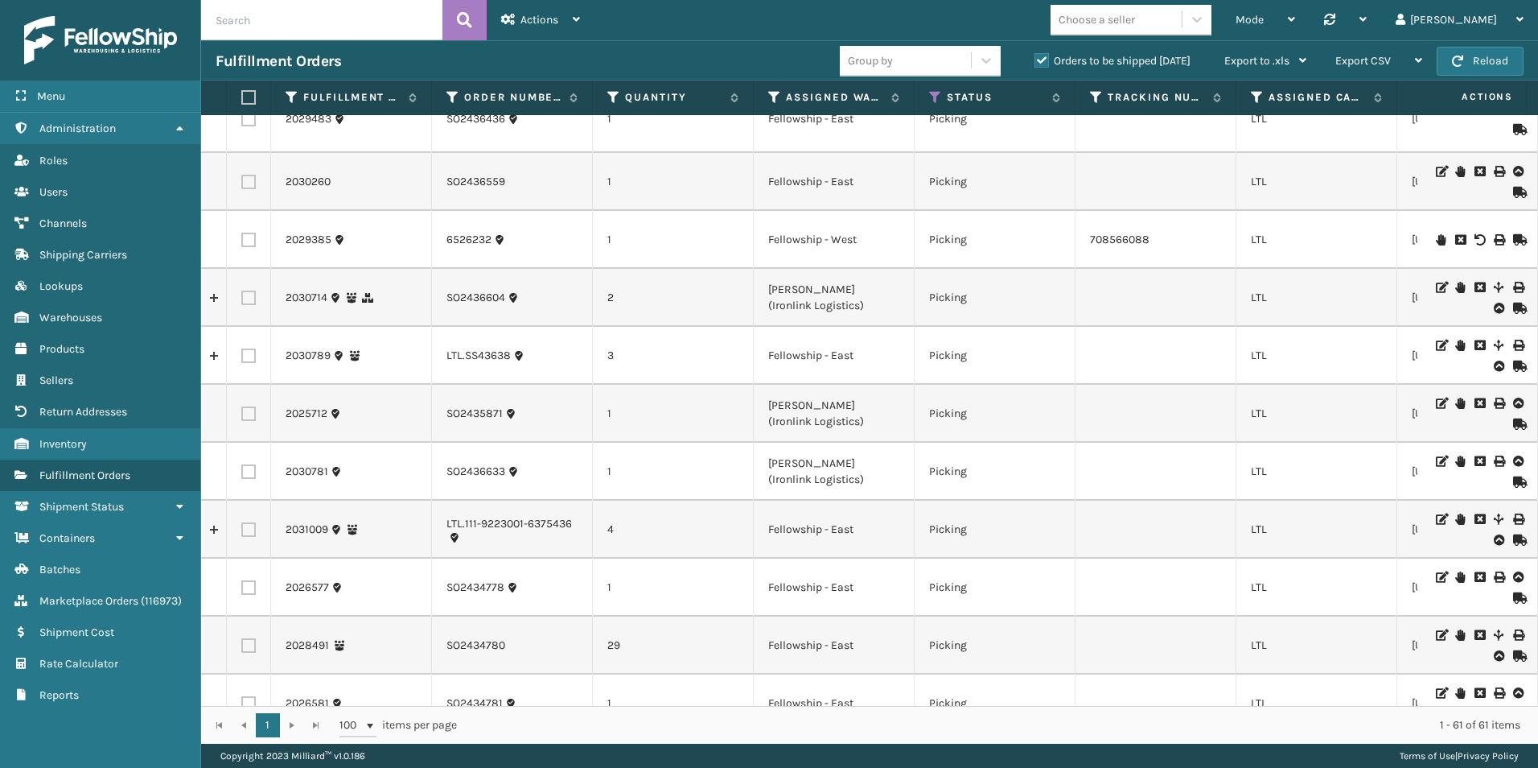
click at [284, 26] on input "text" at bounding box center [321, 20] width 241 height 40
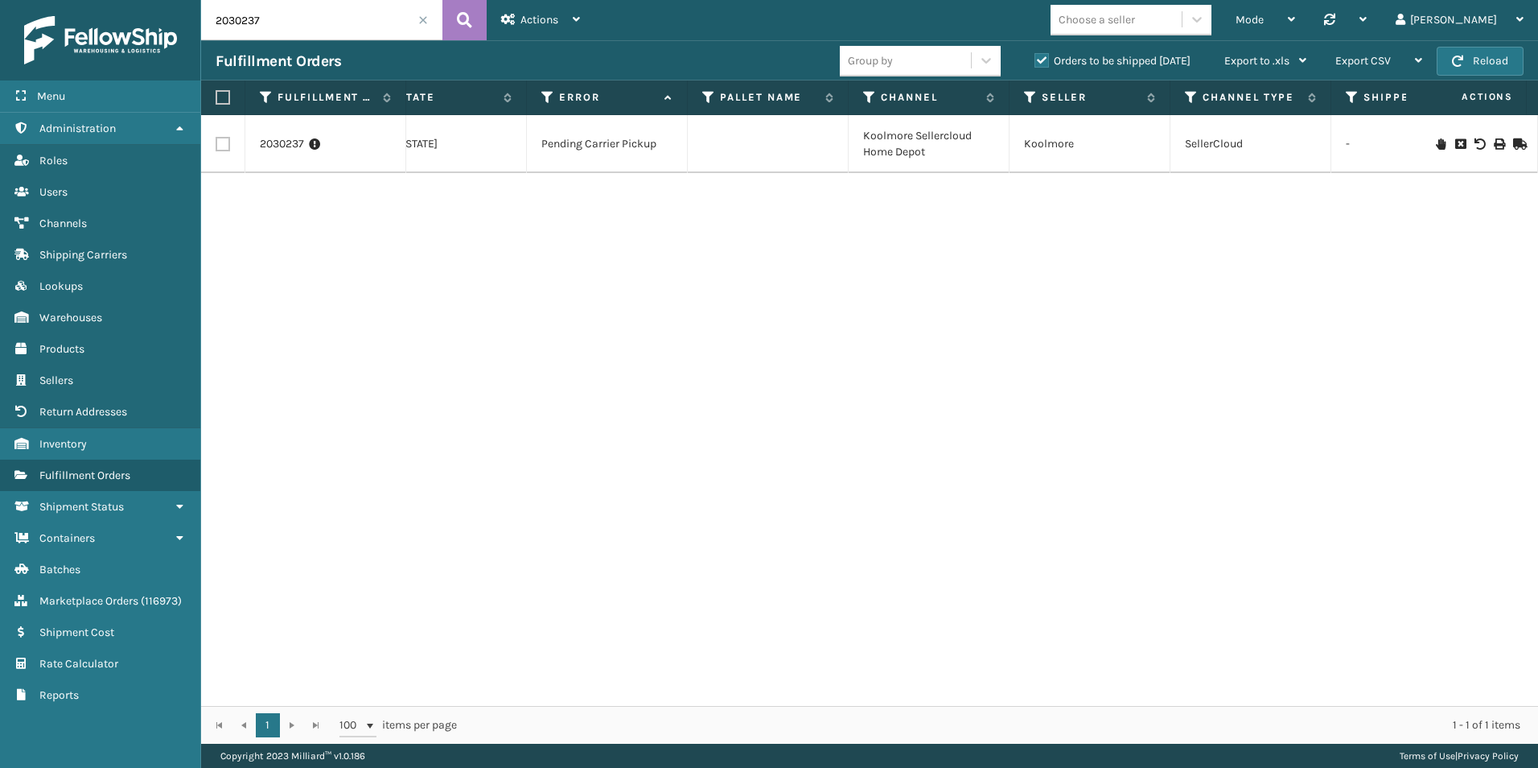
scroll to position [0, 1022]
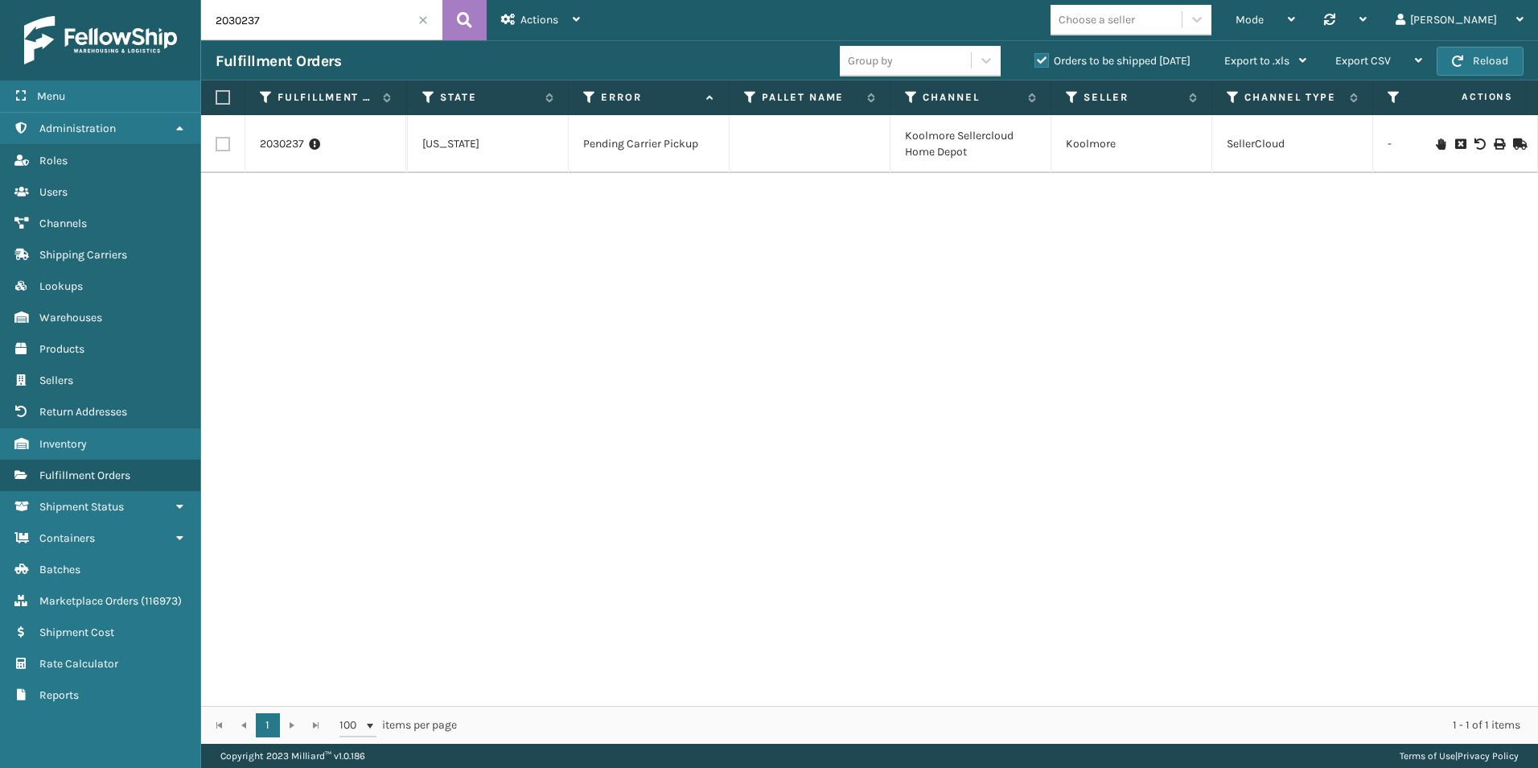
drag, startPoint x: 236, startPoint y: 23, endPoint x: 309, endPoint y: 24, distance: 73.2
click at [299, 24] on input "2030237" at bounding box center [321, 20] width 241 height 40
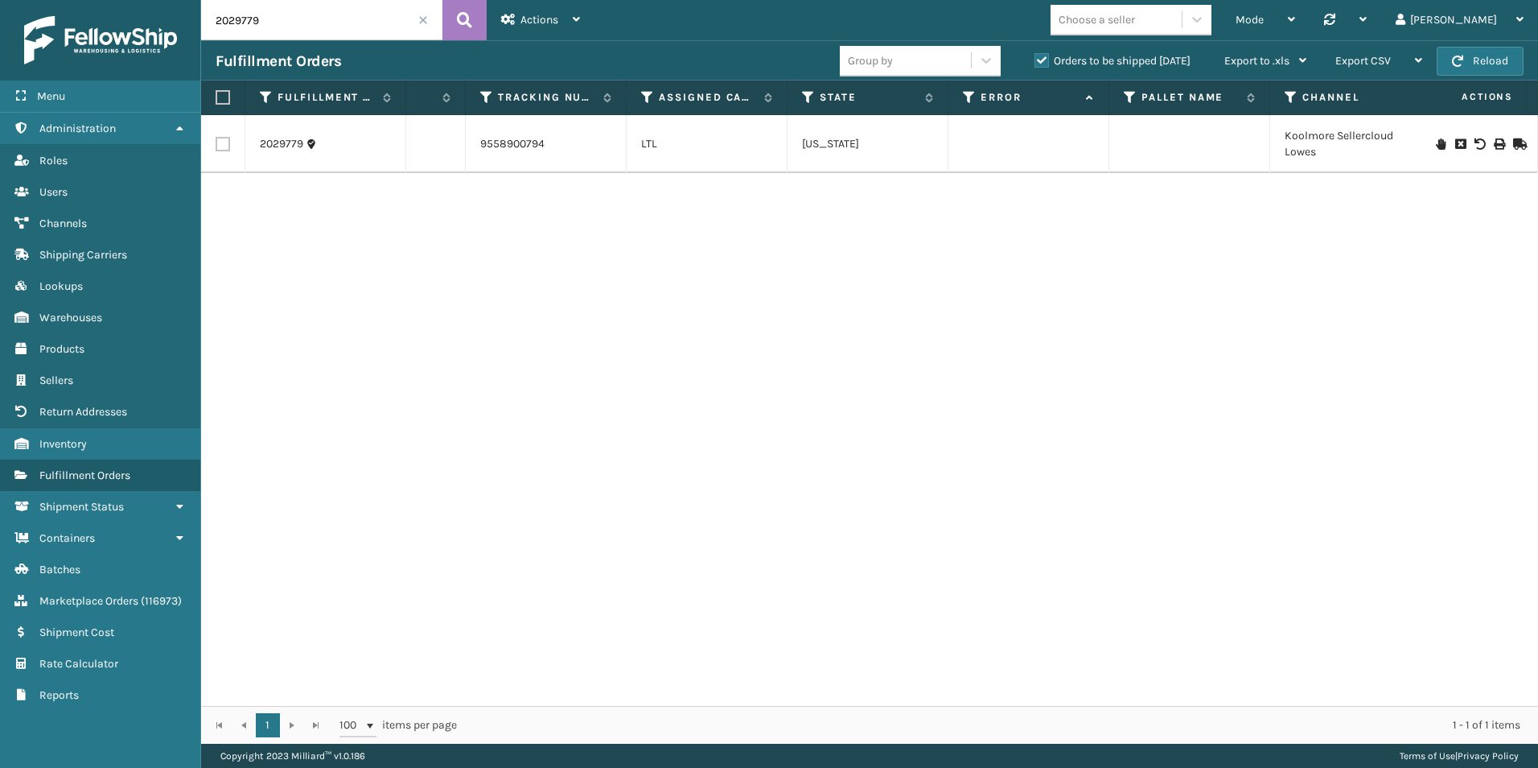
scroll to position [0, 862]
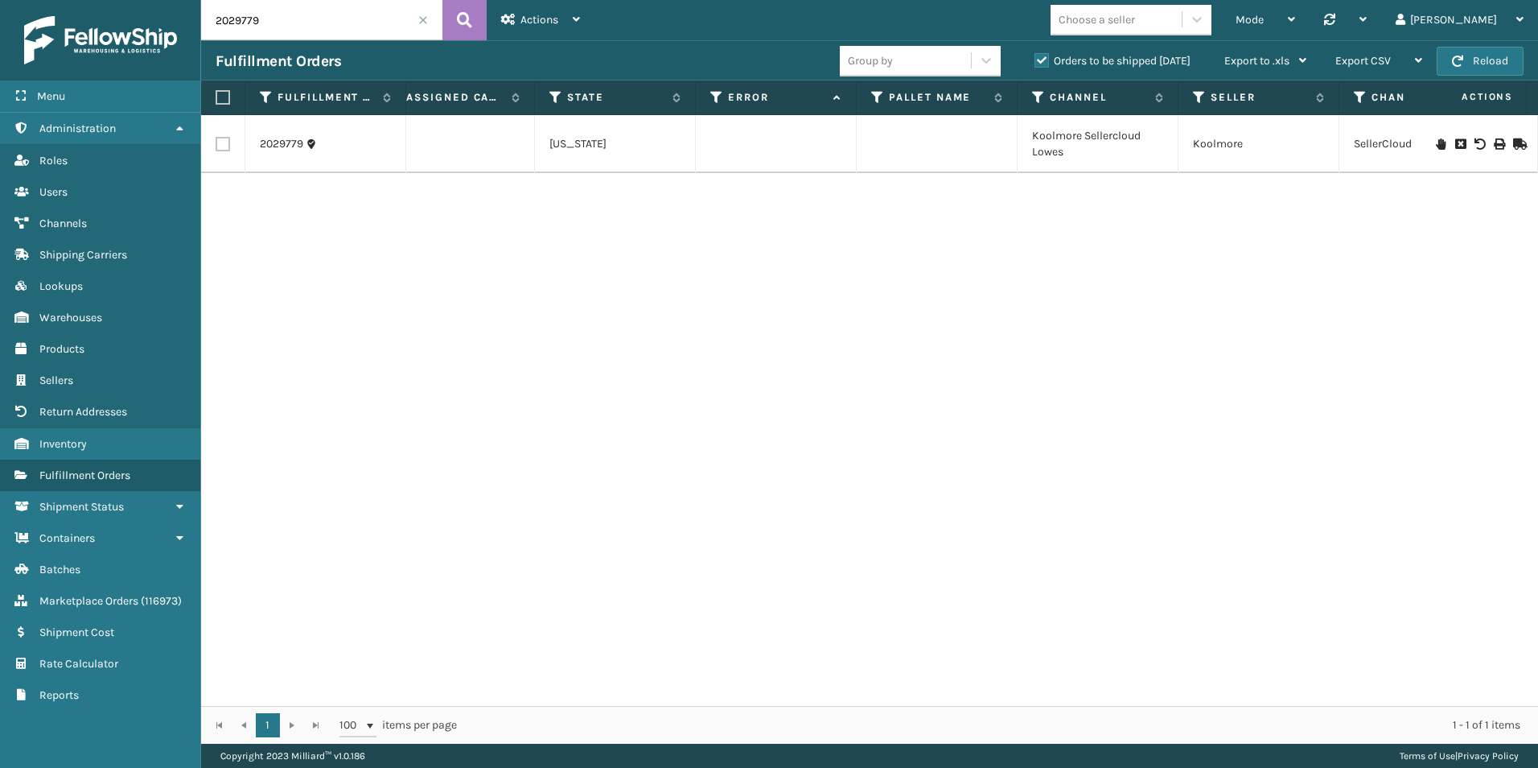
click at [1436, 147] on icon at bounding box center [1441, 143] width 10 height 11
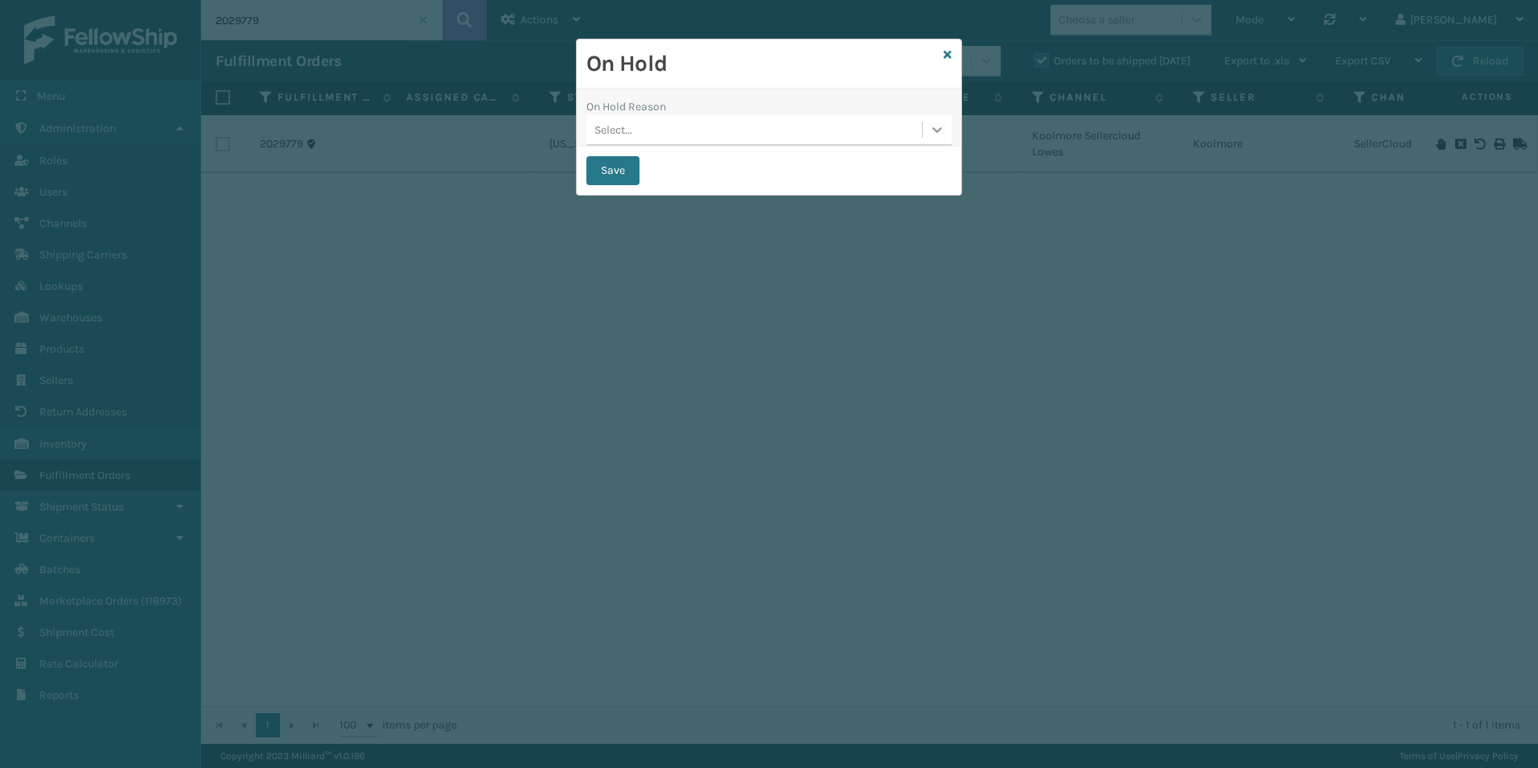
click at [939, 132] on icon at bounding box center [937, 129] width 16 height 16
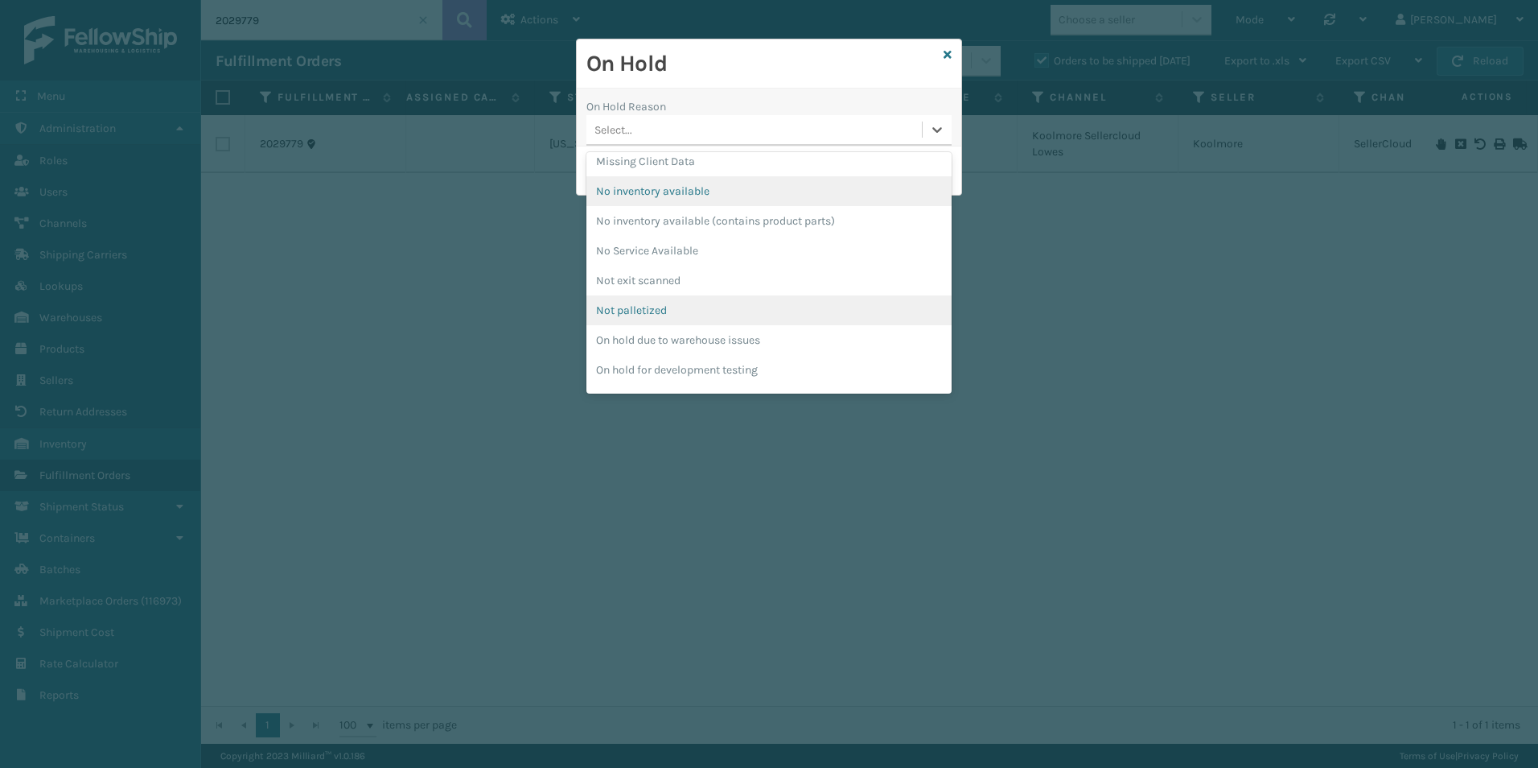
scroll to position [509, 0]
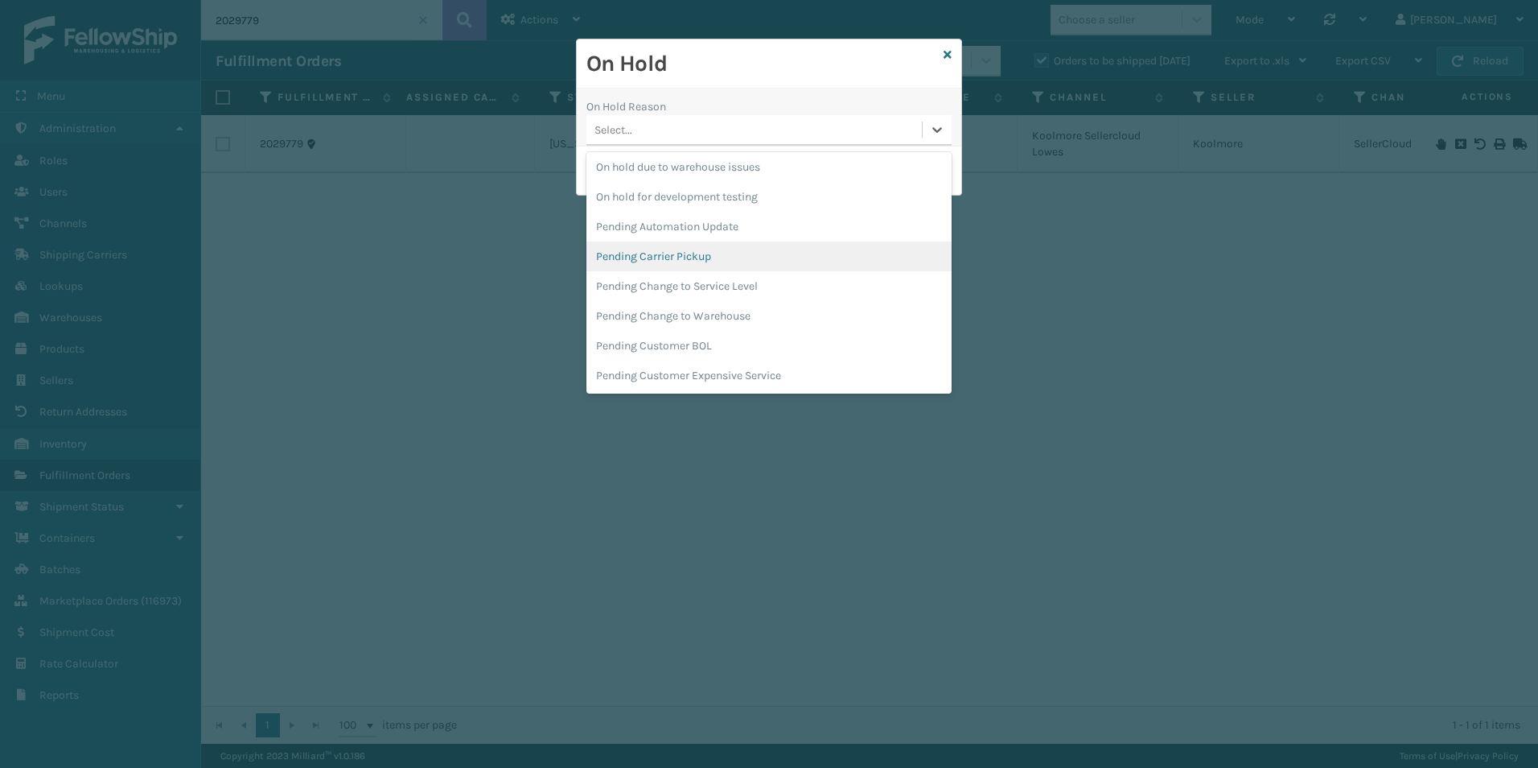
click at [674, 257] on div "Pending Carrier Pickup" at bounding box center [768, 256] width 365 height 30
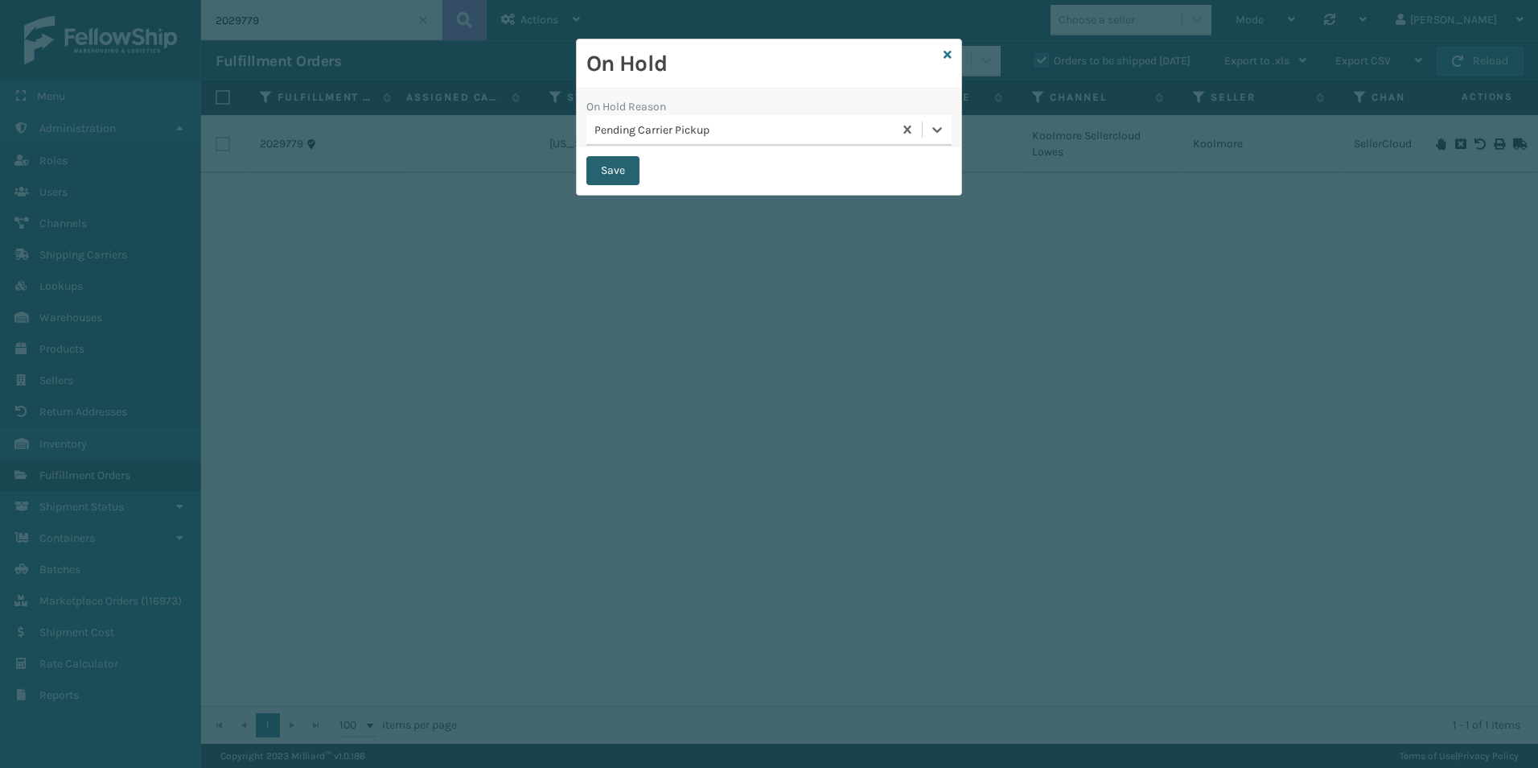
click at [607, 171] on button "Save" at bounding box center [612, 170] width 53 height 29
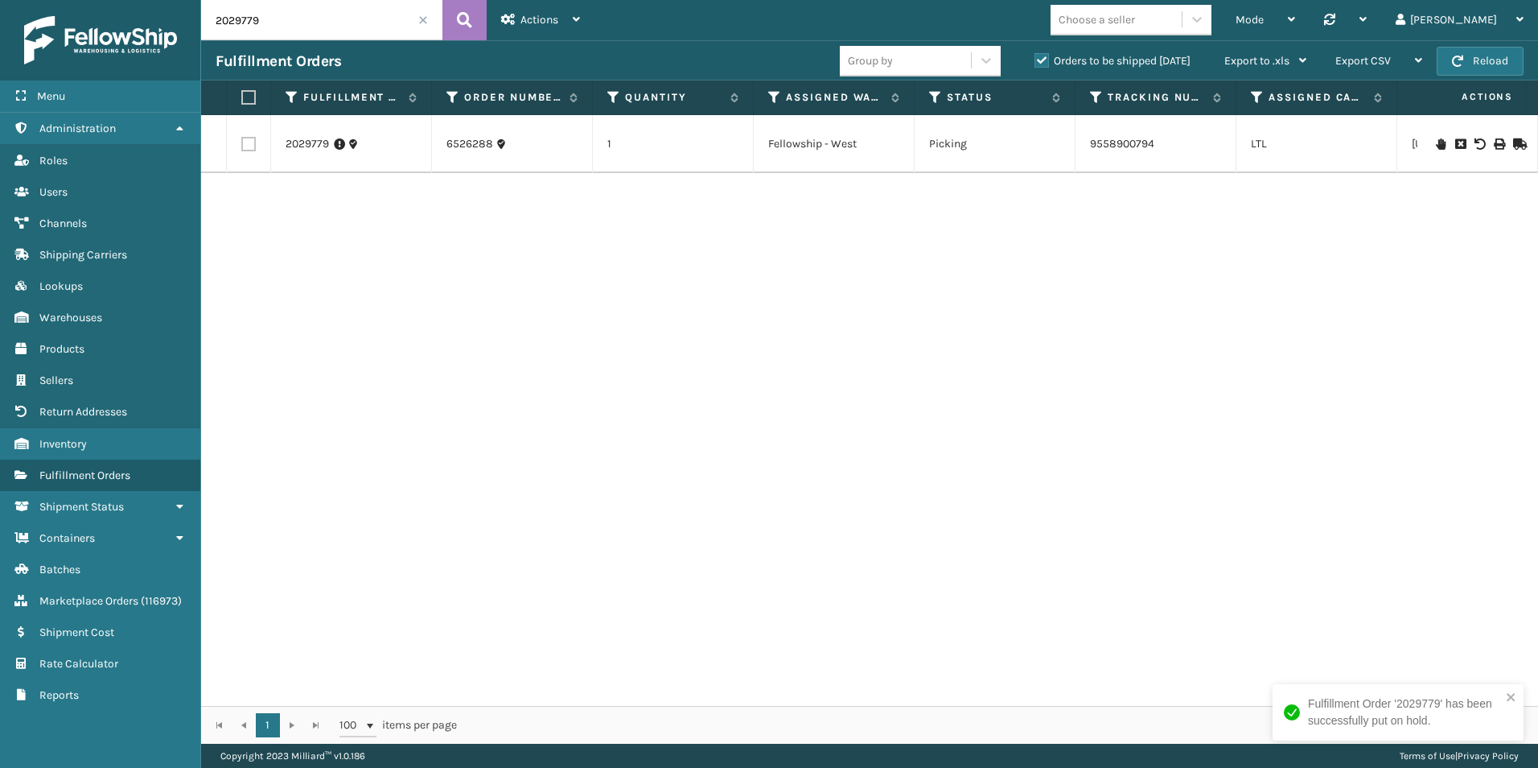
drag, startPoint x: 246, startPoint y: 20, endPoint x: 270, endPoint y: 27, distance: 25.2
click at [279, 20] on input "2029779" at bounding box center [321, 20] width 241 height 40
click at [1436, 142] on icon at bounding box center [1441, 143] width 10 height 11
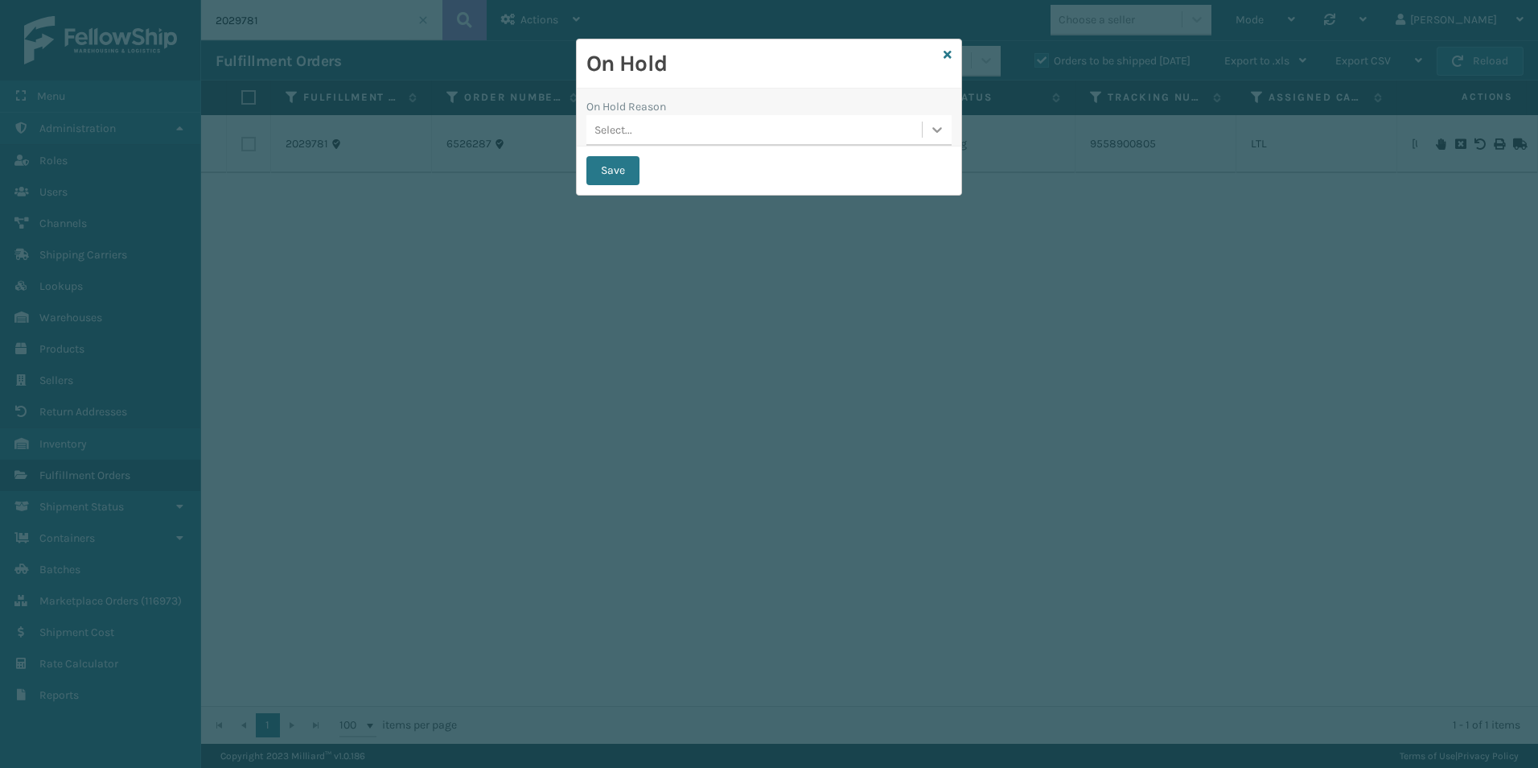
click at [933, 135] on icon at bounding box center [937, 129] width 16 height 16
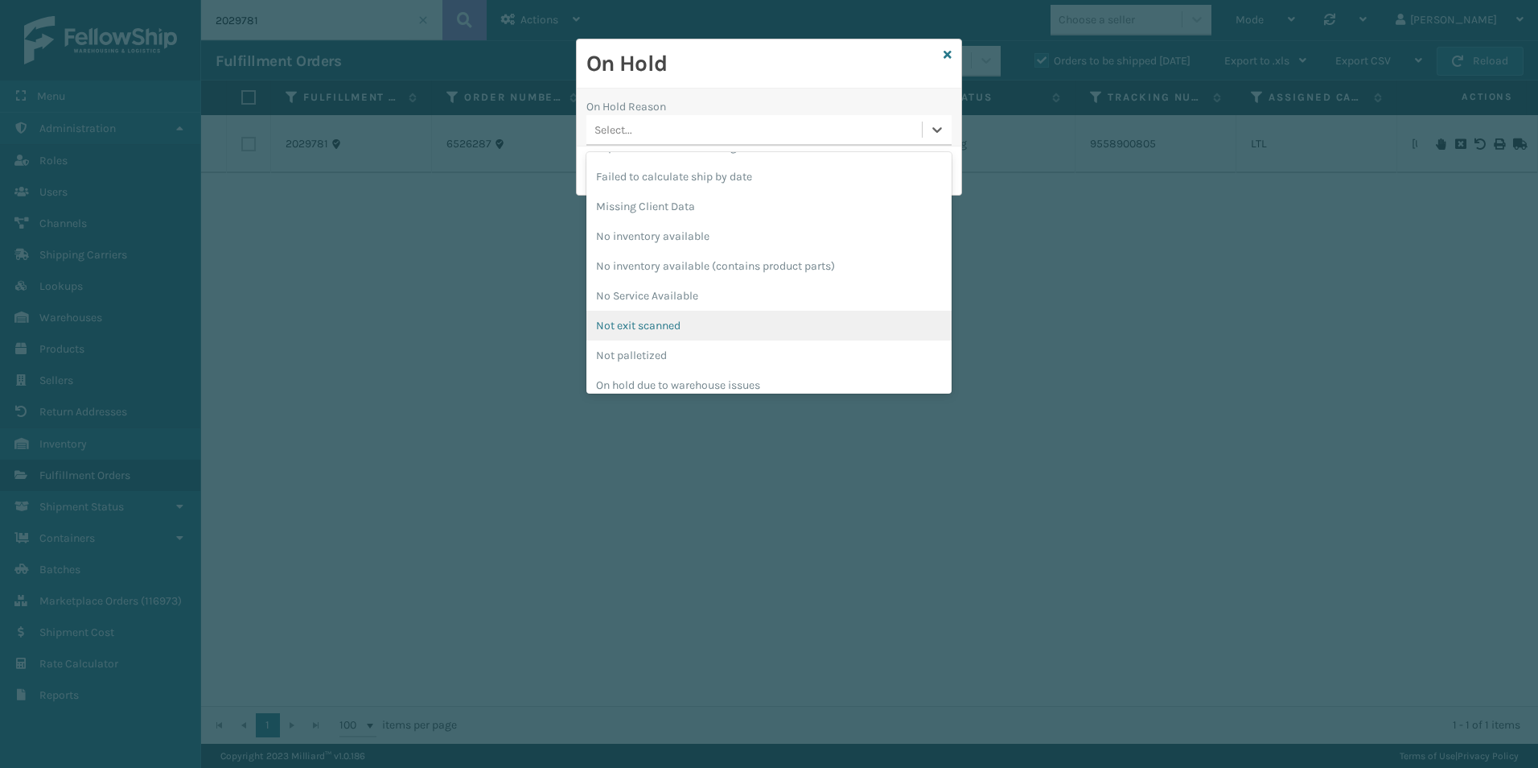
scroll to position [509, 0]
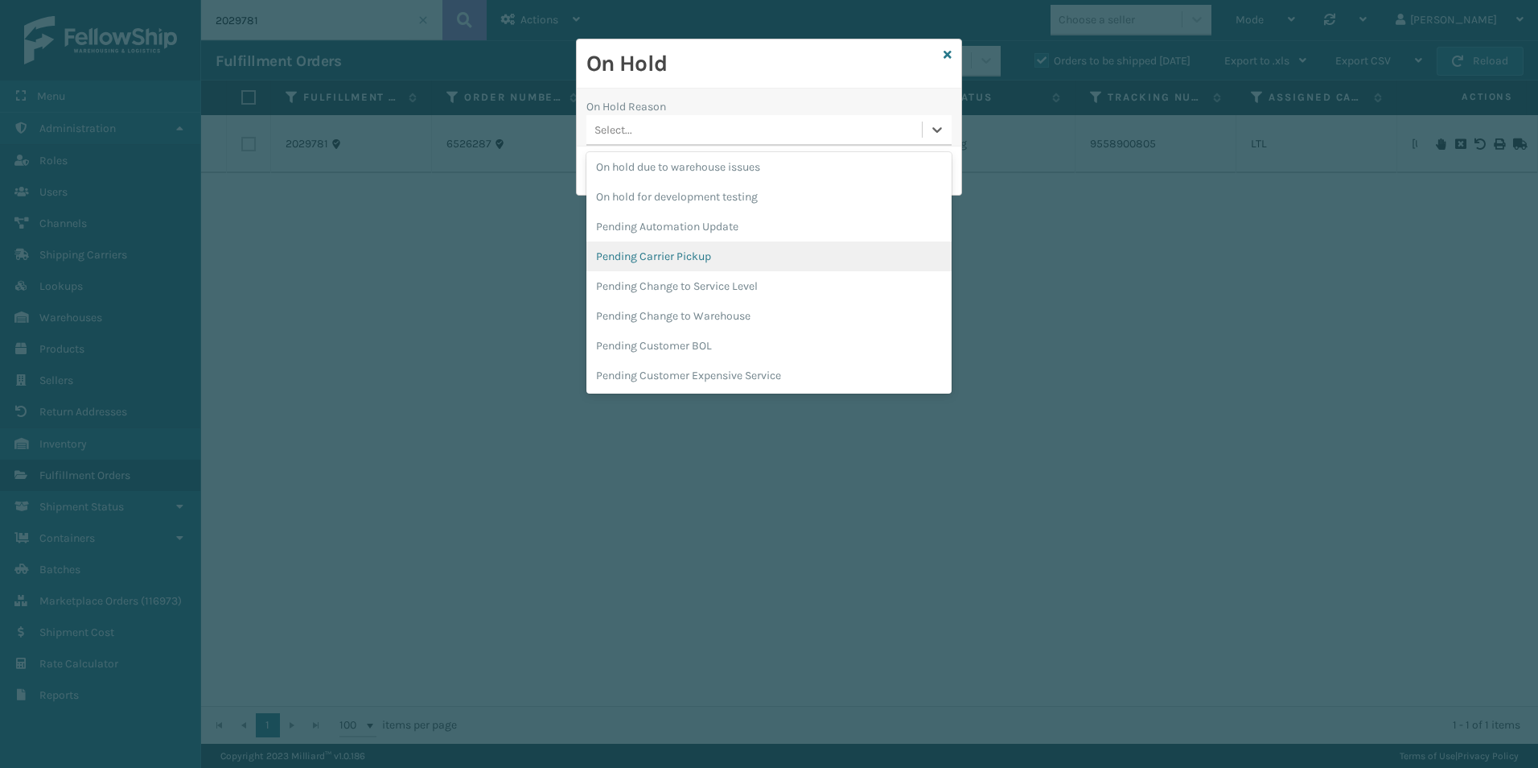
click at [661, 260] on div "Pending Carrier Pickup" at bounding box center [768, 256] width 365 height 30
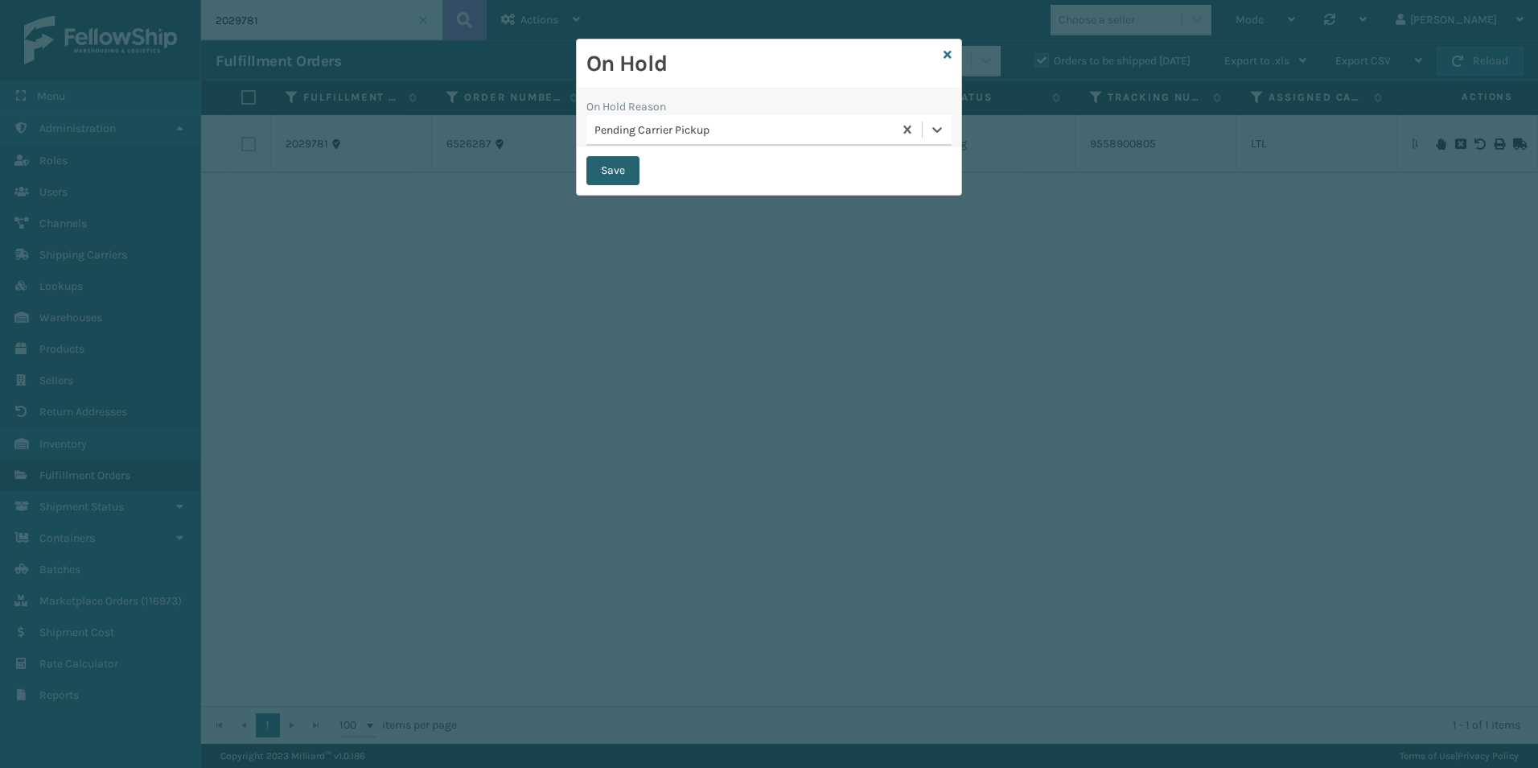
click at [607, 175] on button "Save" at bounding box center [612, 170] width 53 height 29
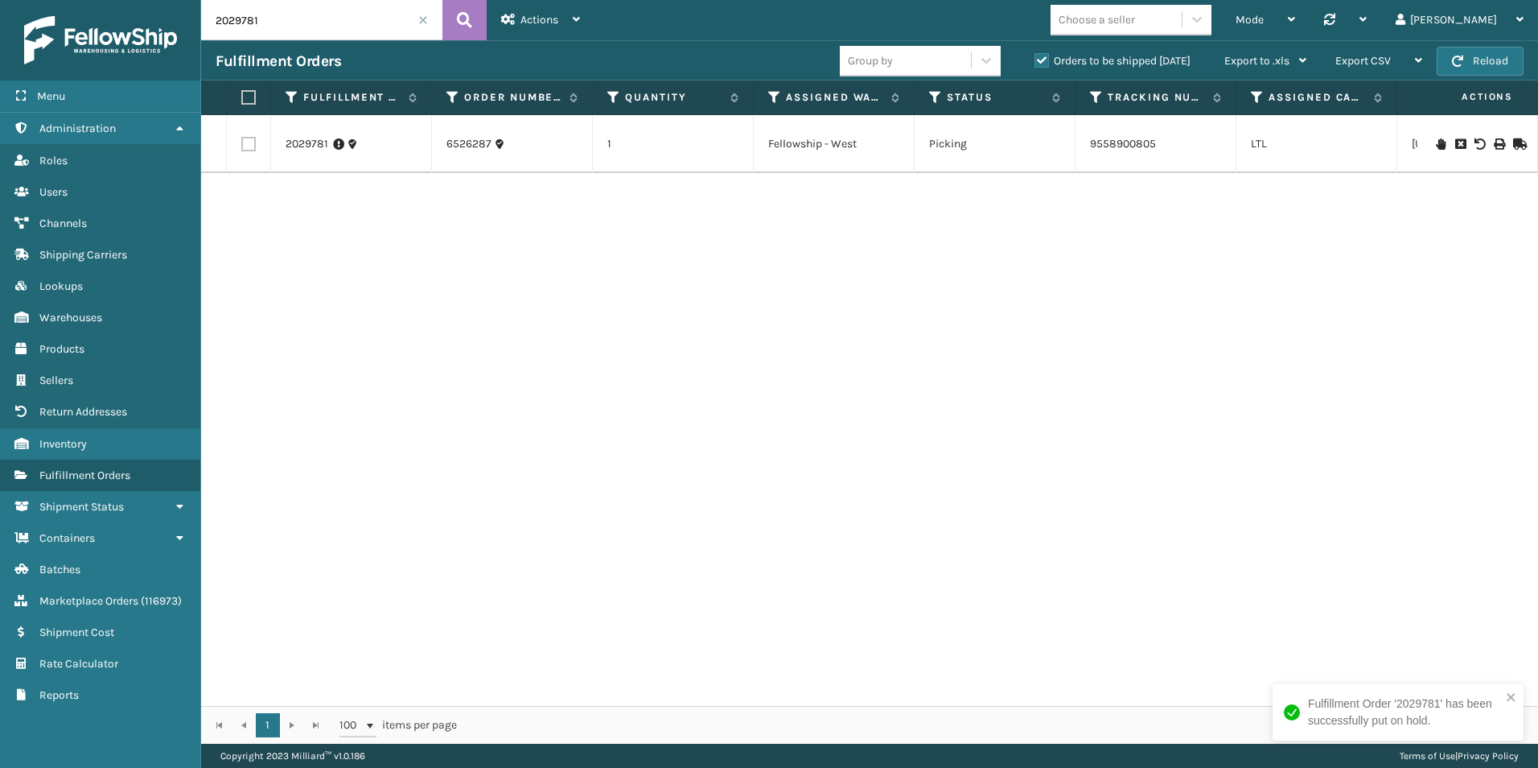
drag, startPoint x: 236, startPoint y: 20, endPoint x: 270, endPoint y: 21, distance: 33.8
click at [270, 21] on input "2029781" at bounding box center [321, 20] width 241 height 40
click at [1436, 141] on icon at bounding box center [1441, 143] width 10 height 11
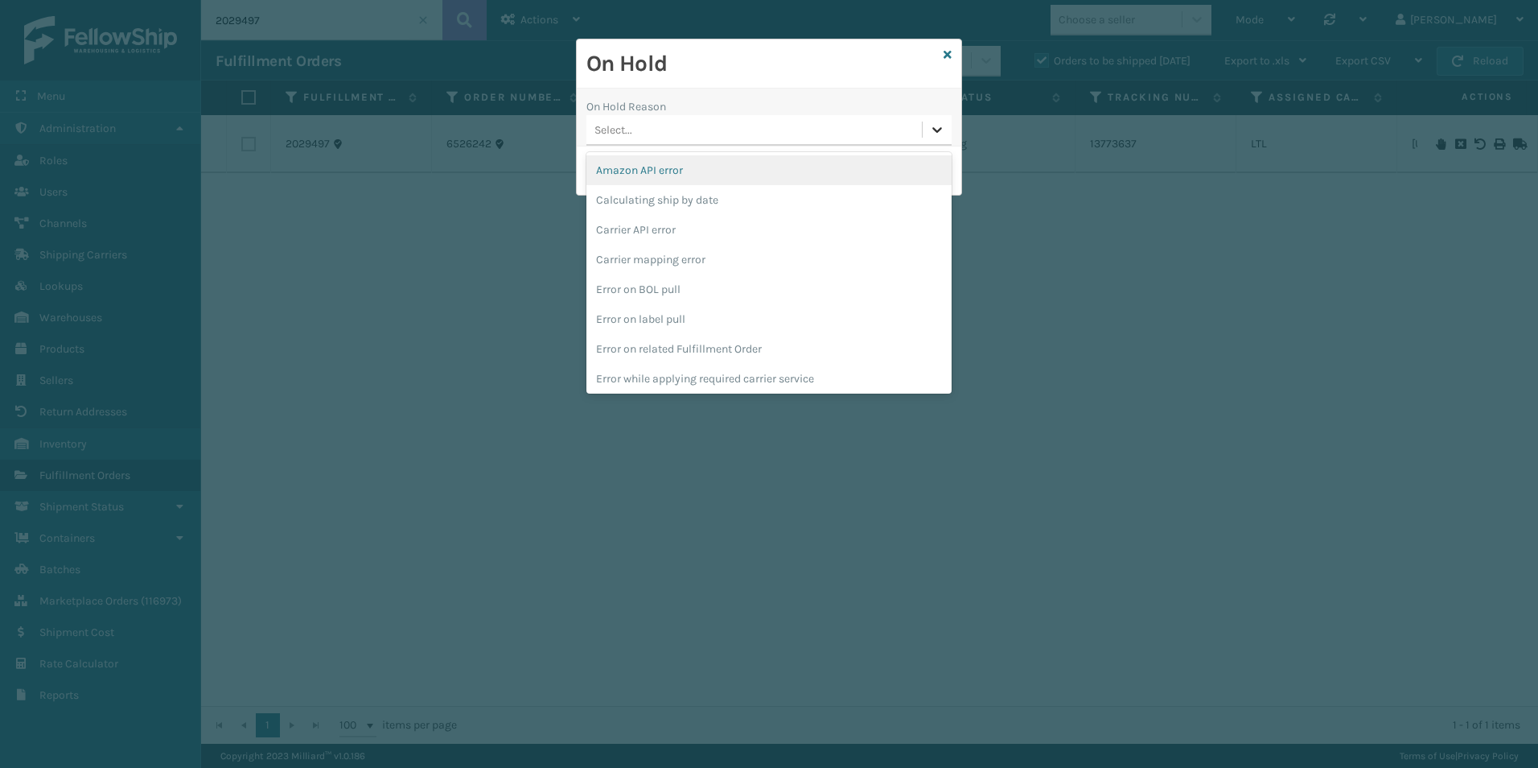
click at [936, 132] on icon at bounding box center [937, 129] width 16 height 16
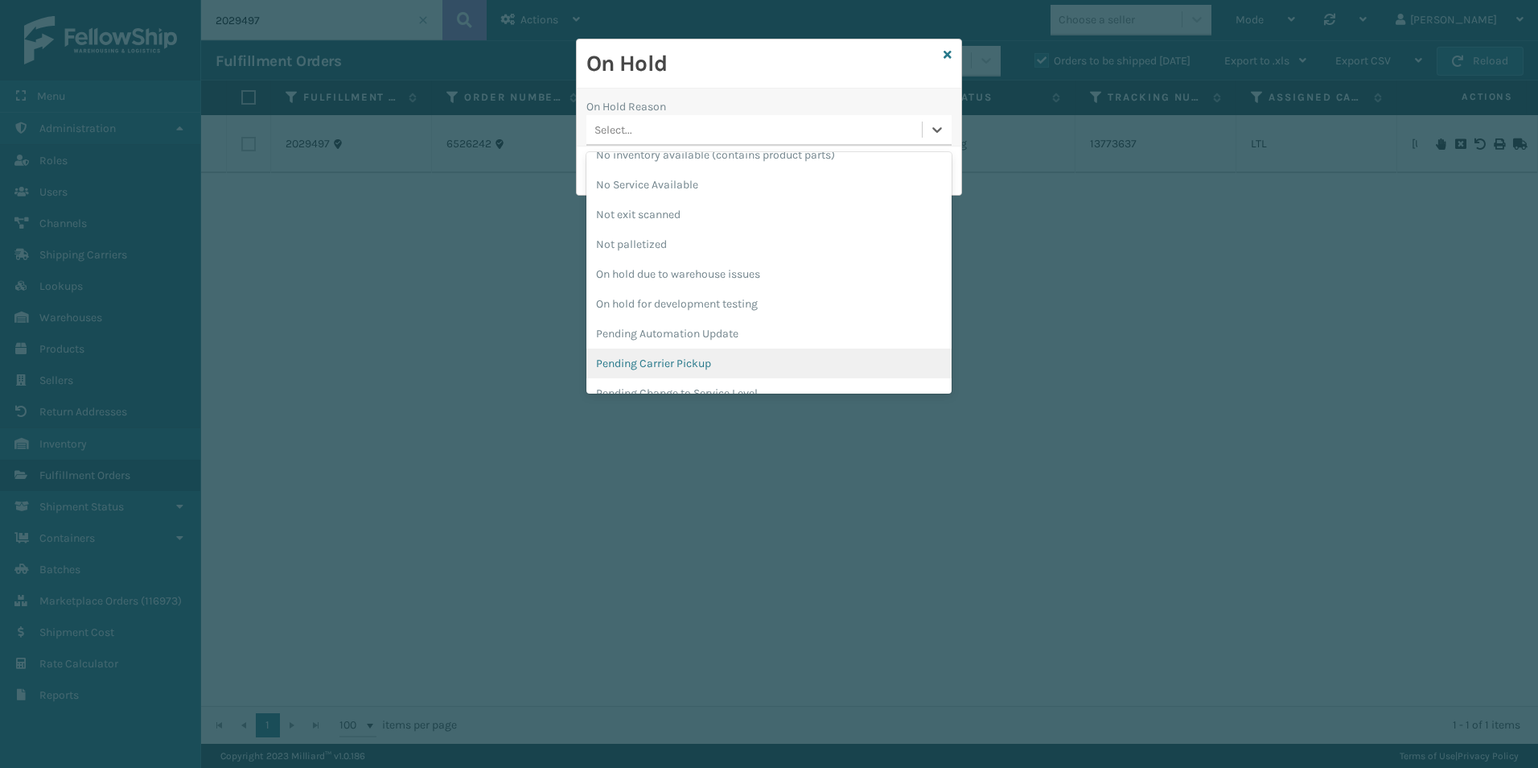
click at [659, 356] on div "Pending Carrier Pickup" at bounding box center [768, 363] width 365 height 30
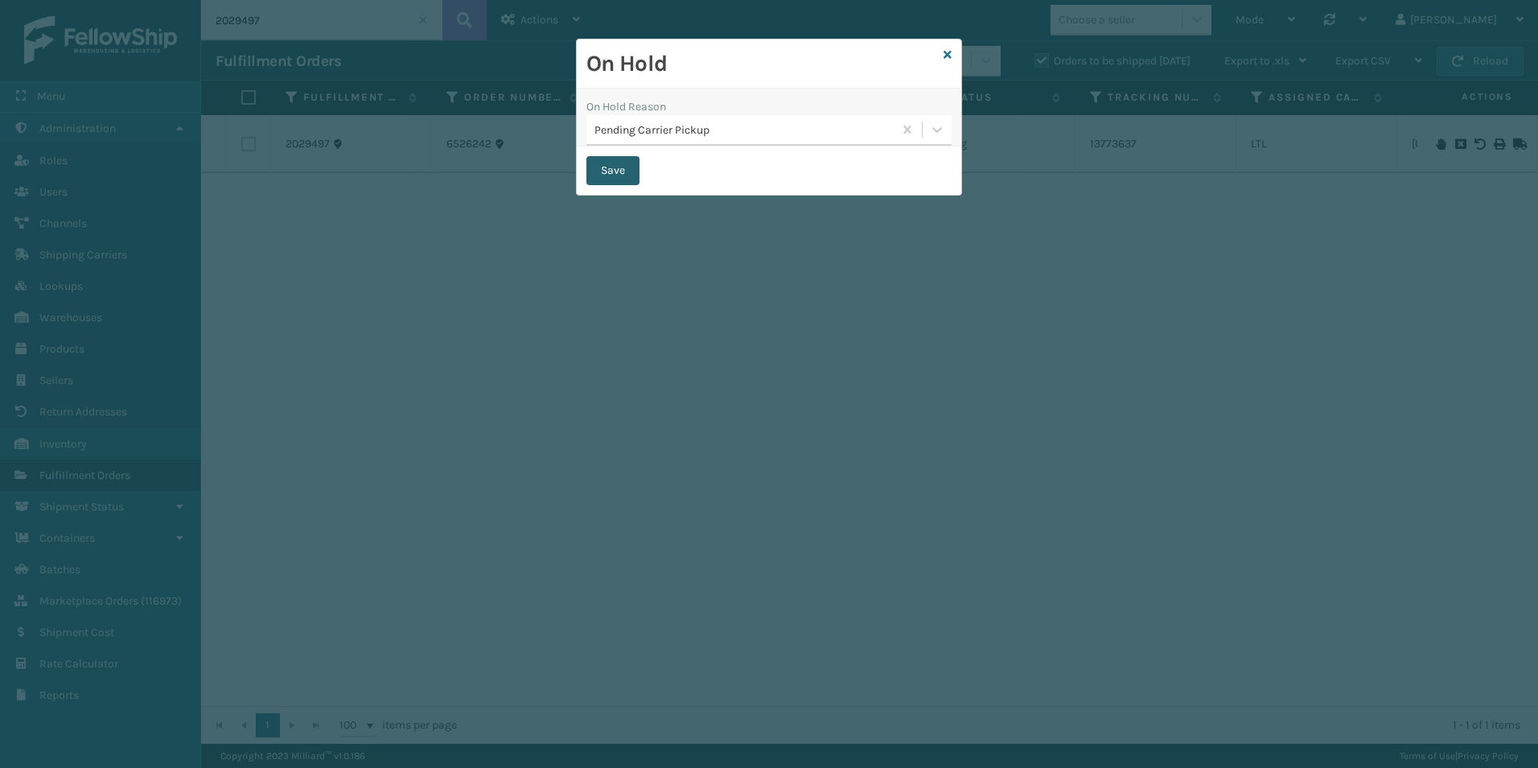
click at [607, 173] on button "Save" at bounding box center [612, 170] width 53 height 29
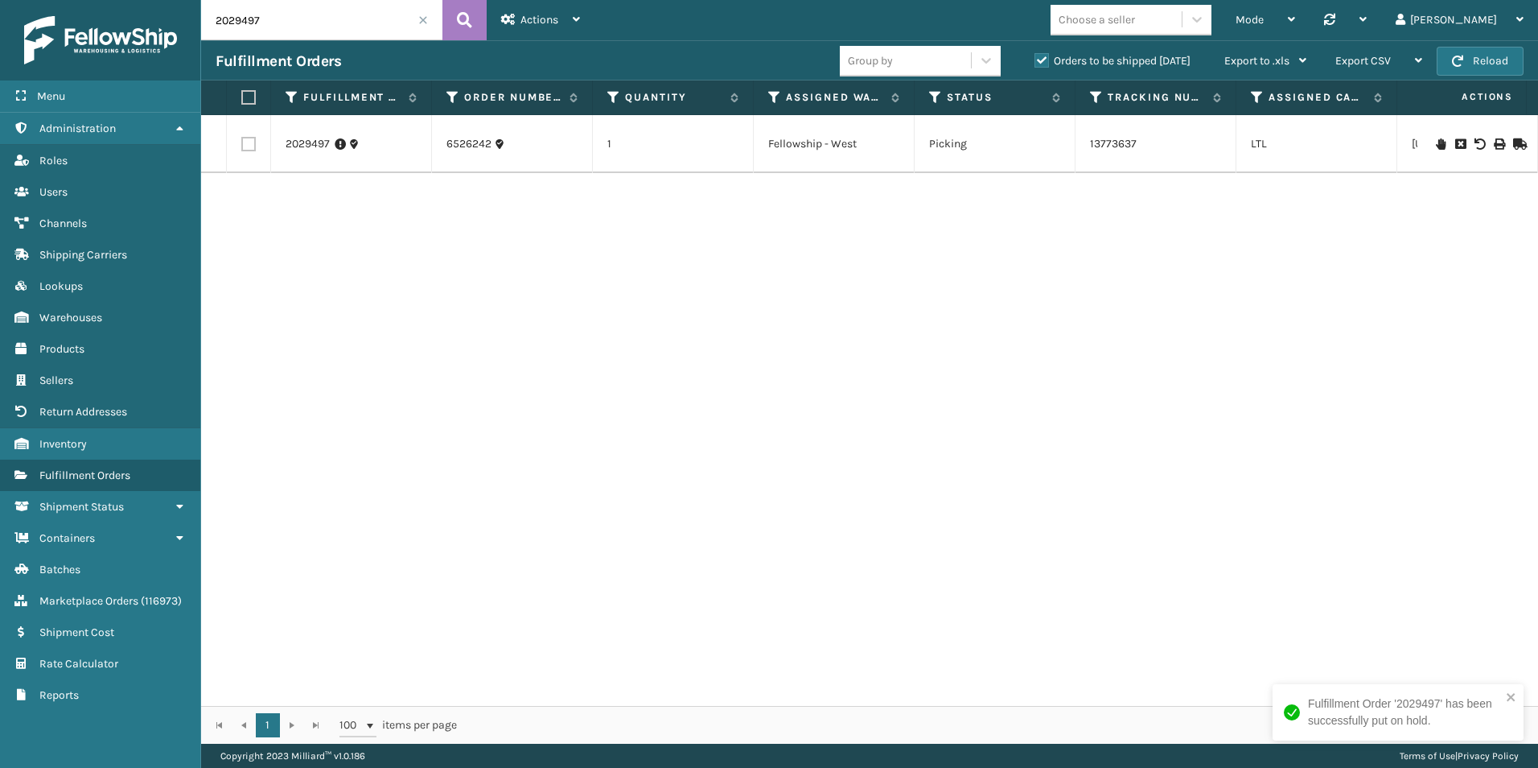
drag, startPoint x: 242, startPoint y: 19, endPoint x: 300, endPoint y: 33, distance: 59.7
click at [299, 25] on input "2029497" at bounding box center [321, 20] width 241 height 40
type input "2029637"
click at [1436, 146] on icon at bounding box center [1441, 143] width 10 height 11
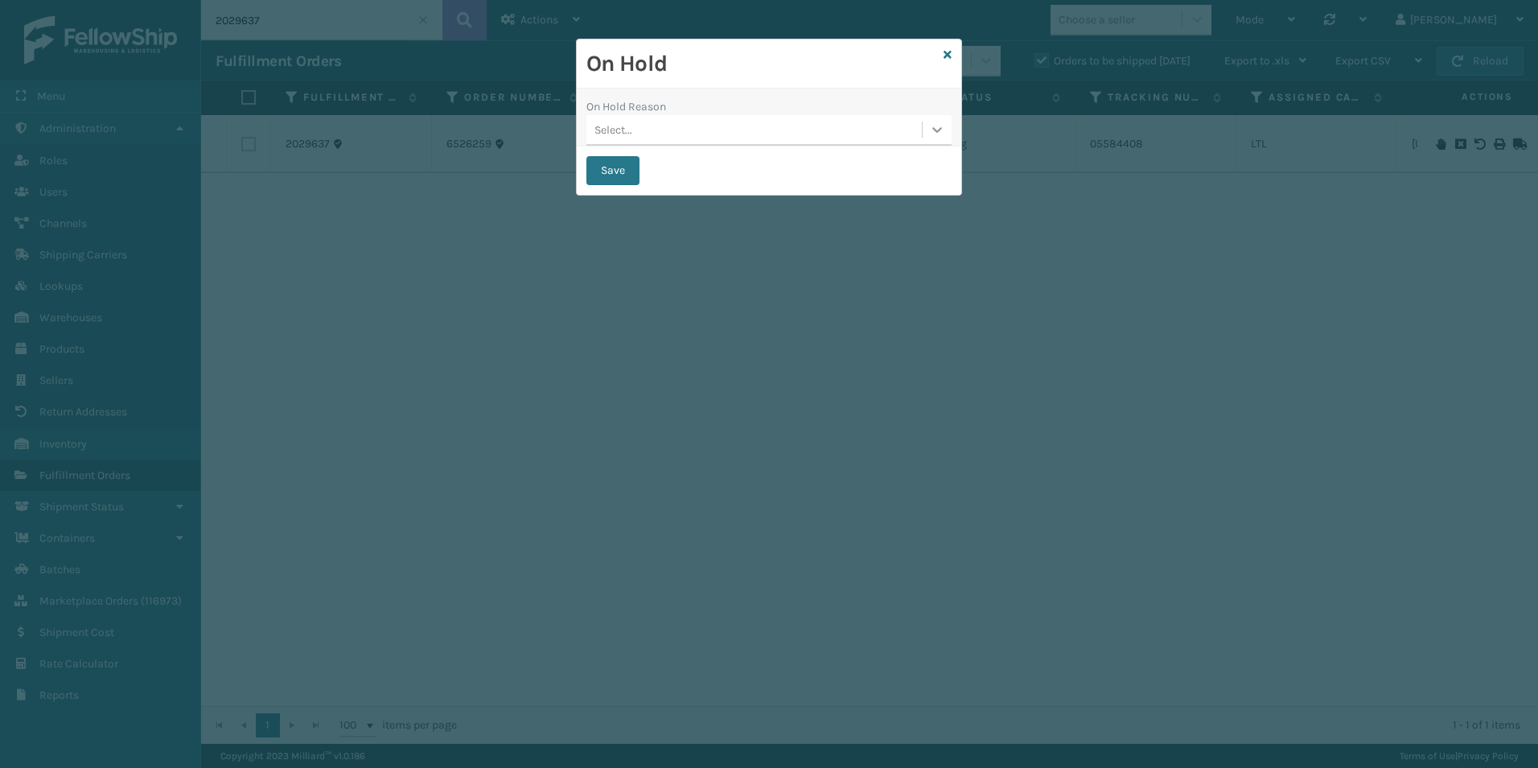
click at [940, 128] on icon at bounding box center [937, 129] width 16 height 16
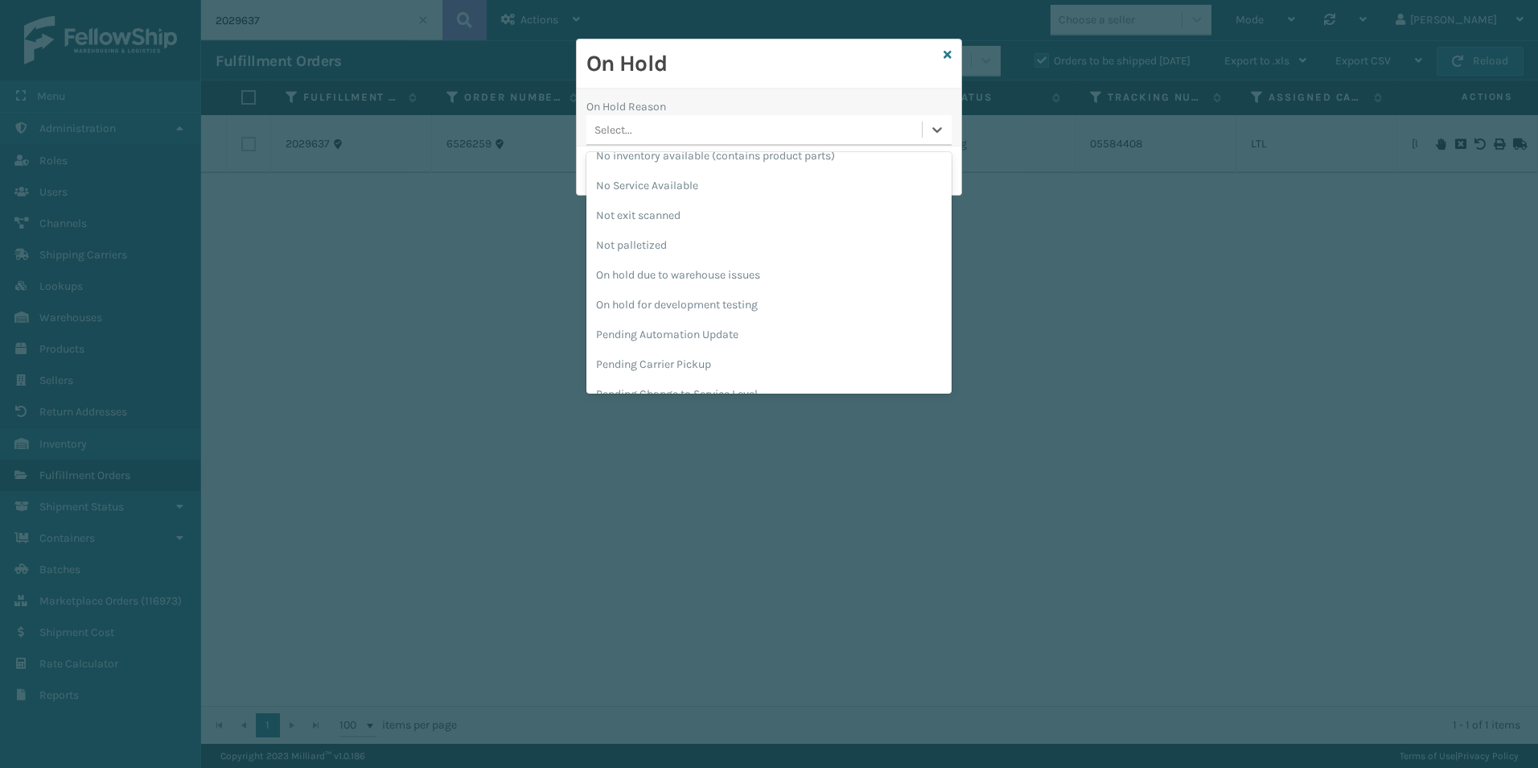
scroll to position [402, 0]
click at [672, 360] on div "Pending Carrier Pickup" at bounding box center [768, 363] width 365 height 30
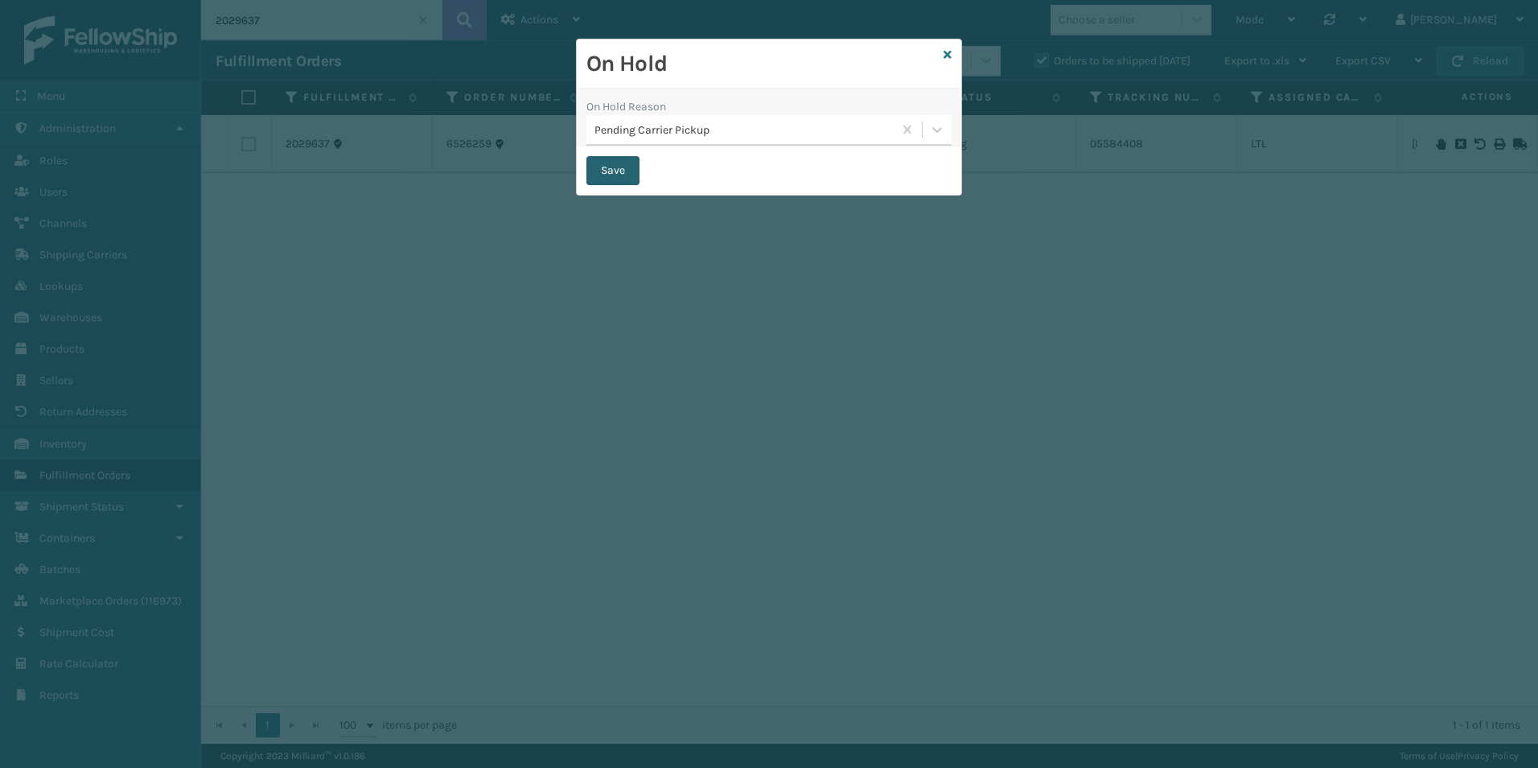
click at [597, 167] on button "Save" at bounding box center [612, 170] width 53 height 29
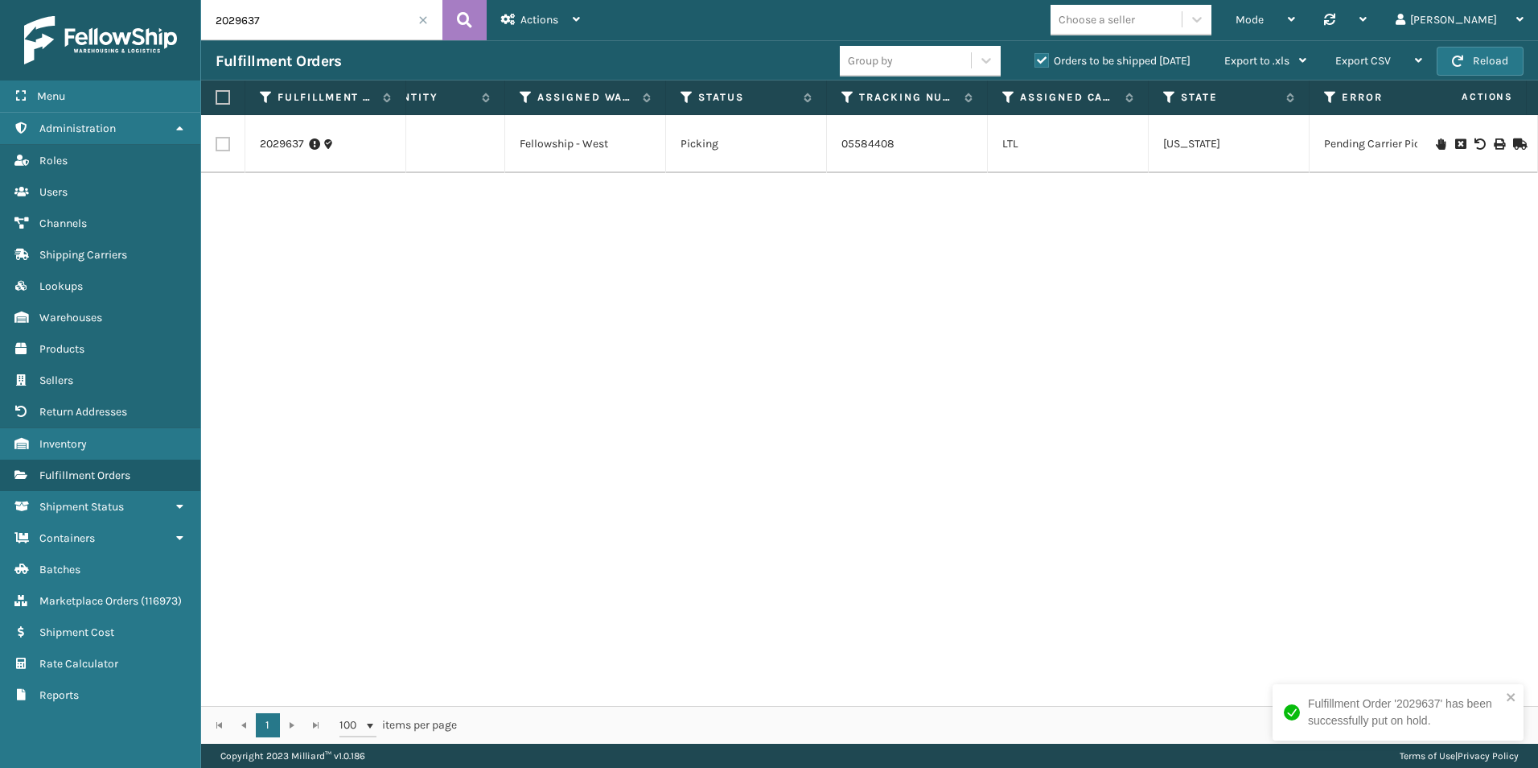
scroll to position [0, 0]
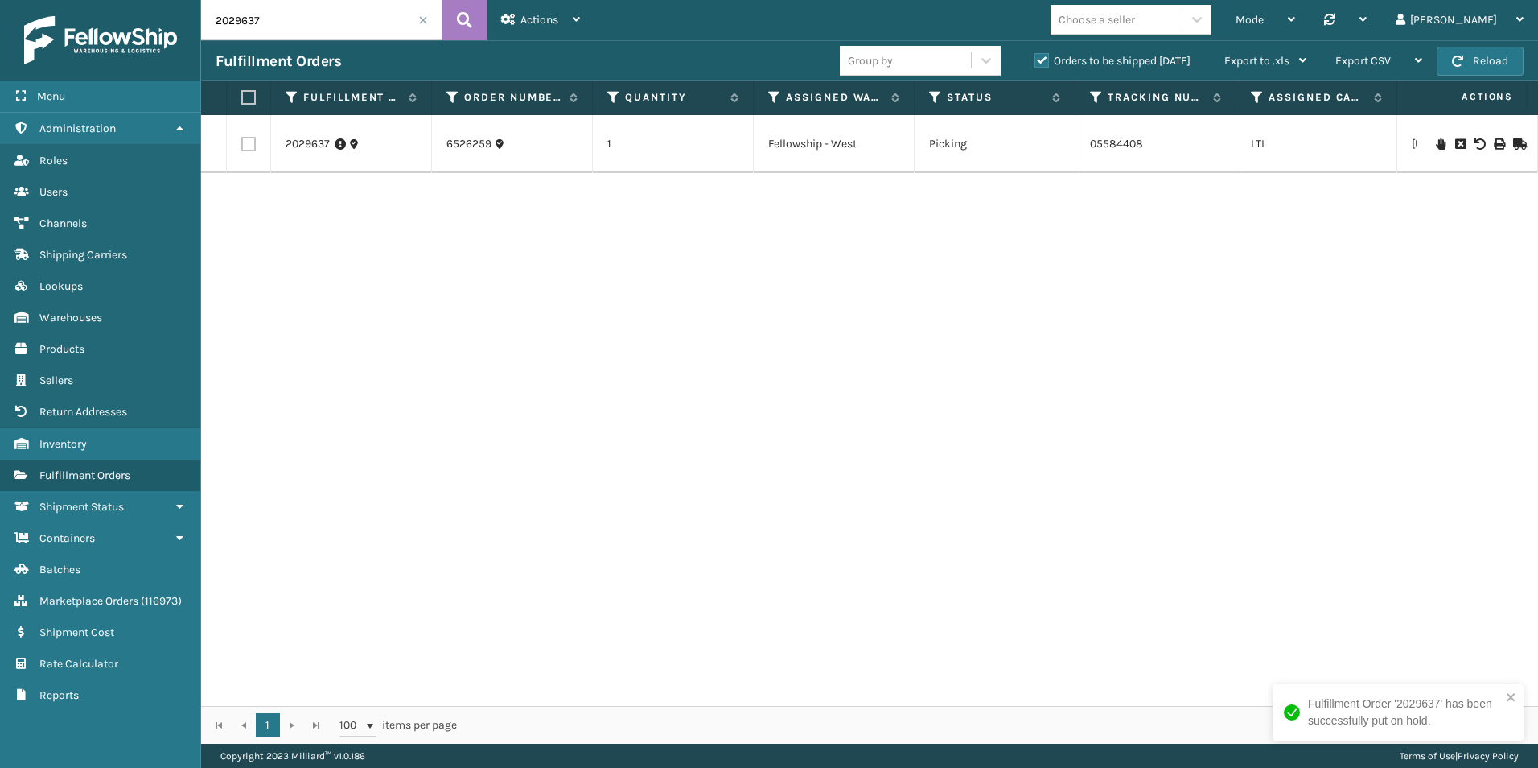
click at [424, 19] on span at bounding box center [423, 20] width 10 height 10
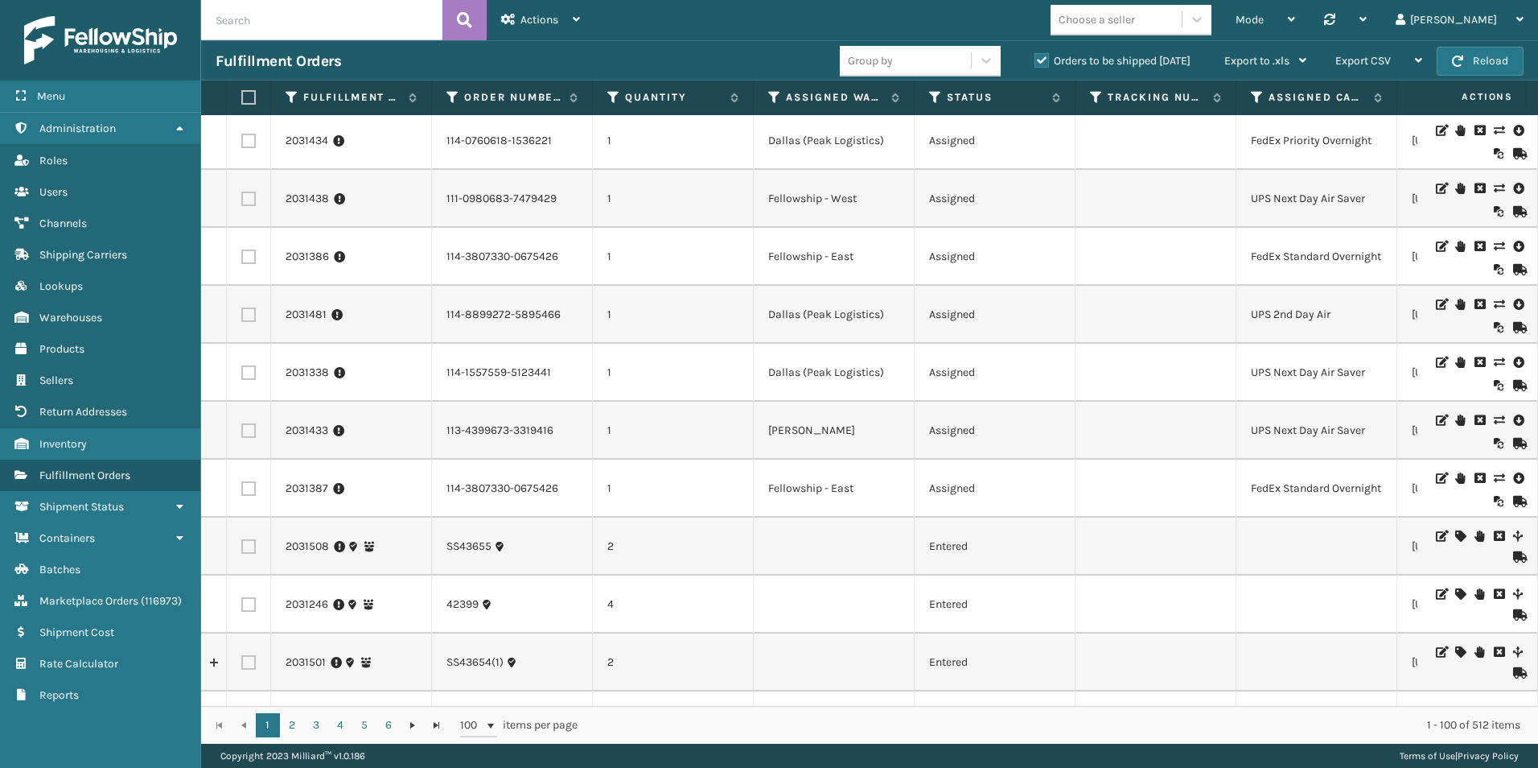
scroll to position [1448, 0]
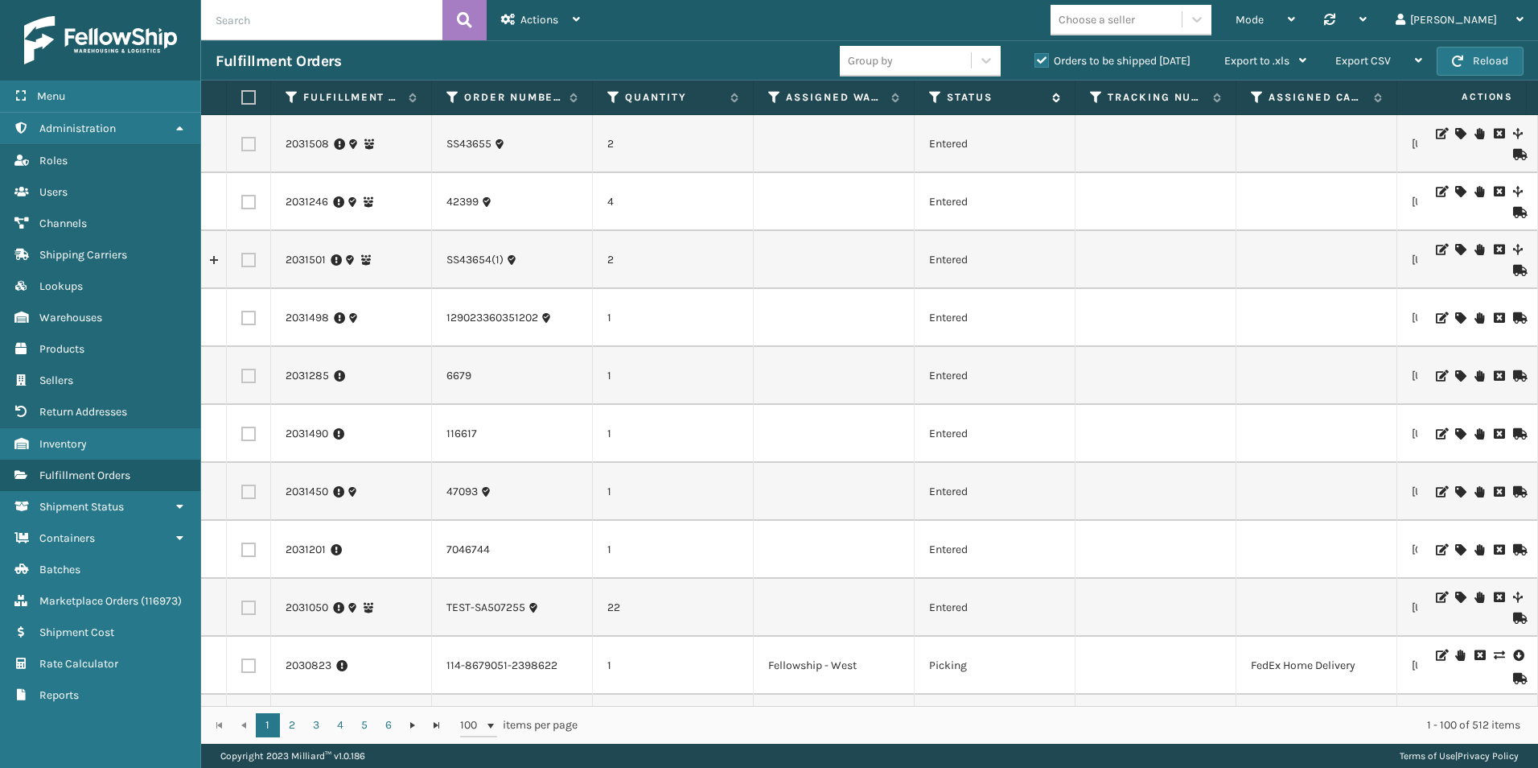
click at [936, 99] on icon at bounding box center [935, 97] width 13 height 14
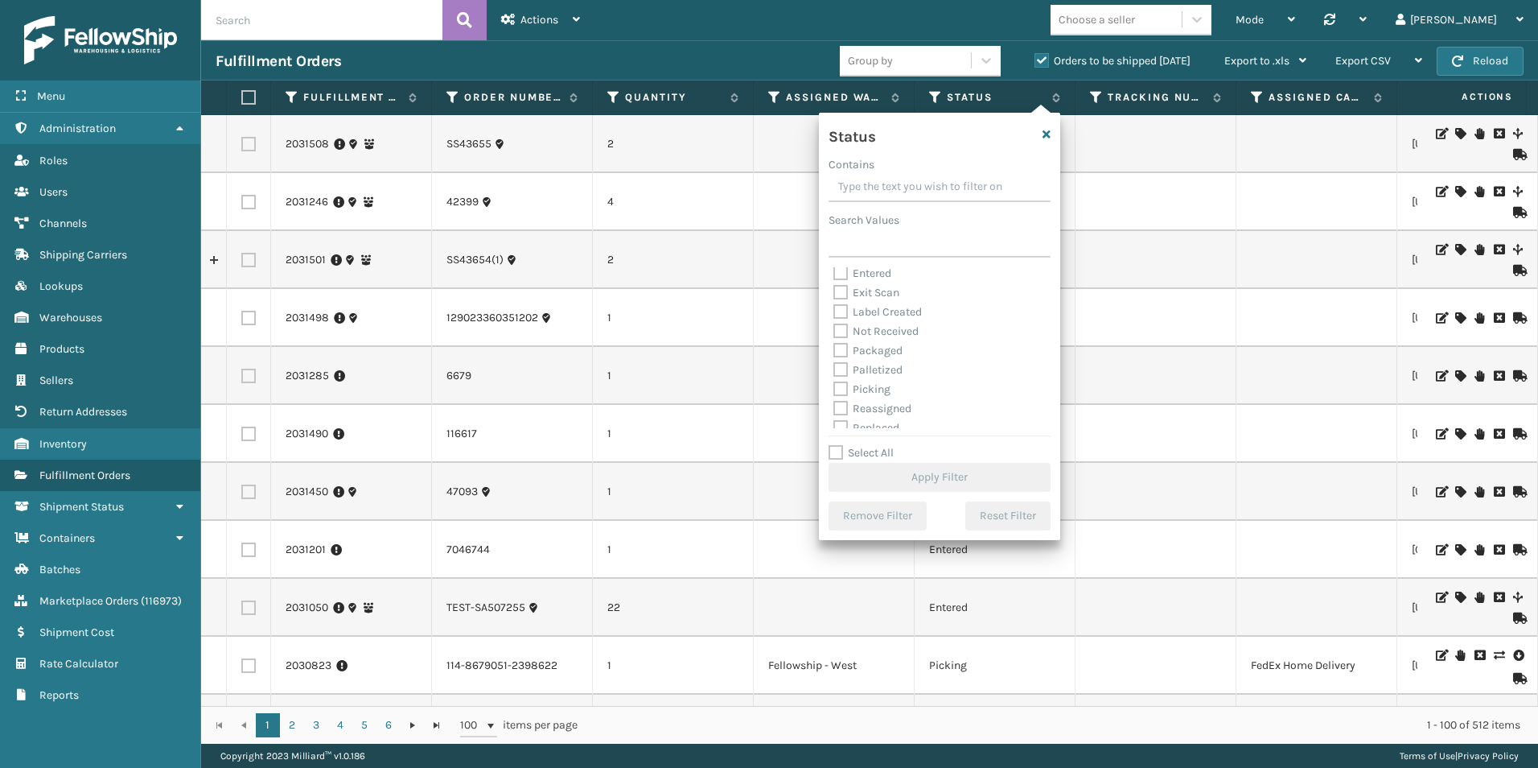
scroll to position [80, 0]
click at [843, 350] on label "Picking" at bounding box center [861, 351] width 57 height 14
click at [834, 350] on input "Picking" at bounding box center [833, 346] width 1 height 10
checkbox input "true"
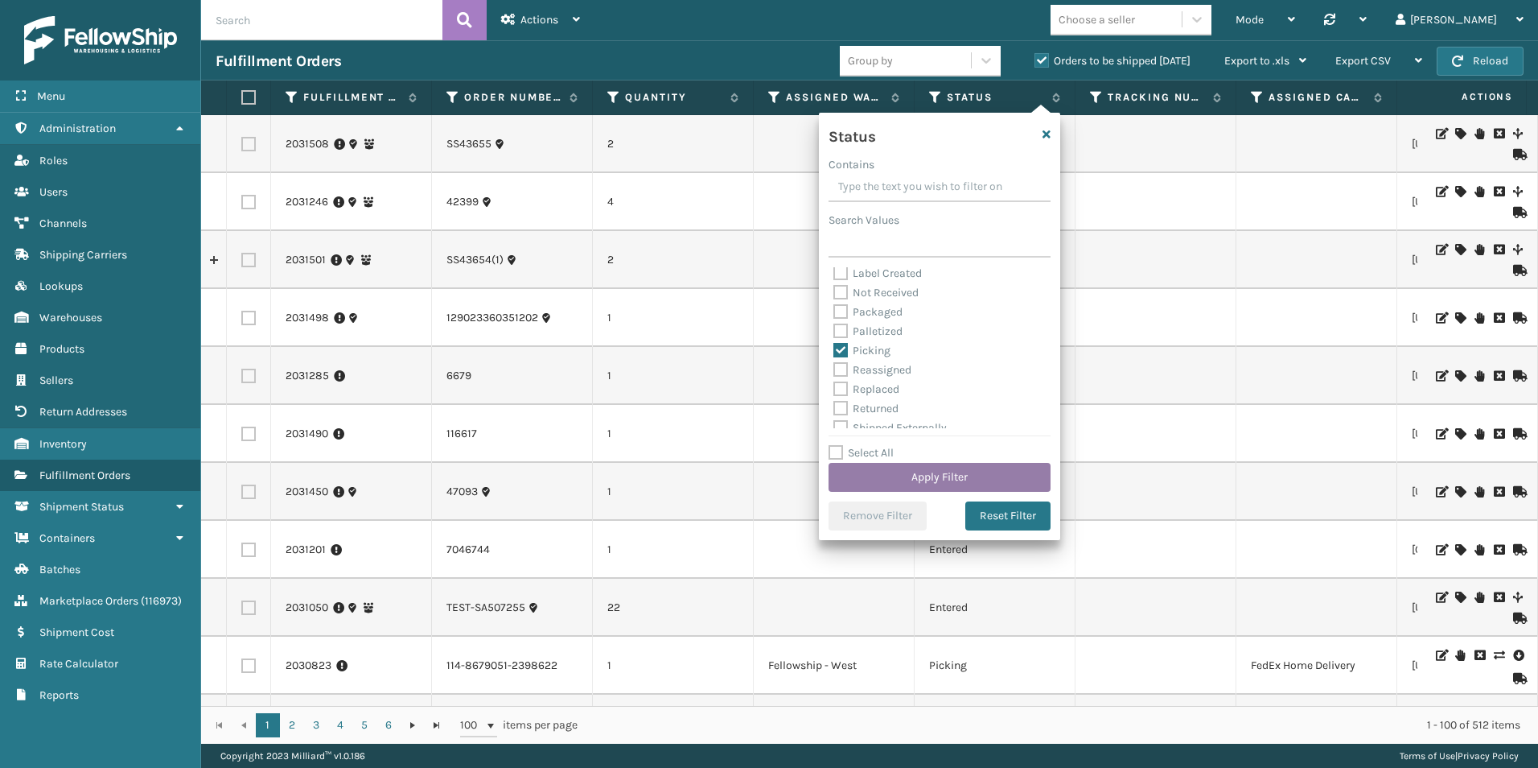
click at [952, 479] on button "Apply Filter" at bounding box center [940, 477] width 222 height 29
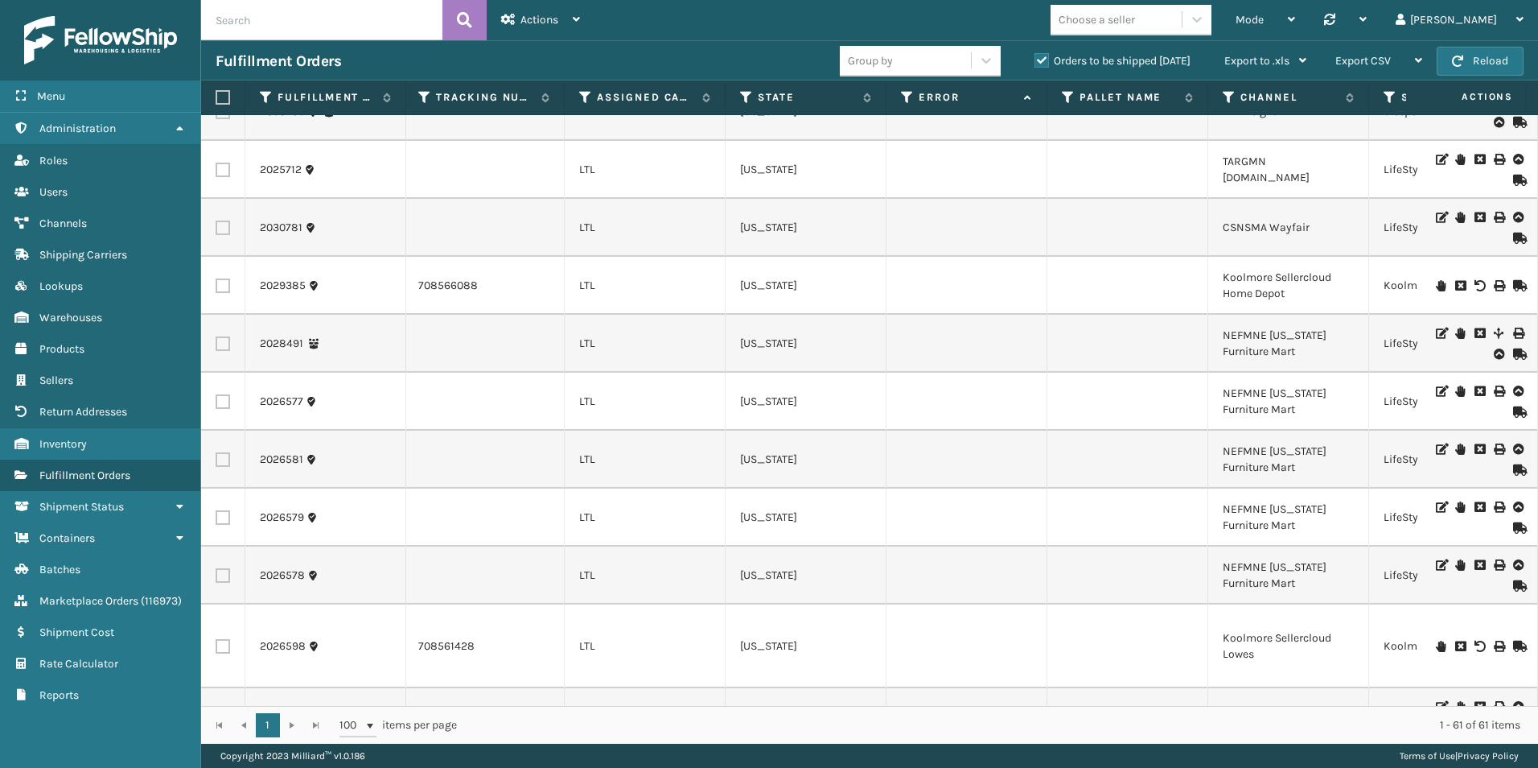
scroll to position [0, 0]
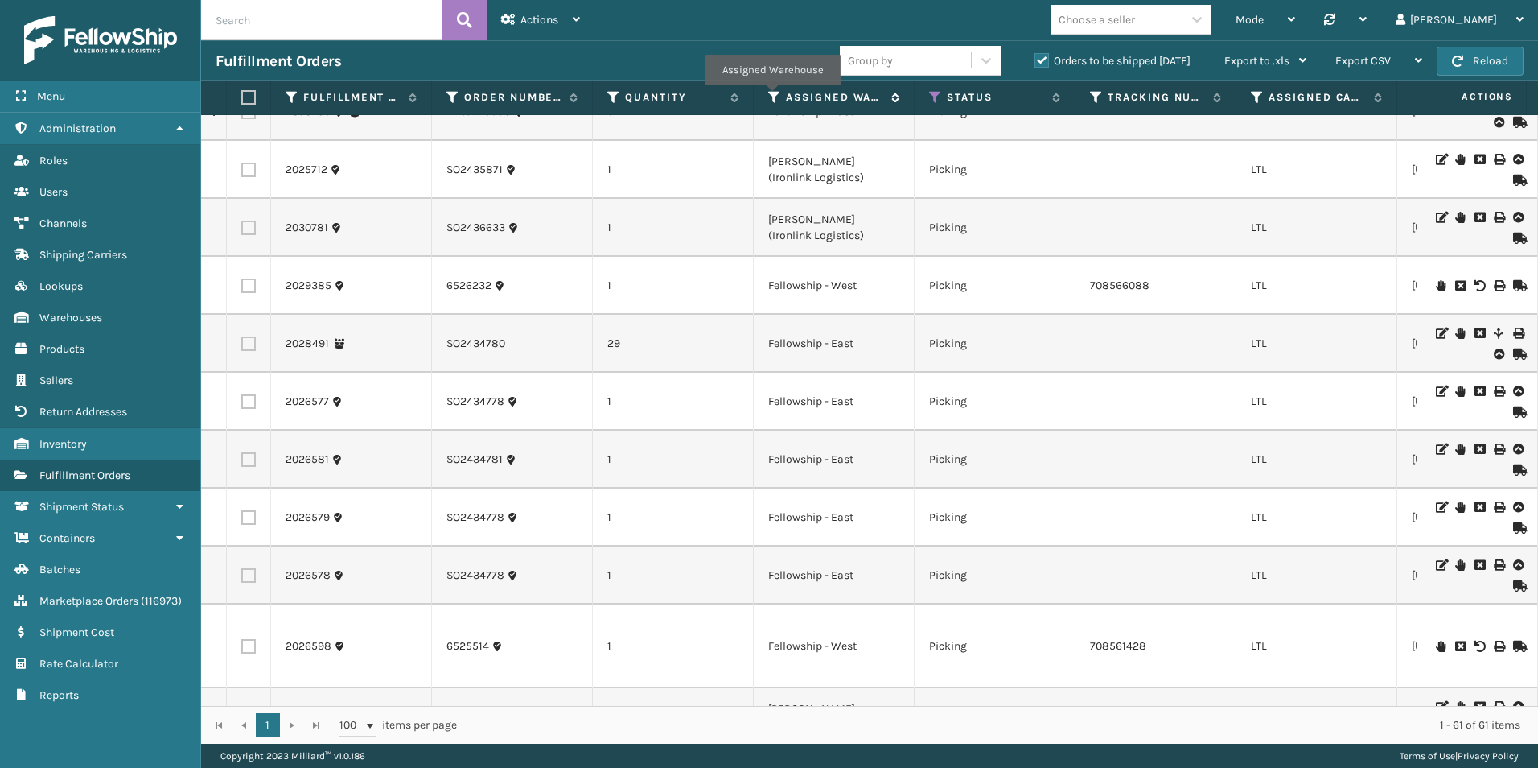
click at [772, 96] on icon at bounding box center [774, 97] width 13 height 14
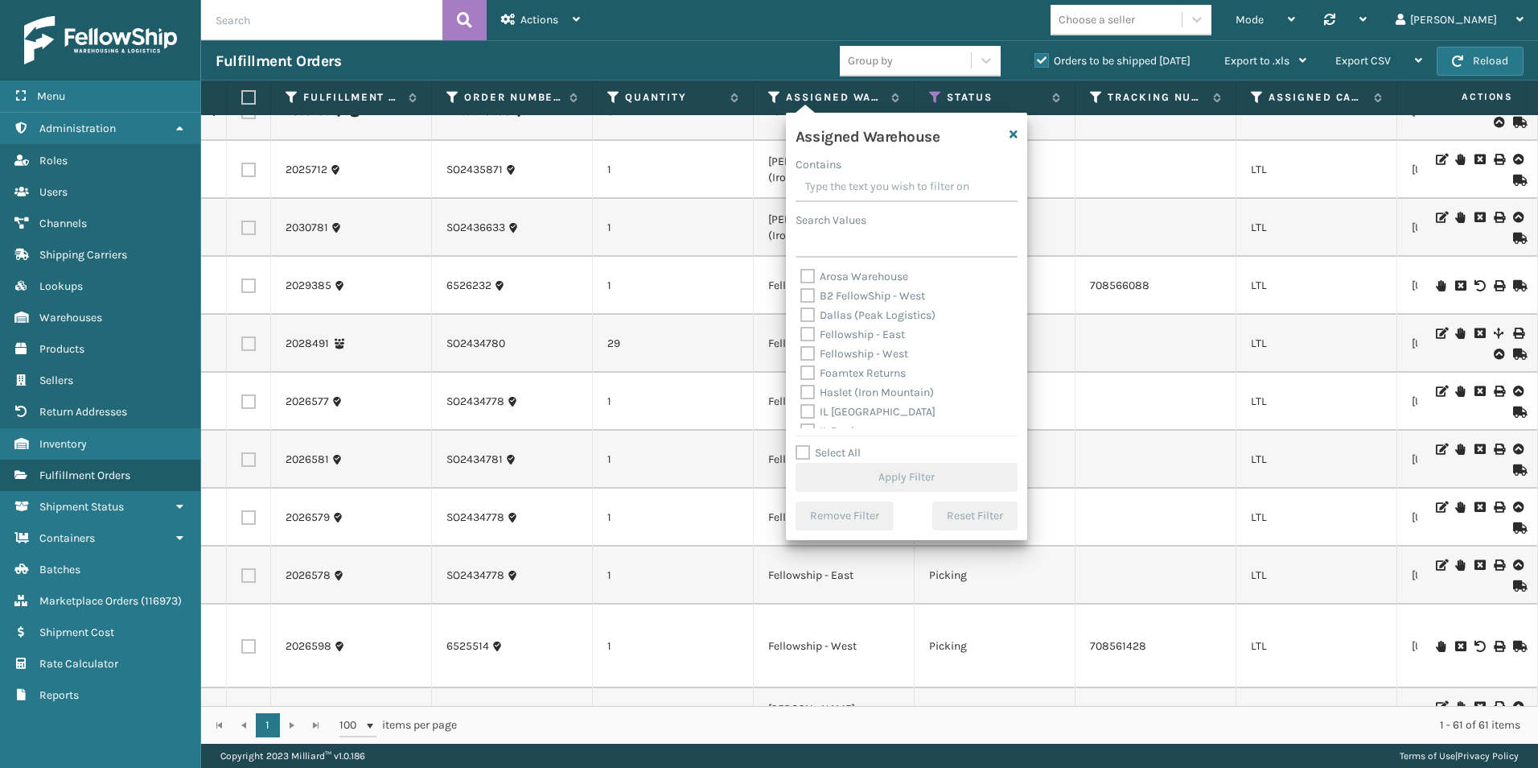
click at [810, 352] on label "Fellowship - West" at bounding box center [854, 354] width 108 height 14
click at [801, 352] on input "Fellowship - West" at bounding box center [800, 349] width 1 height 10
checkbox input "true"
click at [895, 471] on button "Apply Filter" at bounding box center [907, 477] width 222 height 29
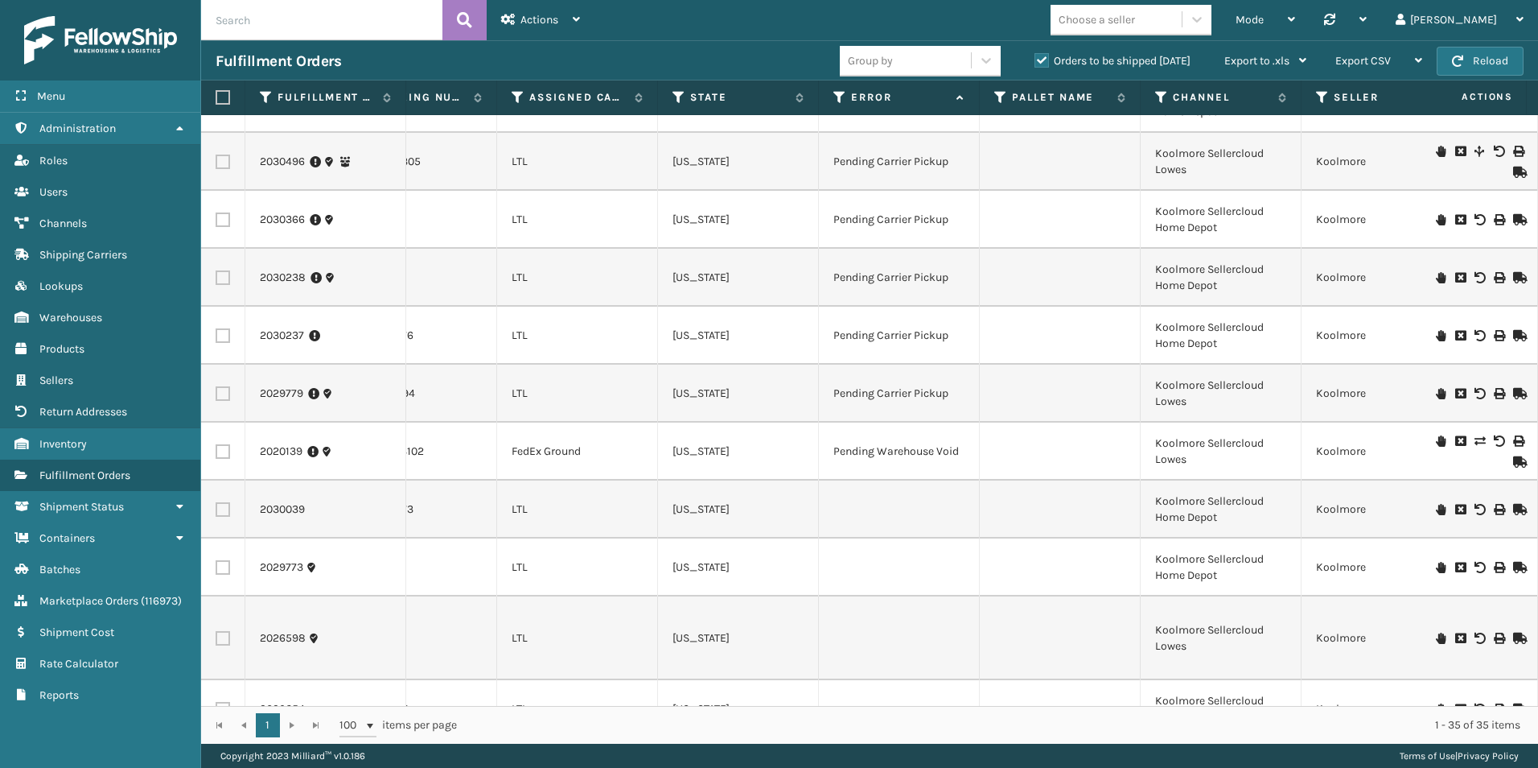
scroll to position [1314, 739]
click at [261, 25] on input "text" at bounding box center [321, 20] width 241 height 40
click at [265, 21] on input "text" at bounding box center [321, 20] width 241 height 40
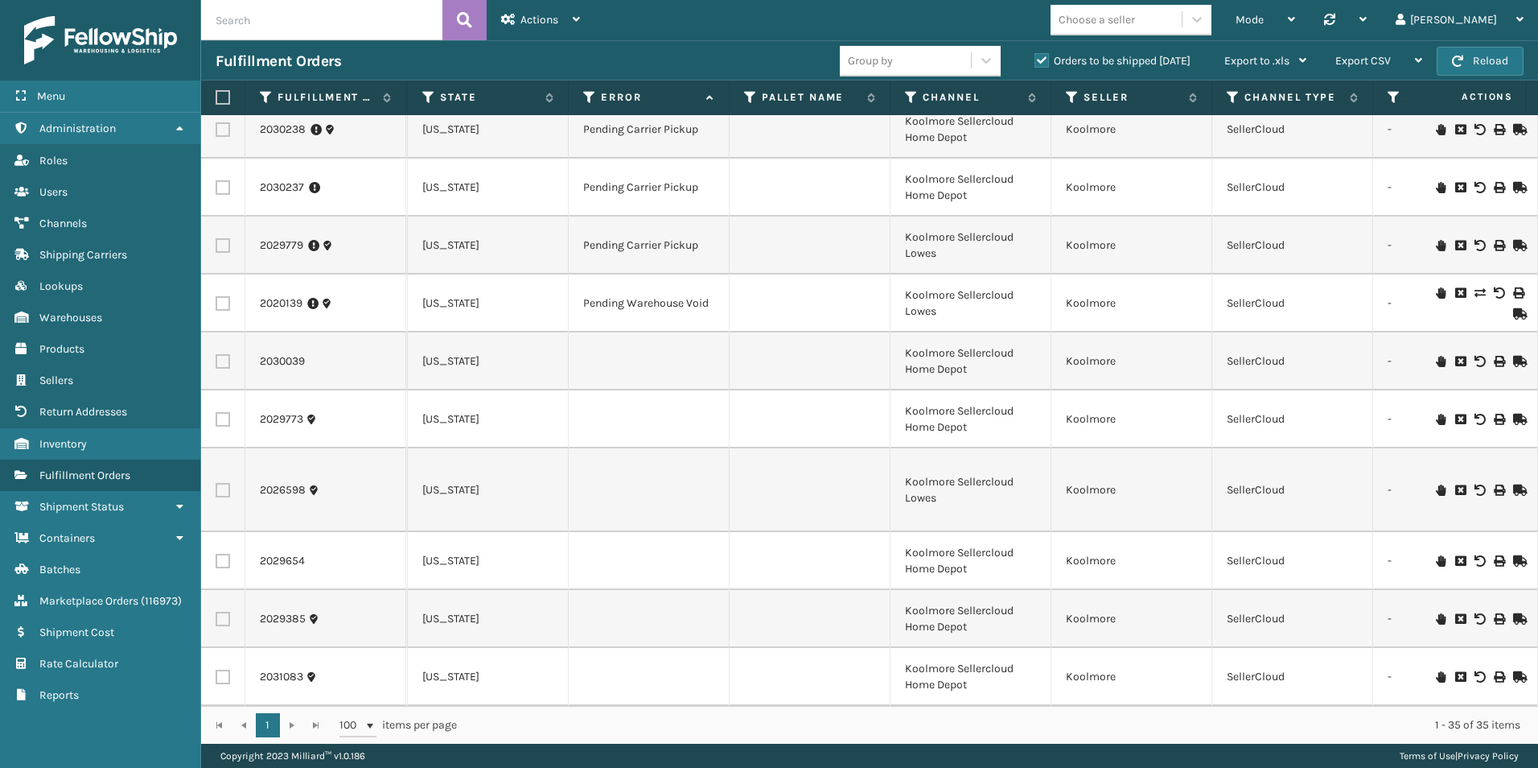
scroll to position [0, 487]
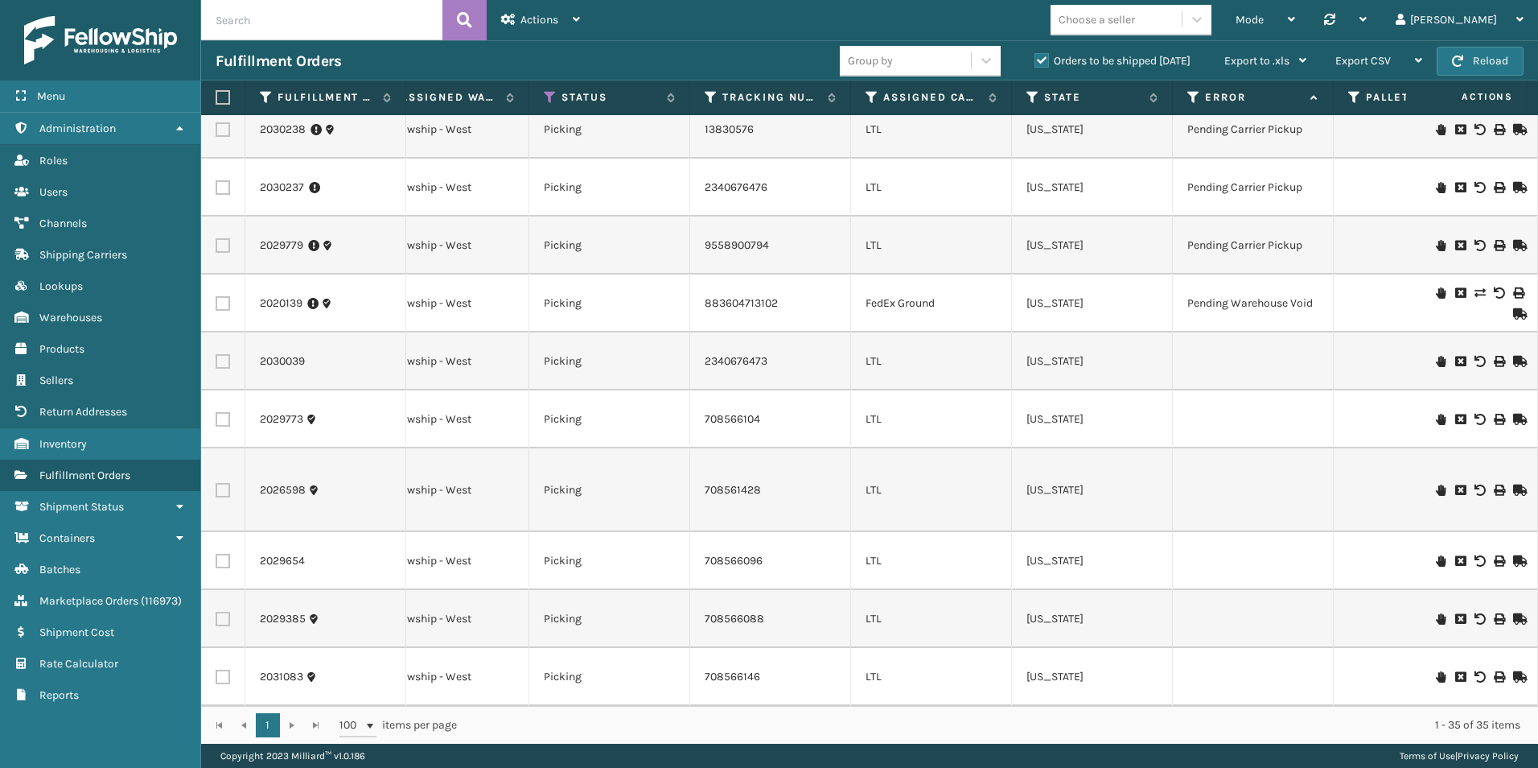
click at [296, 24] on input "text" at bounding box center [321, 20] width 241 height 40
type input "2030039"
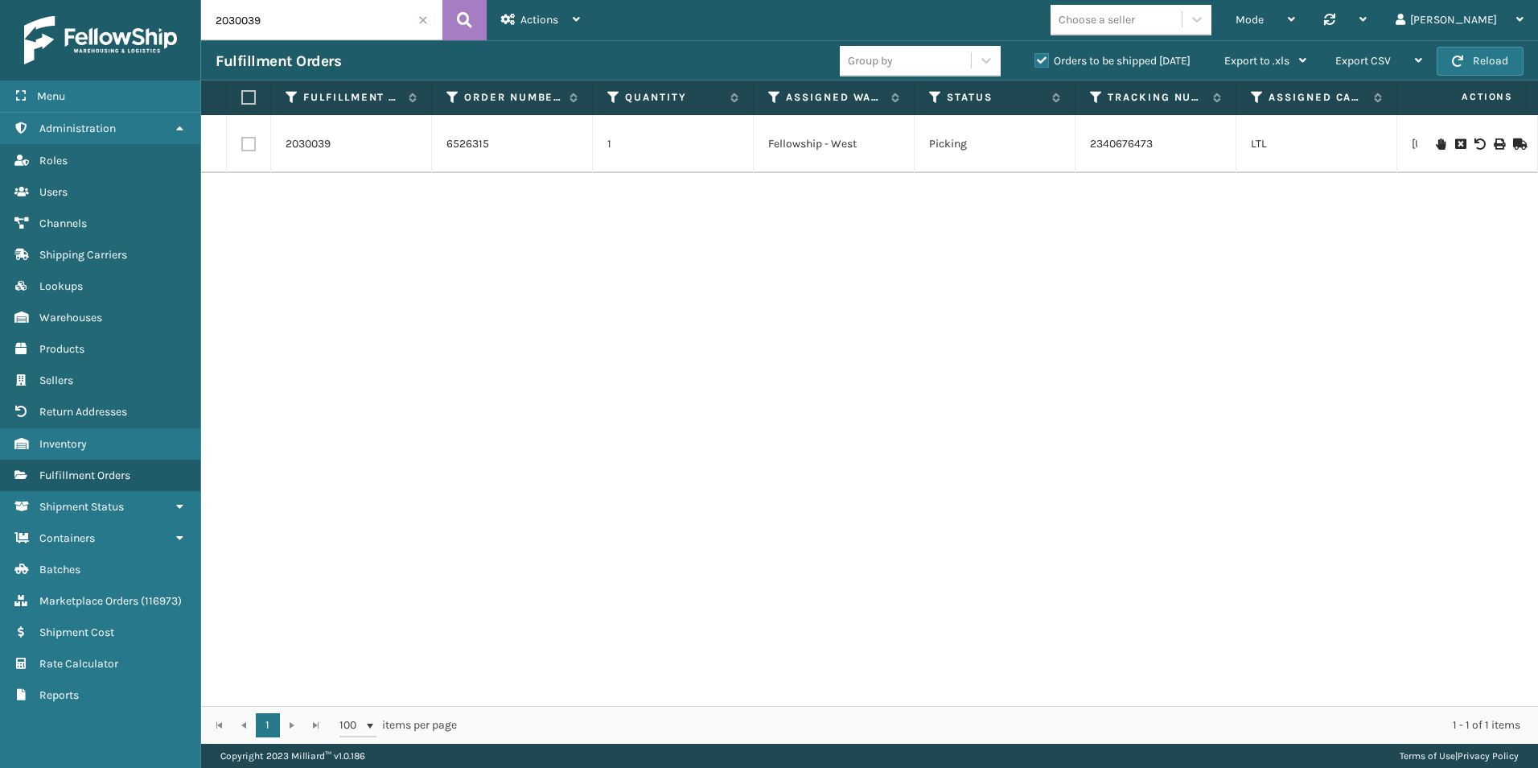
click at [1436, 144] on icon at bounding box center [1441, 143] width 10 height 11
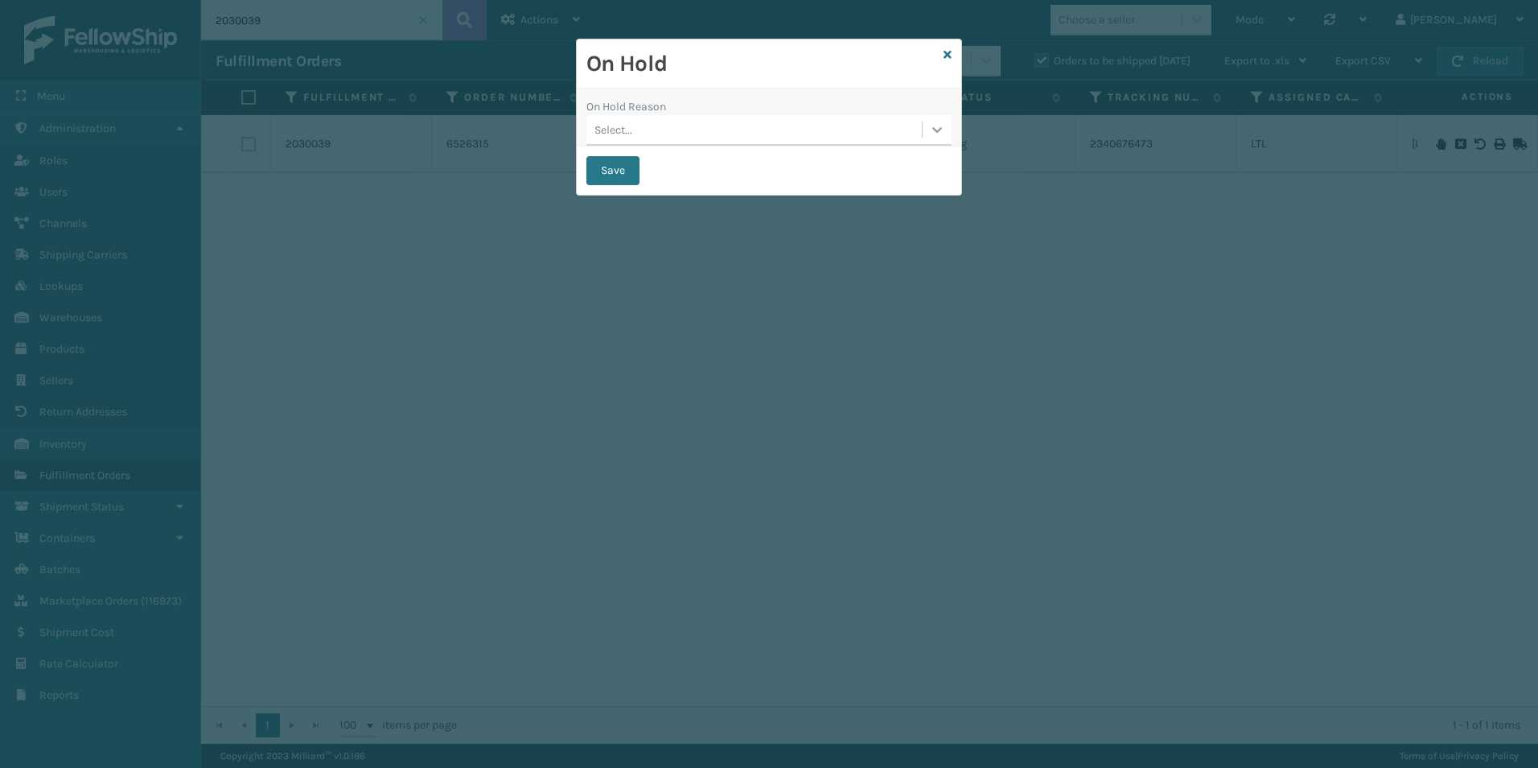
click at [936, 136] on icon at bounding box center [937, 129] width 16 height 16
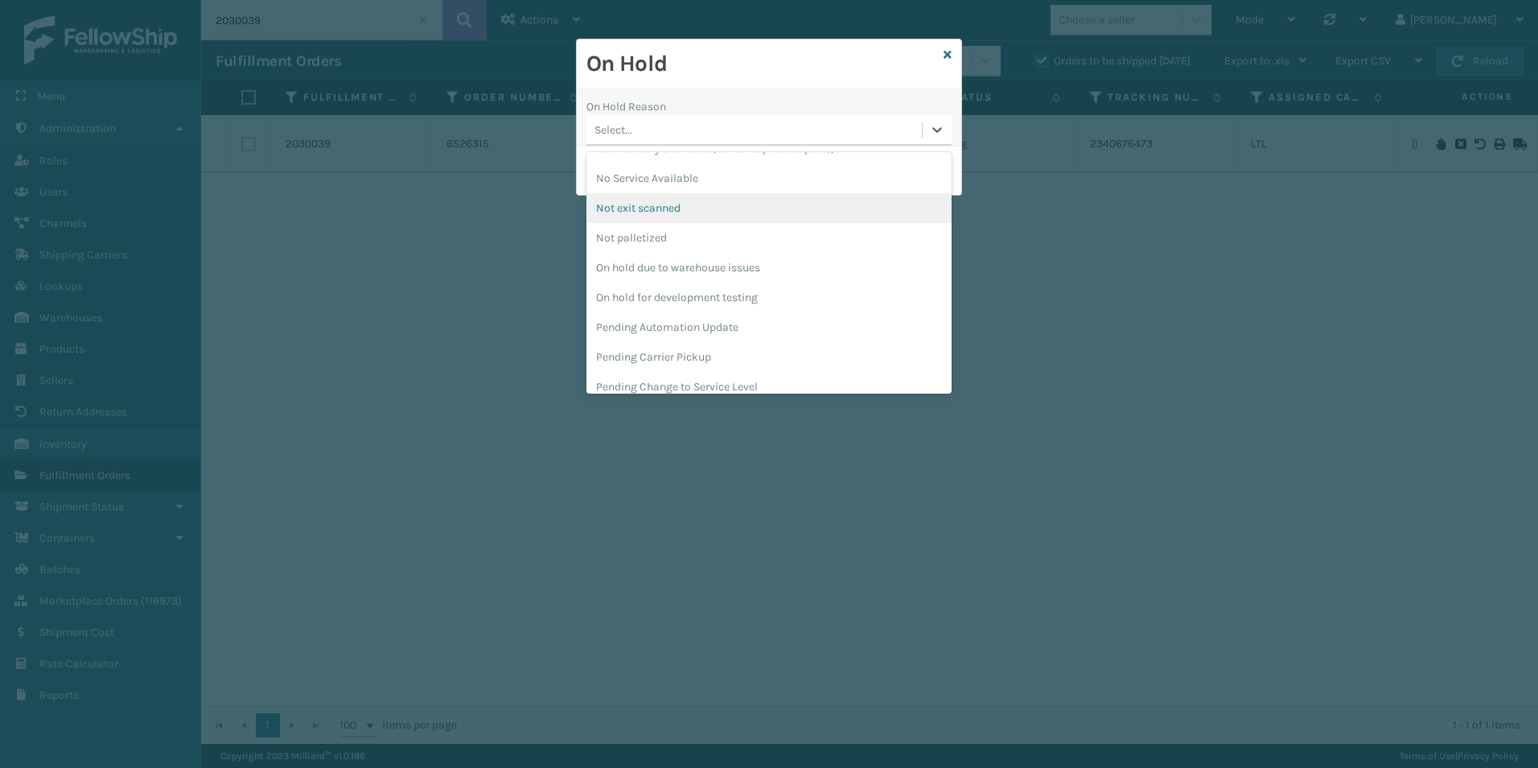
scroll to position [509, 0]
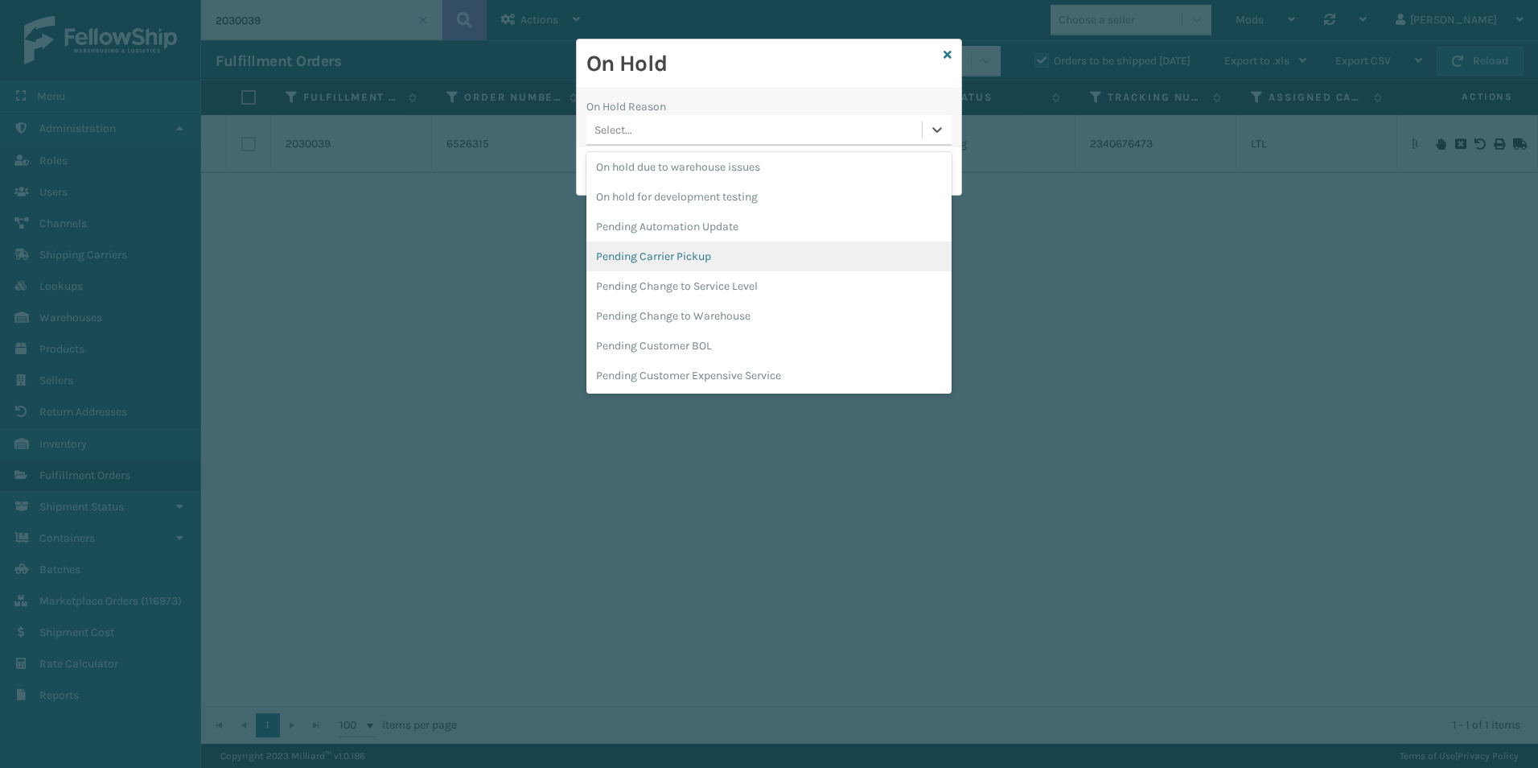
click at [685, 256] on div "Pending Carrier Pickup" at bounding box center [768, 256] width 365 height 30
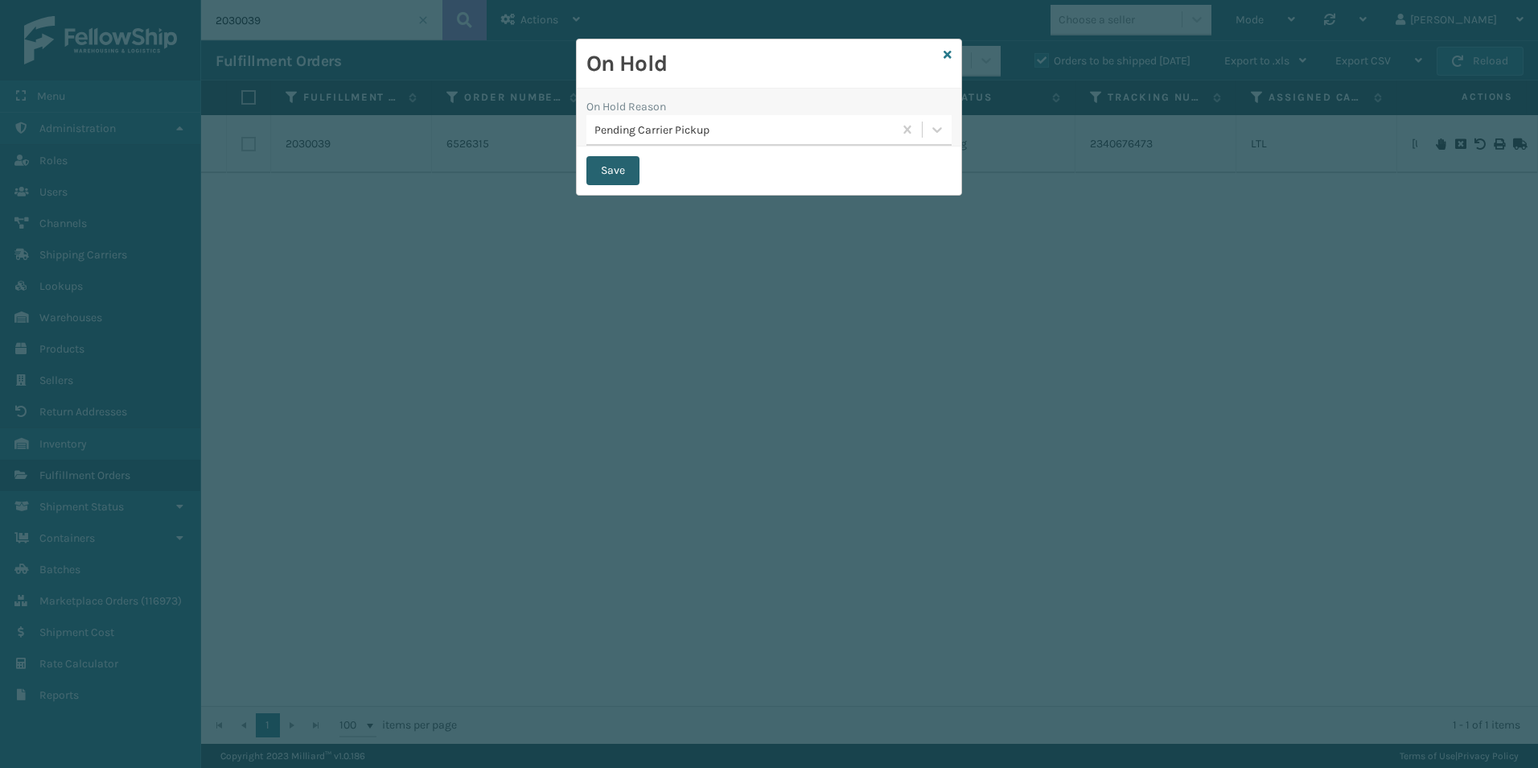
click at [603, 166] on button "Save" at bounding box center [612, 170] width 53 height 29
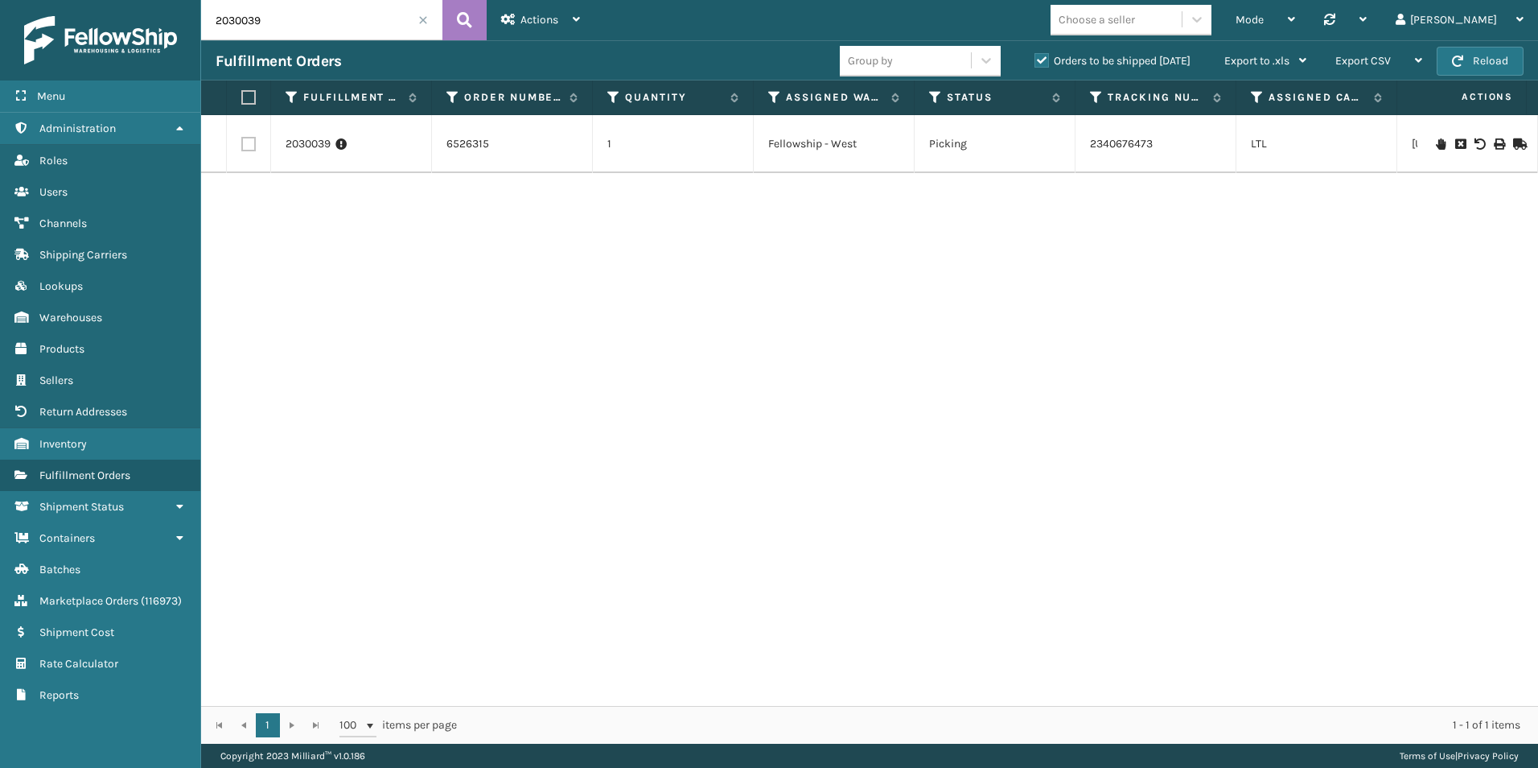
click at [421, 20] on span at bounding box center [423, 20] width 10 height 10
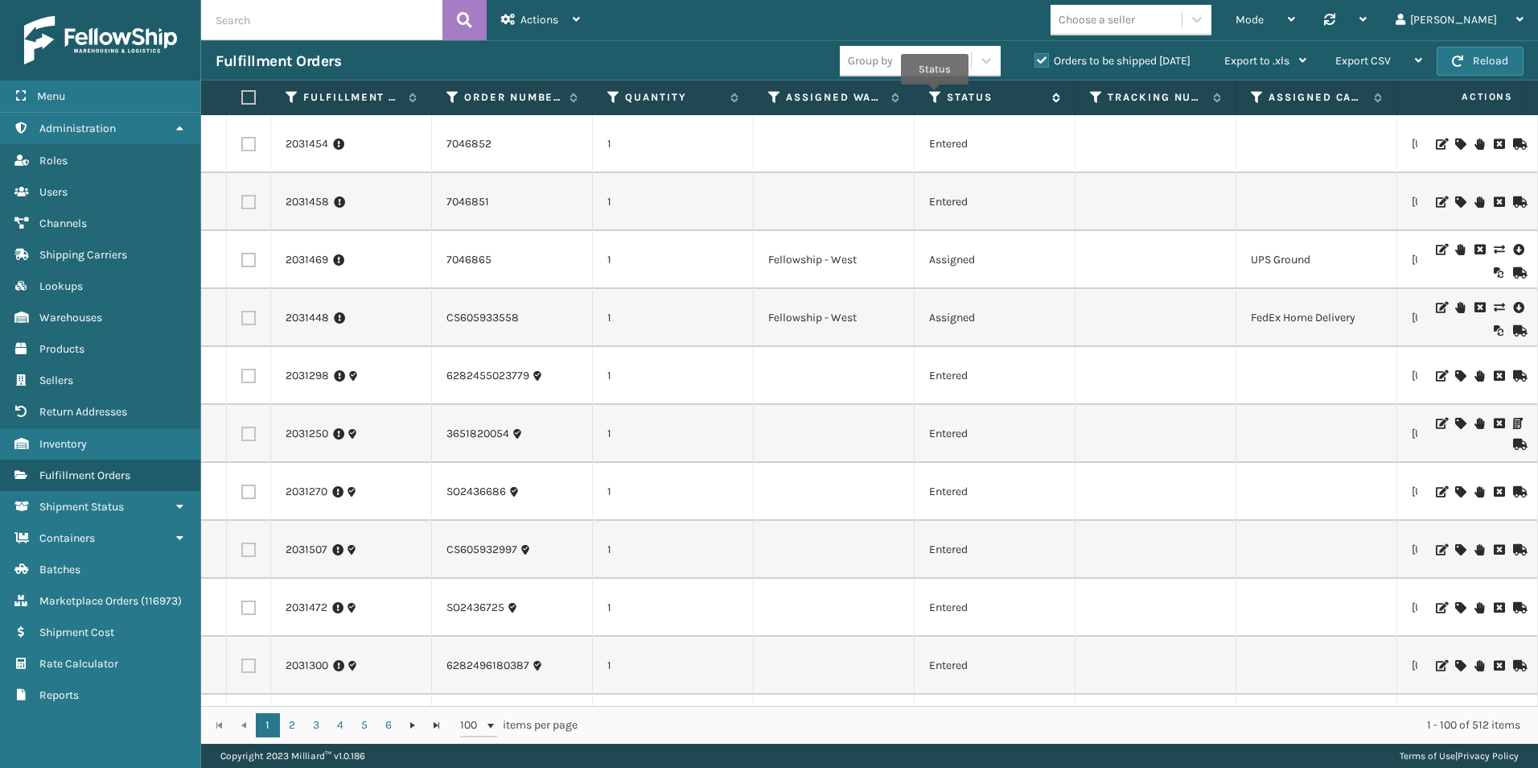
click at [936, 97] on icon at bounding box center [935, 97] width 13 height 14
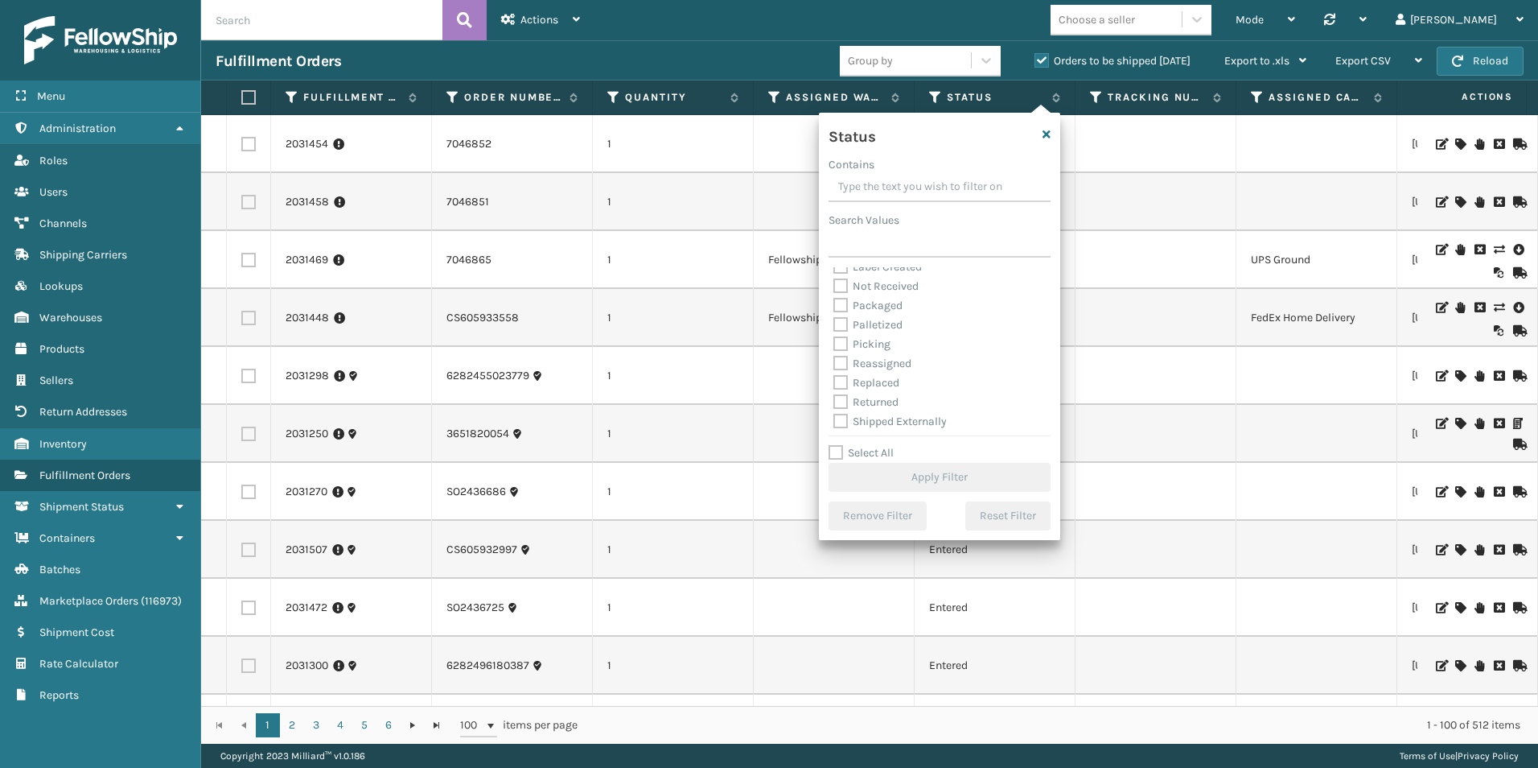
scroll to position [90, 0]
click at [842, 344] on label "Picking" at bounding box center [861, 341] width 57 height 14
click at [834, 342] on input "Picking" at bounding box center [833, 336] width 1 height 10
checkbox input "true"
click at [920, 470] on button "Apply Filter" at bounding box center [940, 477] width 222 height 29
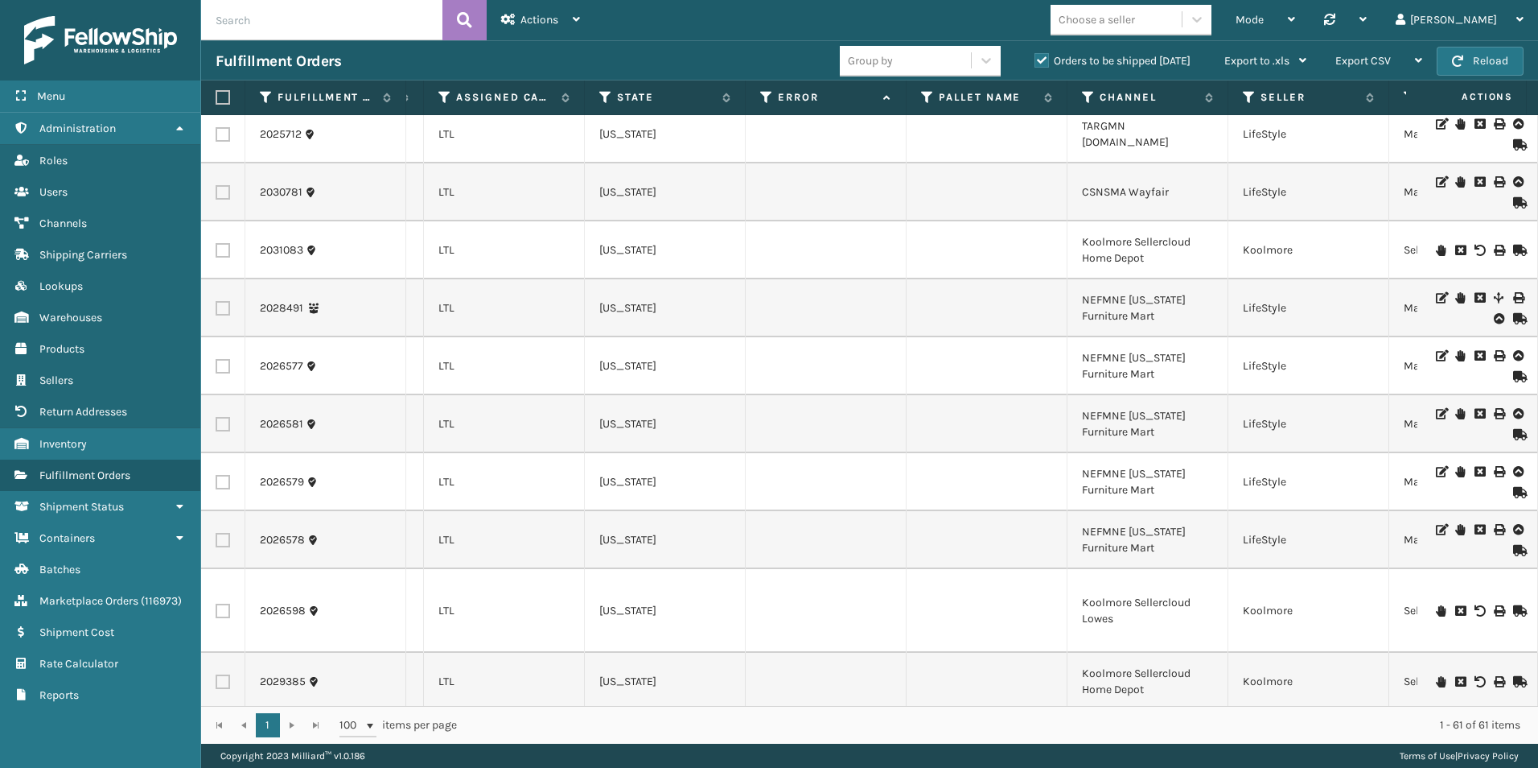
scroll to position [0, 0]
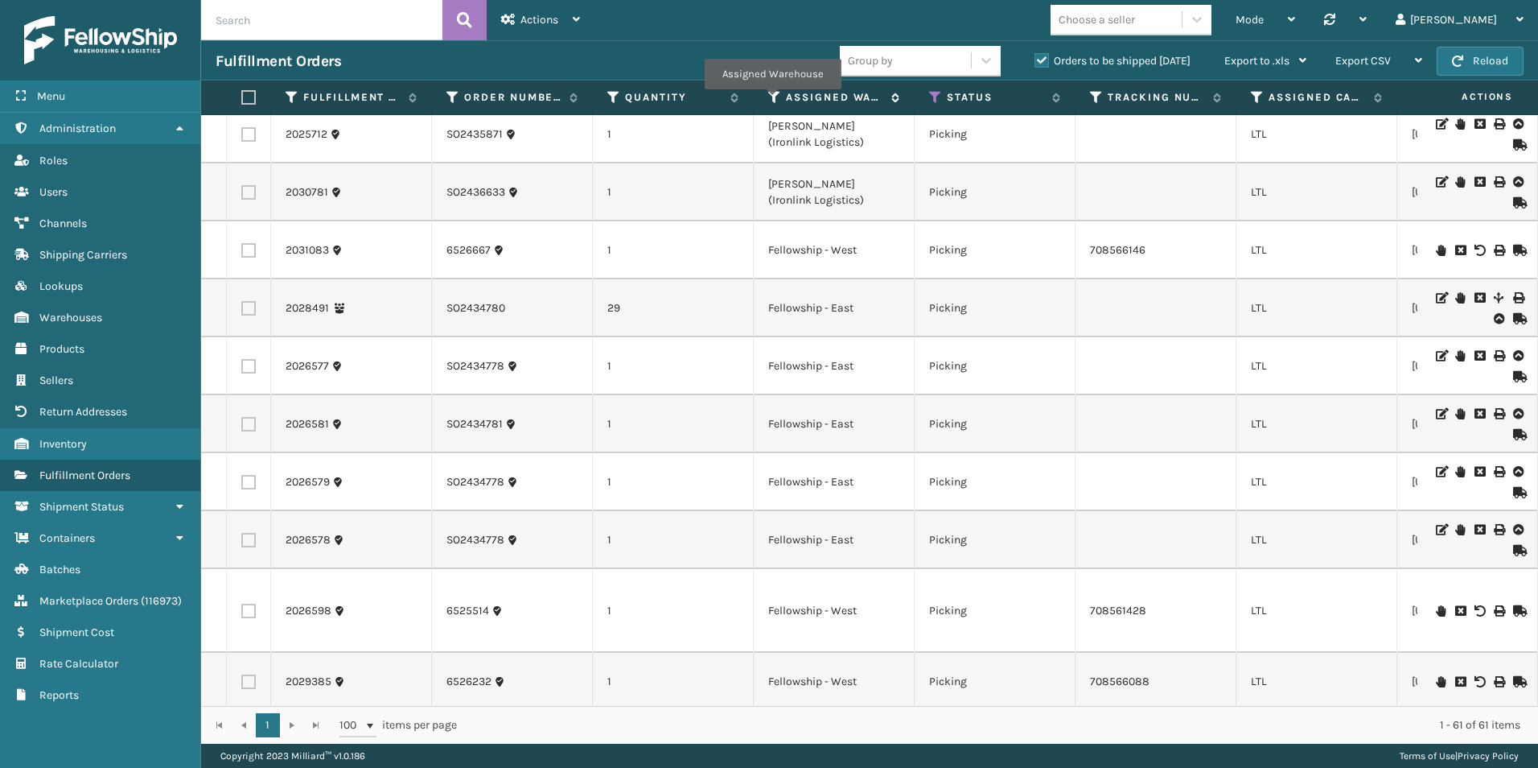
click at [772, 101] on icon at bounding box center [774, 97] width 13 height 14
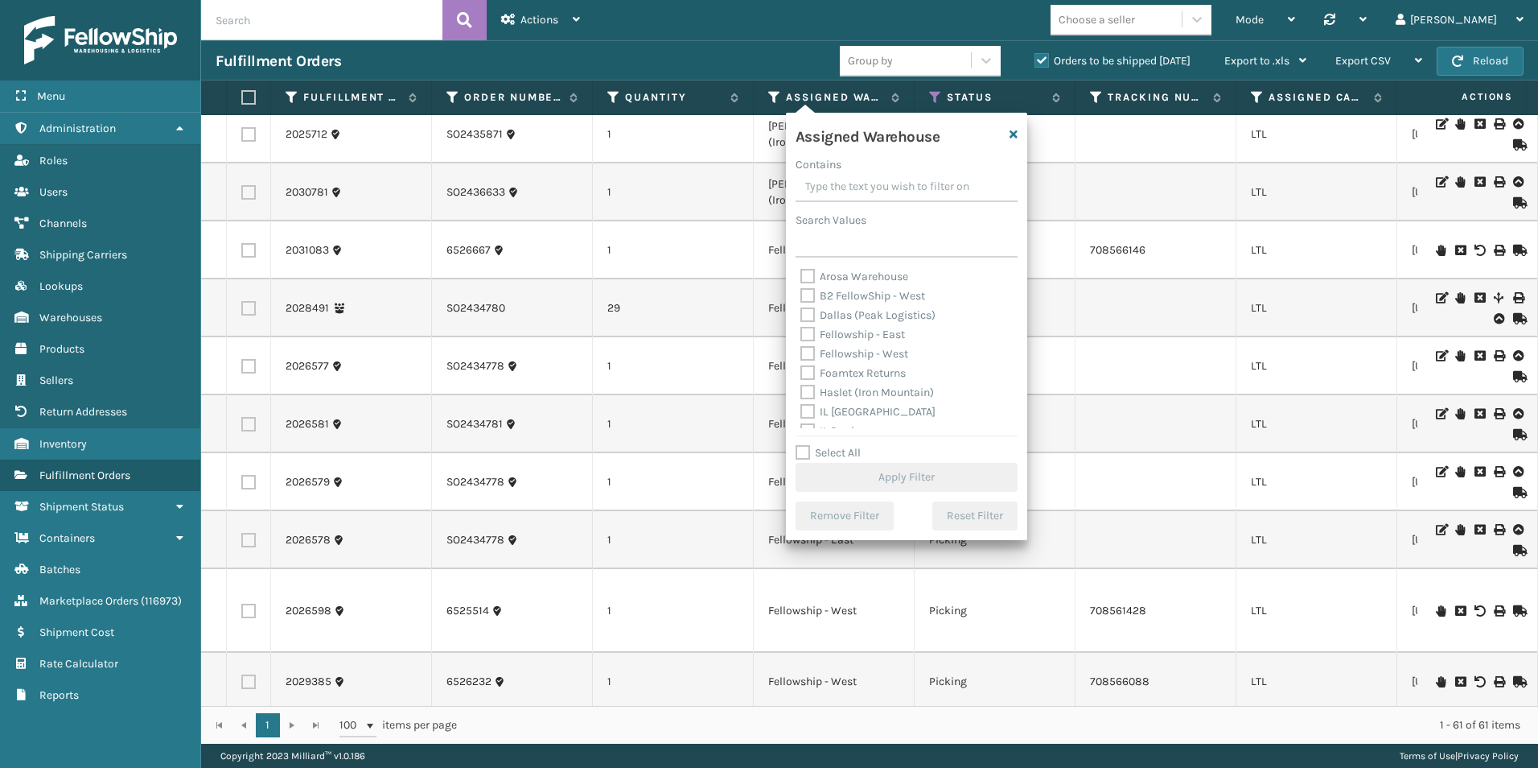
click at [811, 354] on label "Fellowship - West" at bounding box center [854, 354] width 108 height 14
click at [801, 354] on input "Fellowship - West" at bounding box center [800, 349] width 1 height 10
checkbox input "true"
click at [897, 477] on button "Apply Filter" at bounding box center [907, 477] width 222 height 29
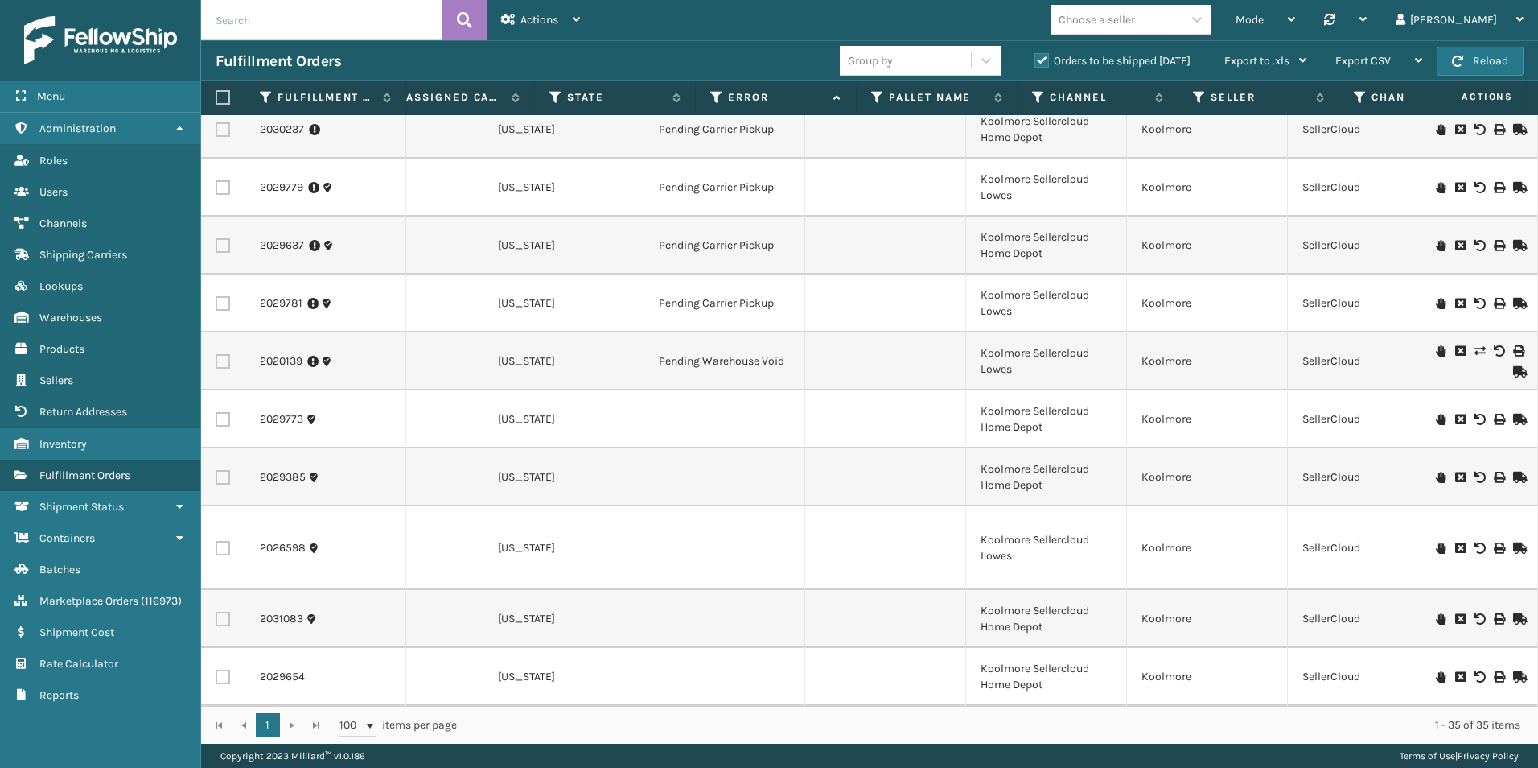
scroll to position [1475, 849]
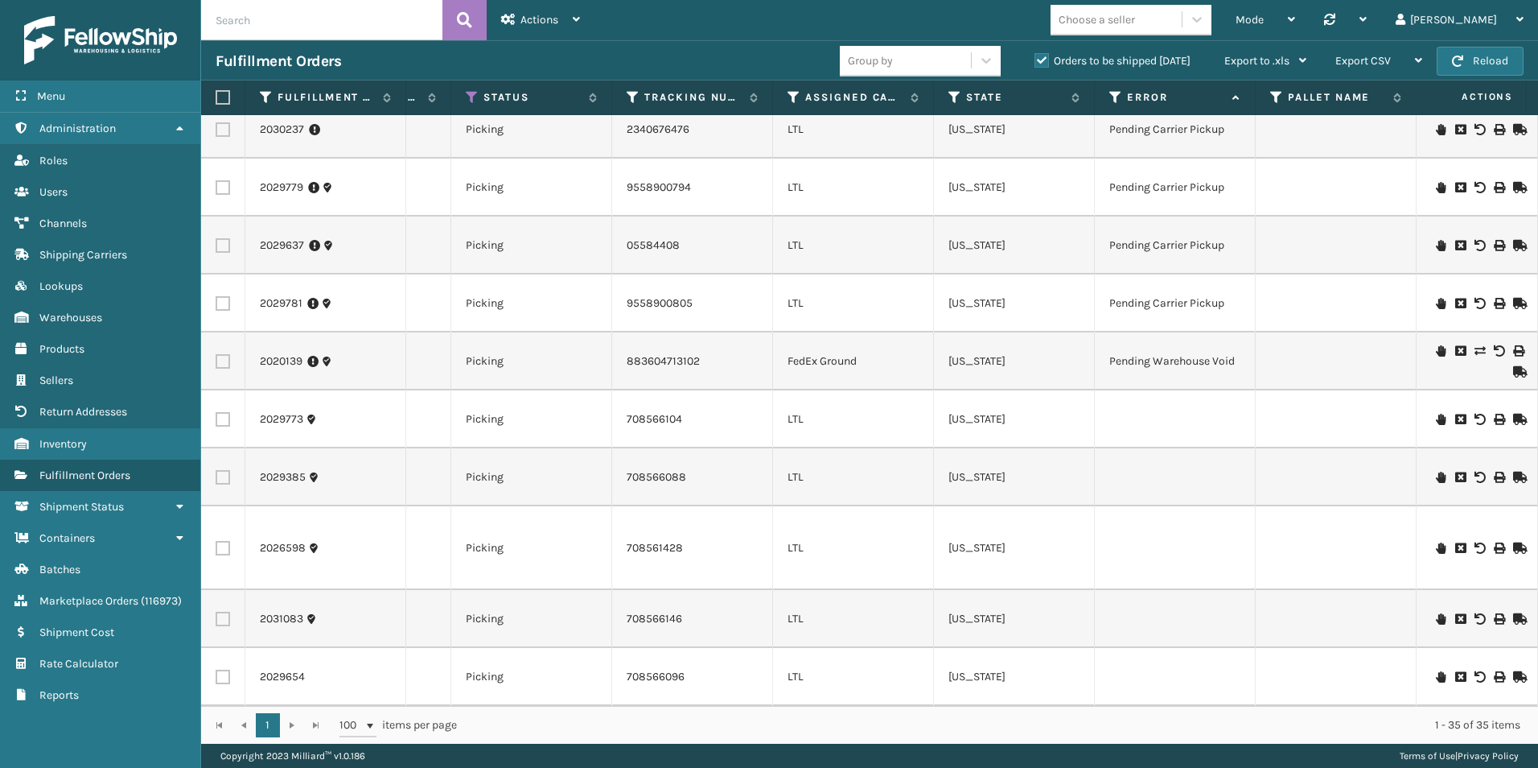
click at [1513, 414] on icon at bounding box center [1518, 419] width 10 height 11
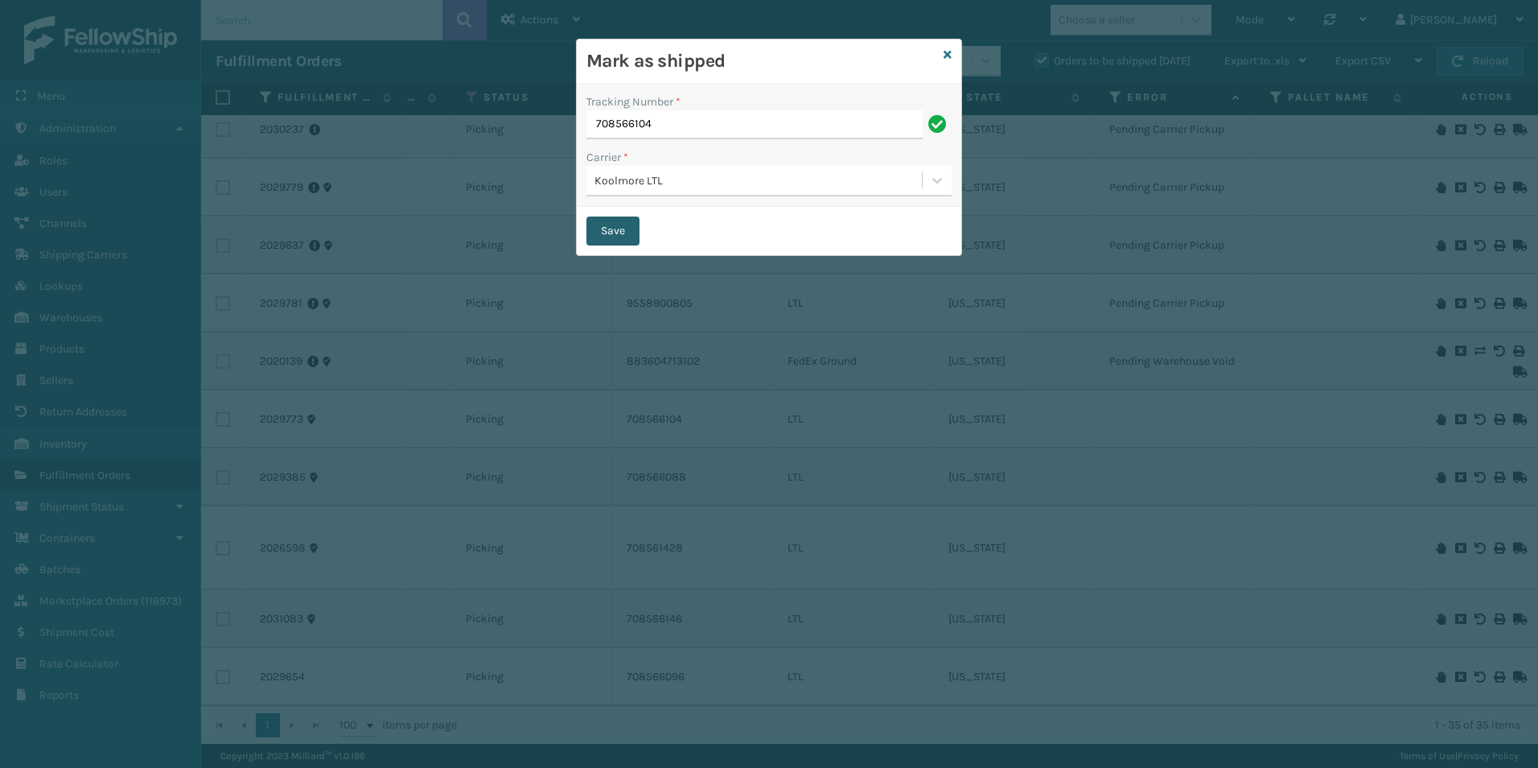
click at [611, 230] on button "Save" at bounding box center [612, 230] width 53 height 29
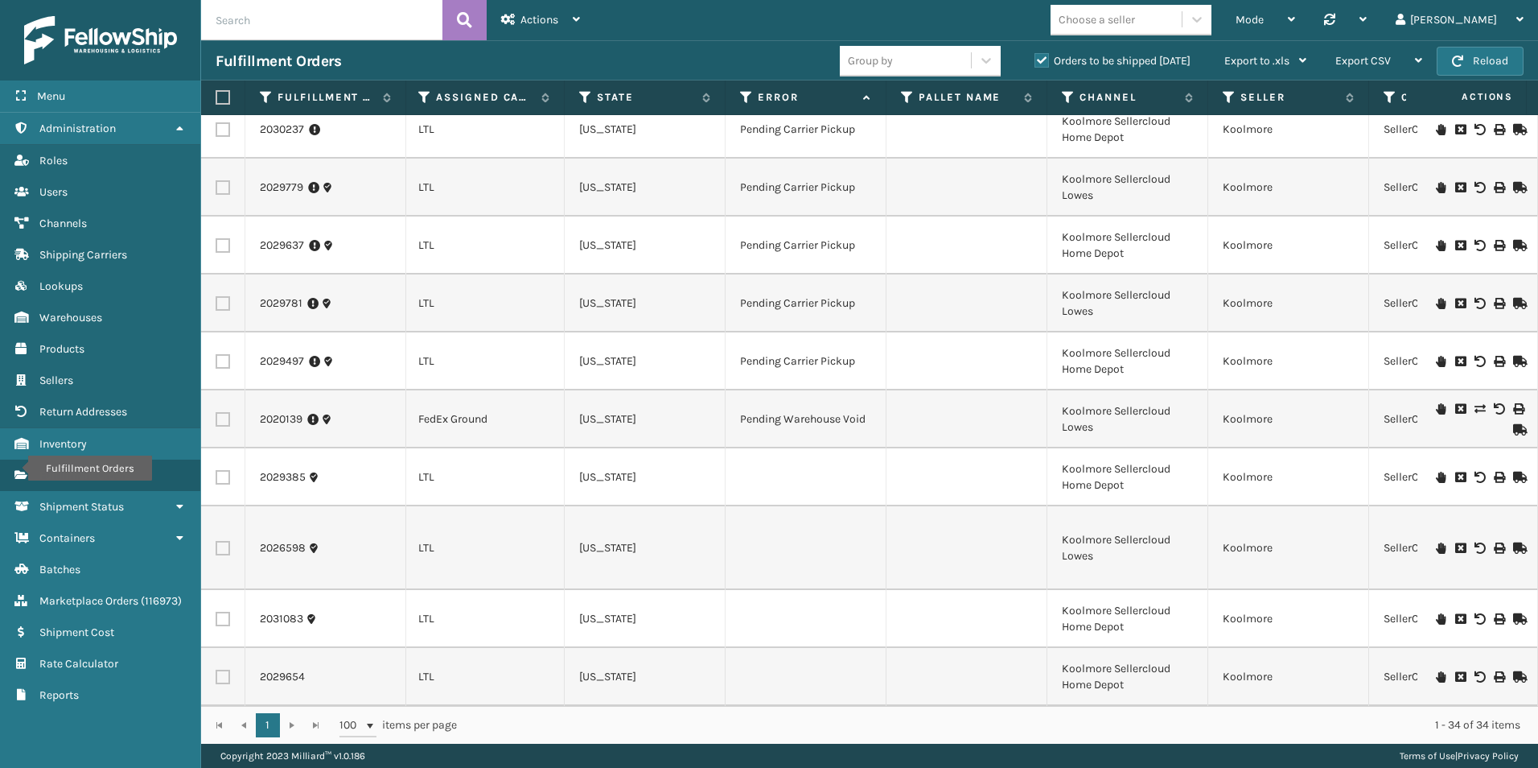
click at [1513, 471] on icon at bounding box center [1518, 476] width 10 height 11
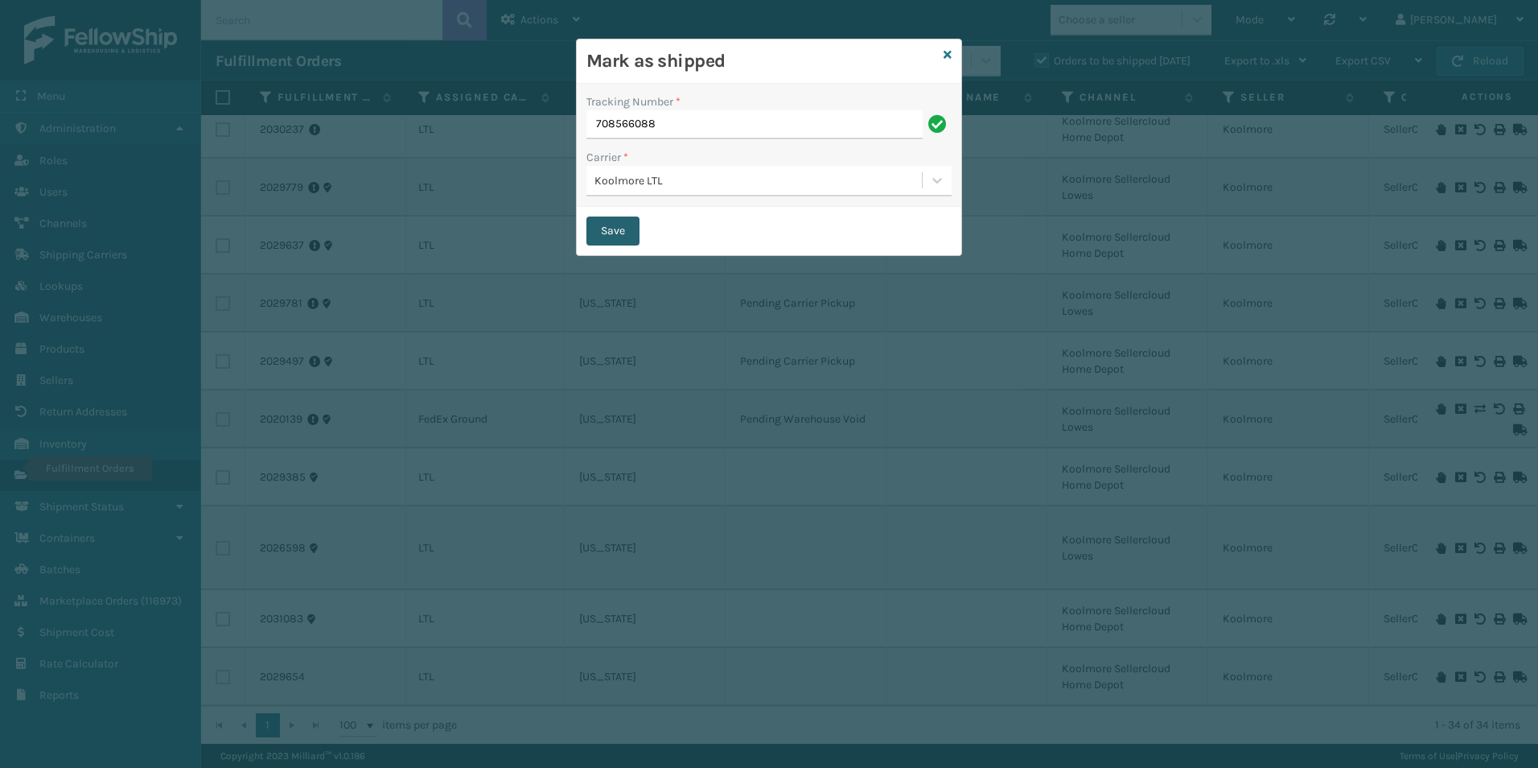
click at [624, 230] on button "Save" at bounding box center [612, 230] width 53 height 29
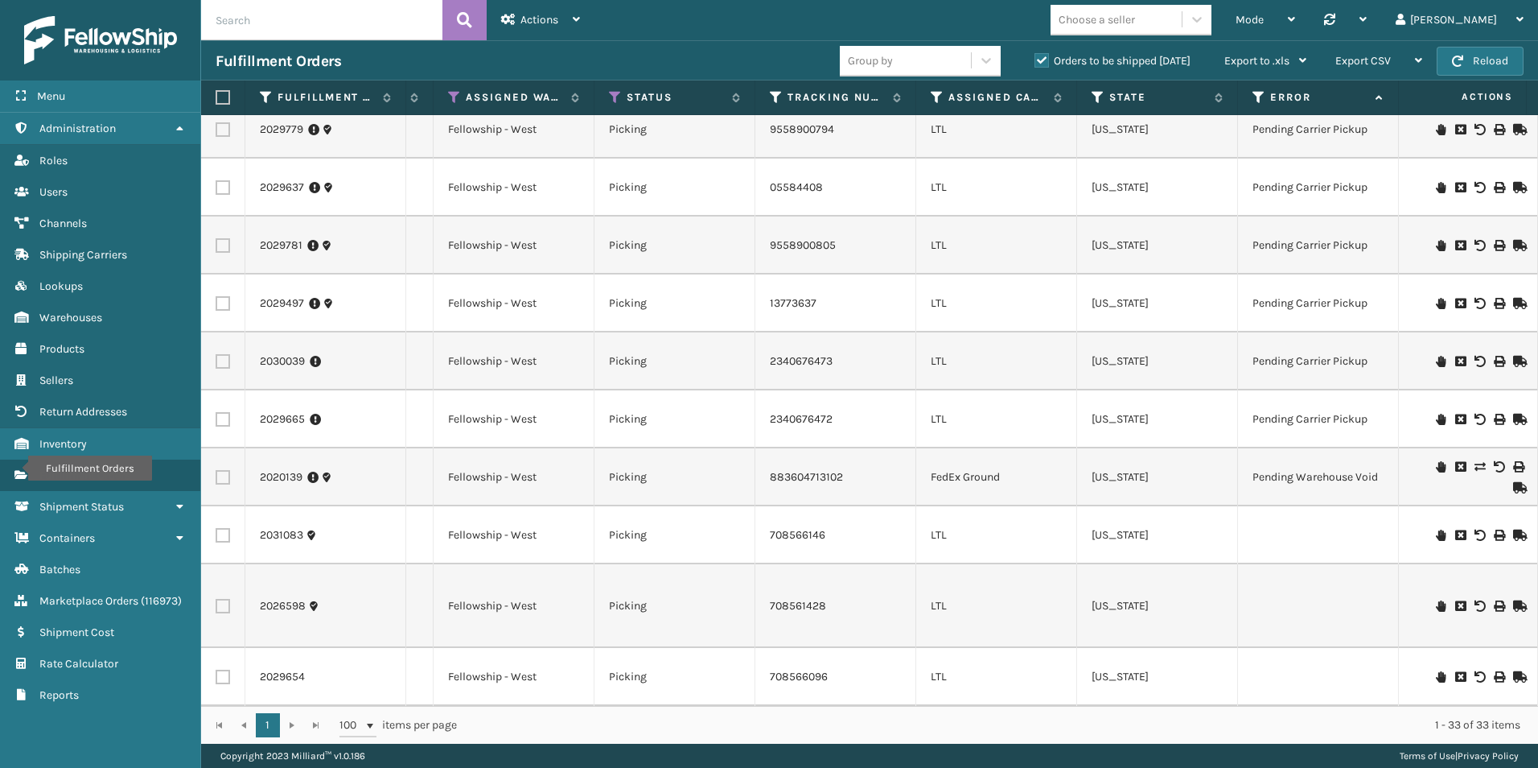
scroll to position [0, 306]
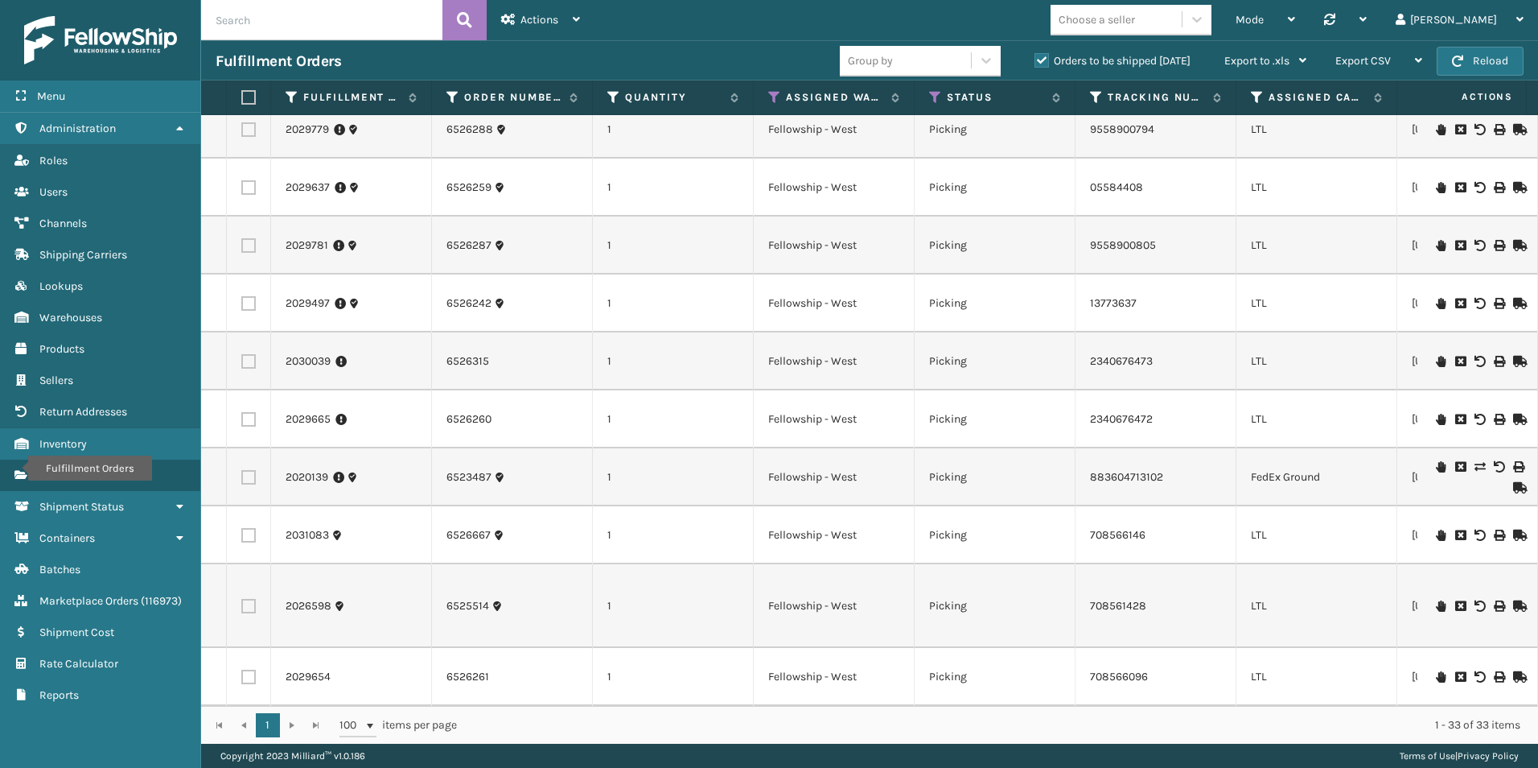
click at [1513, 529] on icon at bounding box center [1518, 534] width 10 height 11
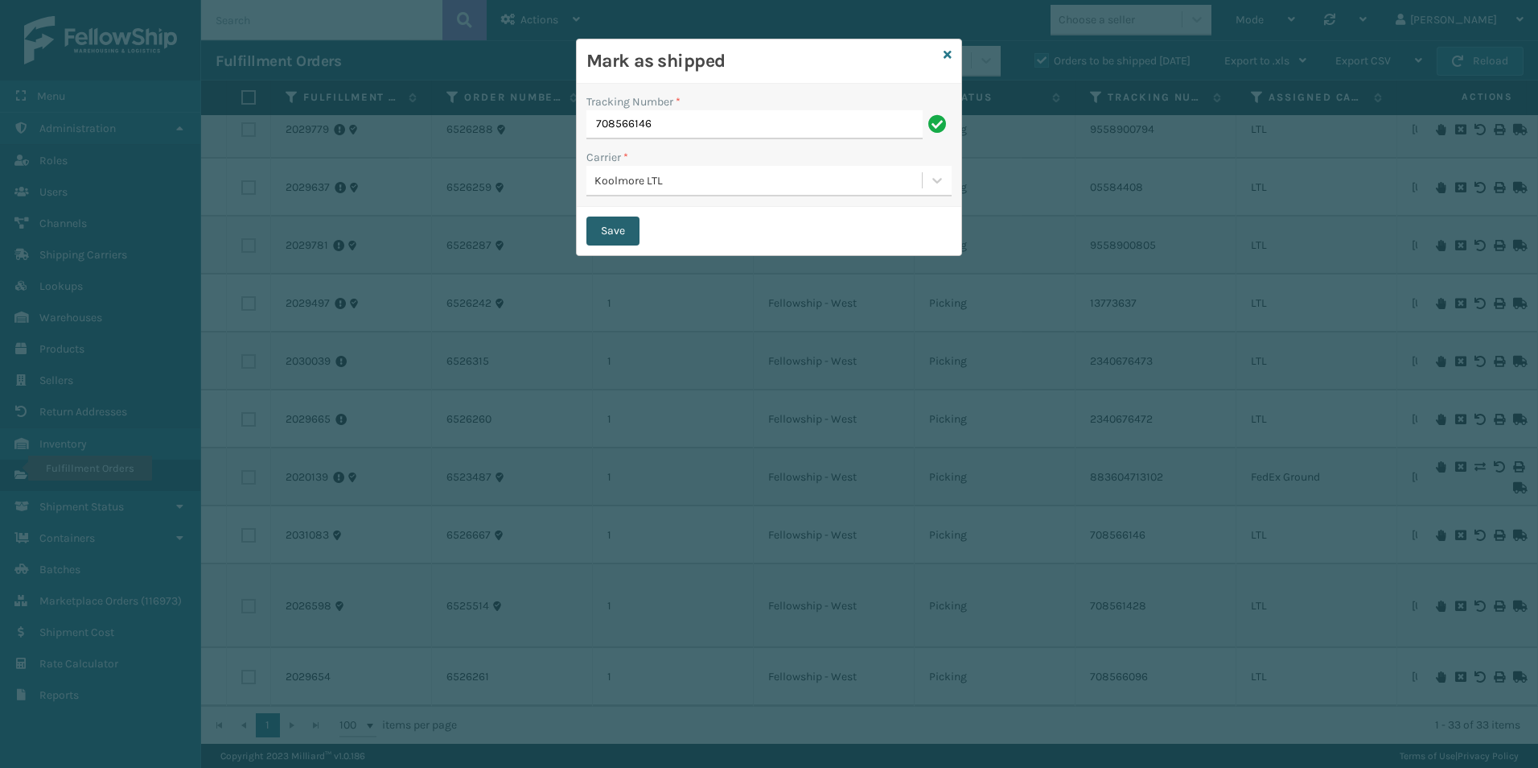
click at [607, 224] on button "Save" at bounding box center [612, 230] width 53 height 29
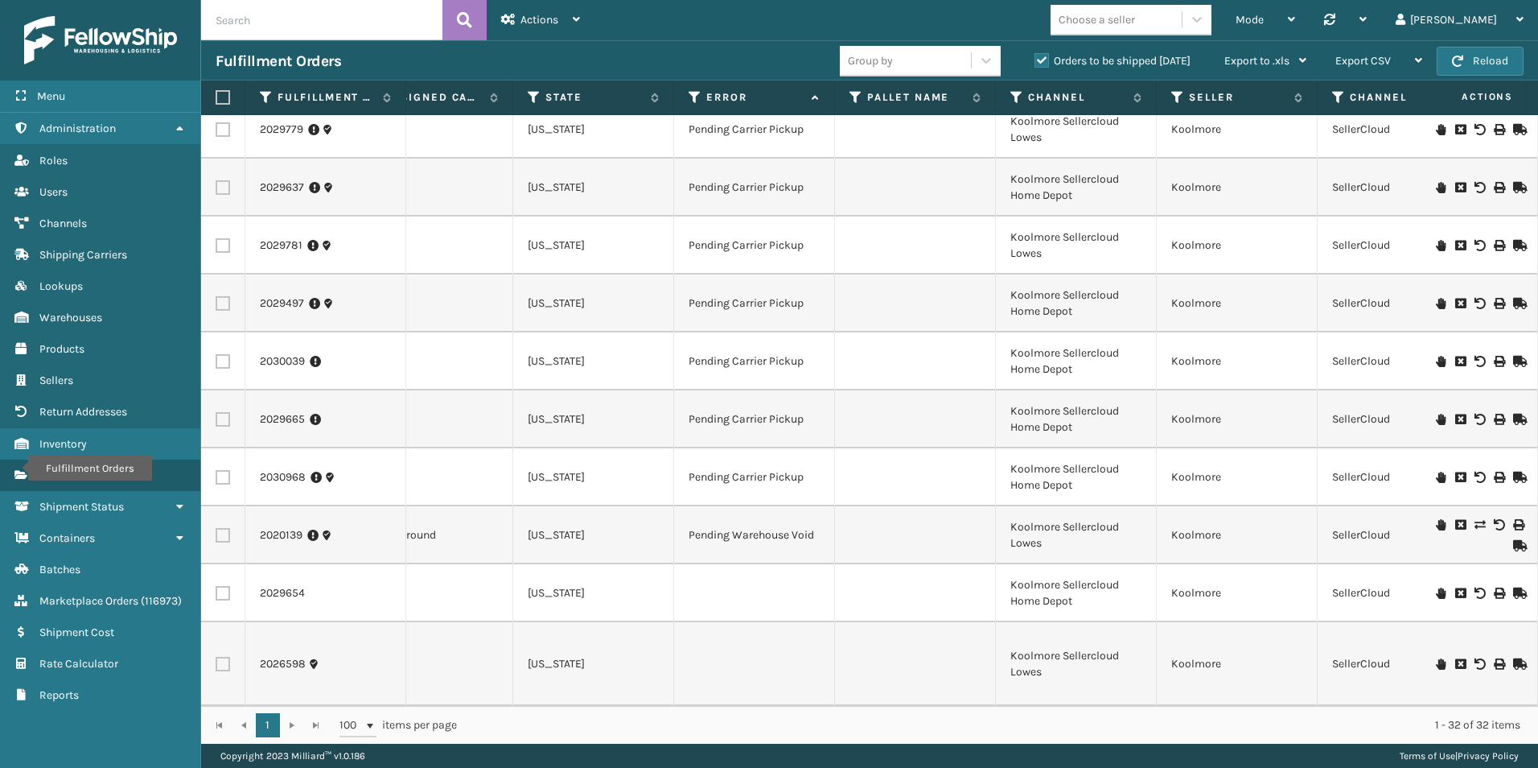
click at [1514, 587] on icon at bounding box center [1518, 592] width 10 height 11
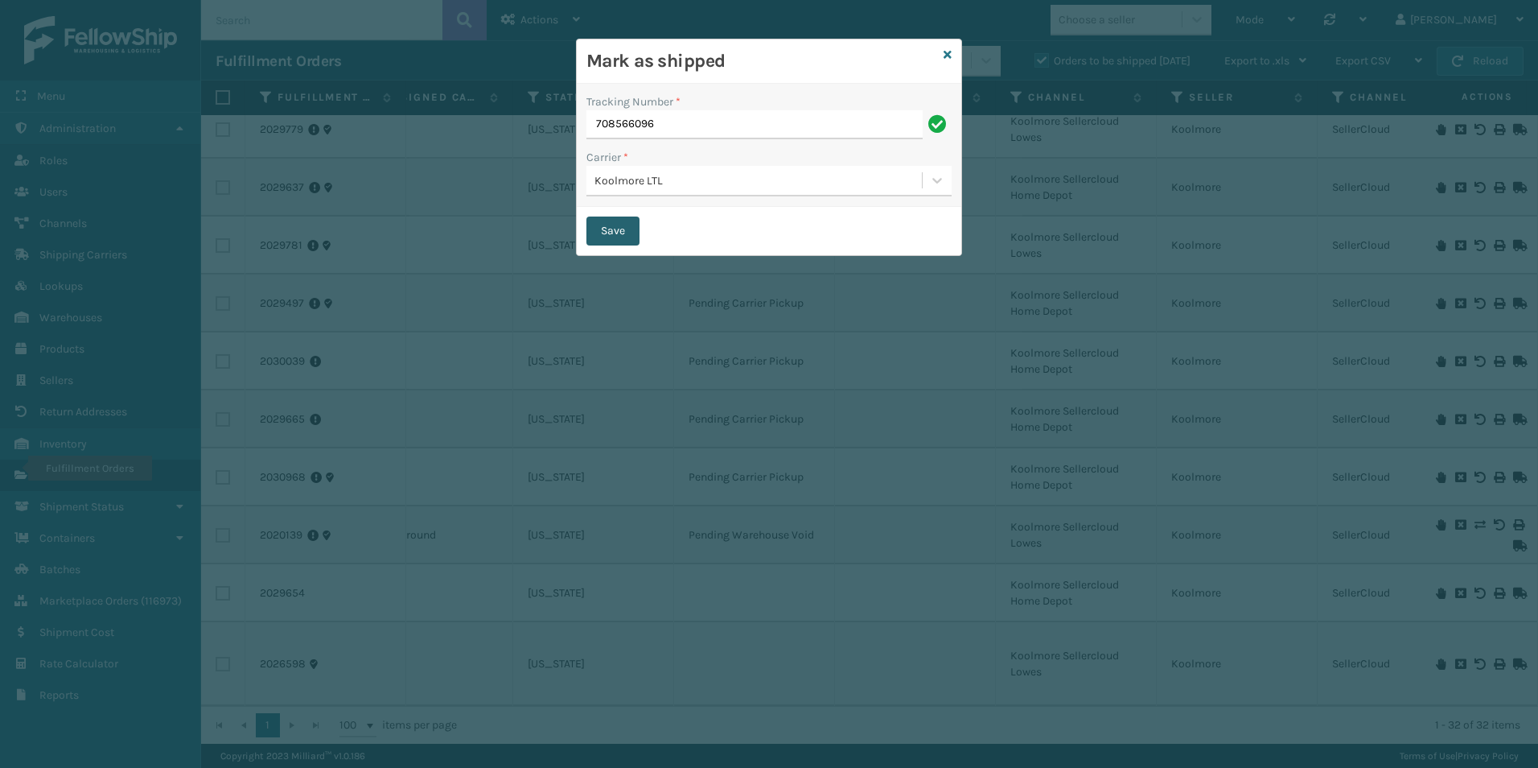
click at [607, 224] on button "Save" at bounding box center [612, 230] width 53 height 29
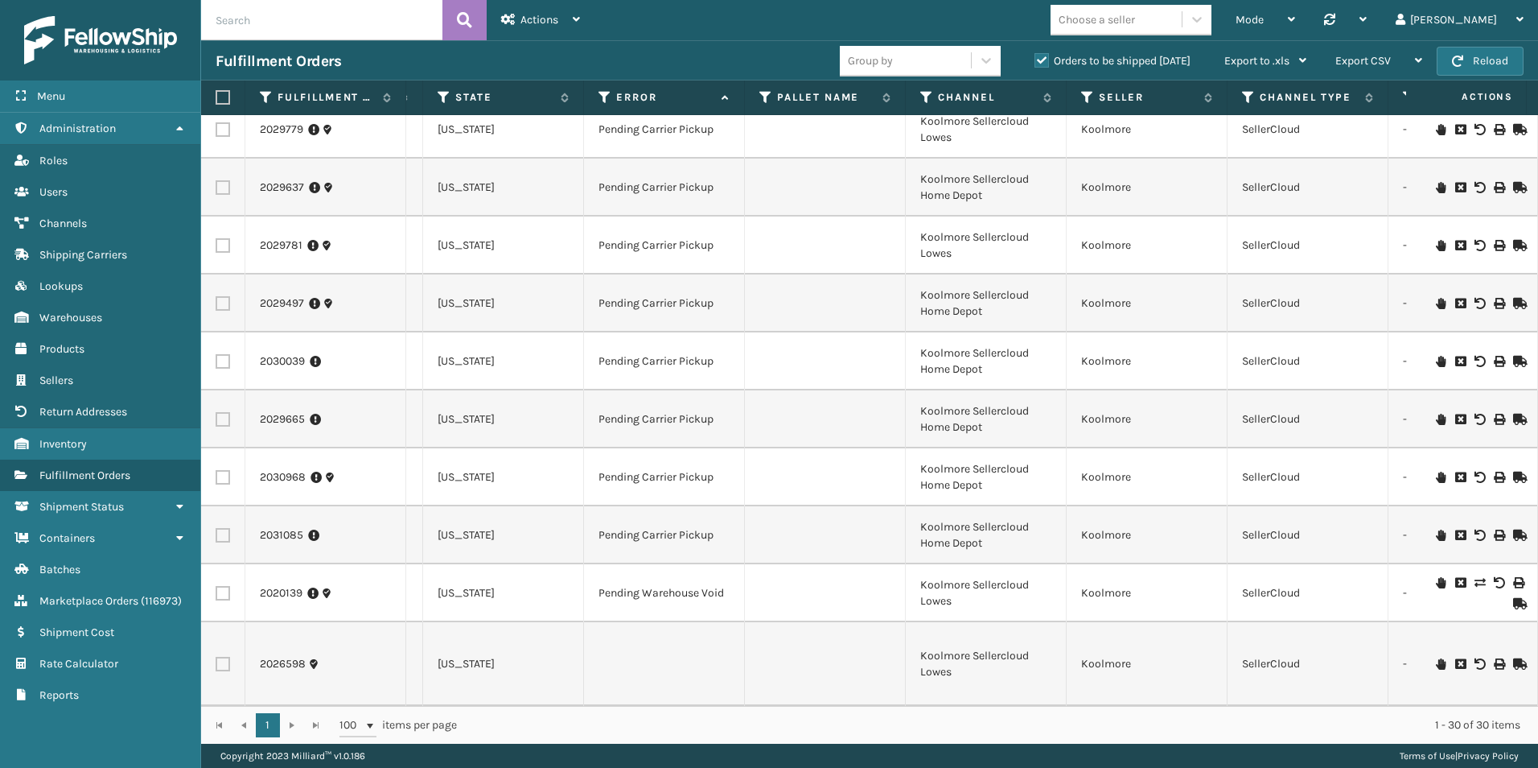
scroll to position [0, 1019]
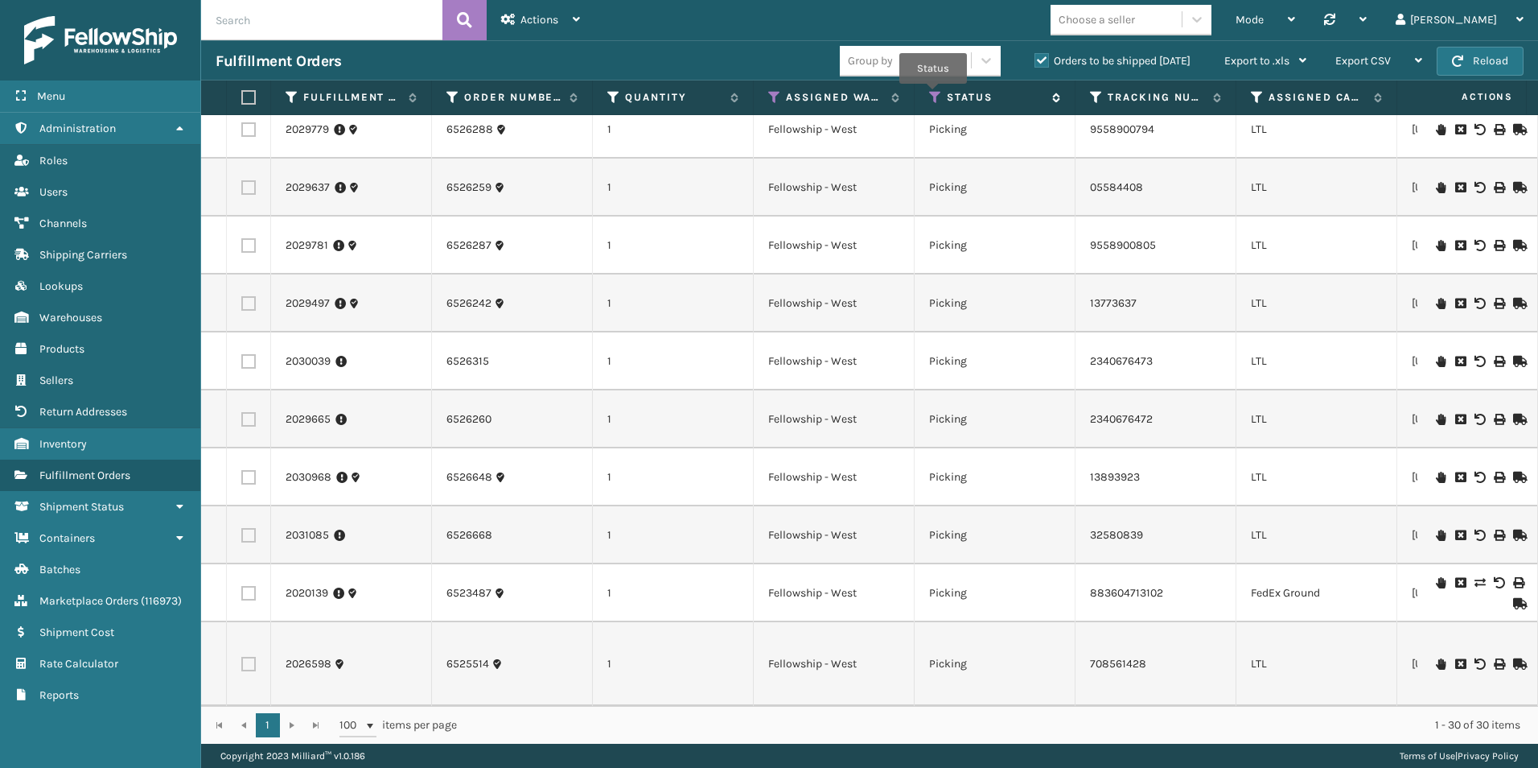
click at [933, 95] on icon at bounding box center [935, 97] width 13 height 14
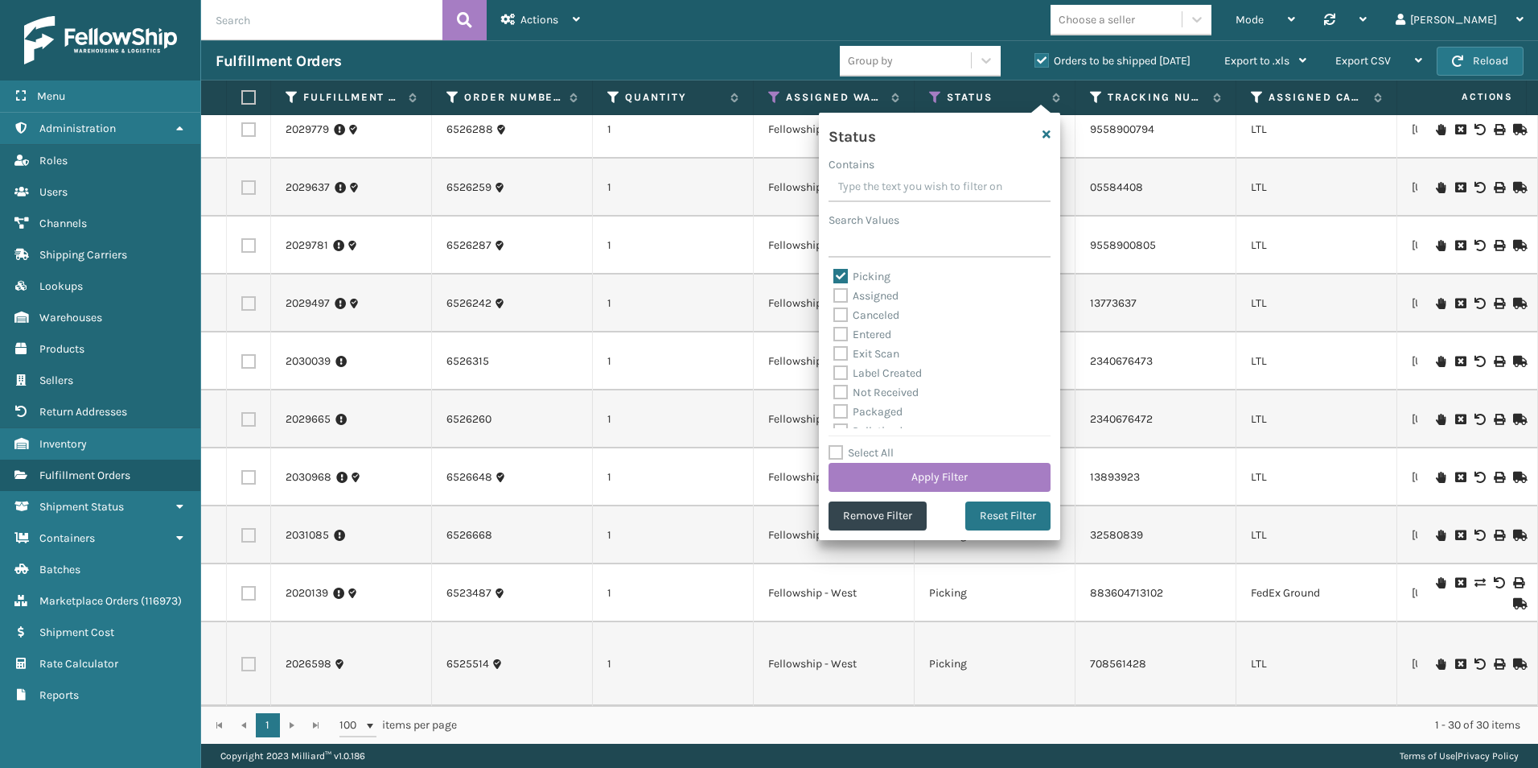
click at [839, 275] on label "Picking" at bounding box center [861, 277] width 57 height 14
click at [834, 275] on input "Picking" at bounding box center [833, 272] width 1 height 10
checkbox input "false"
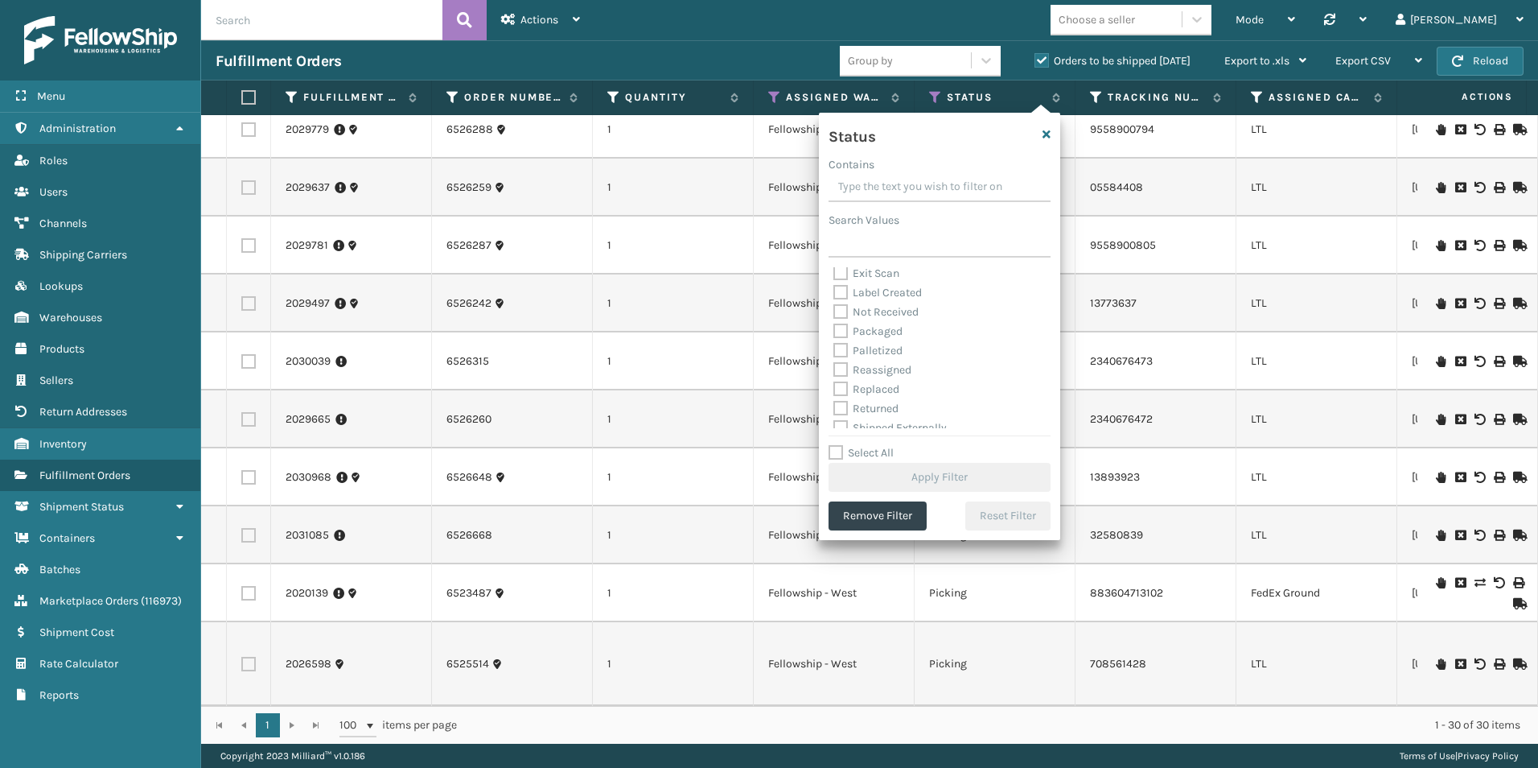
click at [839, 352] on label "Palletized" at bounding box center [867, 351] width 69 height 14
click at [834, 352] on input "Palletized" at bounding box center [833, 346] width 1 height 10
checkbox input "true"
click at [920, 471] on button "Apply Filter" at bounding box center [940, 477] width 222 height 29
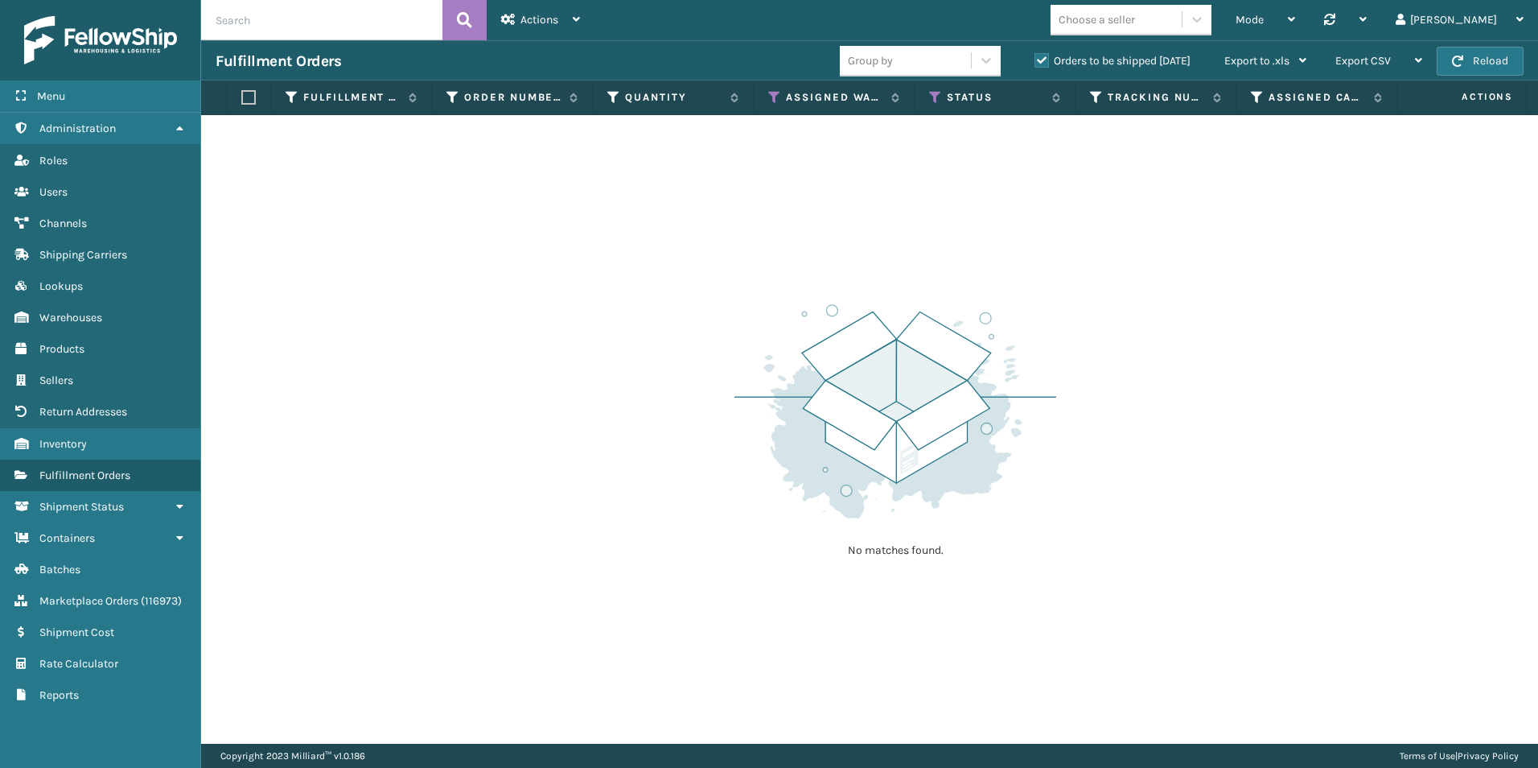
click at [1041, 59] on label "Orders to be shipped [DATE]" at bounding box center [1113, 61] width 156 height 14
click at [1035, 59] on input "Orders to be shipped [DATE]" at bounding box center [1035, 56] width 1 height 10
click at [779, 97] on icon at bounding box center [774, 97] width 13 height 14
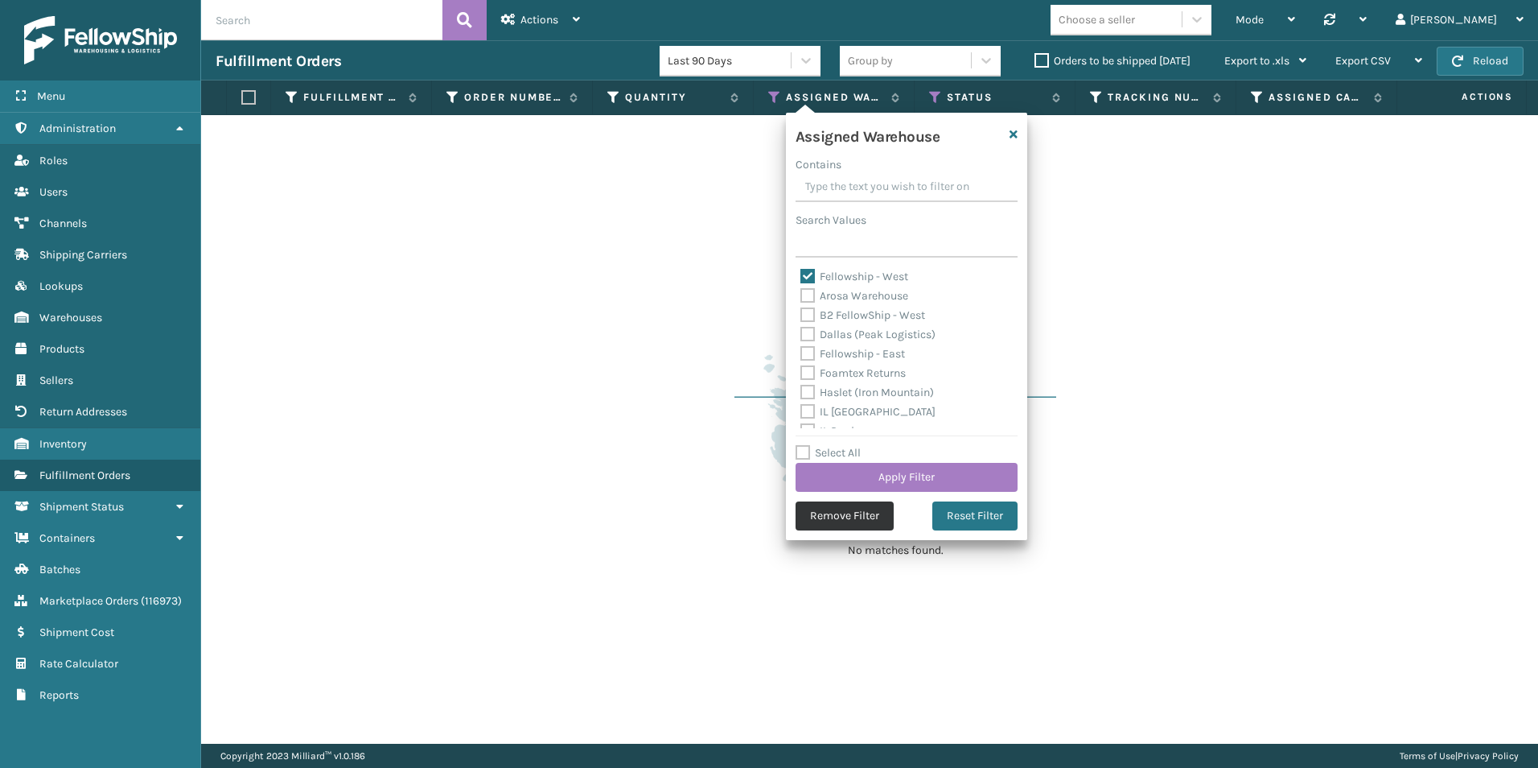
click at [838, 510] on button "Remove Filter" at bounding box center [845, 515] width 98 height 29
